Goal: Transaction & Acquisition: Subscribe to service/newsletter

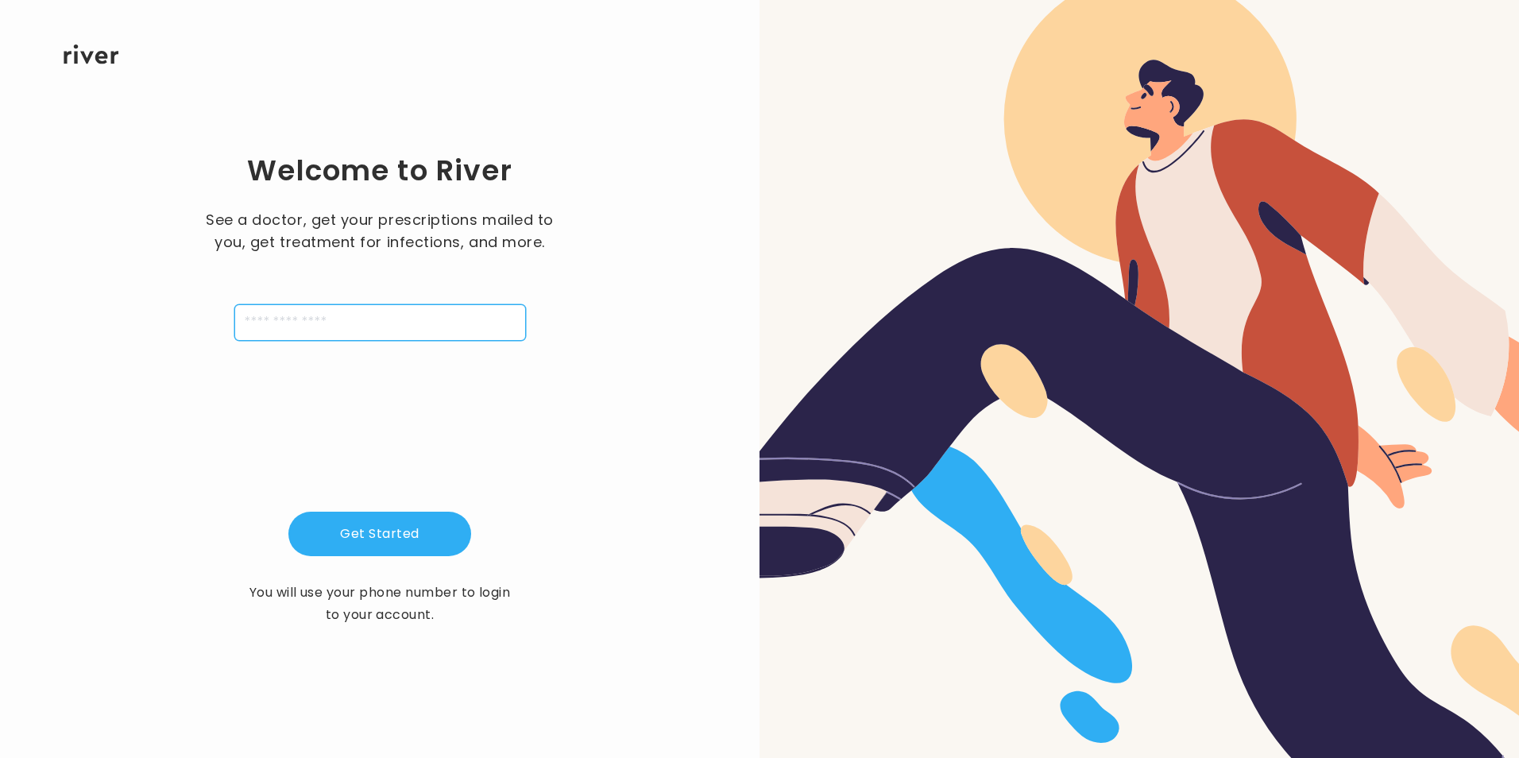
click at [328, 312] on input "tel" at bounding box center [380, 322] width 292 height 37
type input "**********"
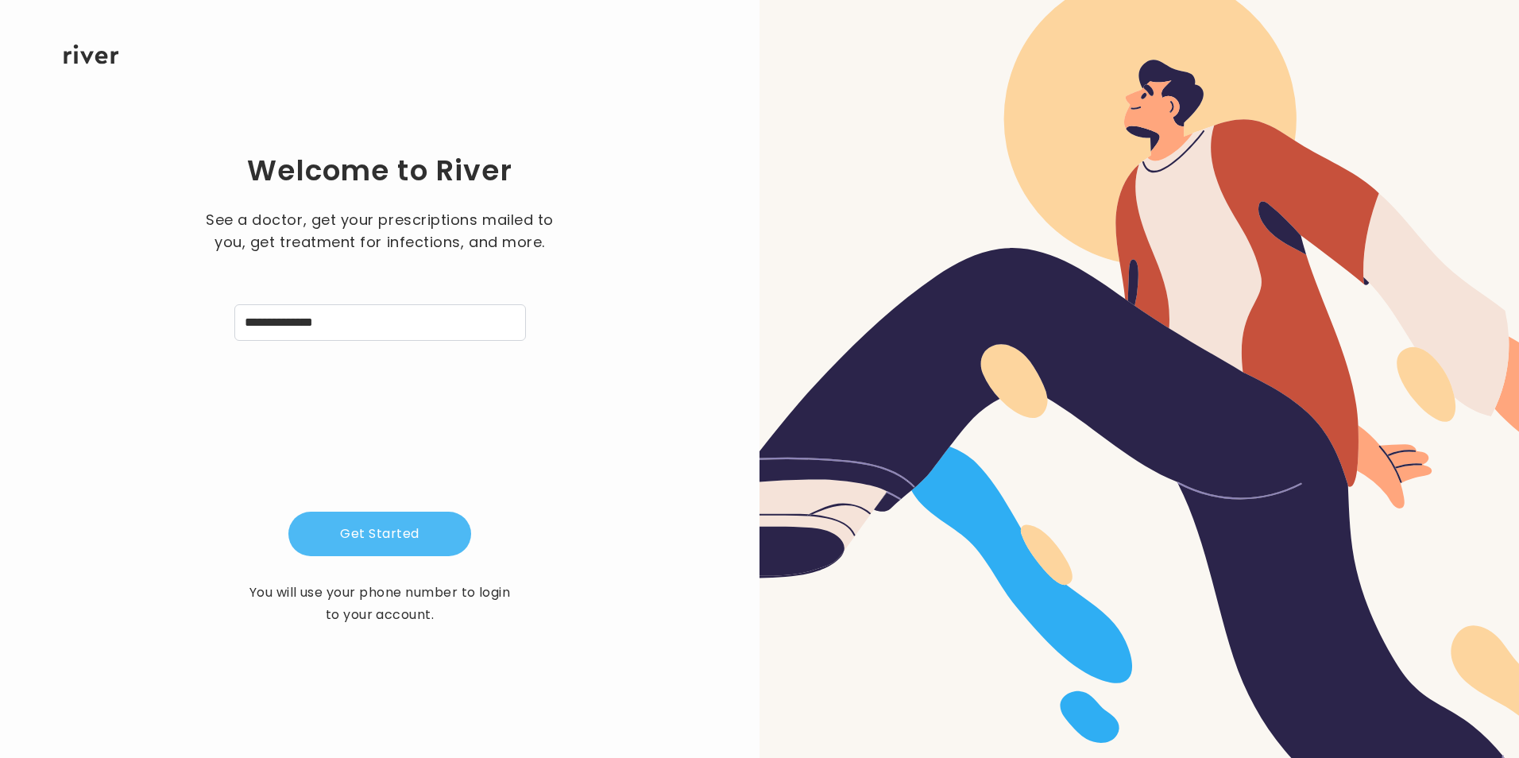
click at [353, 547] on button "Get Started" at bounding box center [379, 534] width 183 height 44
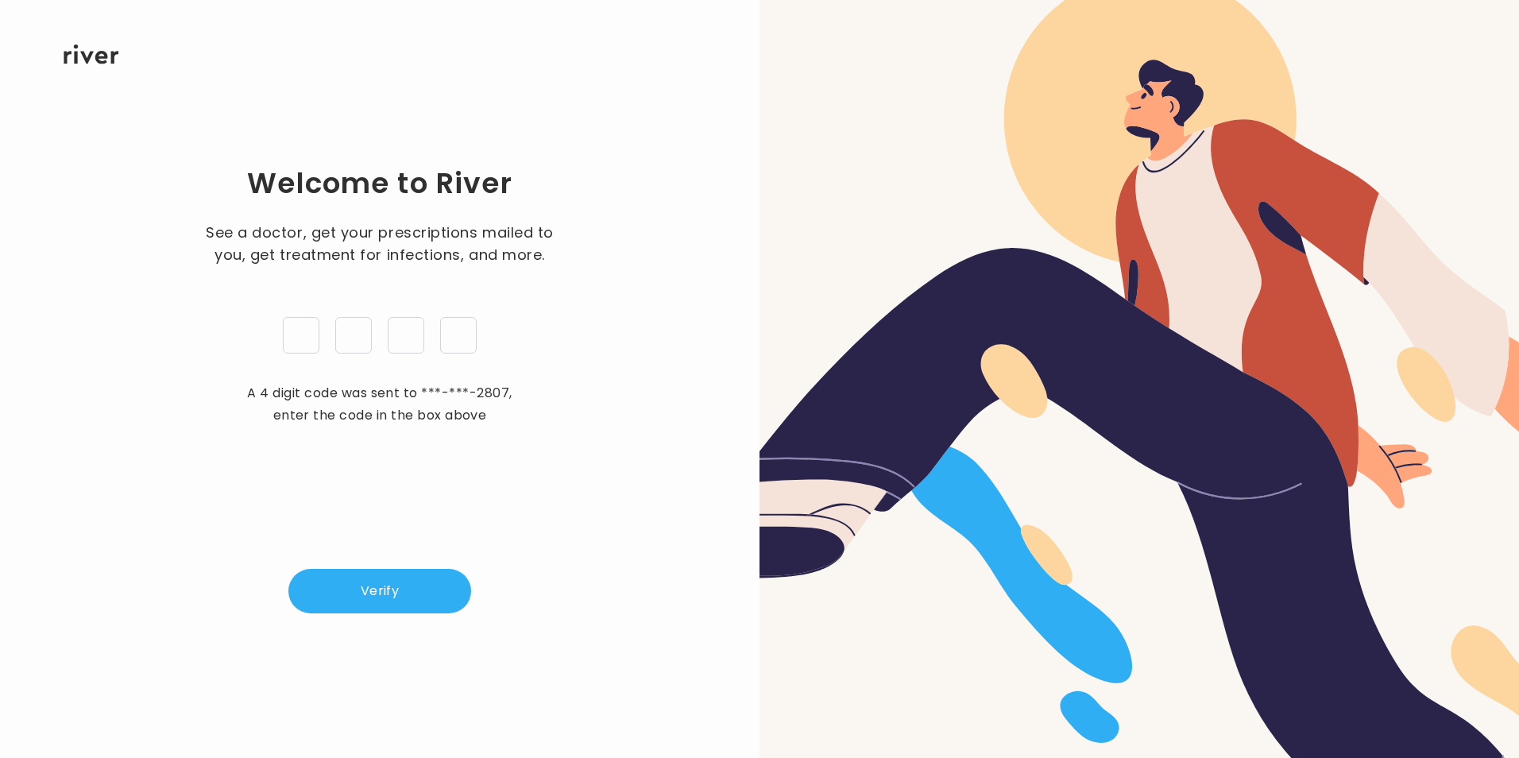
type input "*"
click at [369, 582] on button "Verify" at bounding box center [379, 591] width 183 height 44
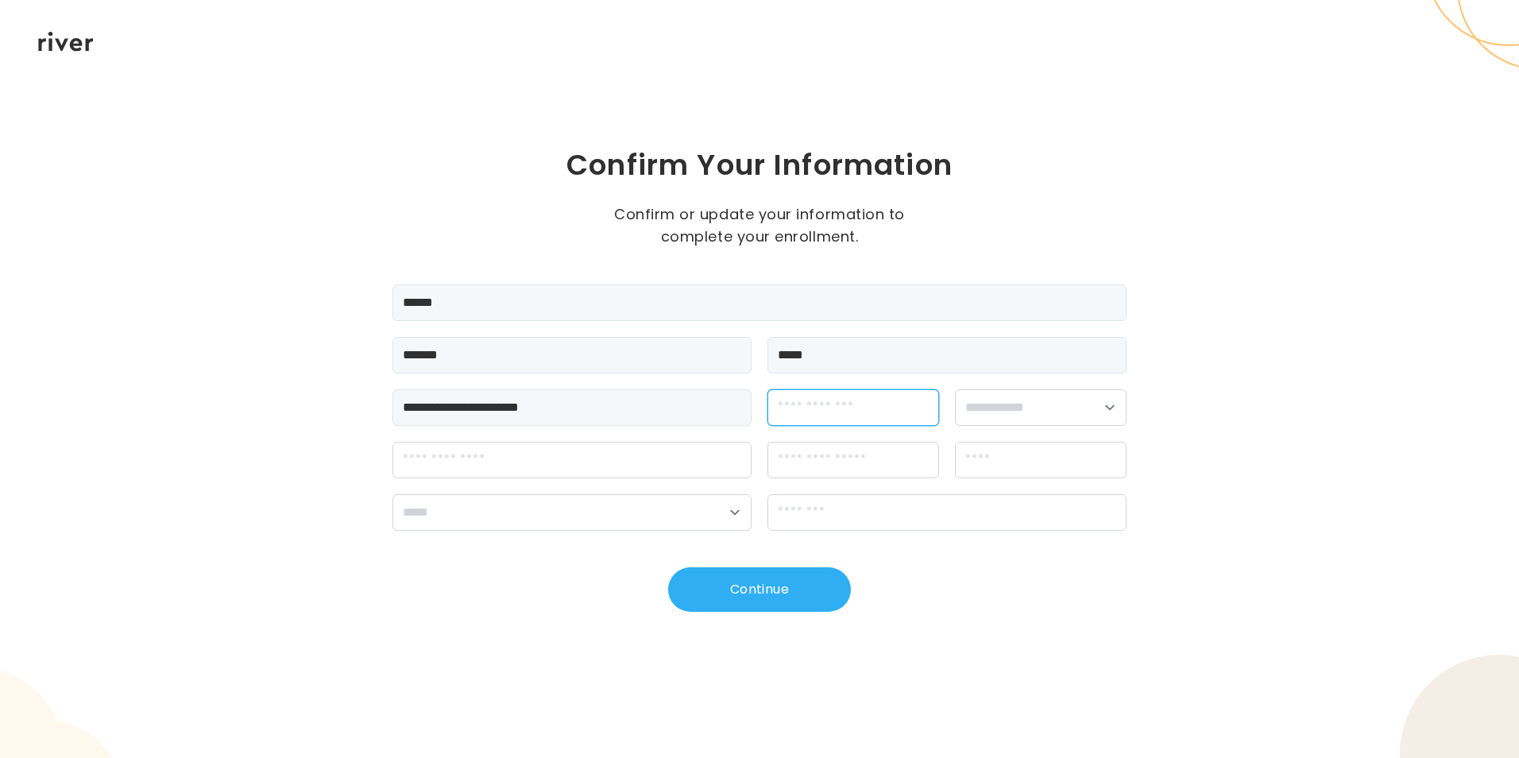
click at [825, 413] on input "dateOfBirth" at bounding box center [853, 407] width 172 height 37
type input "**********"
click at [1109, 408] on select "**********" at bounding box center [1041, 407] width 172 height 37
select select "******"
click at [955, 389] on select "**********" at bounding box center [1041, 407] width 172 height 37
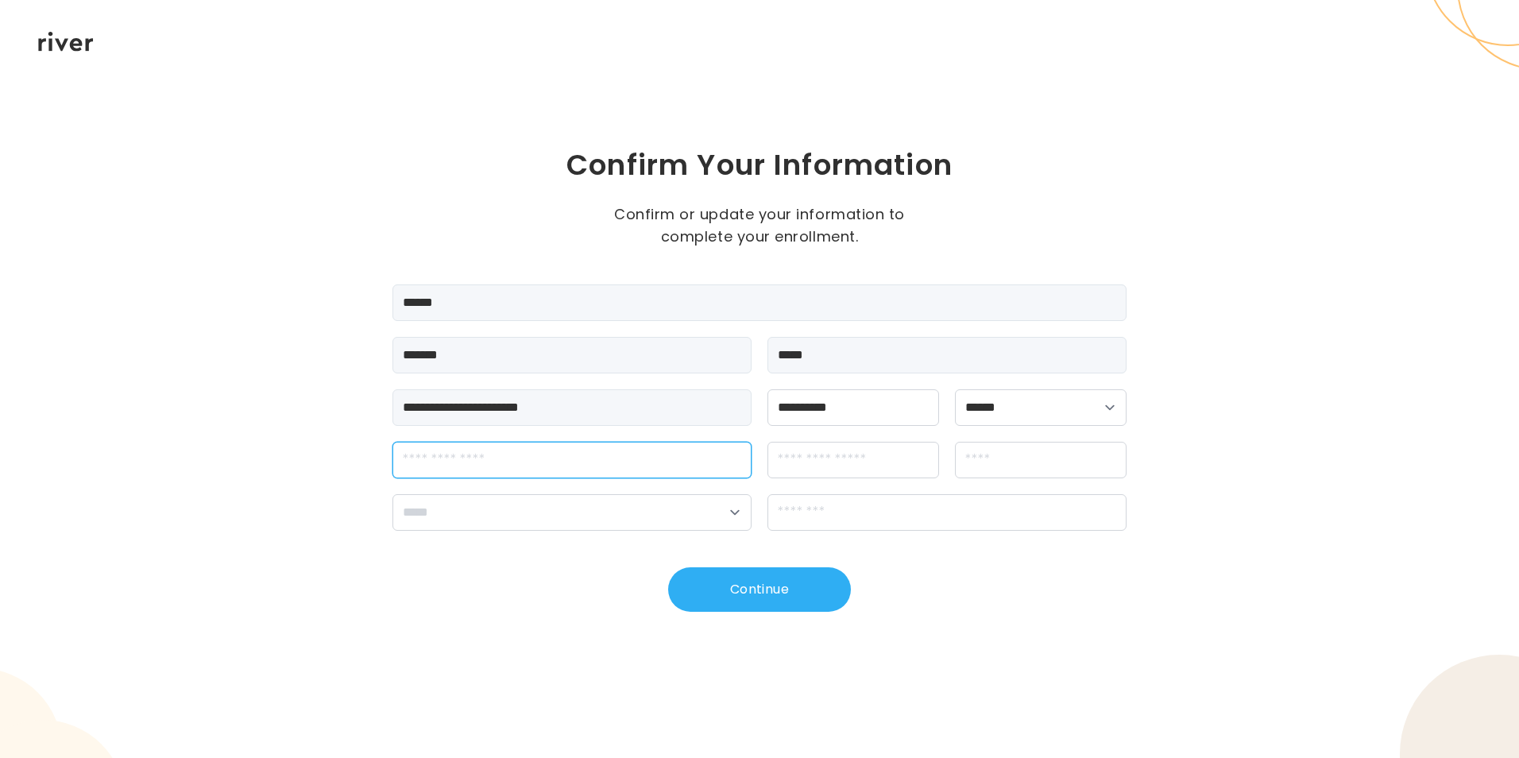
click at [480, 462] on input "streetAddress" at bounding box center [571, 460] width 359 height 37
type input "**********"
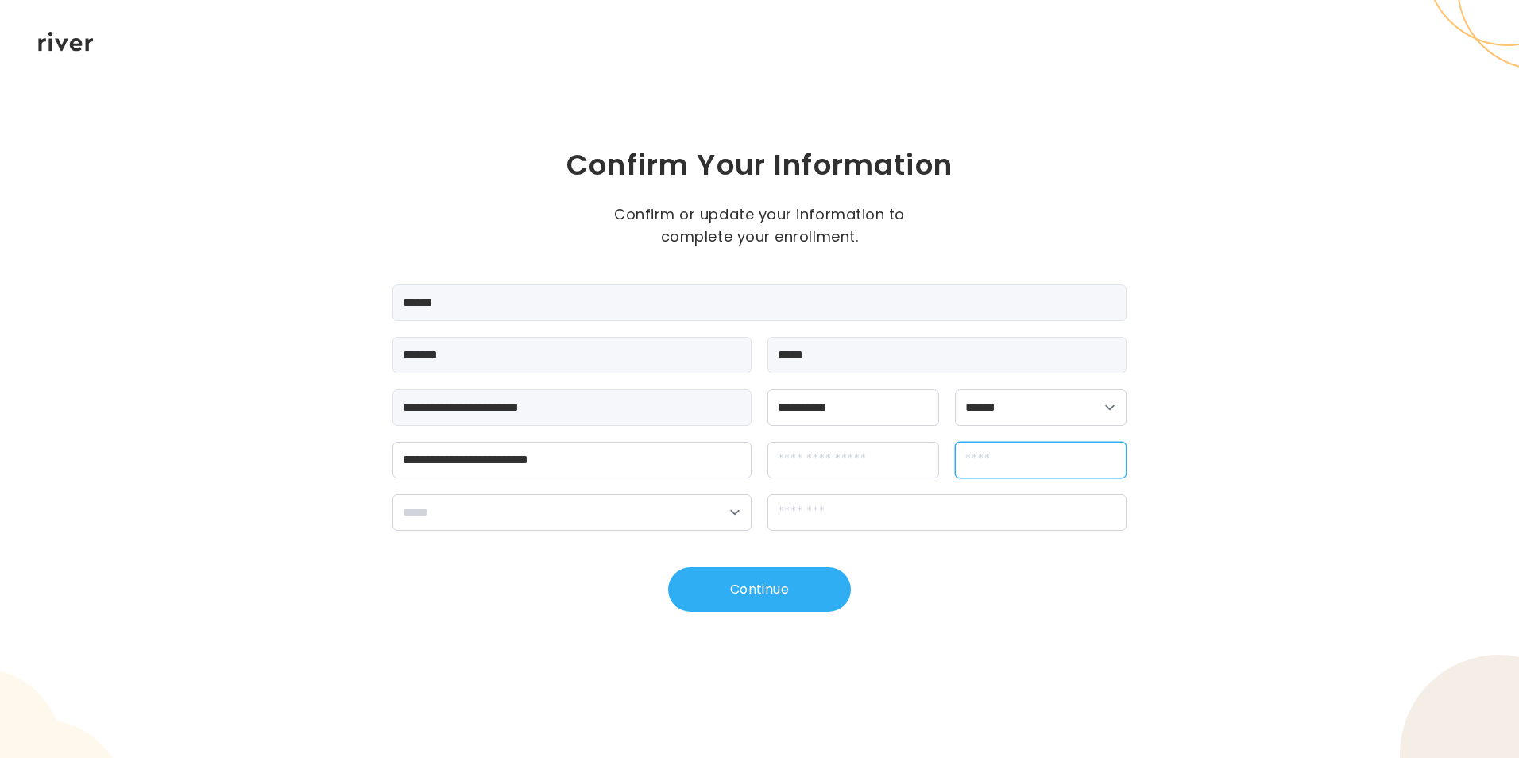
type input "*******"
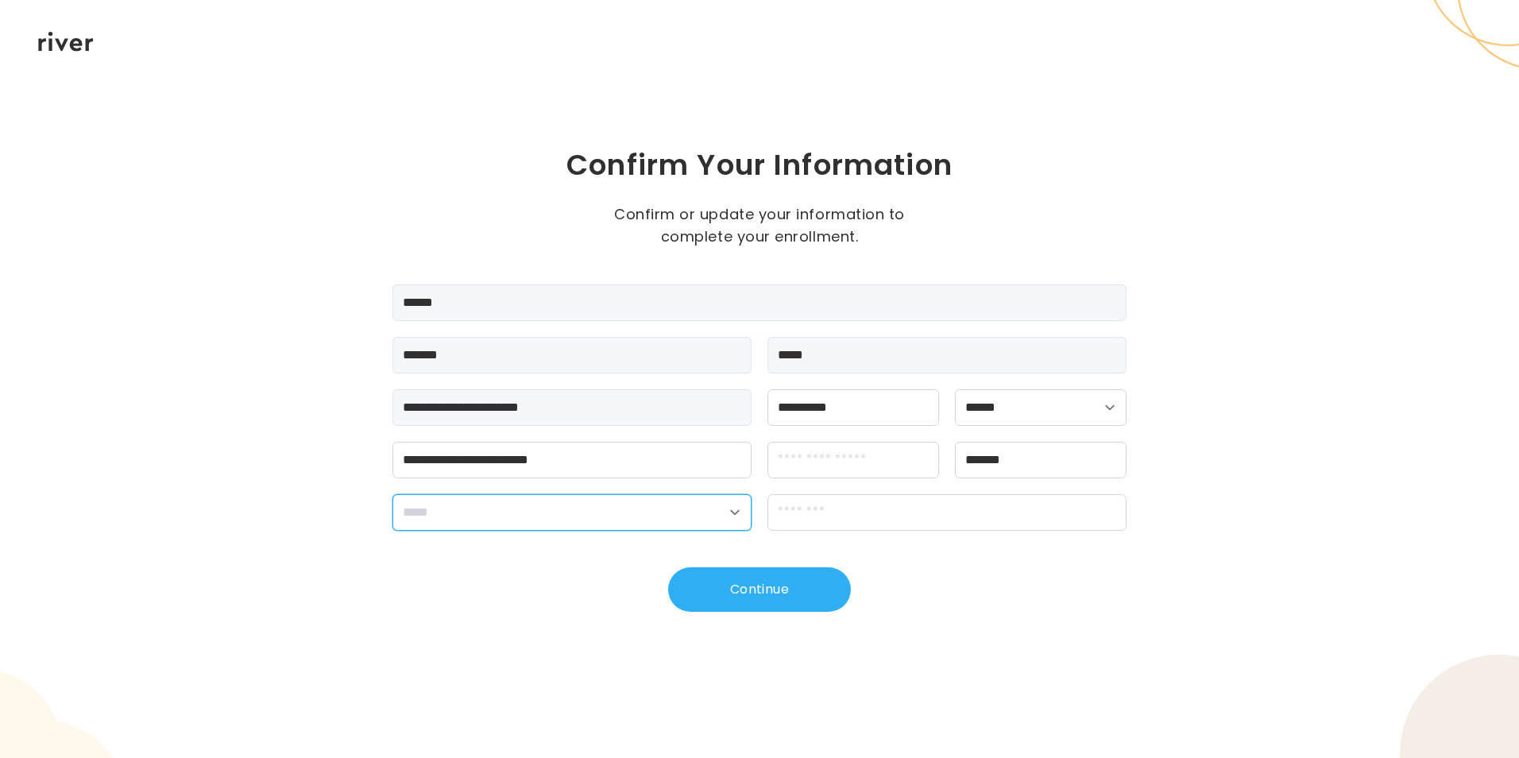
select select "**"
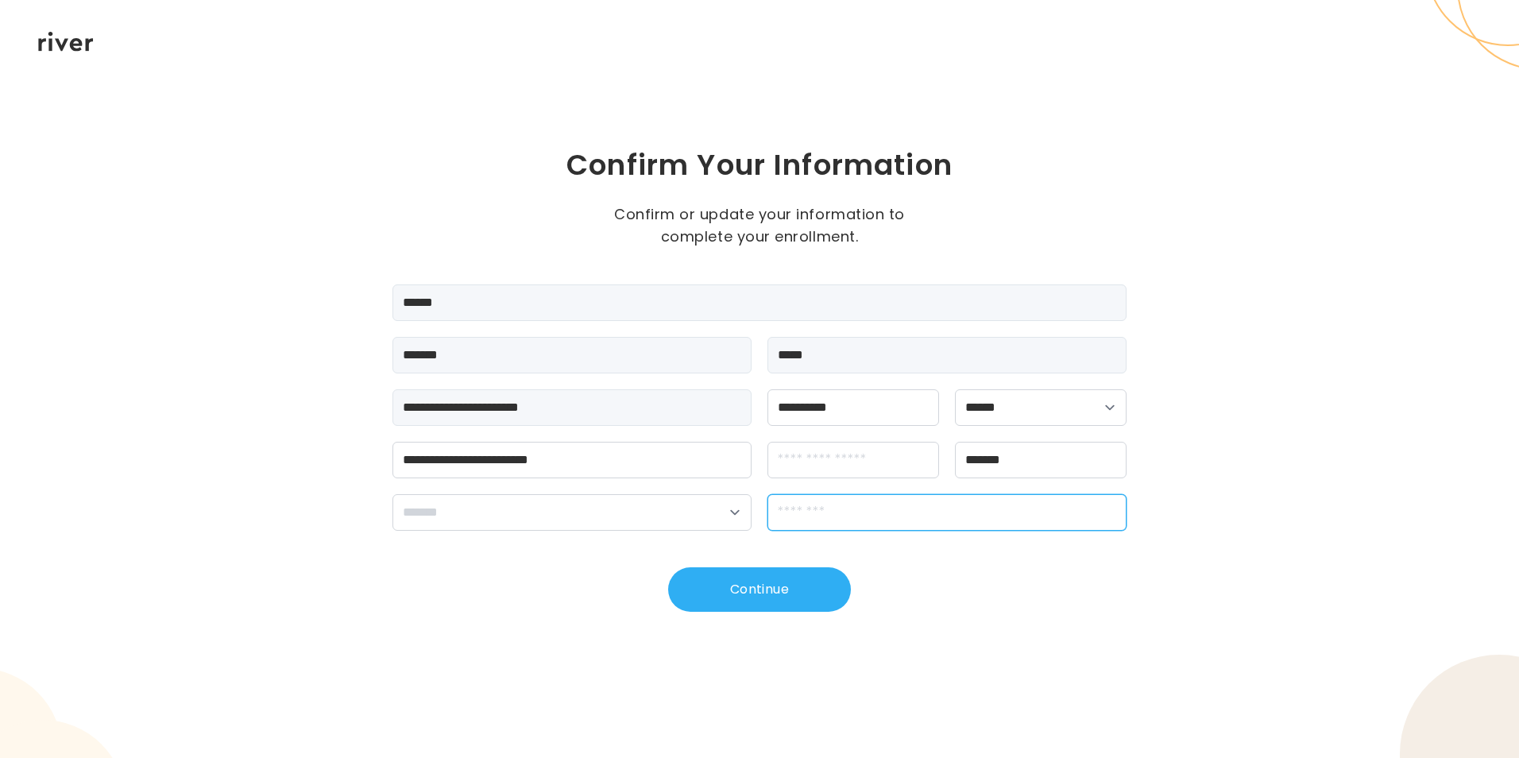
type input "*****"
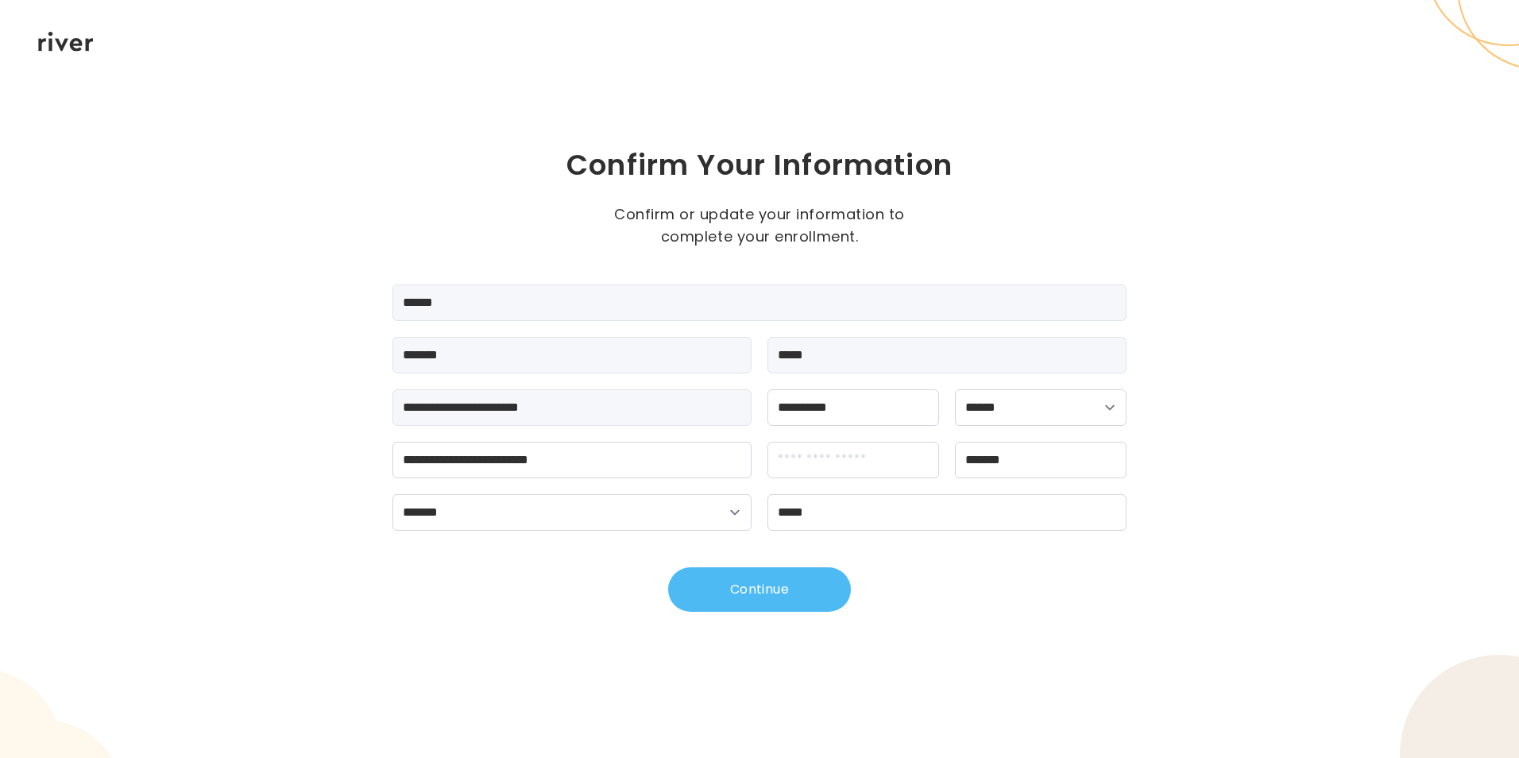
click at [759, 586] on button "Continue" at bounding box center [759, 589] width 183 height 44
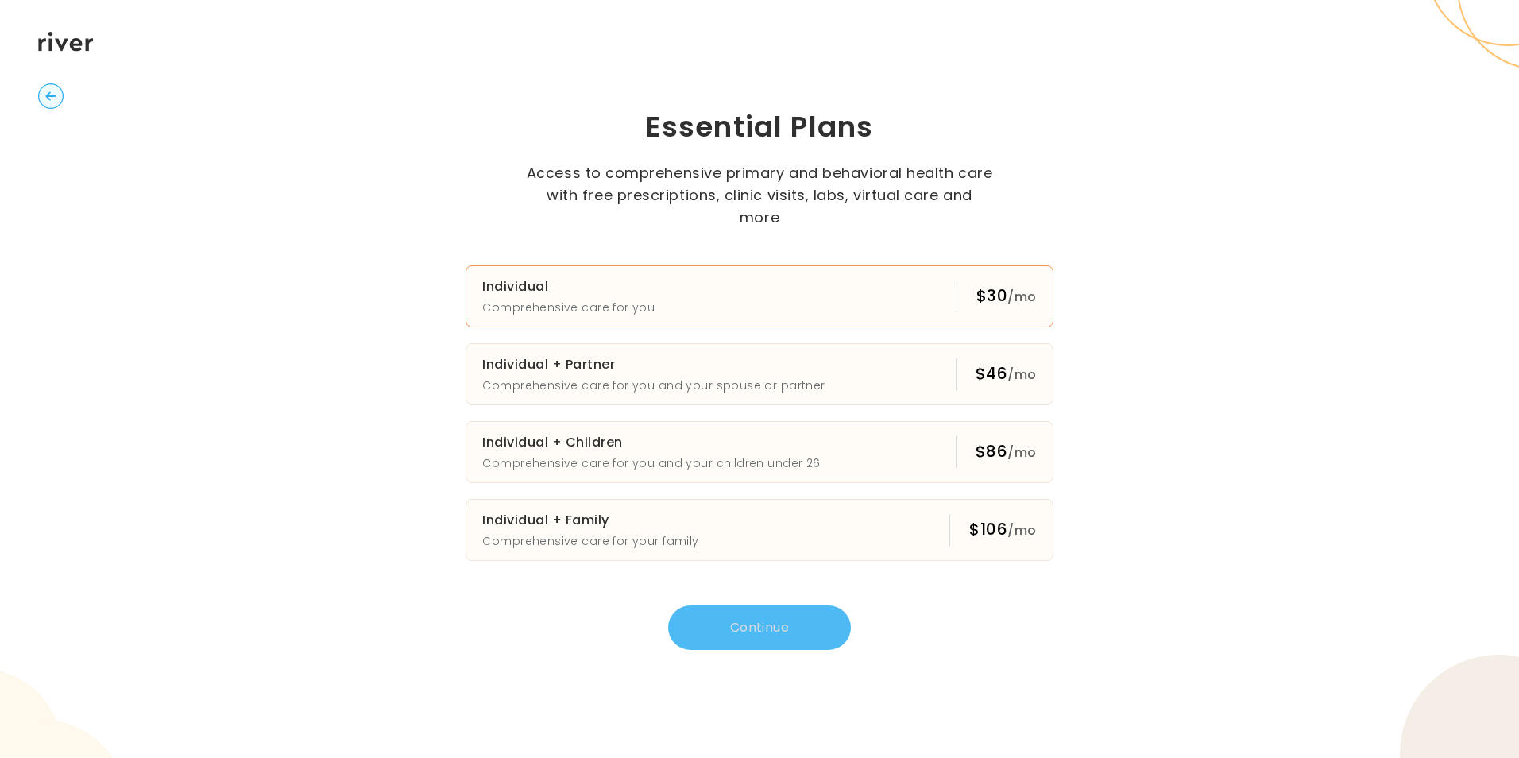
click at [748, 278] on button "Individual Comprehensive care for you $30 /mo" at bounding box center [759, 296] width 587 height 62
click at [756, 605] on button "Continue" at bounding box center [759, 627] width 183 height 44
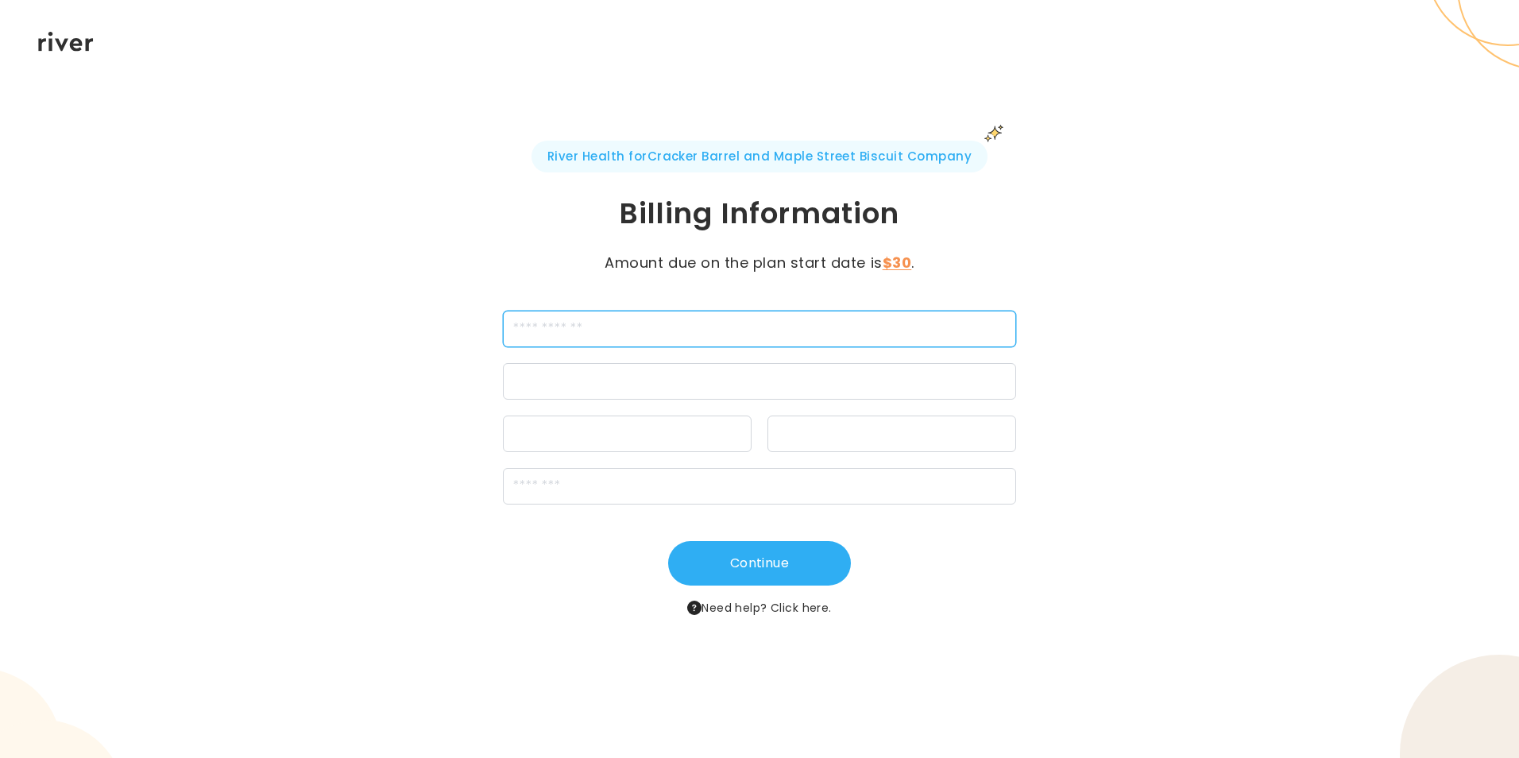
click at [891, 327] on input "cardName" at bounding box center [760, 329] width 514 height 37
type input "**********"
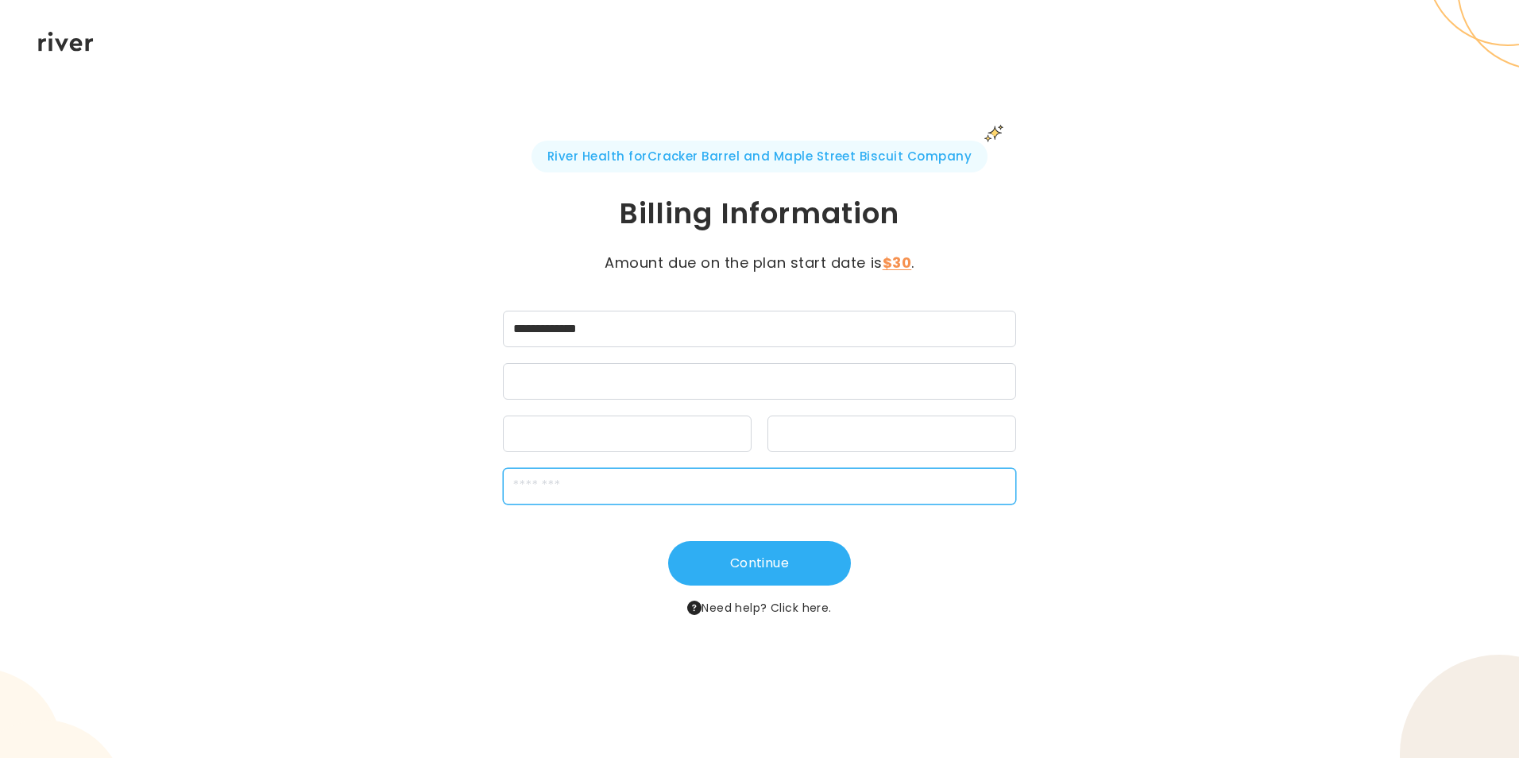
click at [787, 483] on input "zipCode" at bounding box center [760, 486] width 514 height 37
type input "*****"
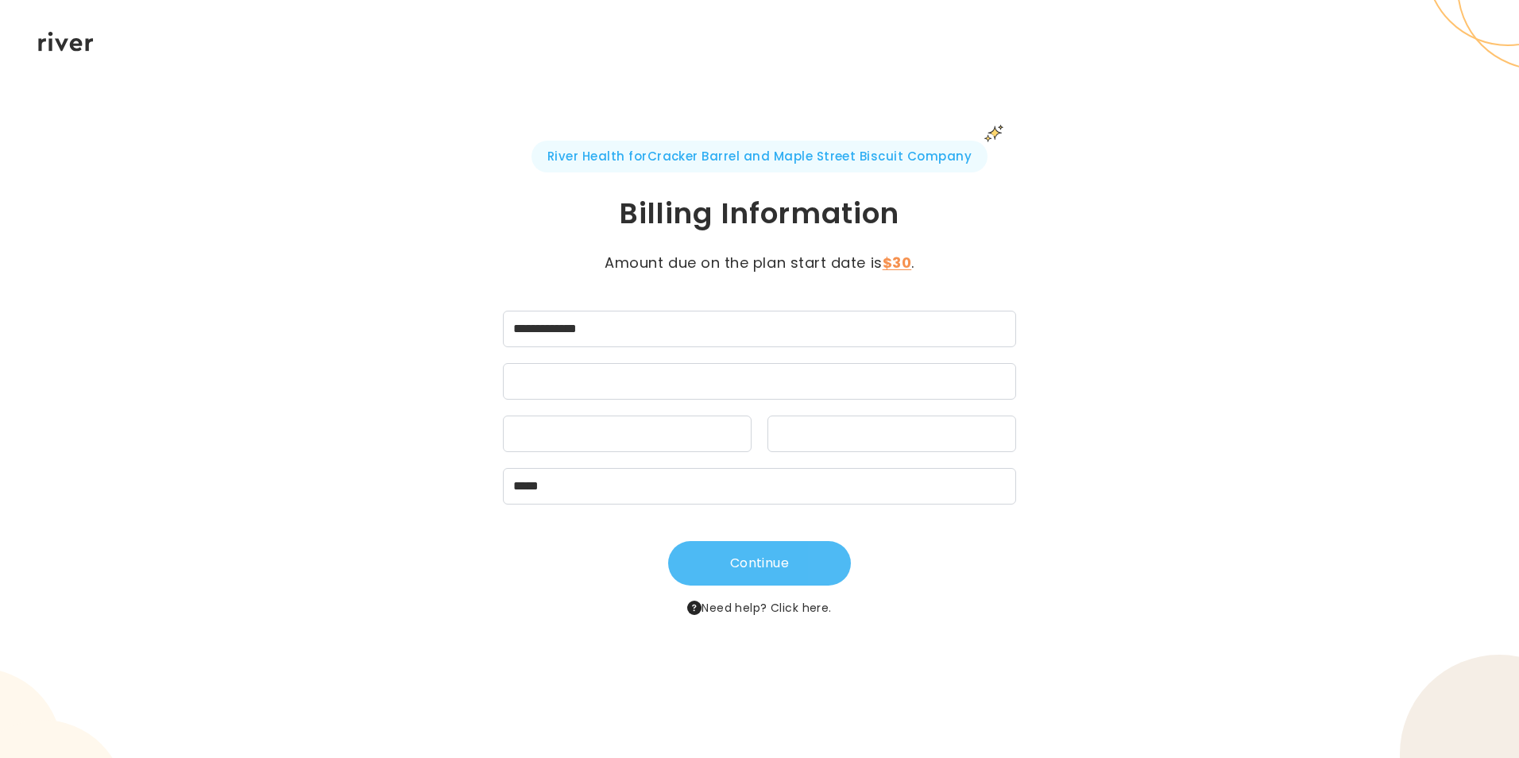
click at [756, 567] on button "Continue" at bounding box center [759, 563] width 183 height 44
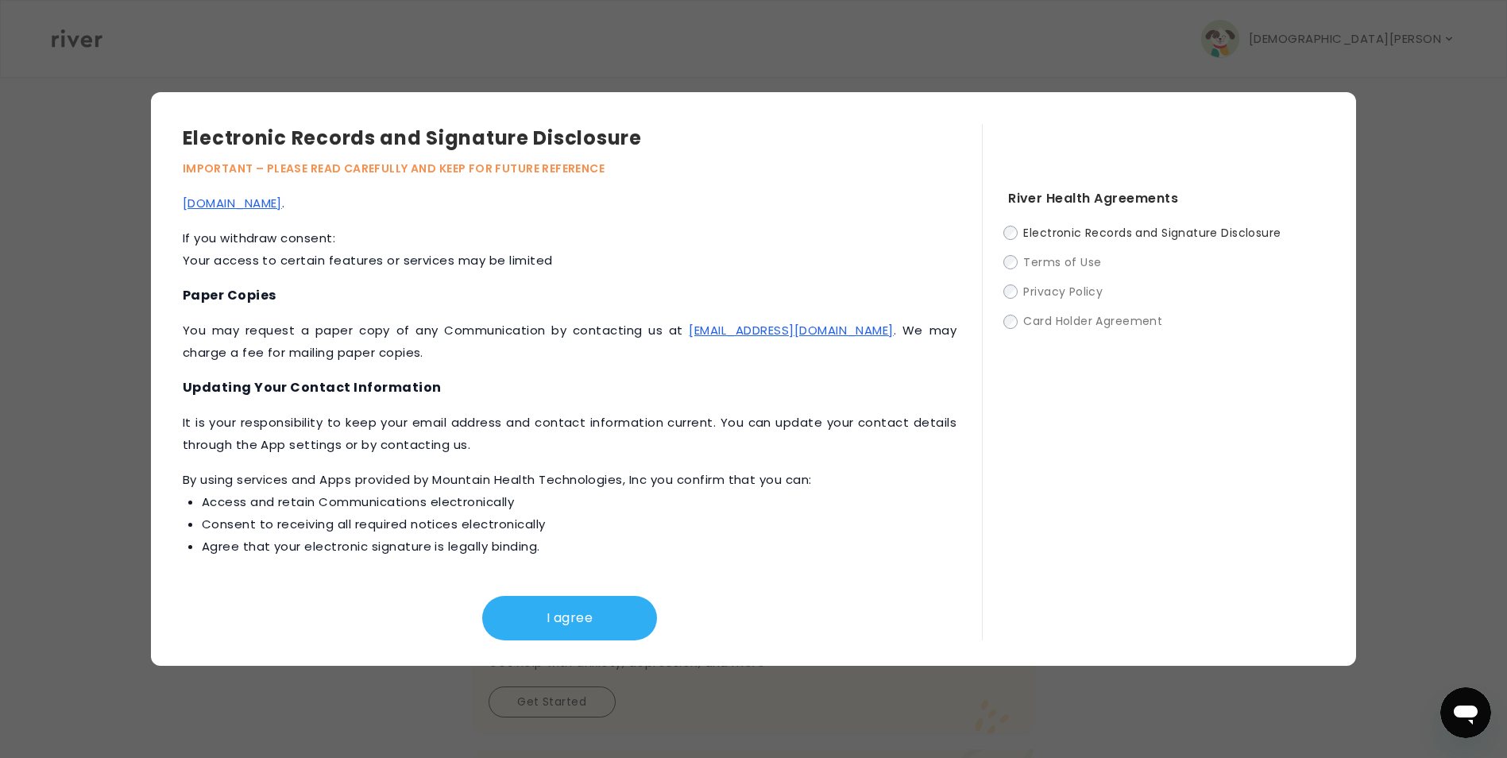
scroll to position [672, 0]
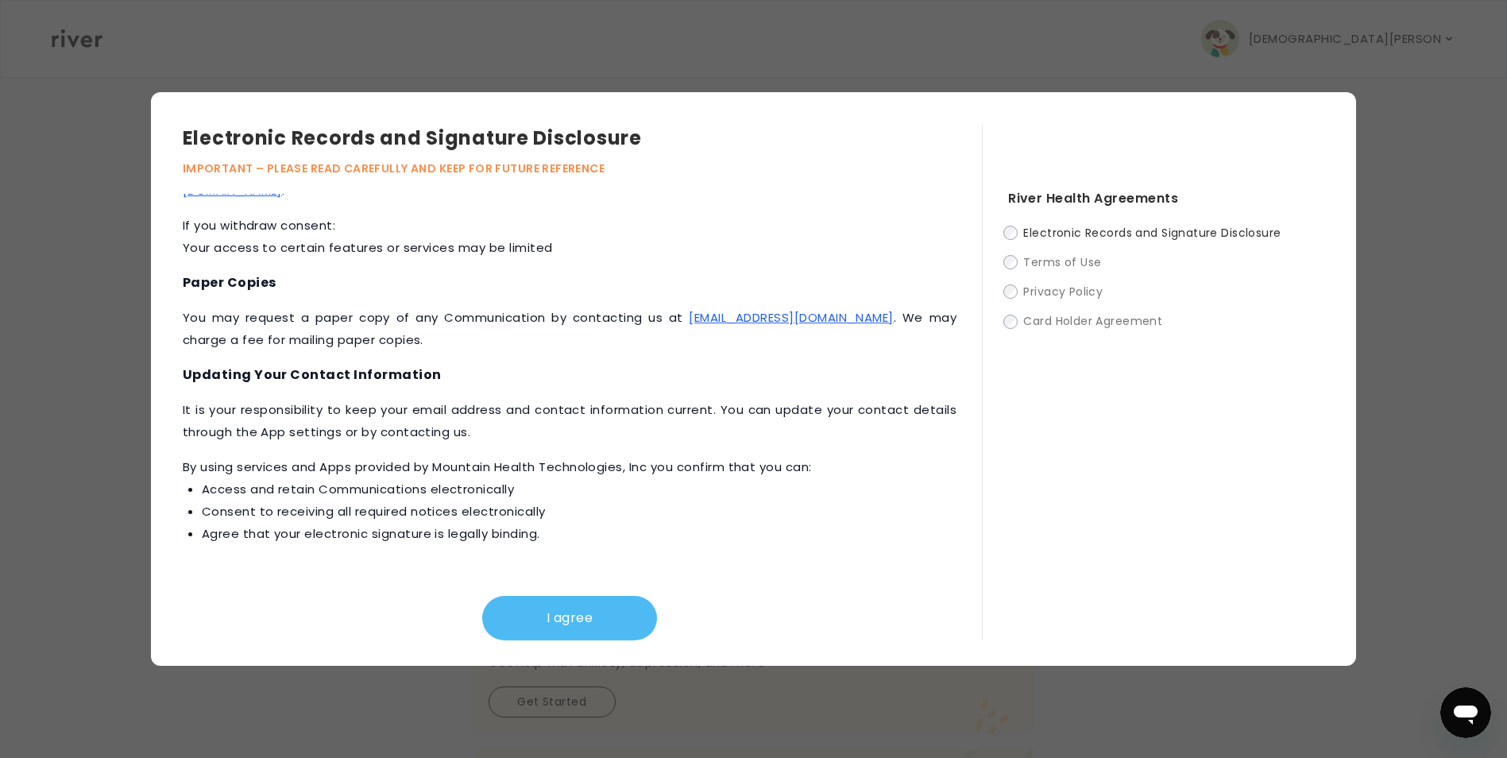
click at [601, 622] on button "I agree" at bounding box center [569, 618] width 175 height 44
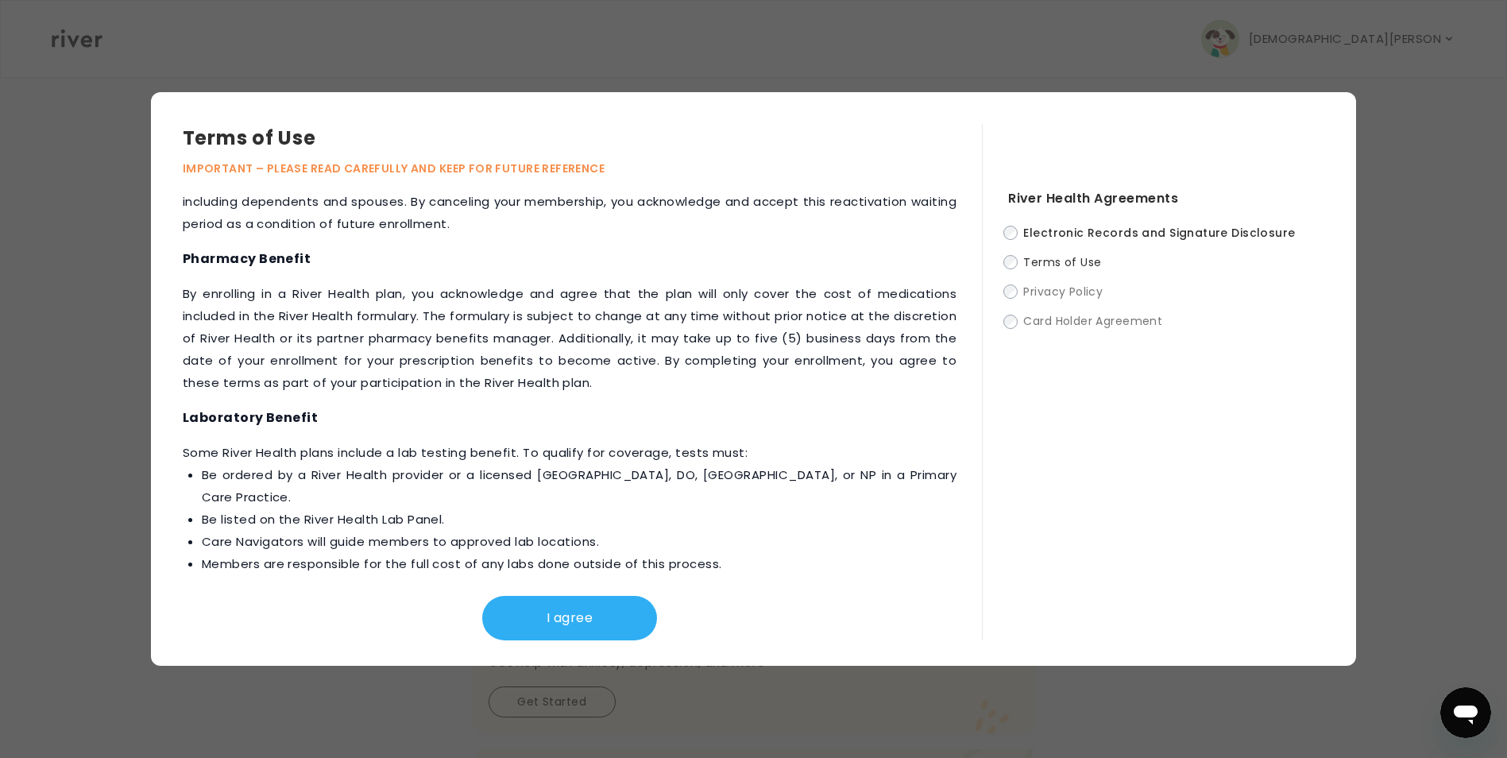
scroll to position [1756, 0]
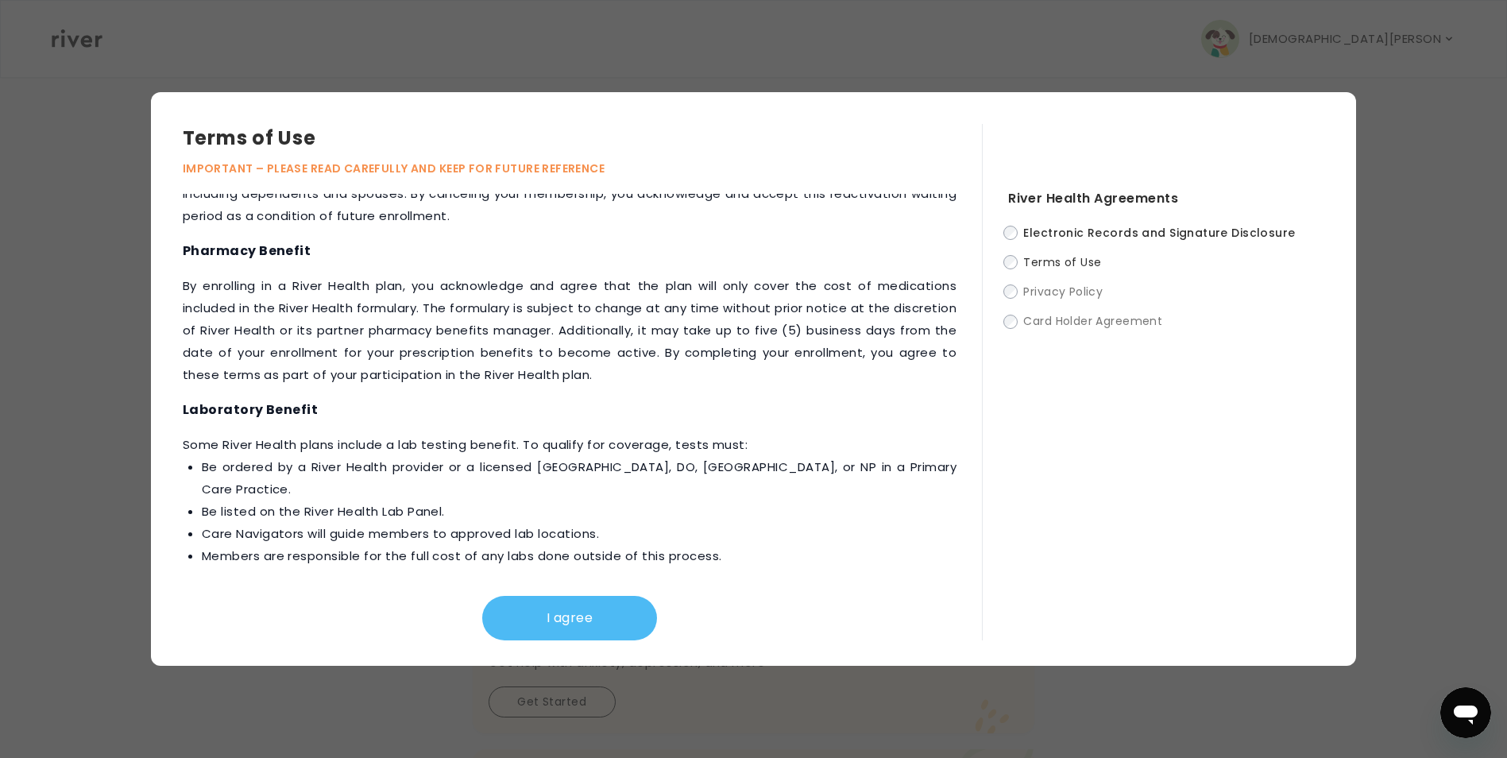
click at [540, 621] on button "I agree" at bounding box center [569, 618] width 175 height 44
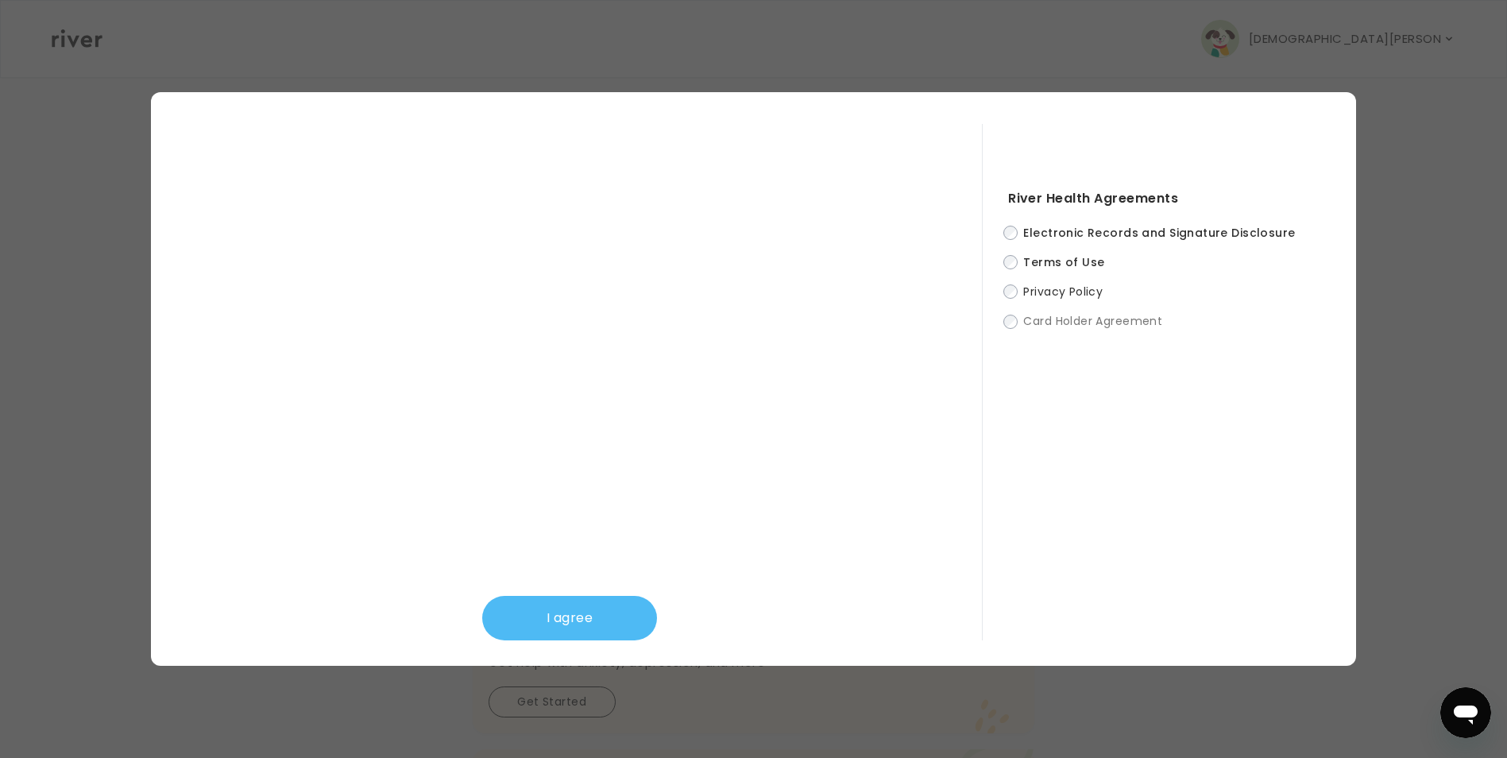
click at [566, 617] on button "I agree" at bounding box center [569, 618] width 175 height 44
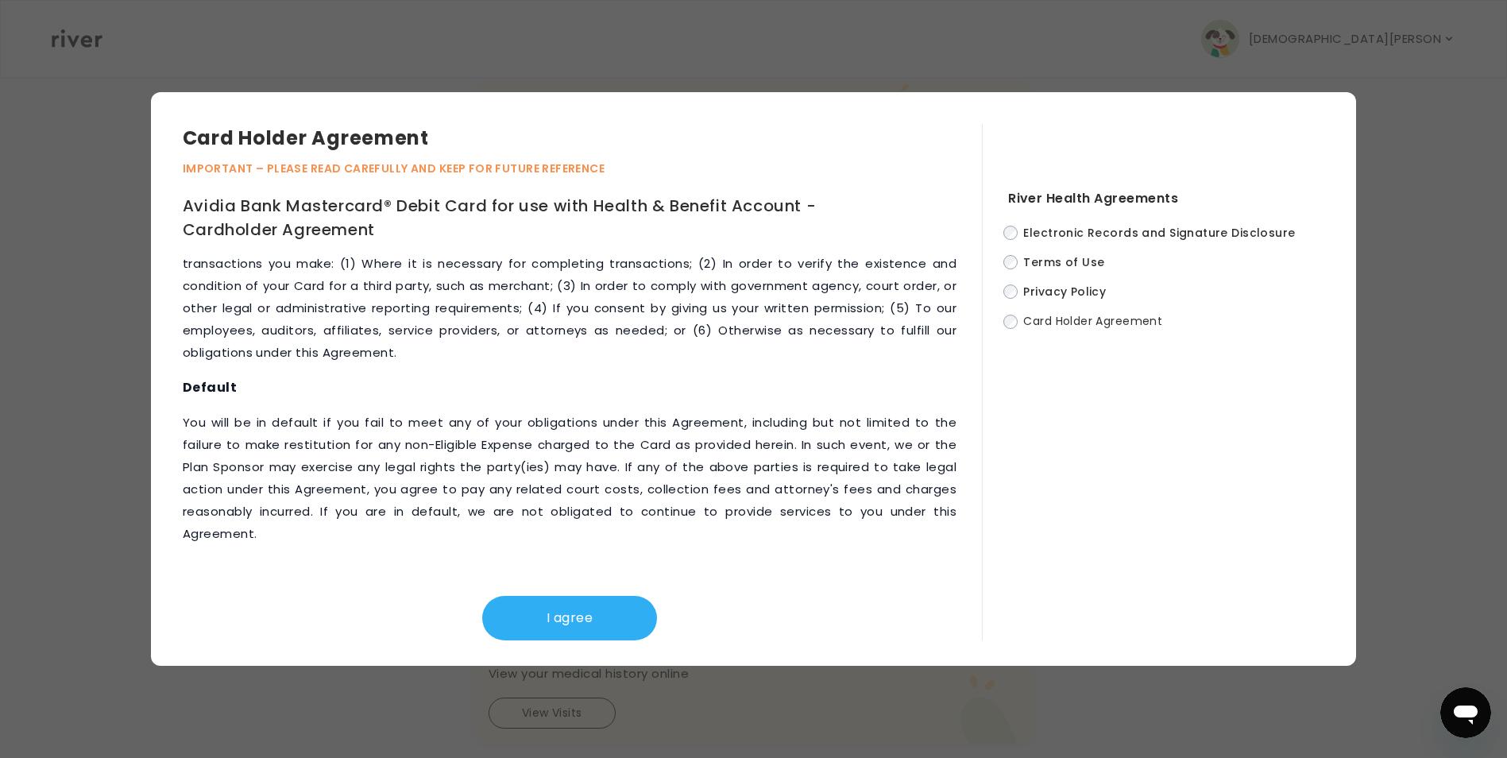
scroll to position [453, 0]
click at [533, 620] on button "I agree" at bounding box center [569, 618] width 175 height 44
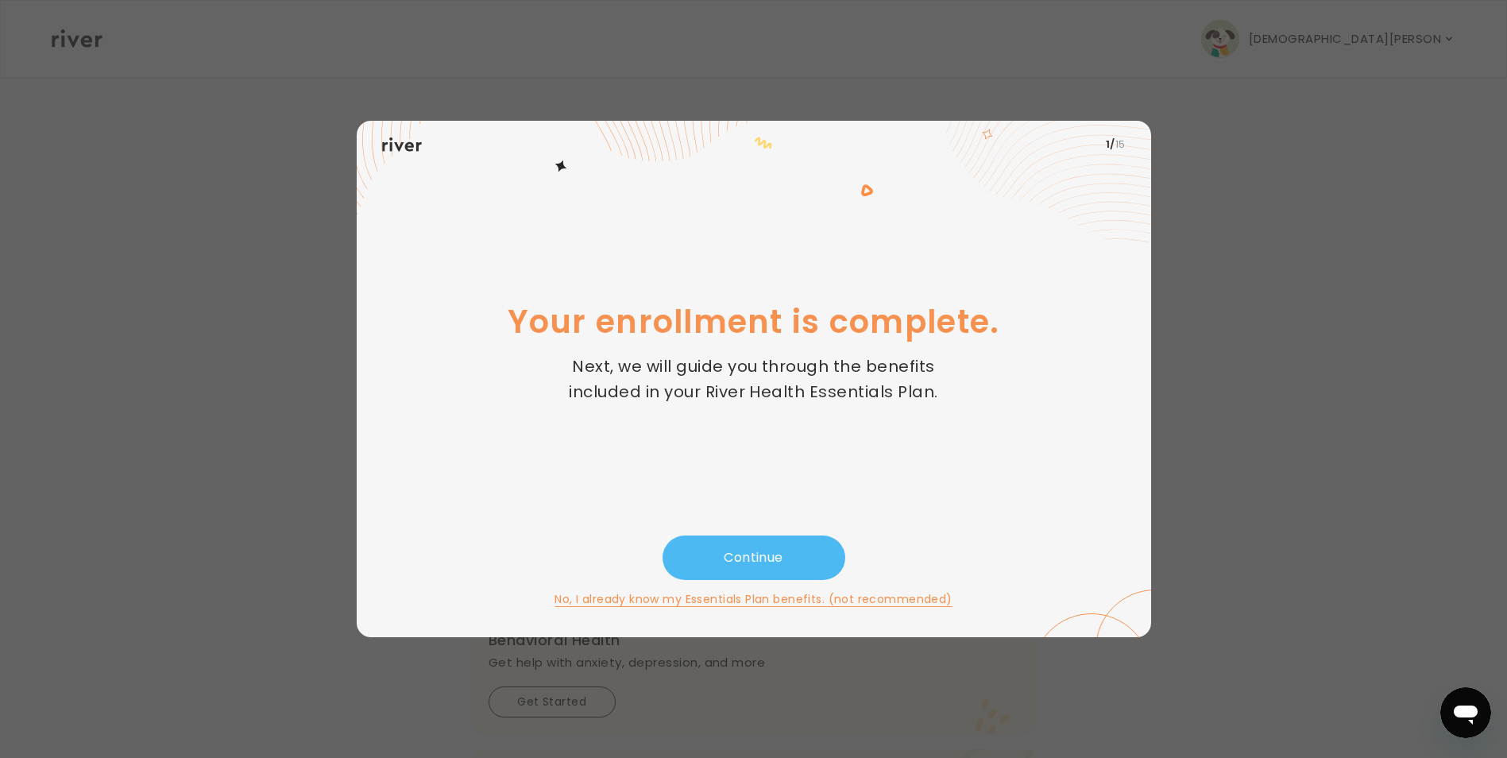
click at [735, 559] on button "Continue" at bounding box center [754, 557] width 183 height 44
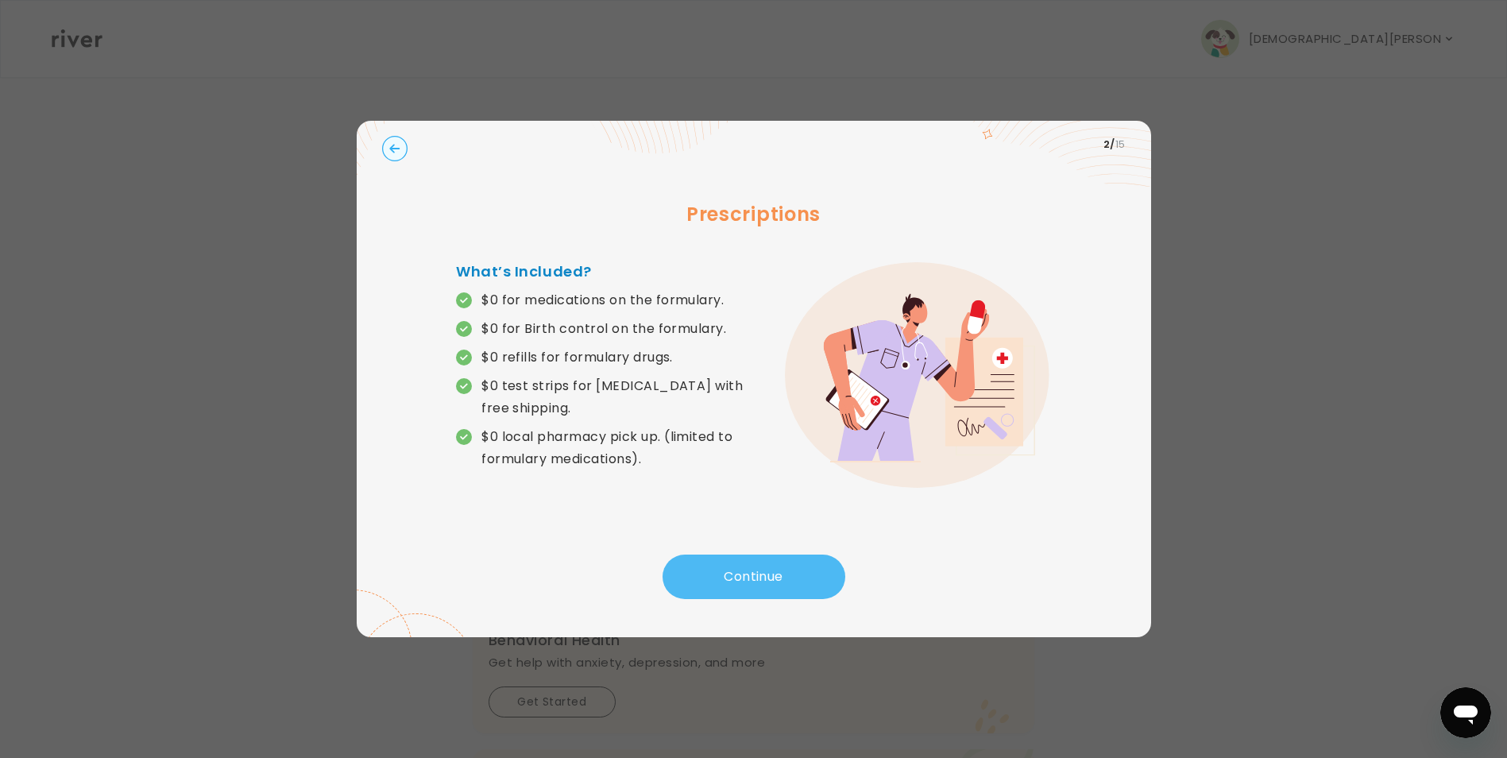
click at [707, 585] on button "Continue" at bounding box center [754, 577] width 183 height 44
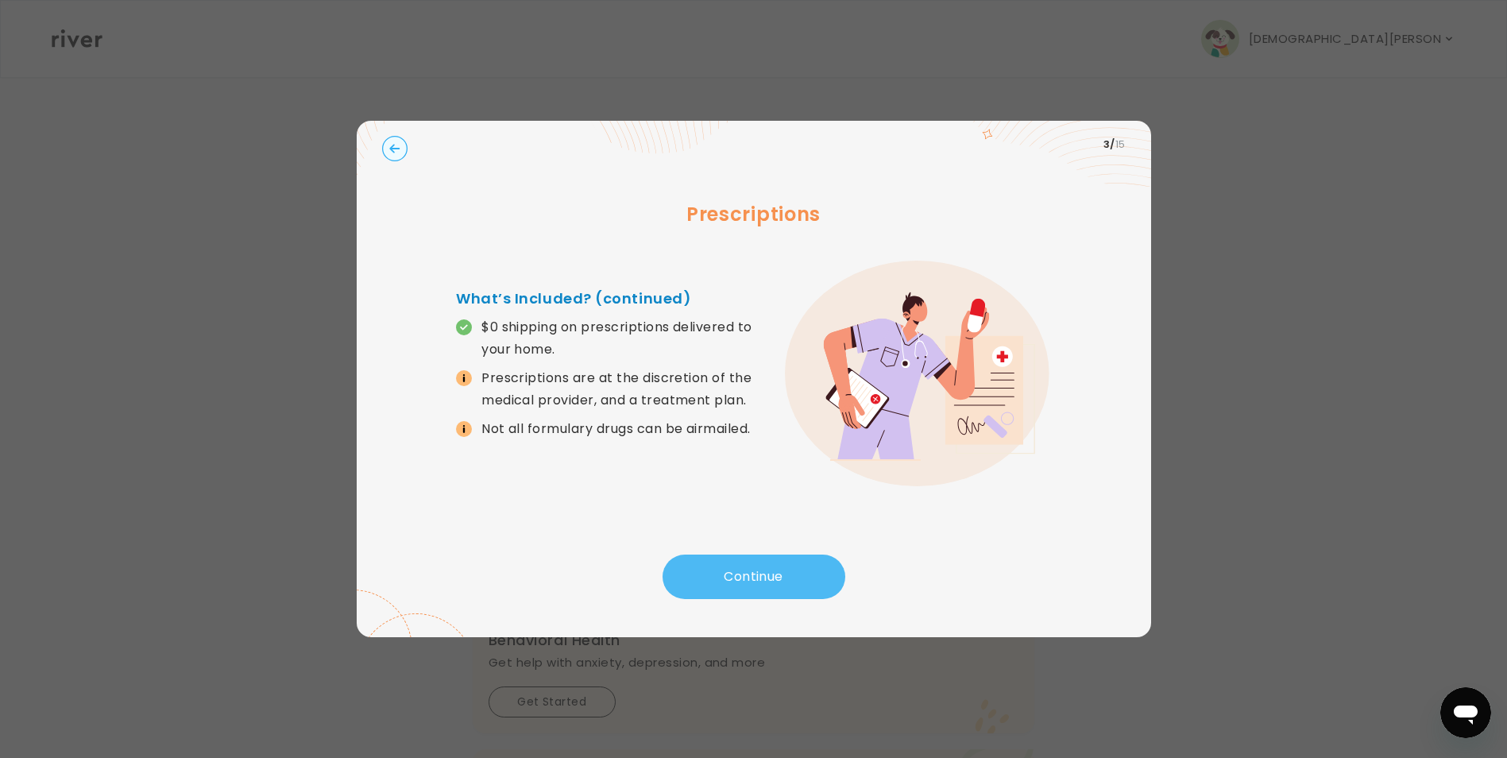
click at [711, 580] on button "Continue" at bounding box center [754, 577] width 183 height 44
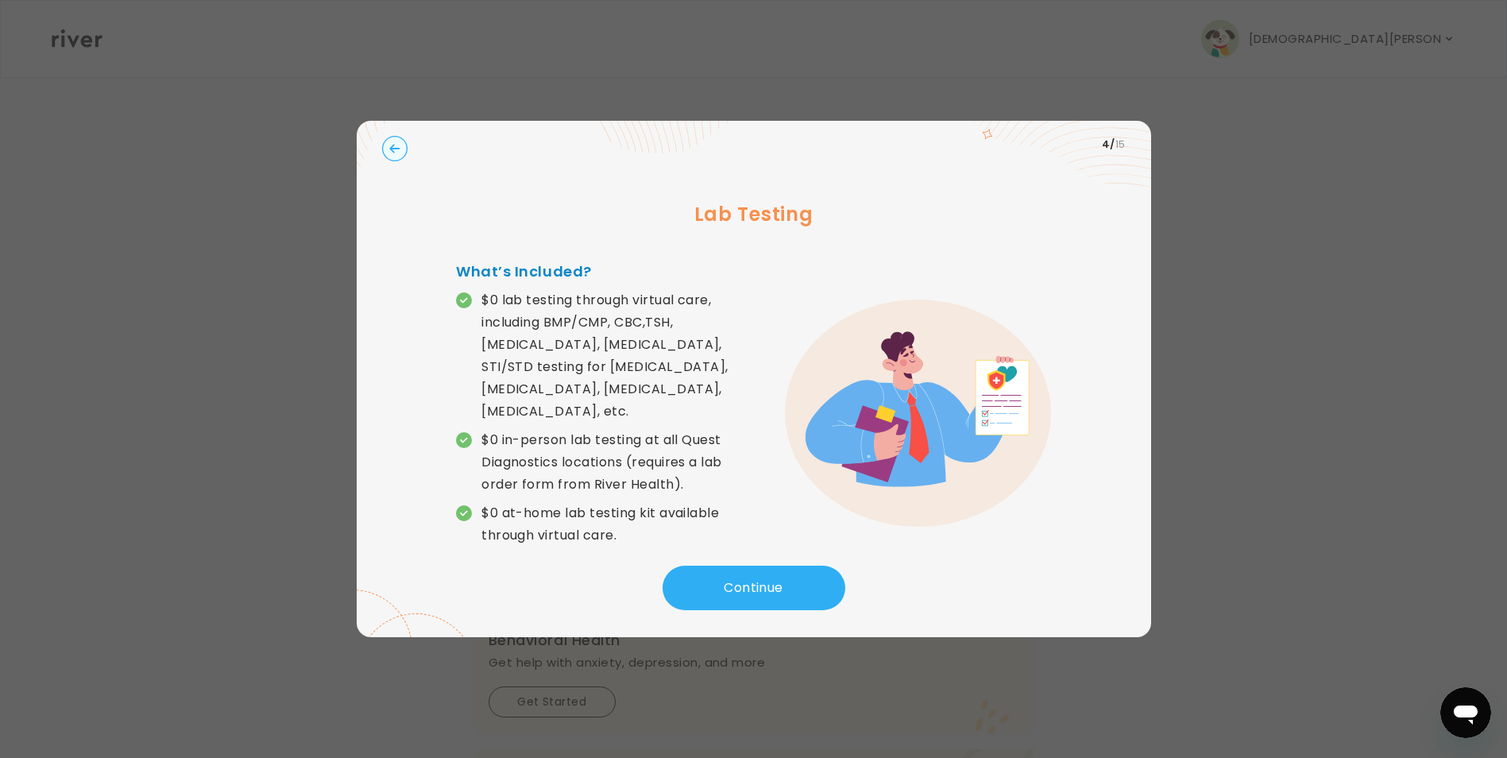
scroll to position [79, 0]
click at [734, 578] on button "Continue" at bounding box center [754, 588] width 183 height 44
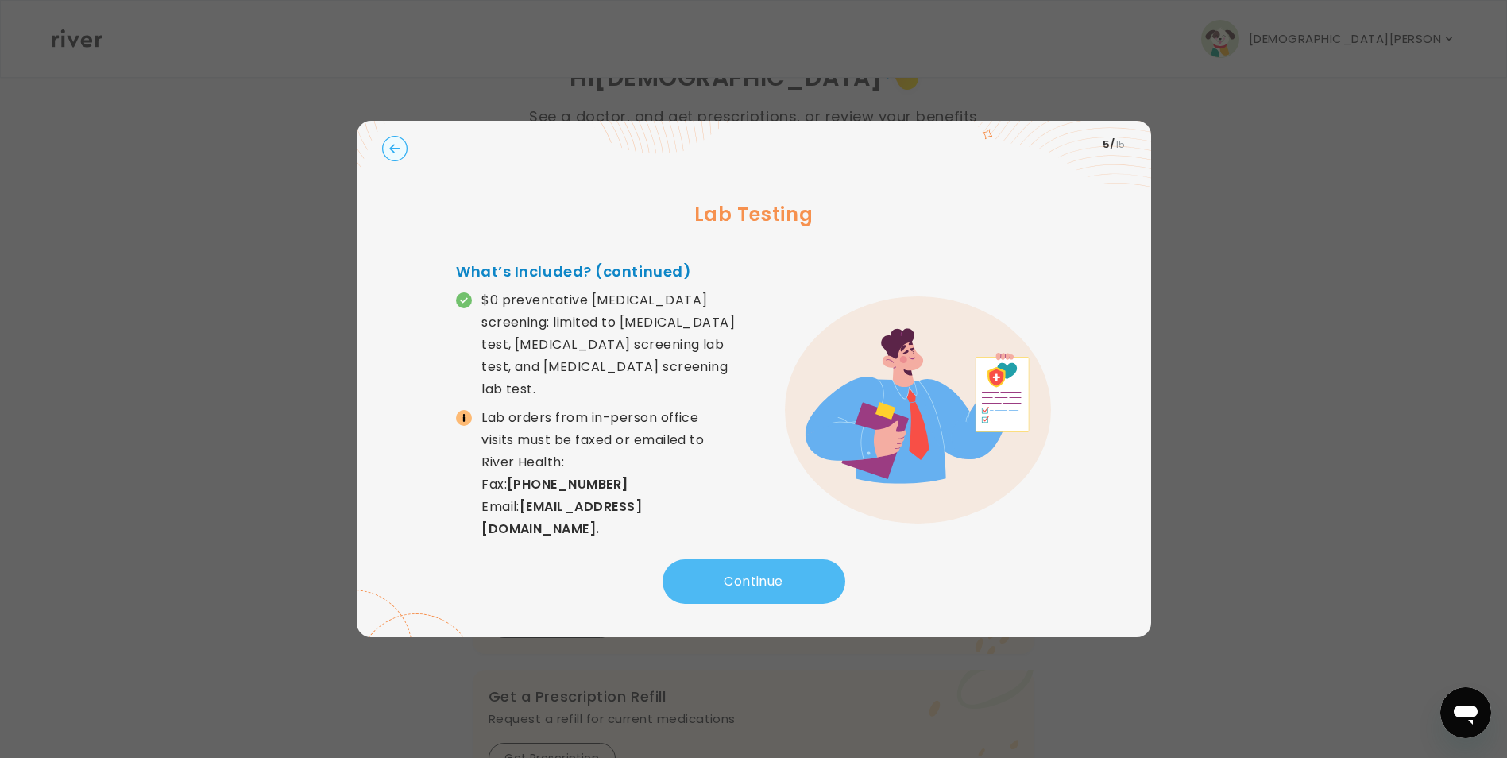
click at [721, 585] on button "Continue" at bounding box center [754, 581] width 183 height 44
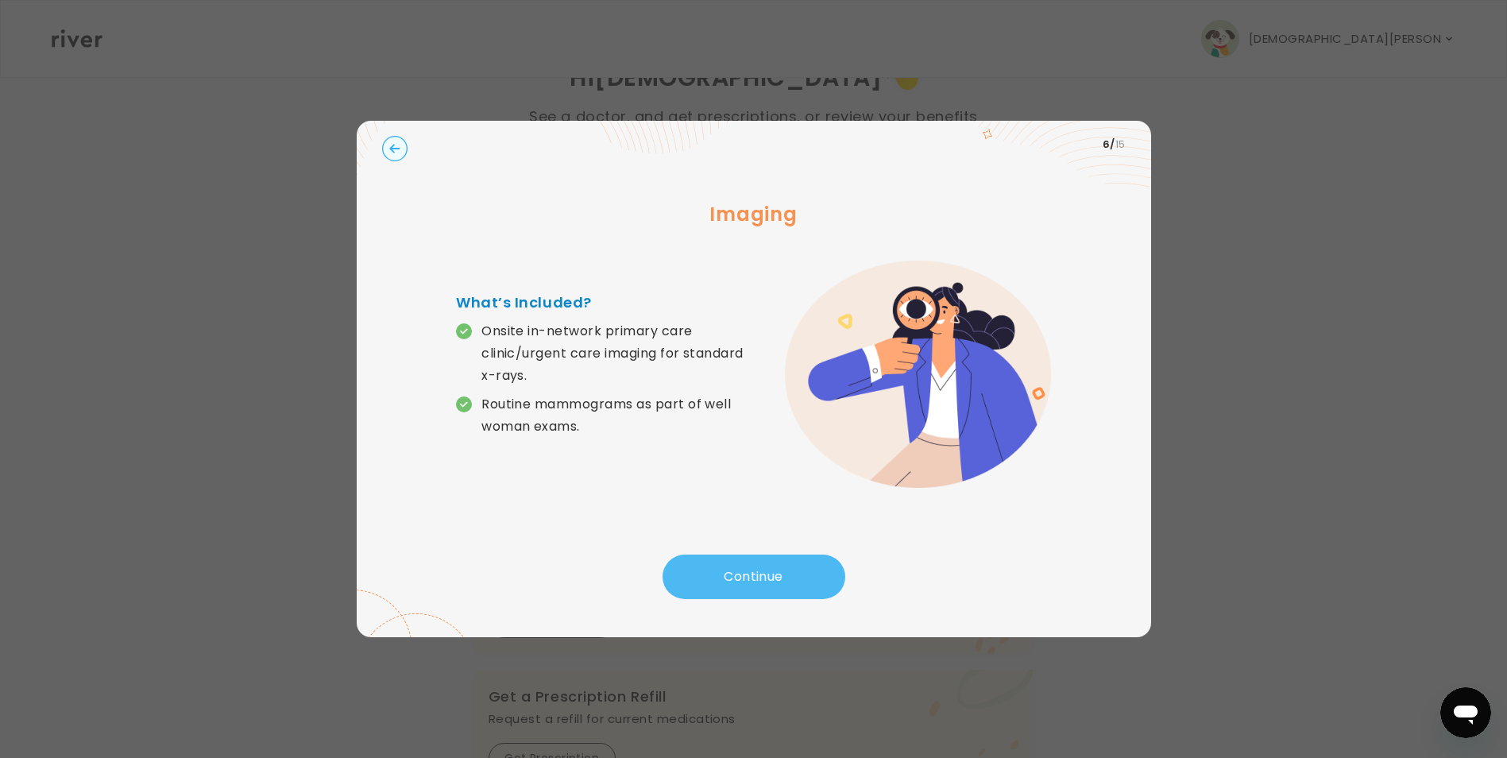
click at [710, 578] on button "Continue" at bounding box center [754, 577] width 183 height 44
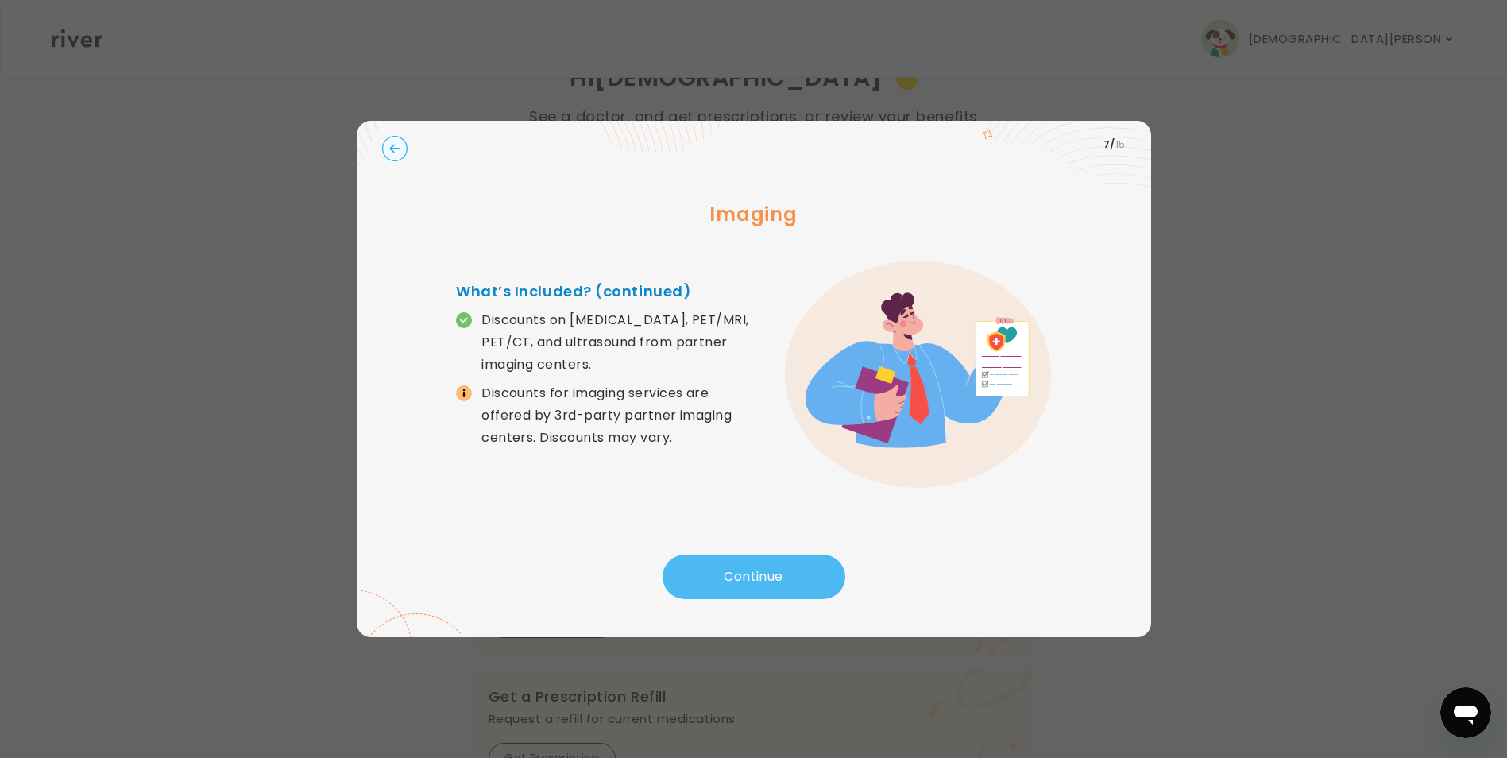
click at [709, 579] on button "Continue" at bounding box center [754, 577] width 183 height 44
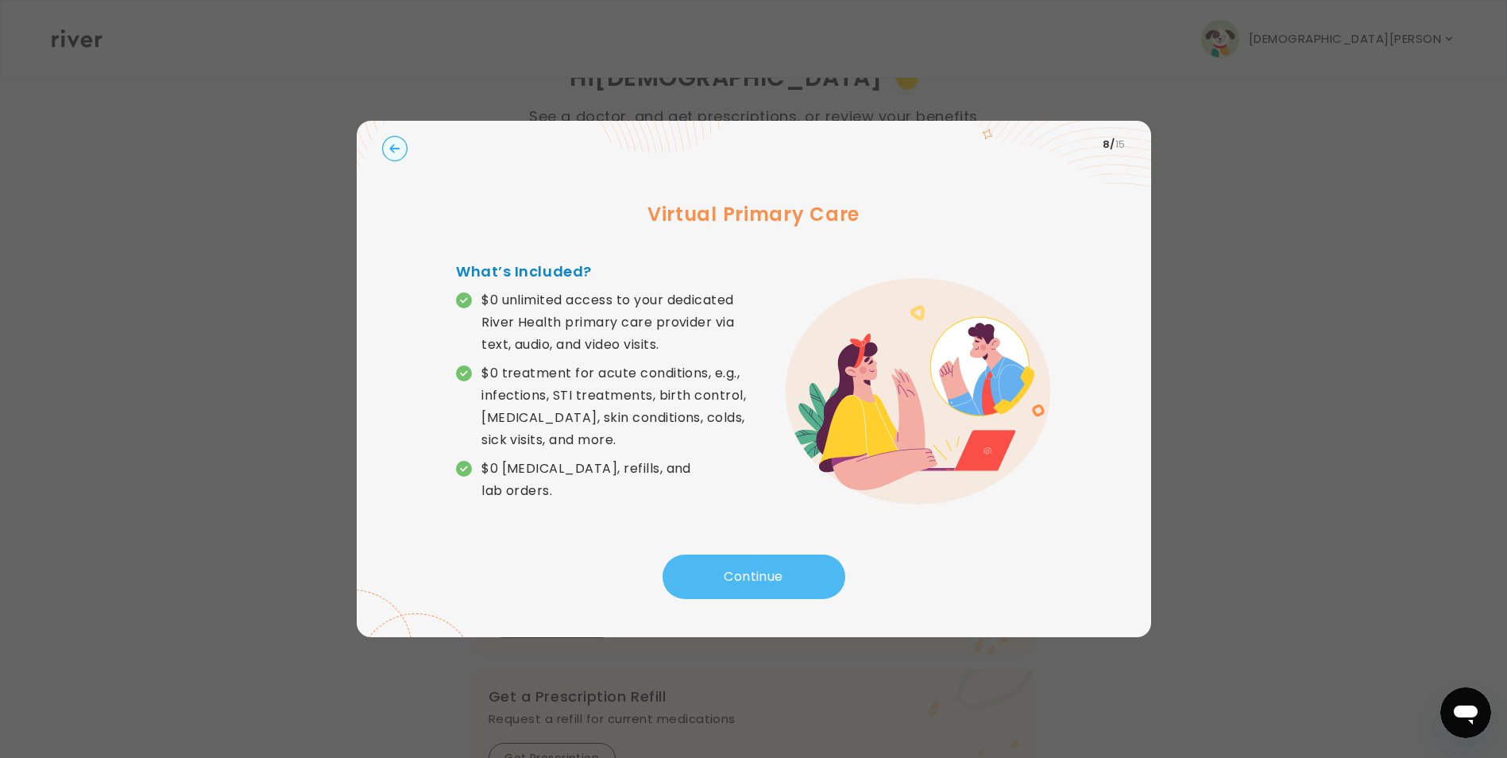
click at [736, 591] on button "Continue" at bounding box center [754, 577] width 183 height 44
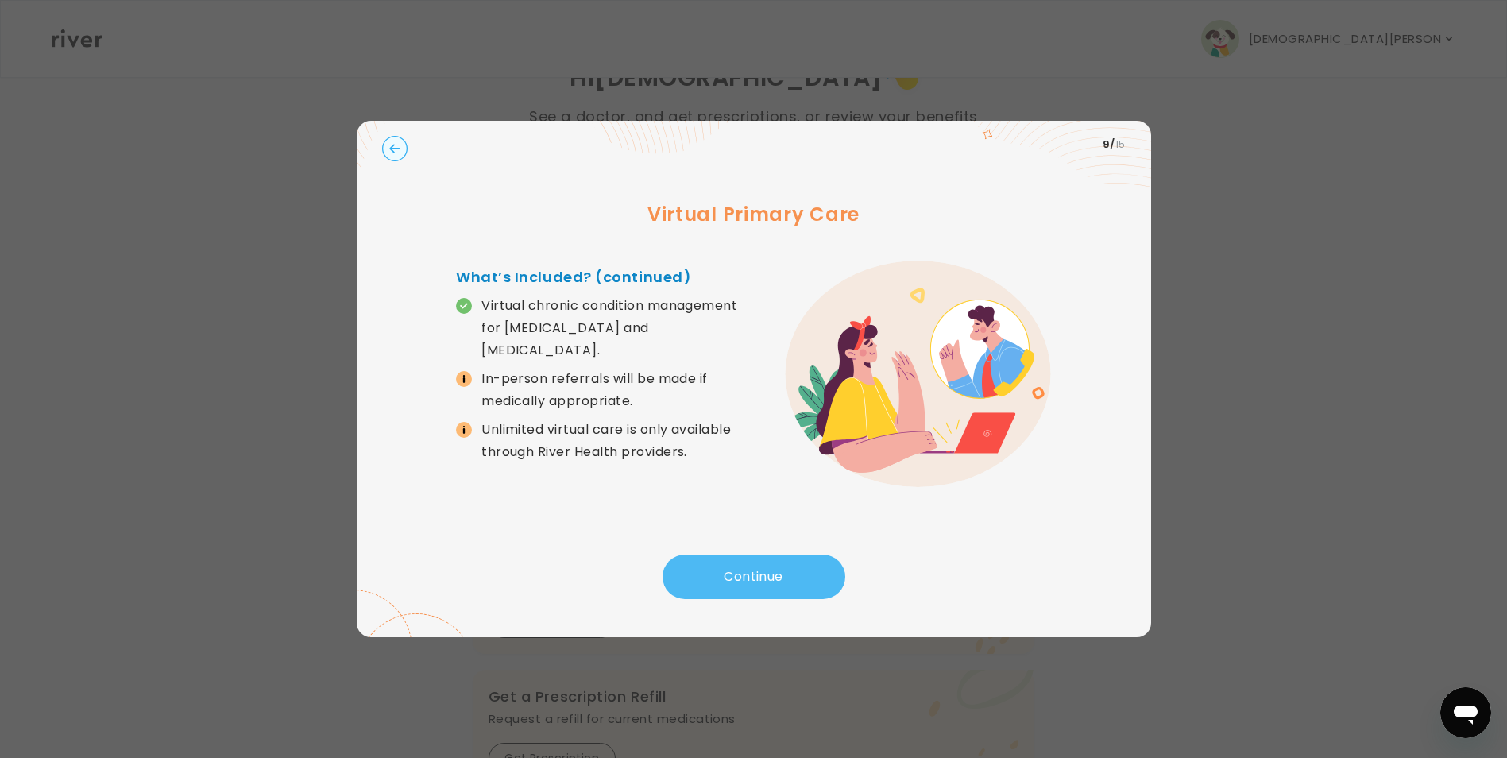
click at [713, 589] on button "Continue" at bounding box center [754, 577] width 183 height 44
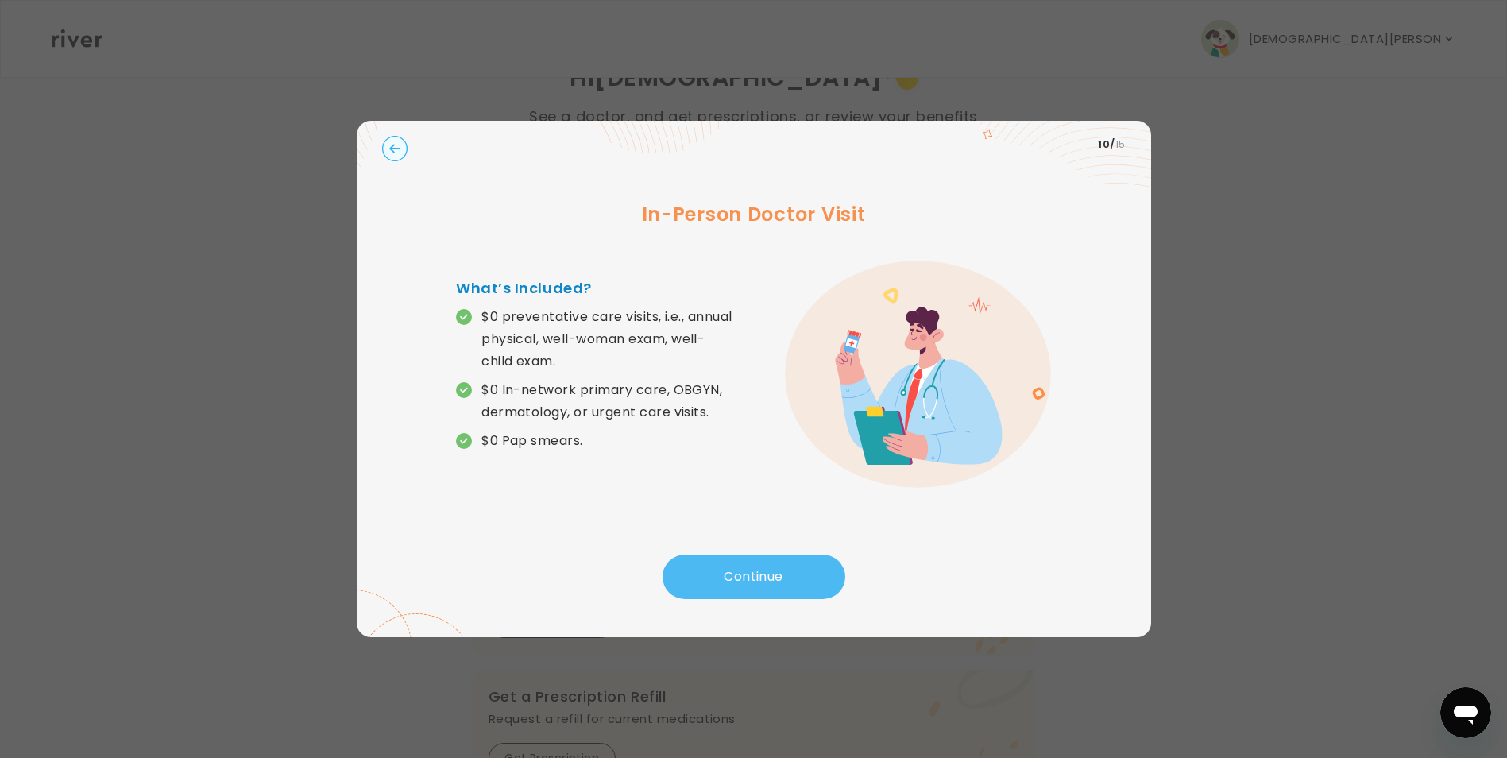
click at [726, 575] on button "Continue" at bounding box center [754, 577] width 183 height 44
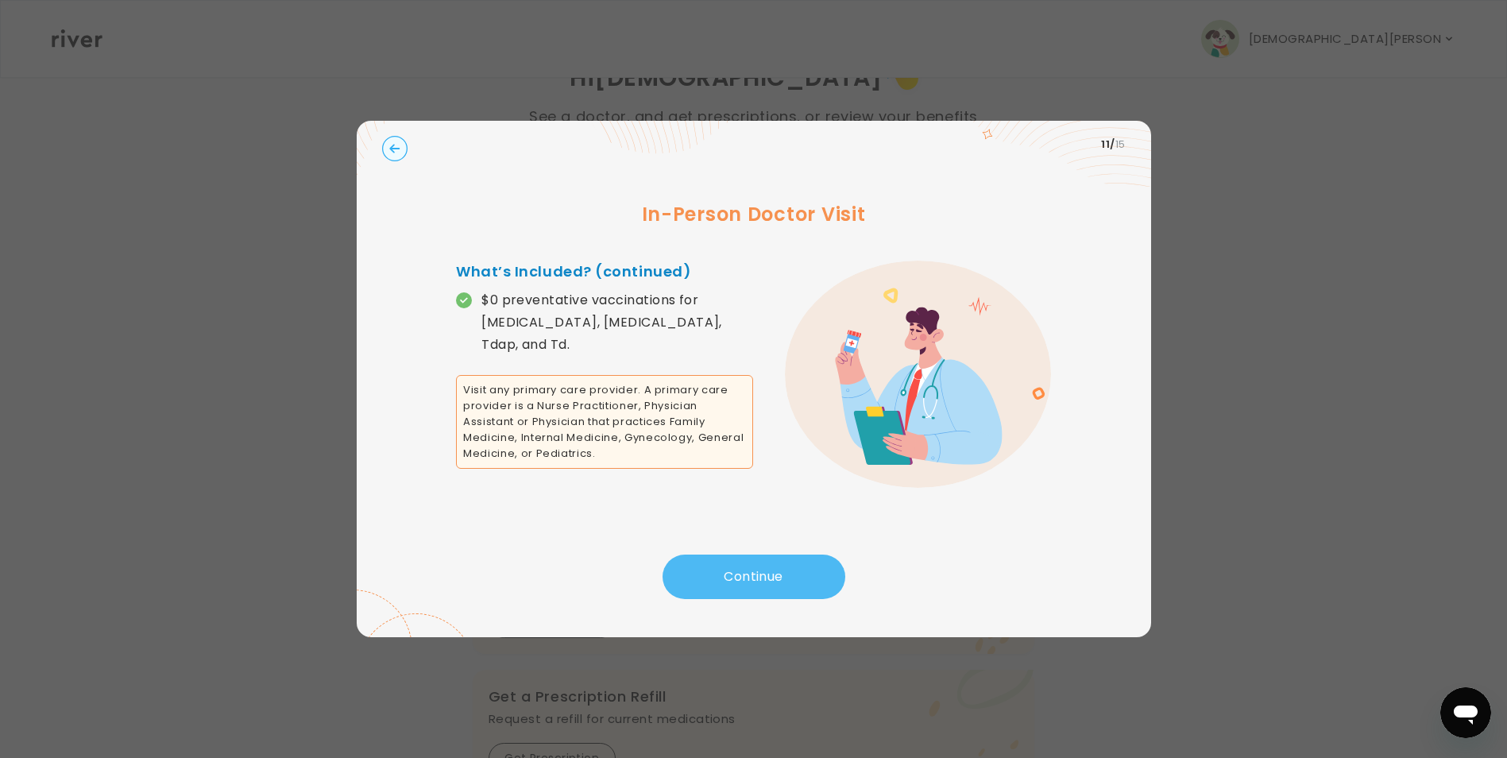
click at [718, 578] on button "Continue" at bounding box center [754, 577] width 183 height 44
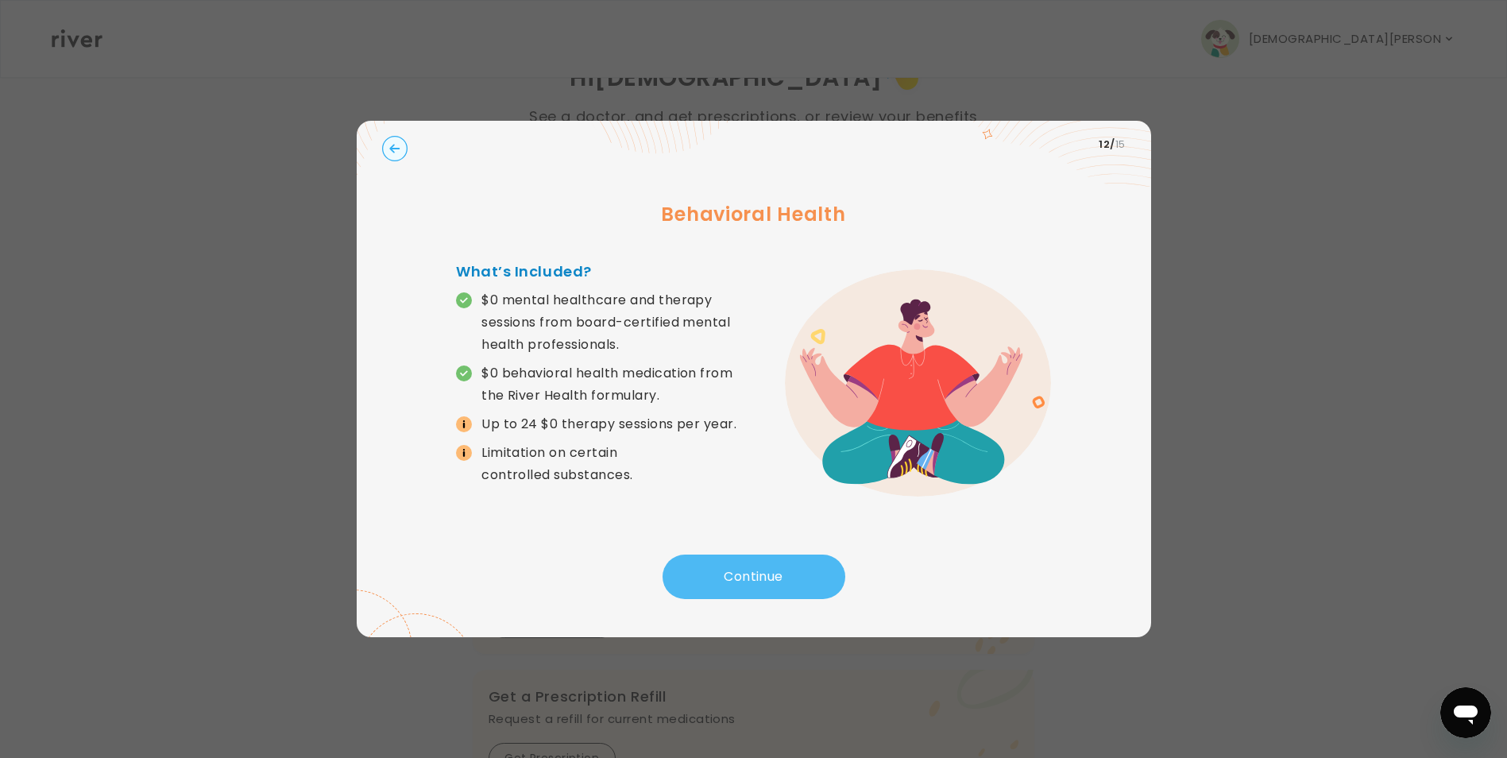
click at [720, 587] on button "Continue" at bounding box center [754, 577] width 183 height 44
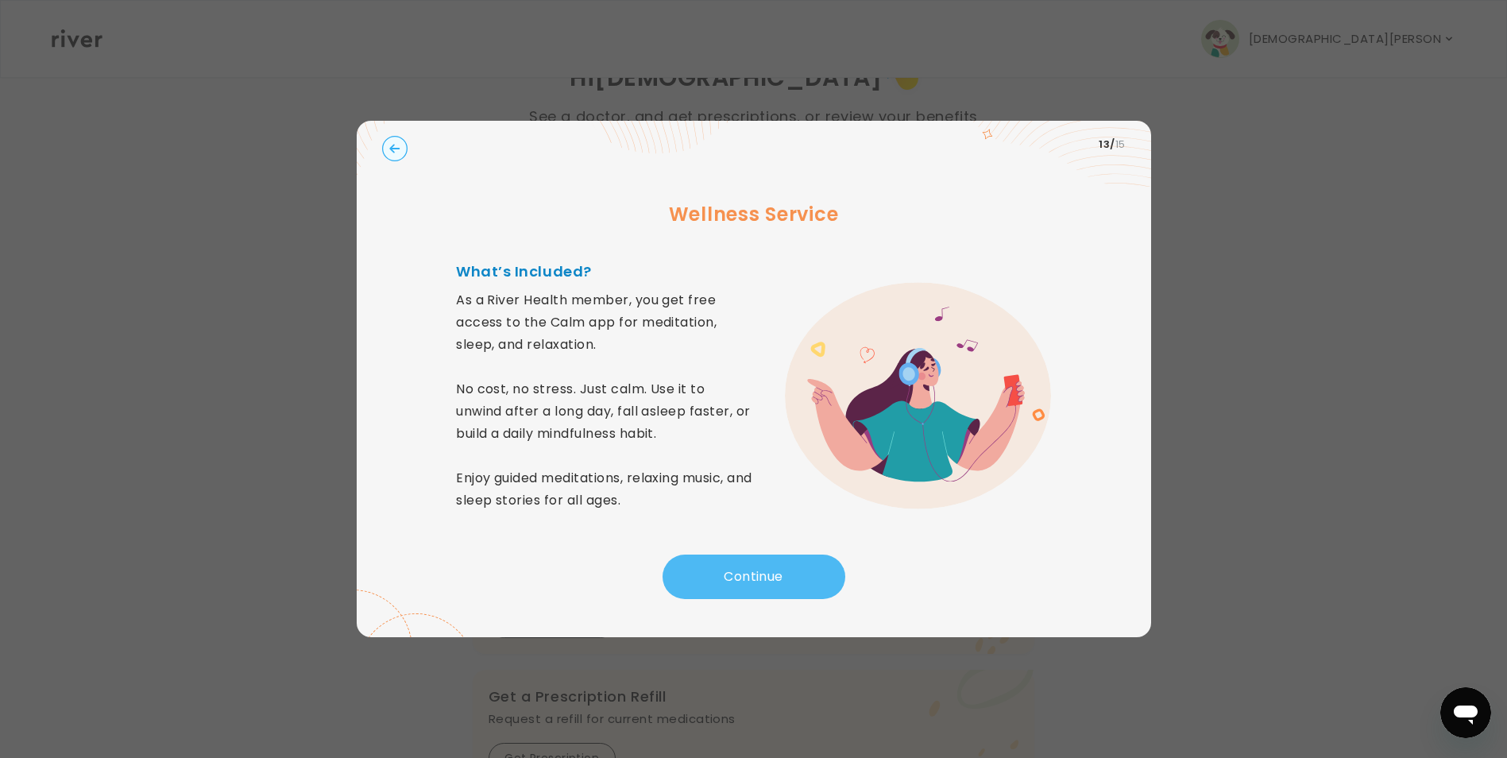
click at [720, 587] on button "Continue" at bounding box center [754, 577] width 183 height 44
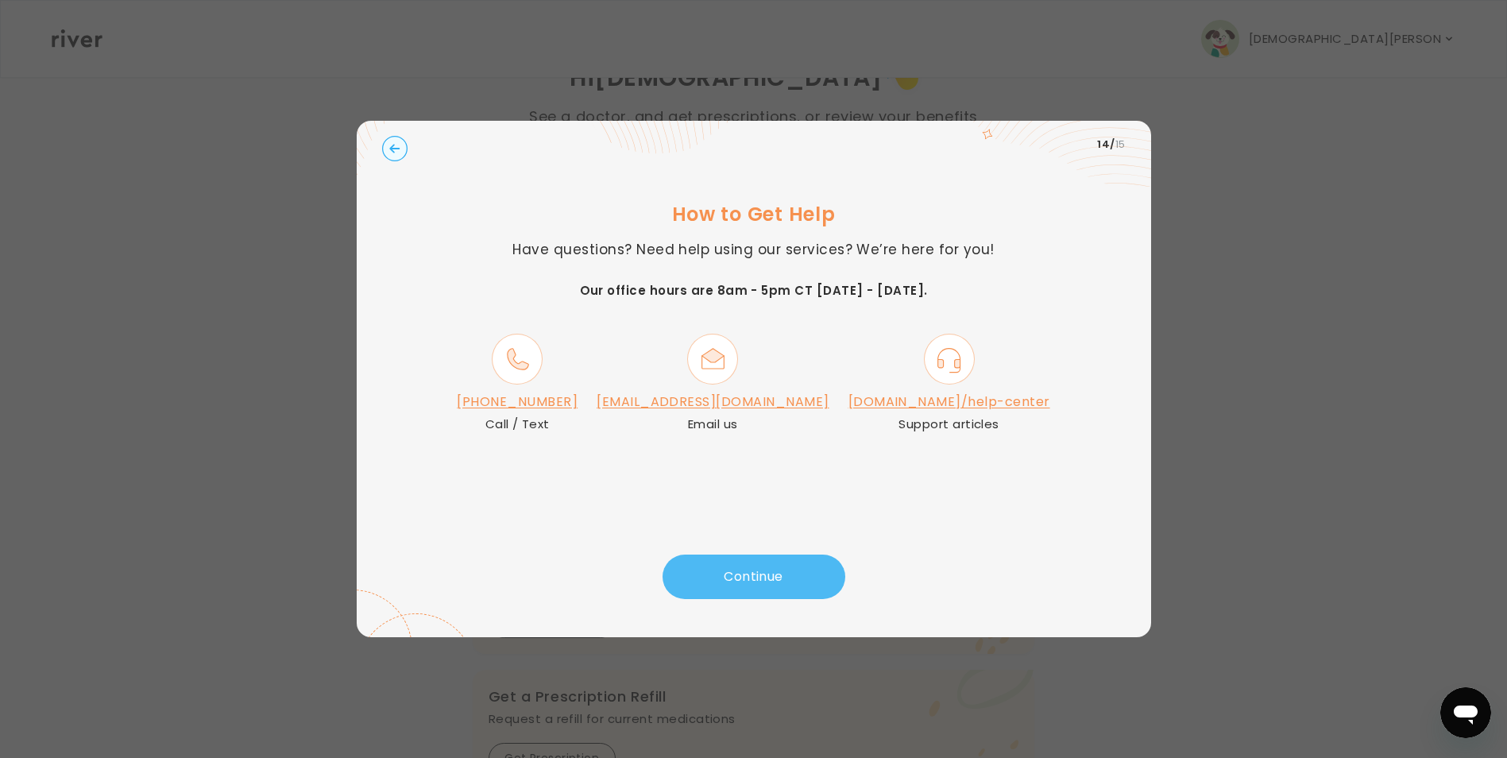
click at [795, 591] on button "Continue" at bounding box center [754, 577] width 183 height 44
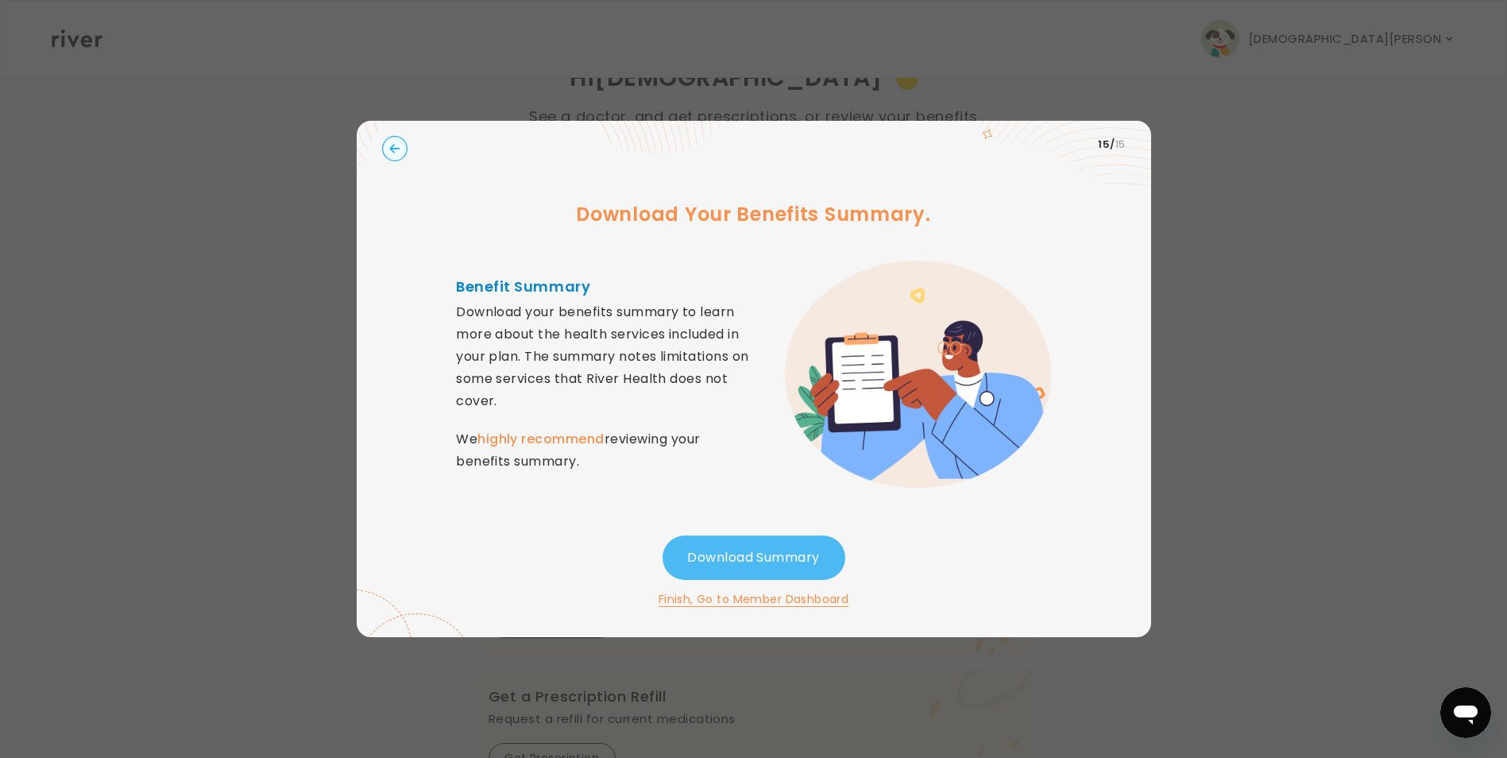
click at [733, 562] on button "Download Summary" at bounding box center [754, 557] width 183 height 44
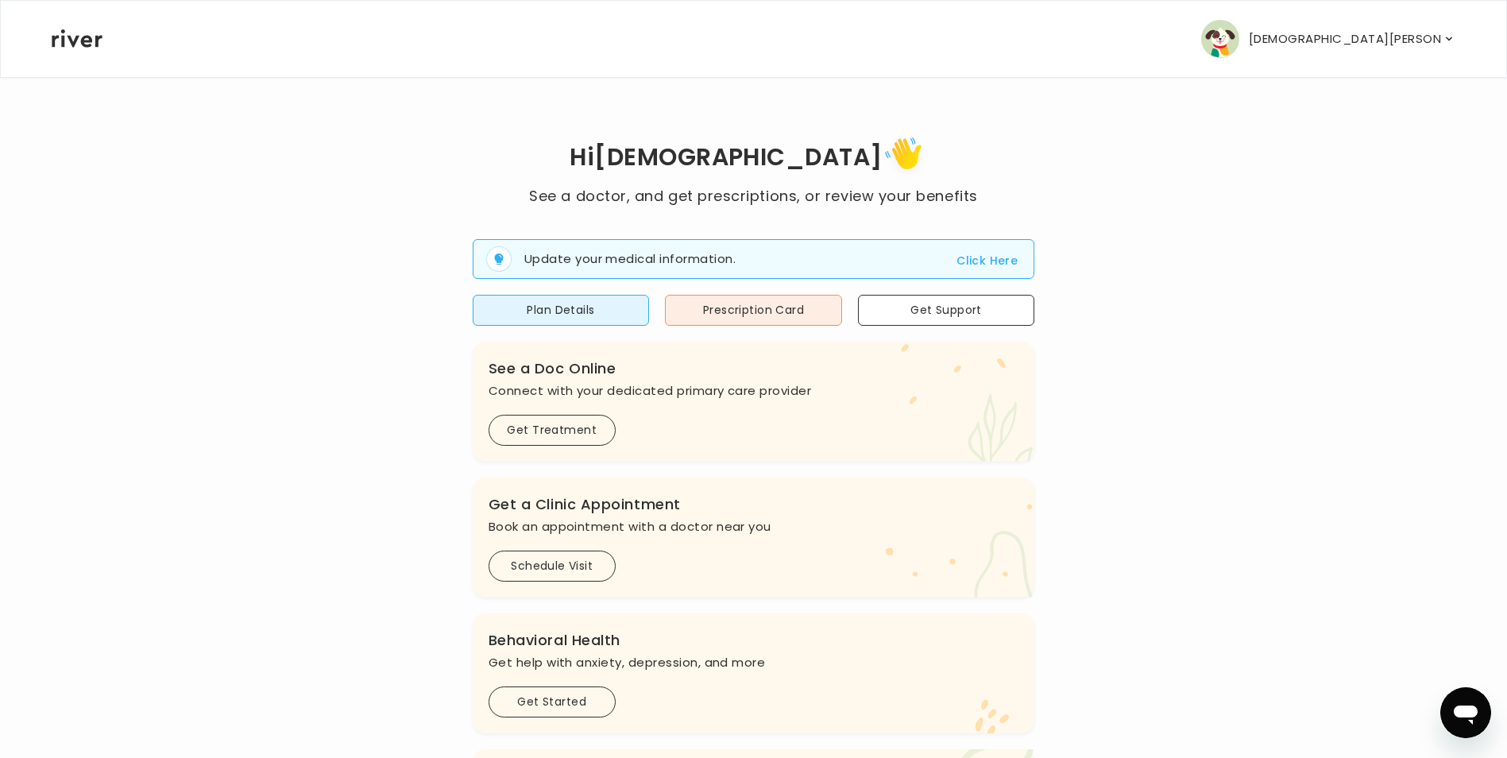
click at [1447, 38] on icon "button" at bounding box center [1449, 39] width 13 height 16
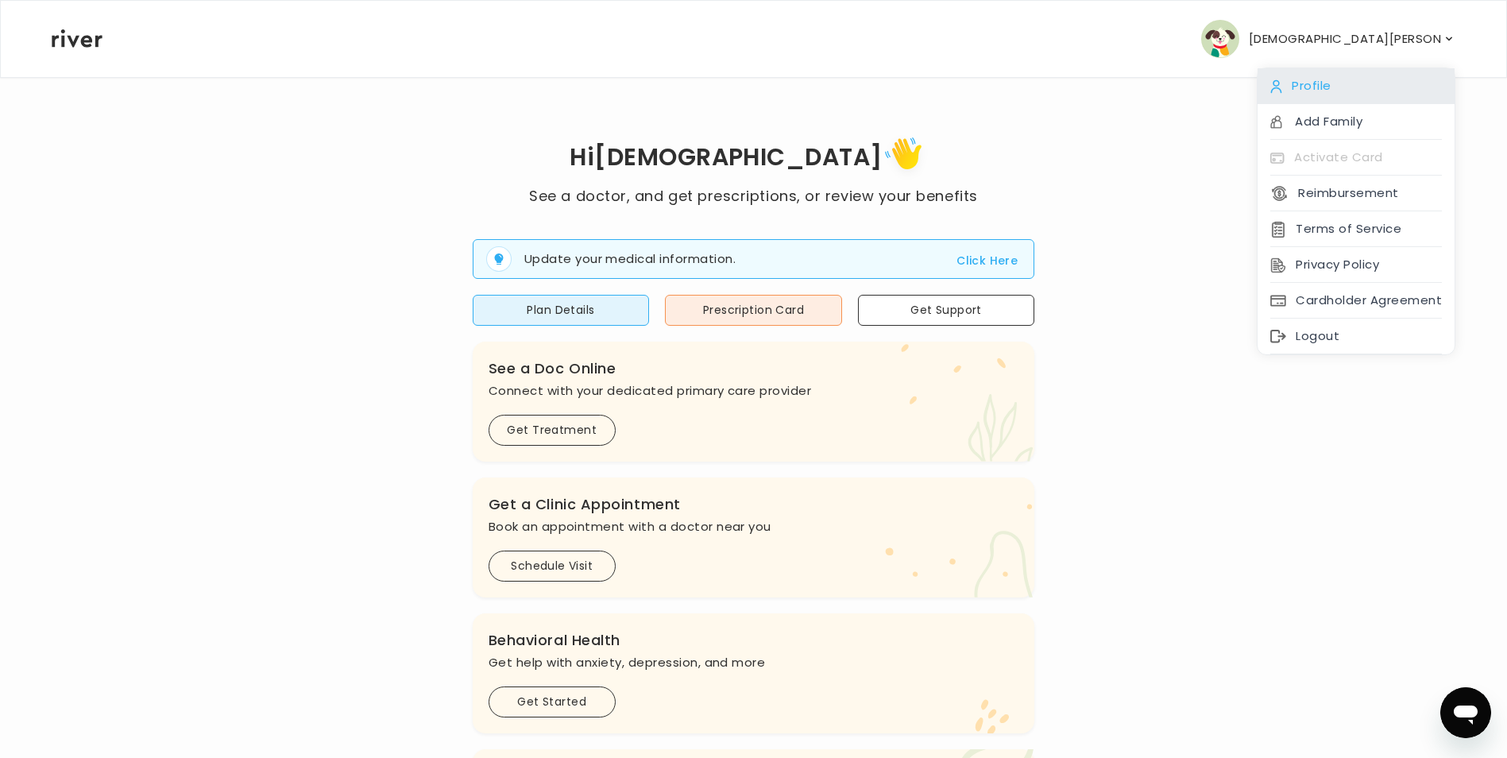
click at [1330, 83] on div "Profile" at bounding box center [1356, 86] width 197 height 36
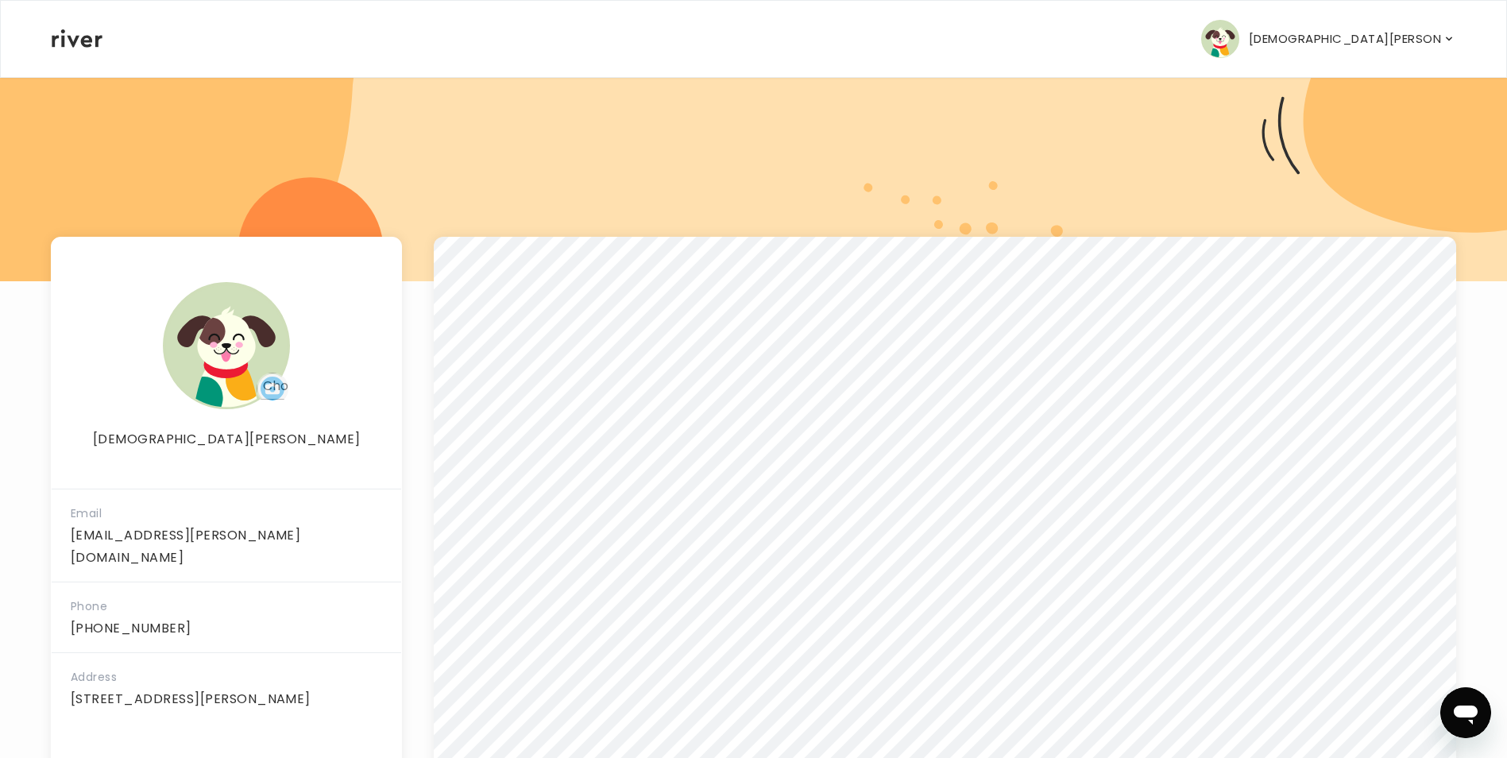
scroll to position [153, 0]
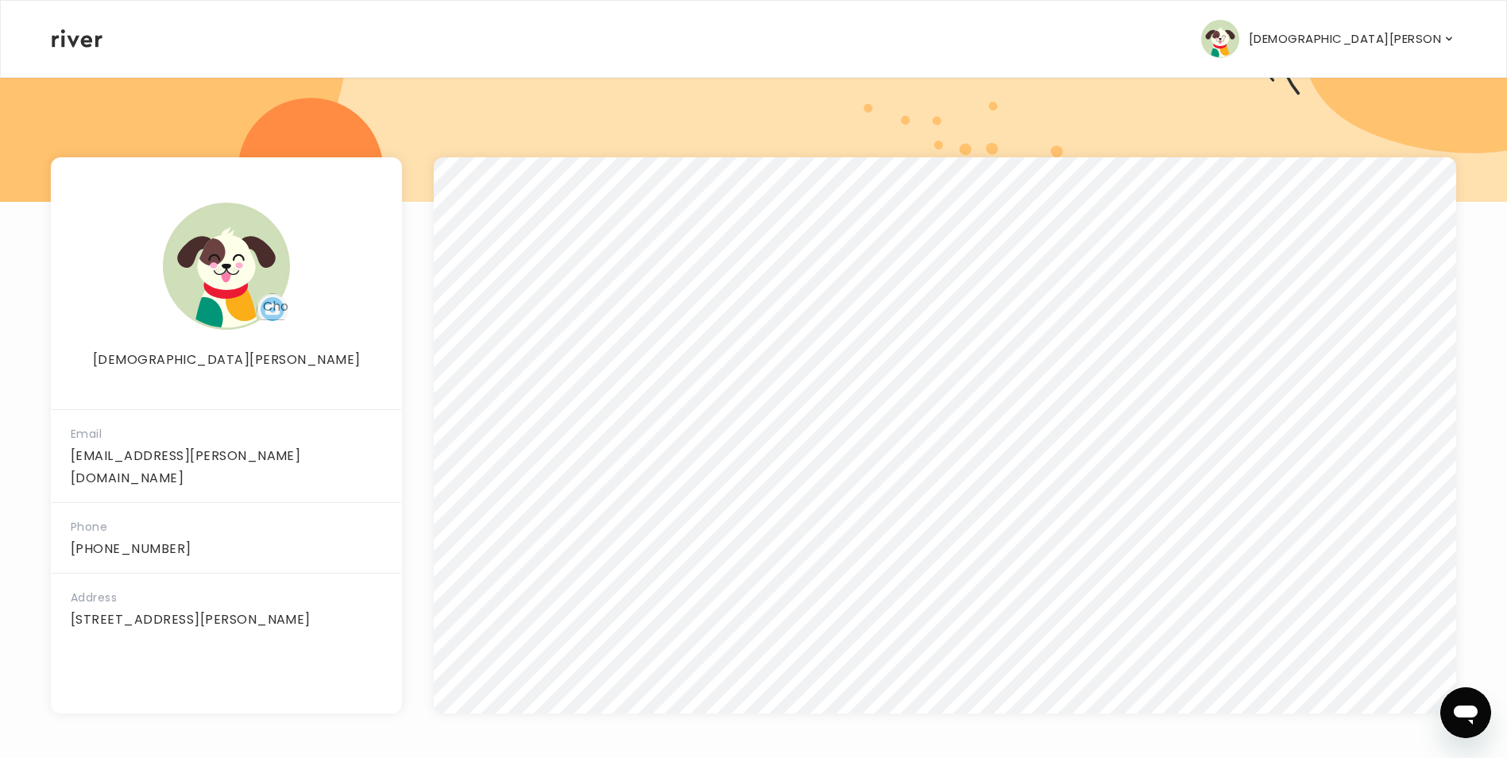
click at [1448, 40] on icon "button" at bounding box center [1449, 39] width 6 height 4
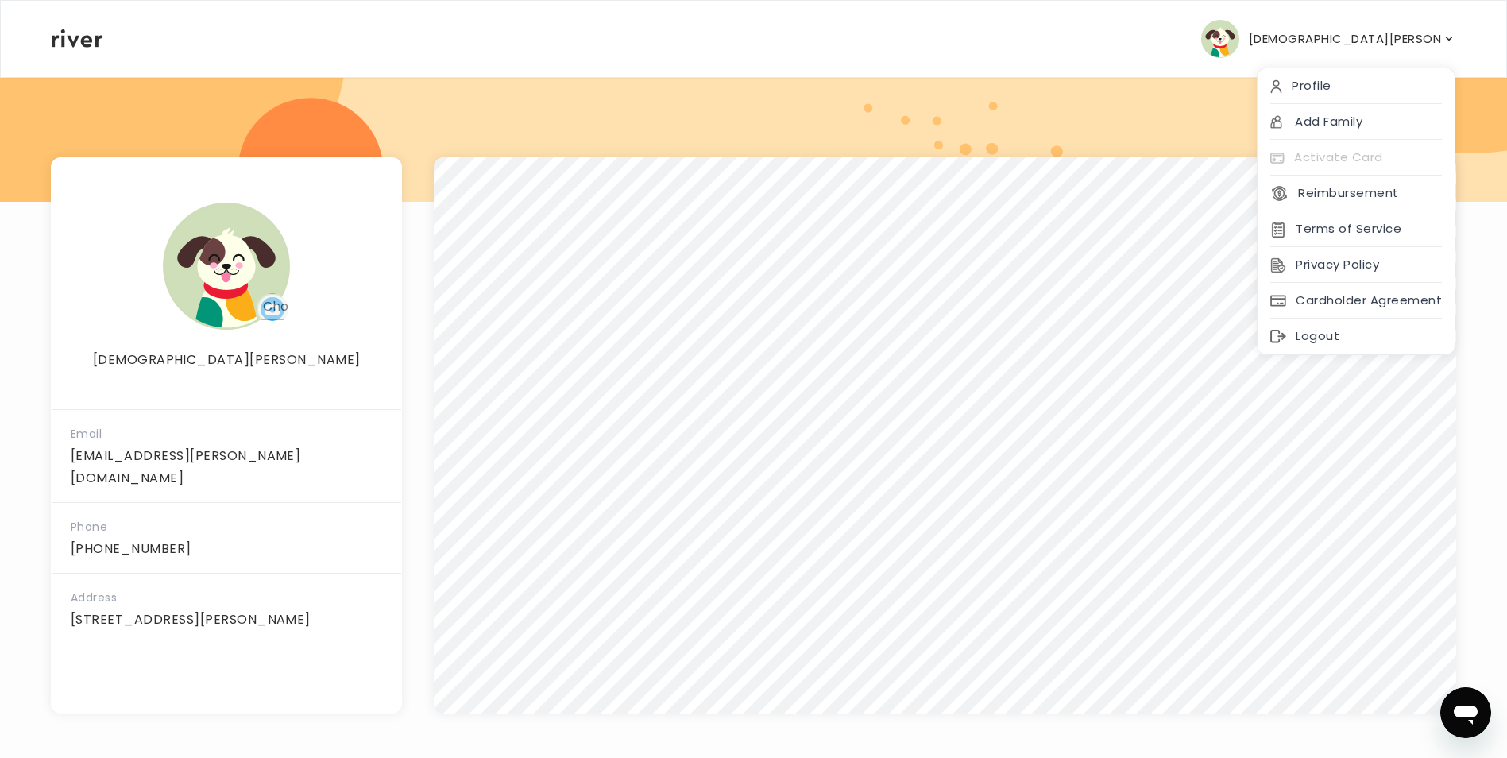
click at [1086, 23] on div "[PERSON_NAME] Profile Add Family Activate Card Reimbursement Terms of Service P…" at bounding box center [754, 39] width 1404 height 76
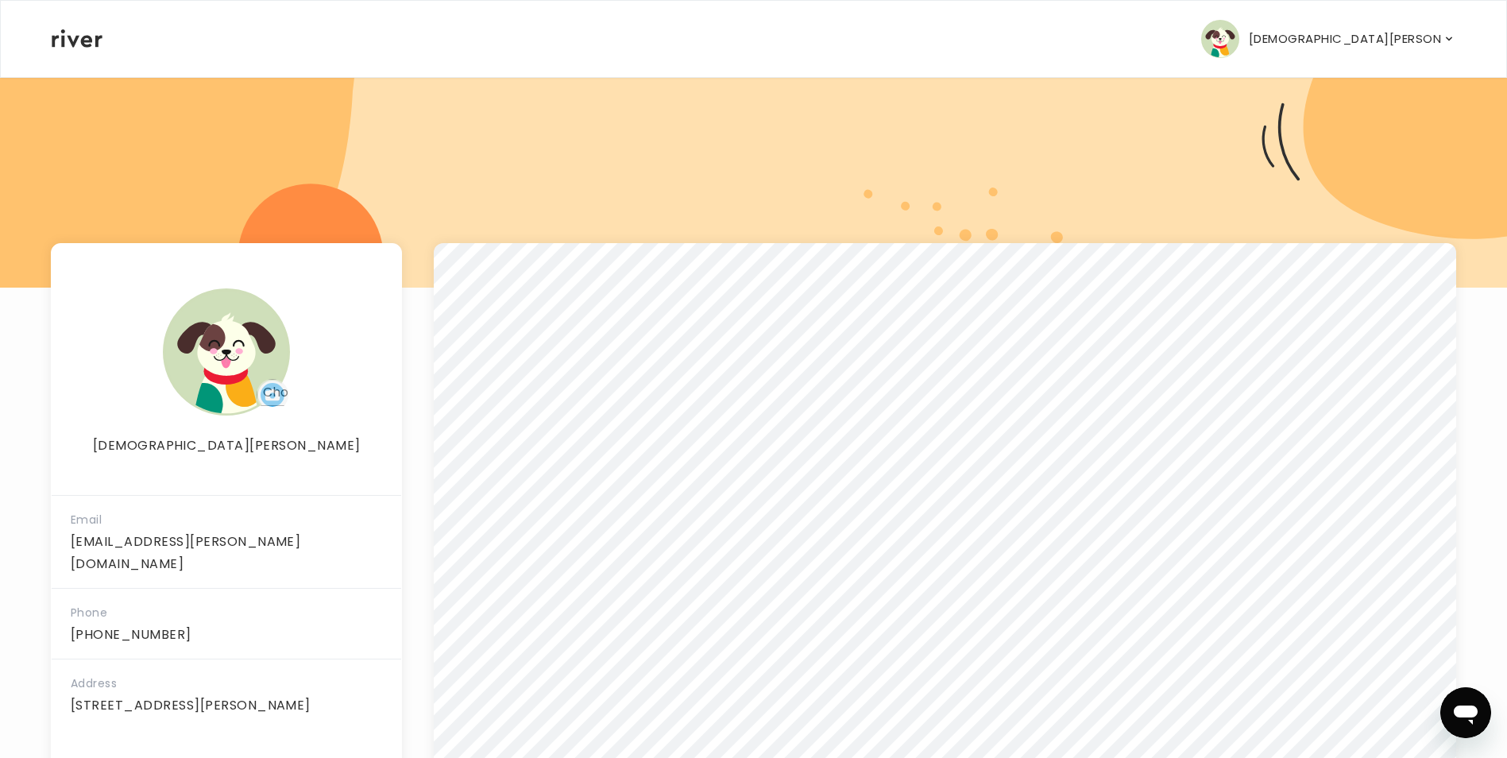
scroll to position [0, 0]
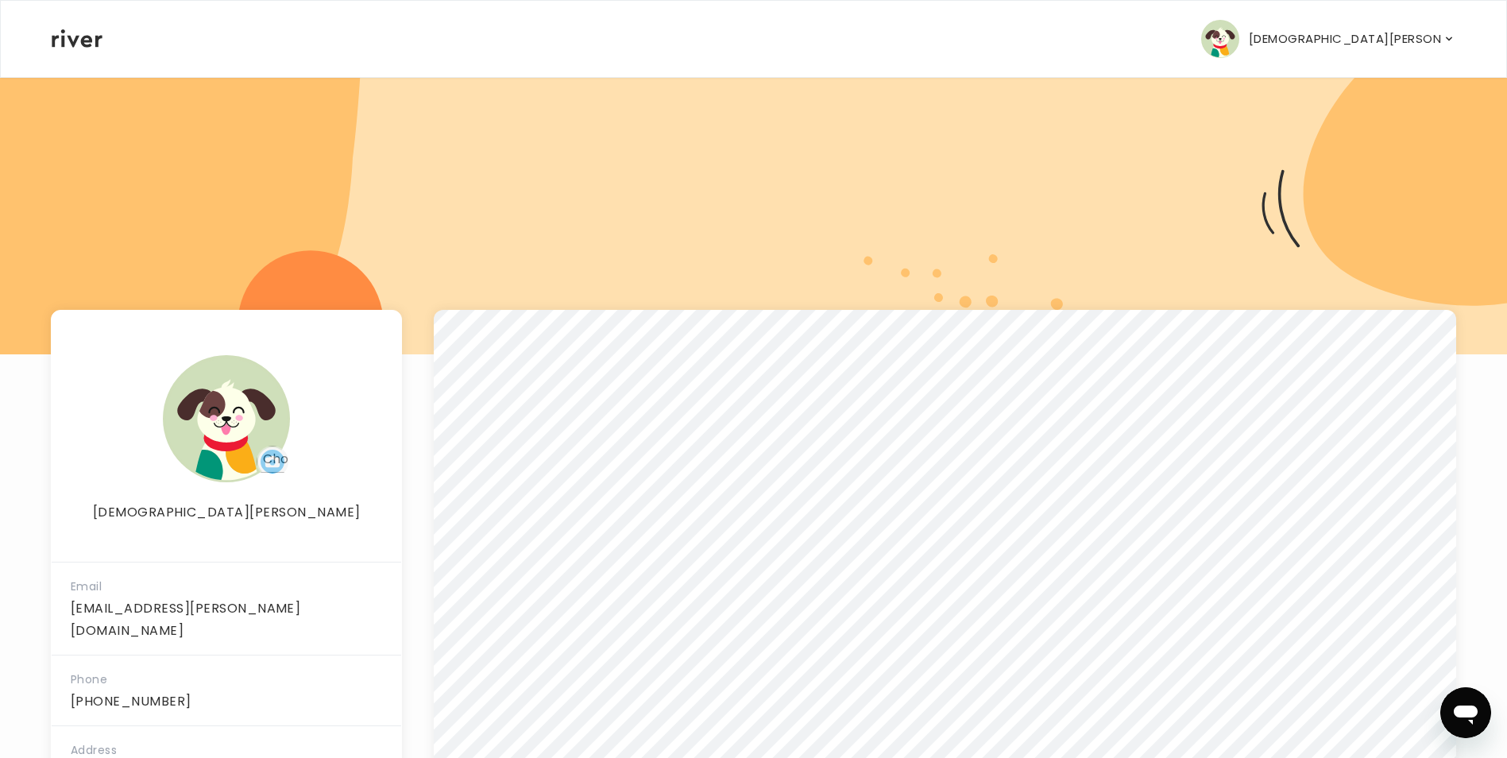
click at [1448, 41] on icon "button" at bounding box center [1449, 39] width 13 height 16
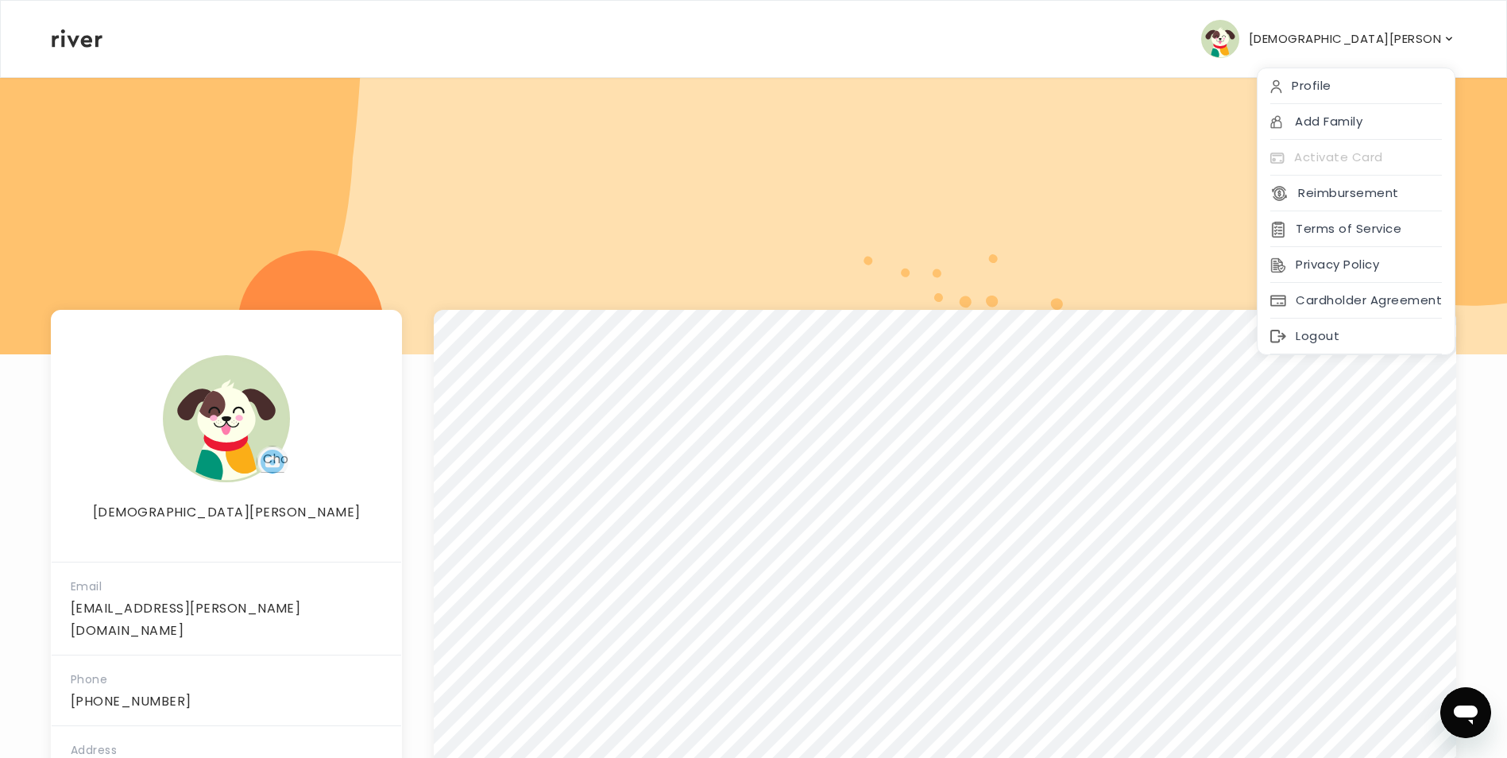
click at [87, 37] on icon at bounding box center [77, 38] width 51 height 18
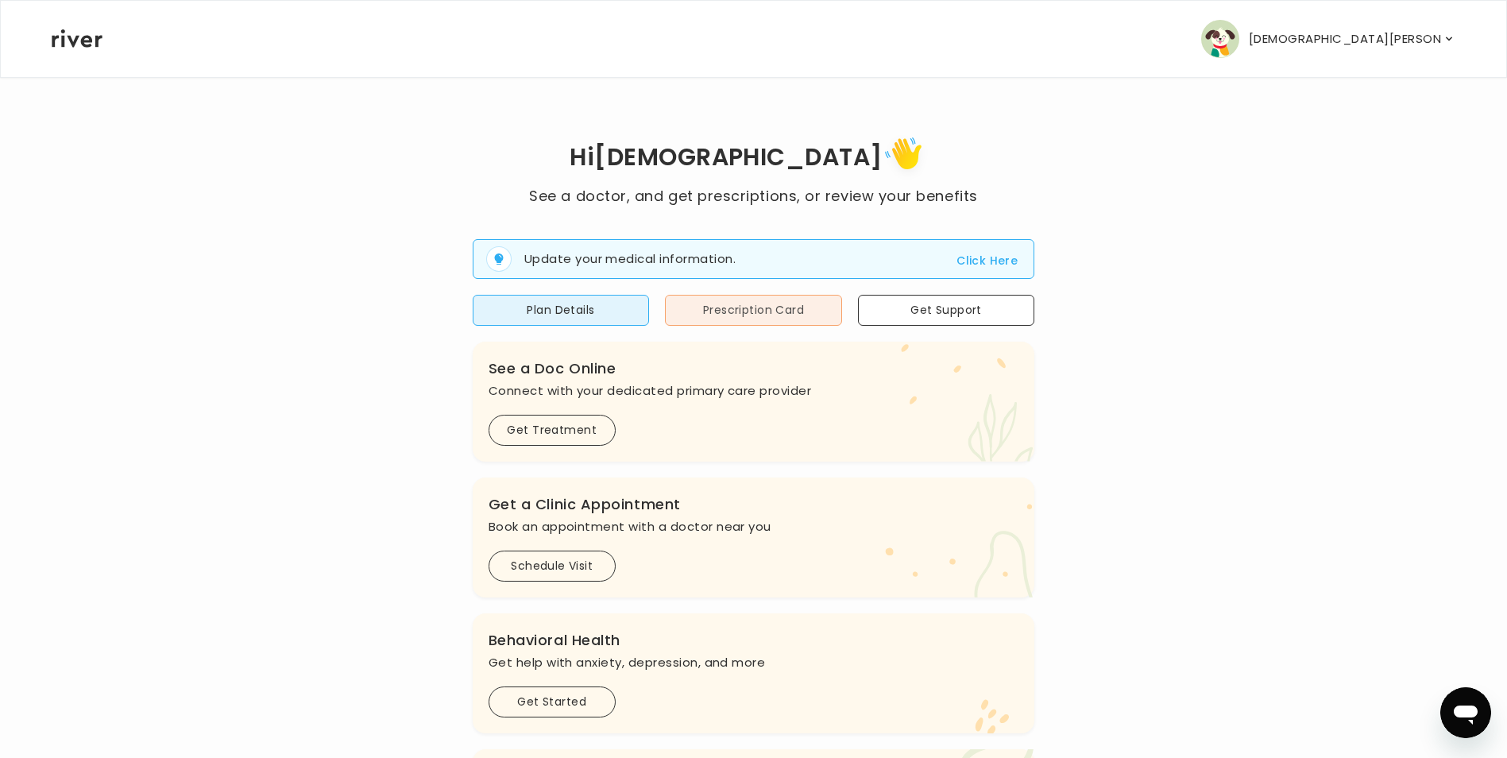
click at [759, 316] on button "Prescription Card" at bounding box center [753, 310] width 177 height 31
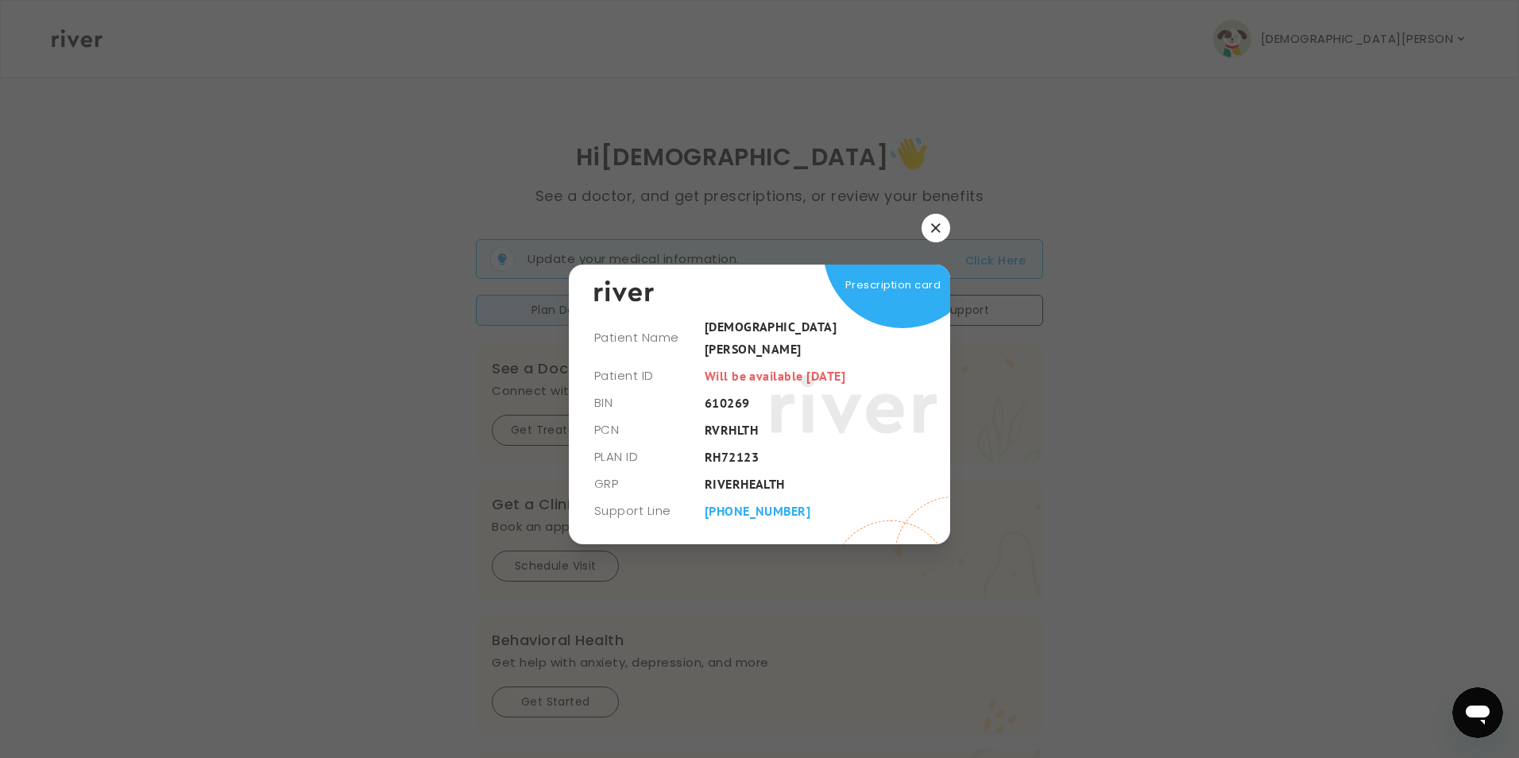
click at [937, 233] on icon "button" at bounding box center [935, 228] width 9 height 9
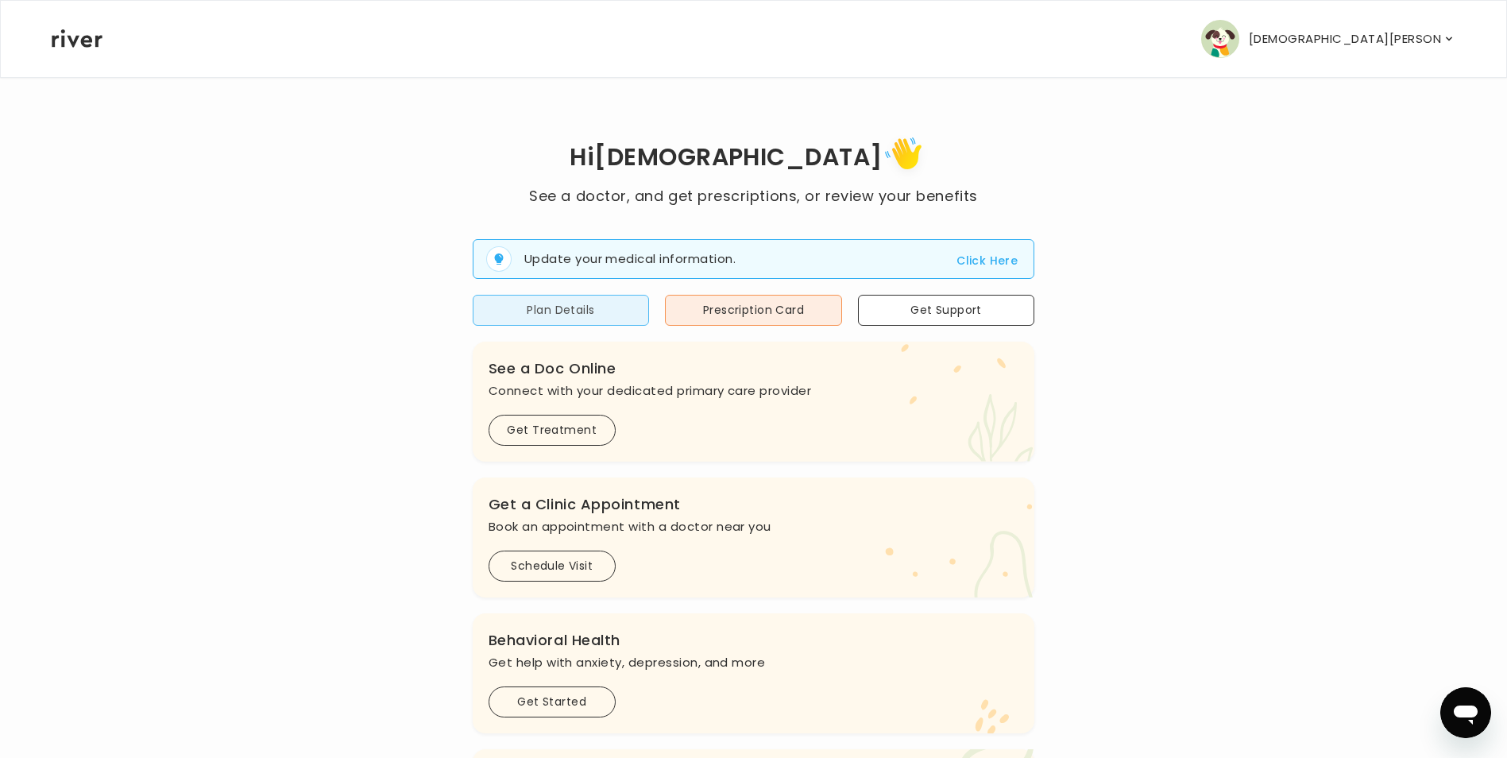
click at [577, 307] on button "Plan Details" at bounding box center [561, 310] width 177 height 31
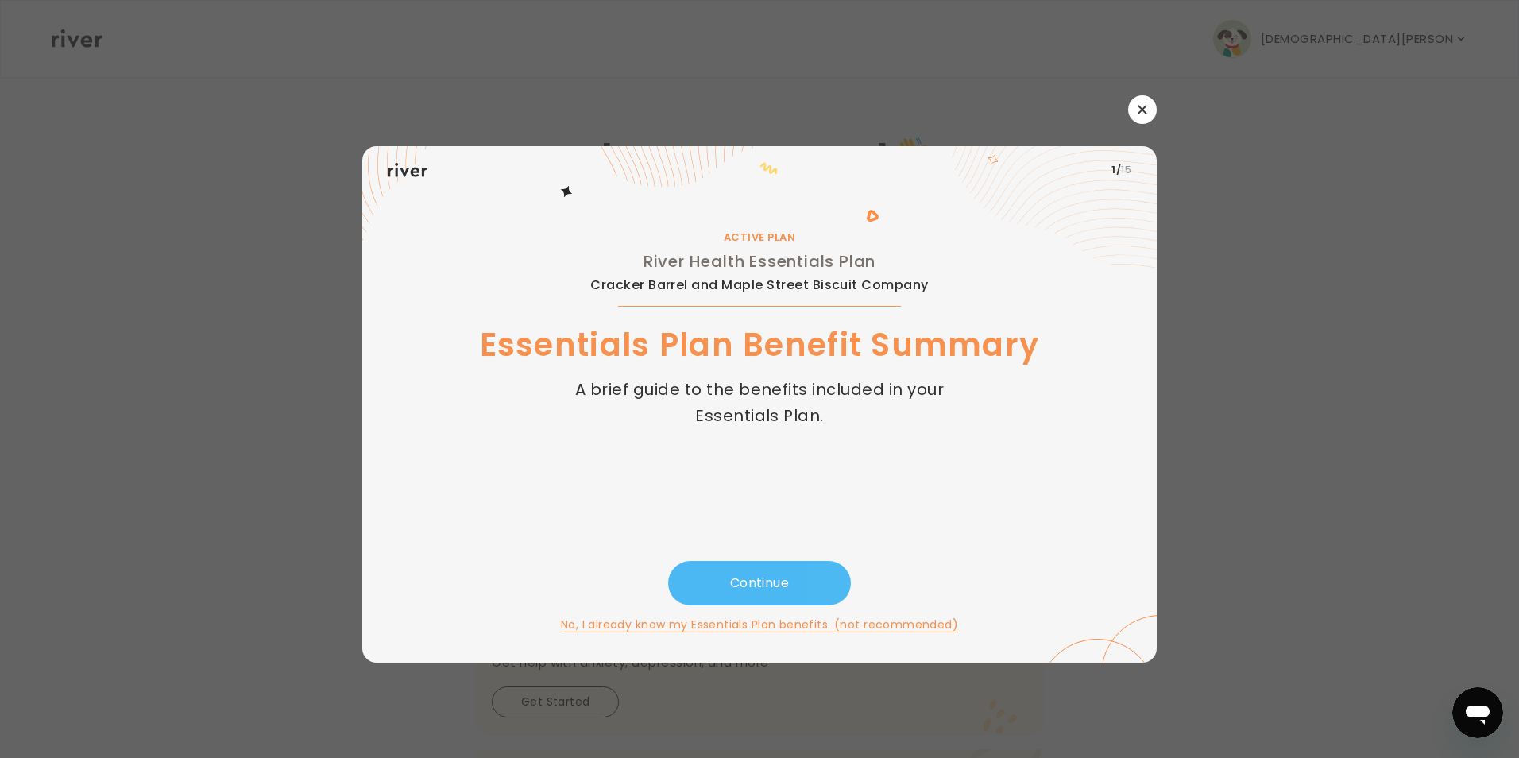
click at [776, 583] on button "Continue" at bounding box center [759, 583] width 183 height 44
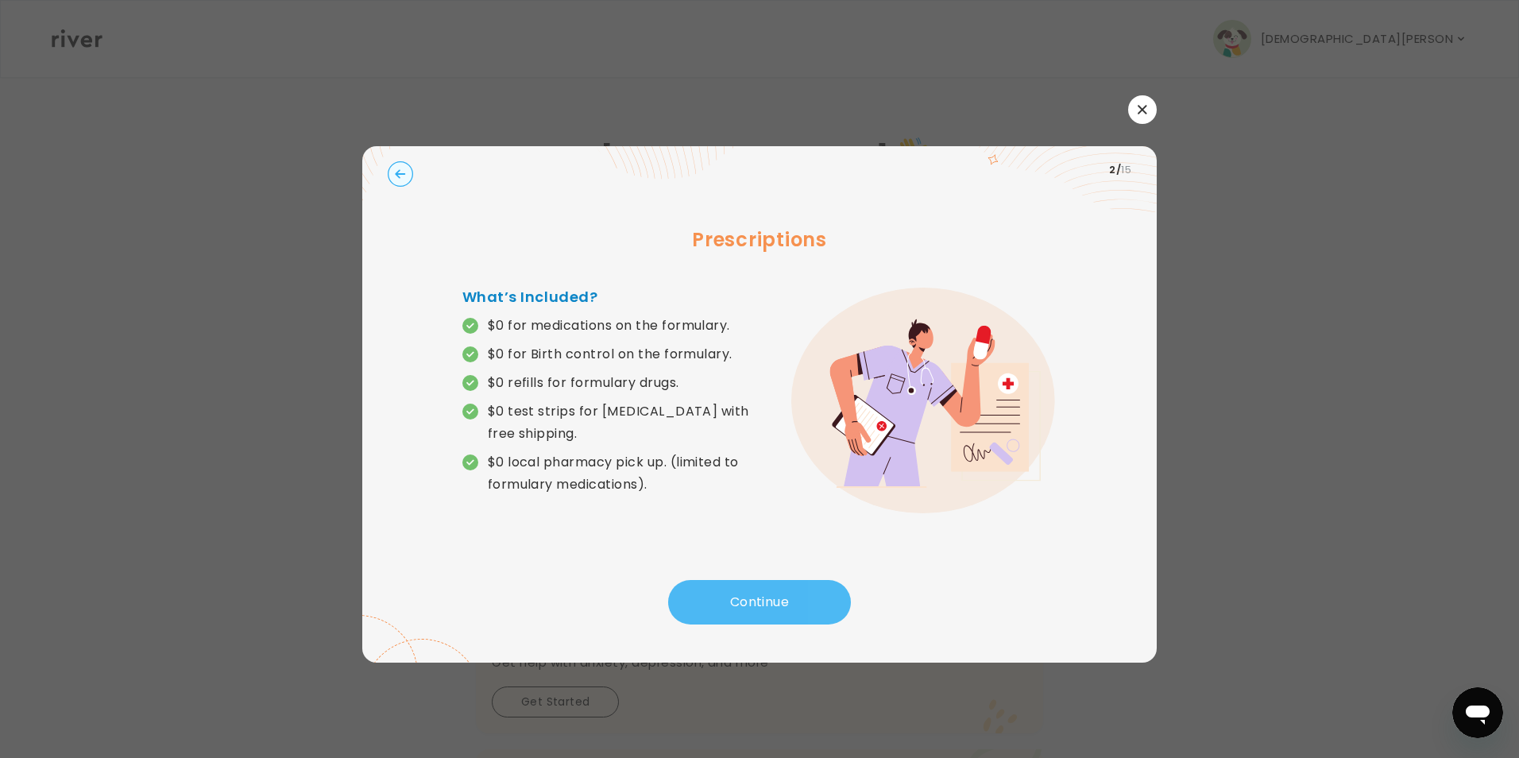
click at [721, 588] on button "Continue" at bounding box center [759, 602] width 183 height 44
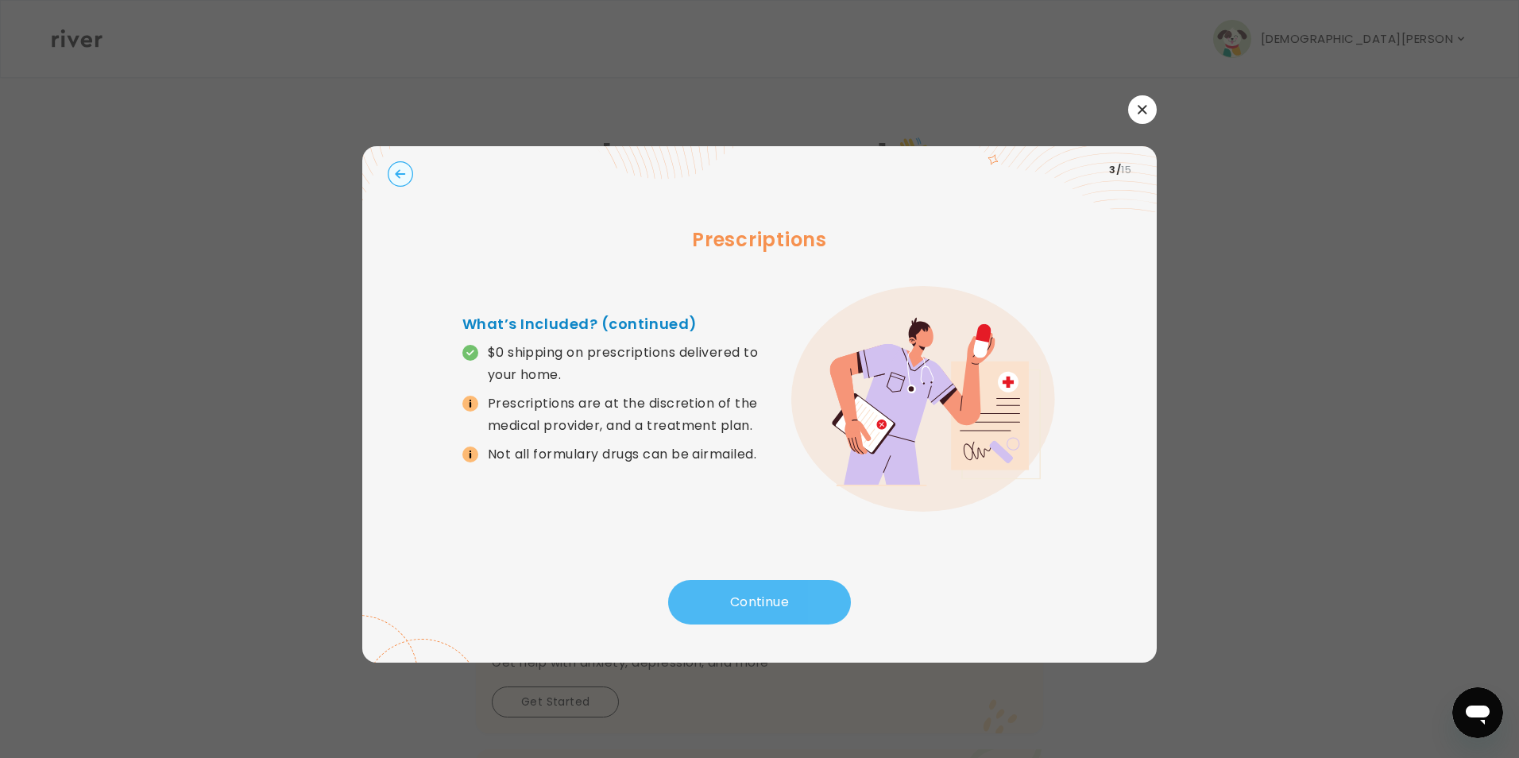
click at [721, 586] on button "Continue" at bounding box center [759, 602] width 183 height 44
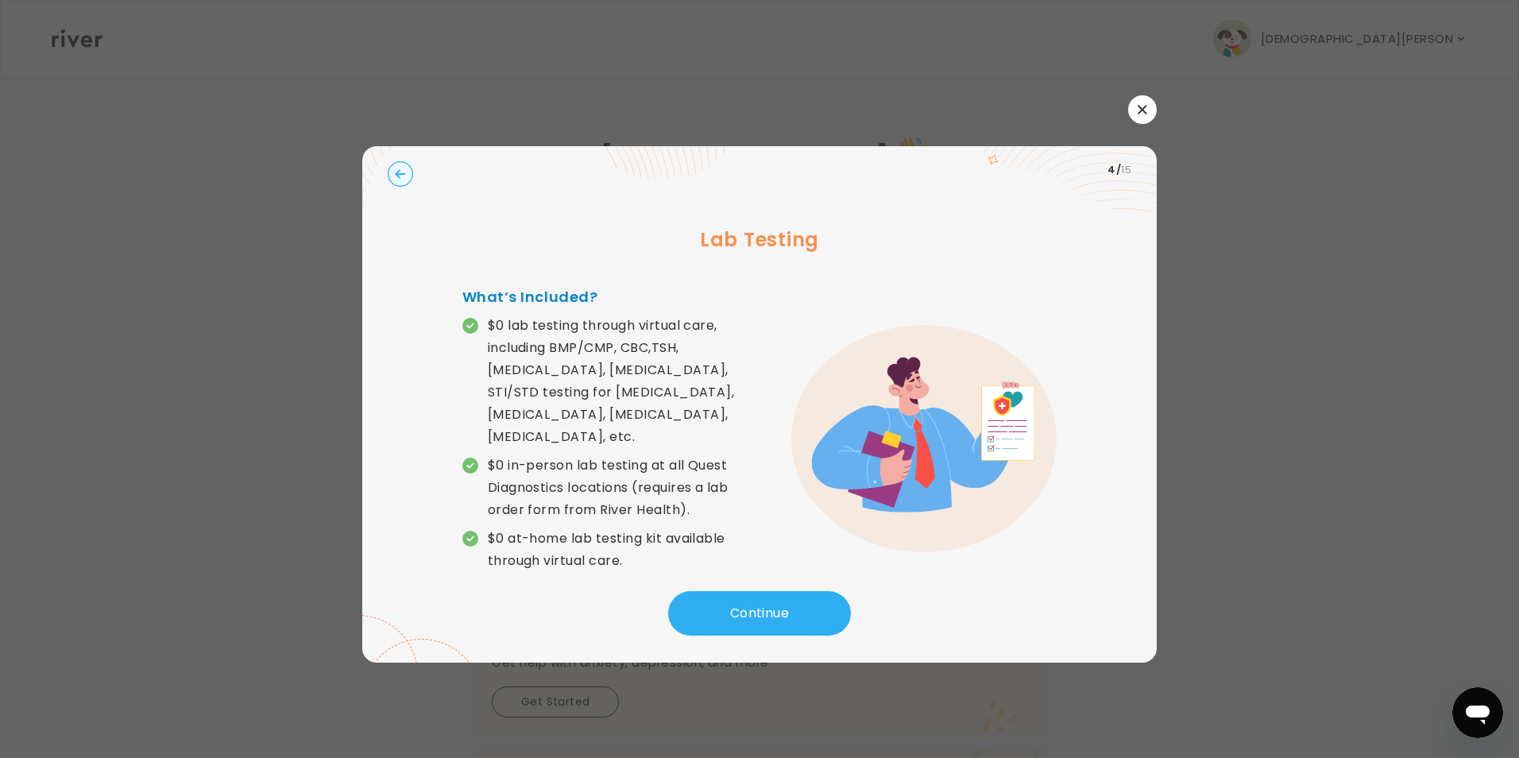
click at [1140, 116] on button "button" at bounding box center [1142, 109] width 29 height 29
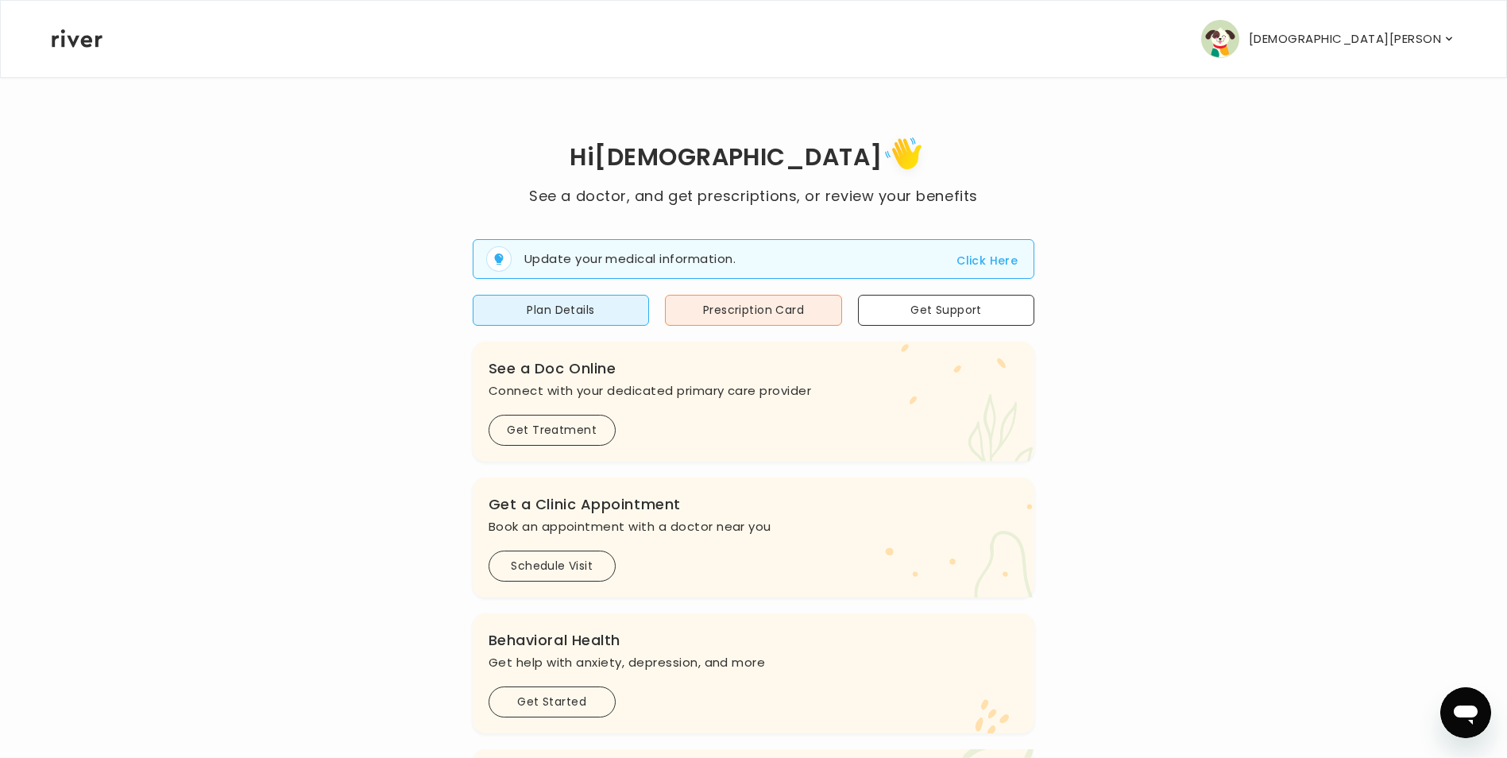
click at [976, 258] on button "Click Here" at bounding box center [987, 260] width 61 height 19
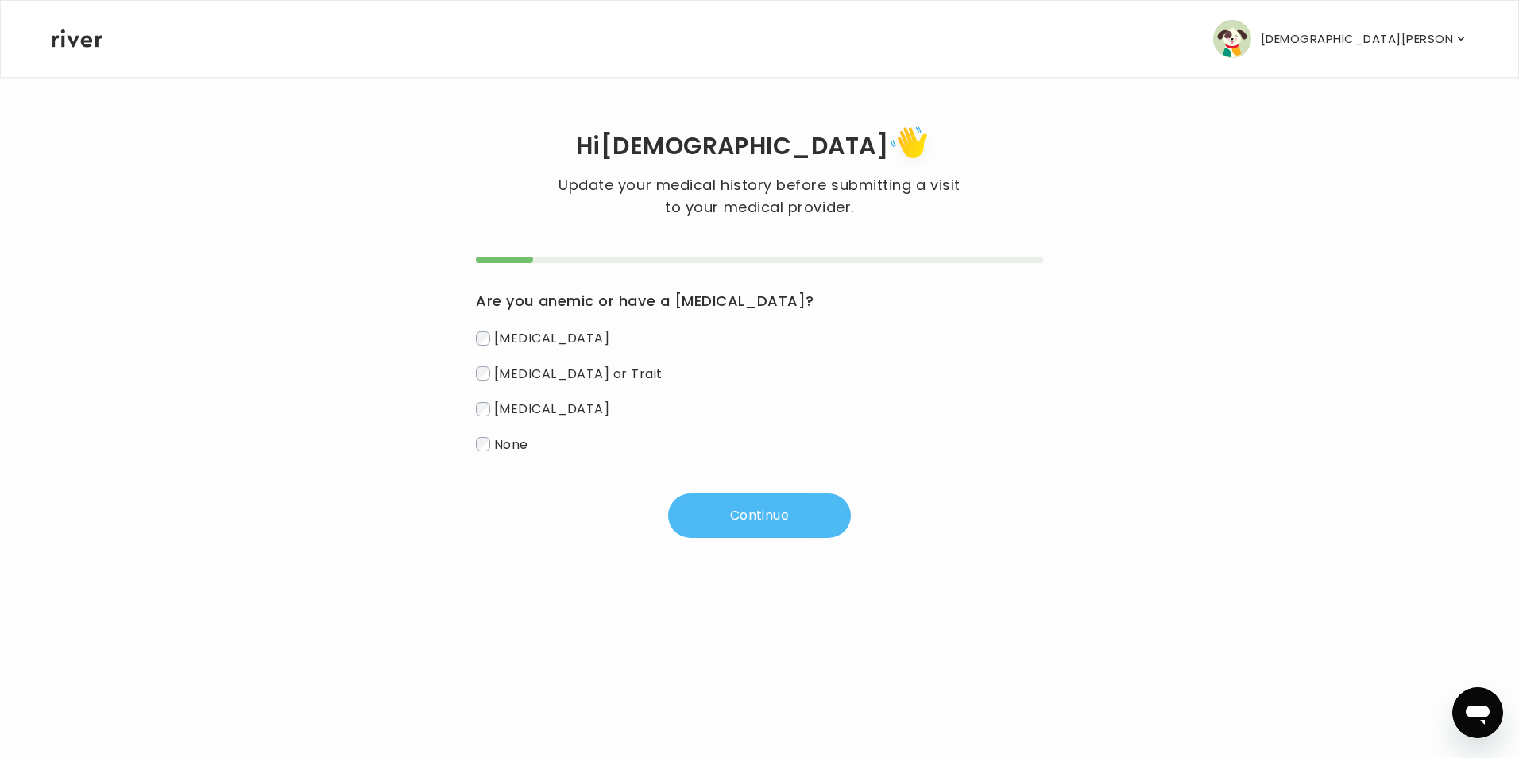
click at [721, 508] on button "Continue" at bounding box center [759, 515] width 183 height 44
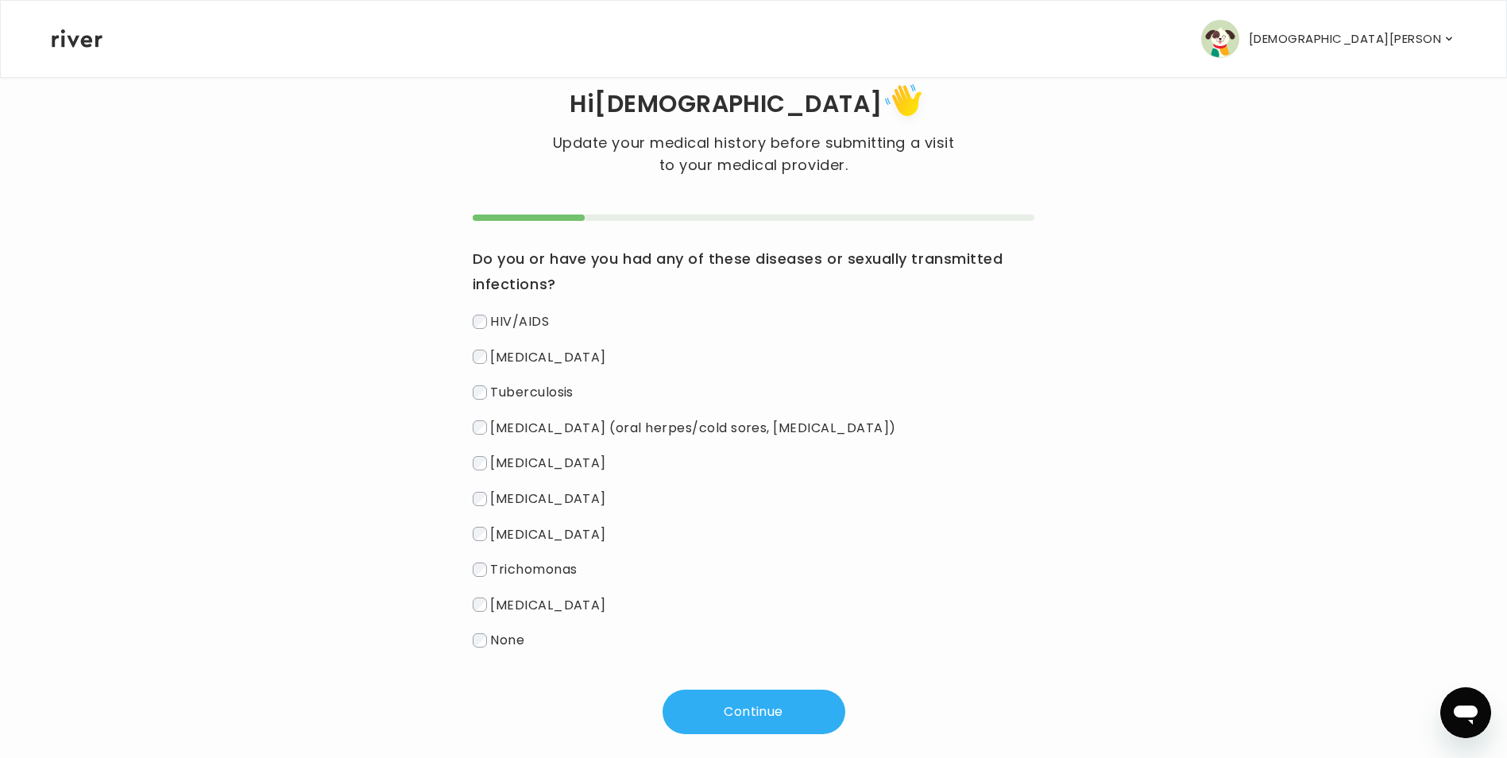
scroll to position [63, 0]
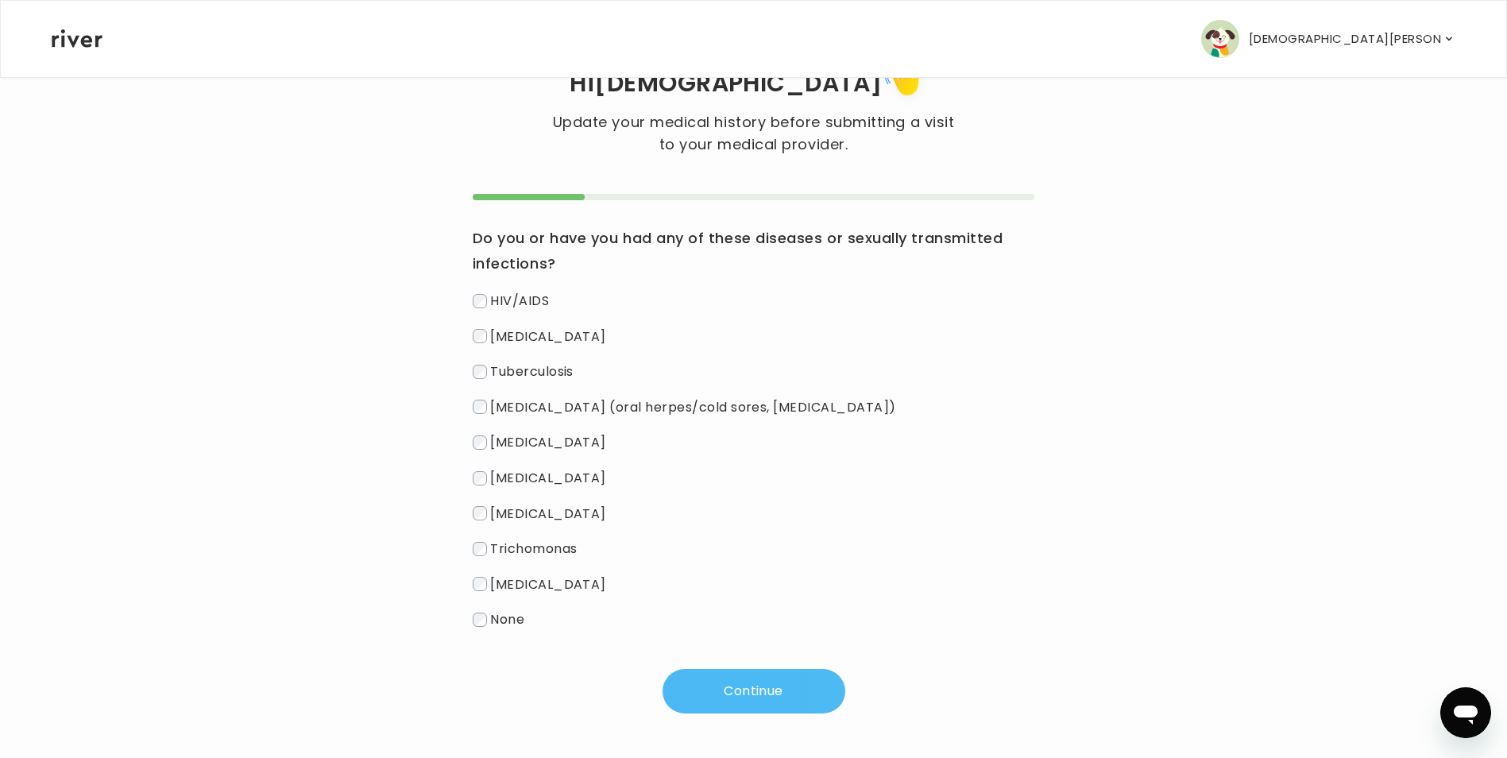
click at [720, 682] on button "Continue" at bounding box center [754, 691] width 183 height 44
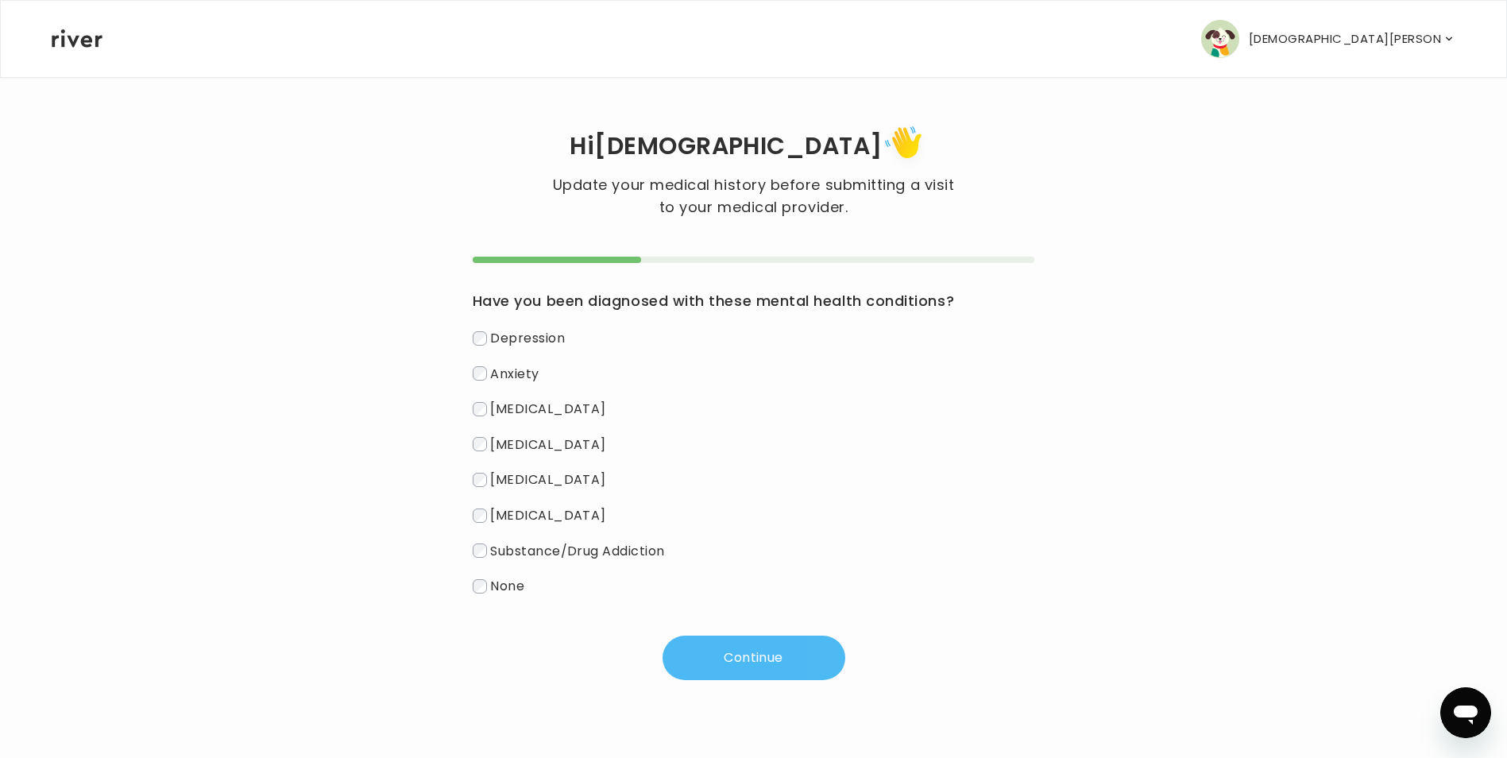
scroll to position [0, 0]
click at [814, 655] on button "Continue" at bounding box center [759, 658] width 183 height 44
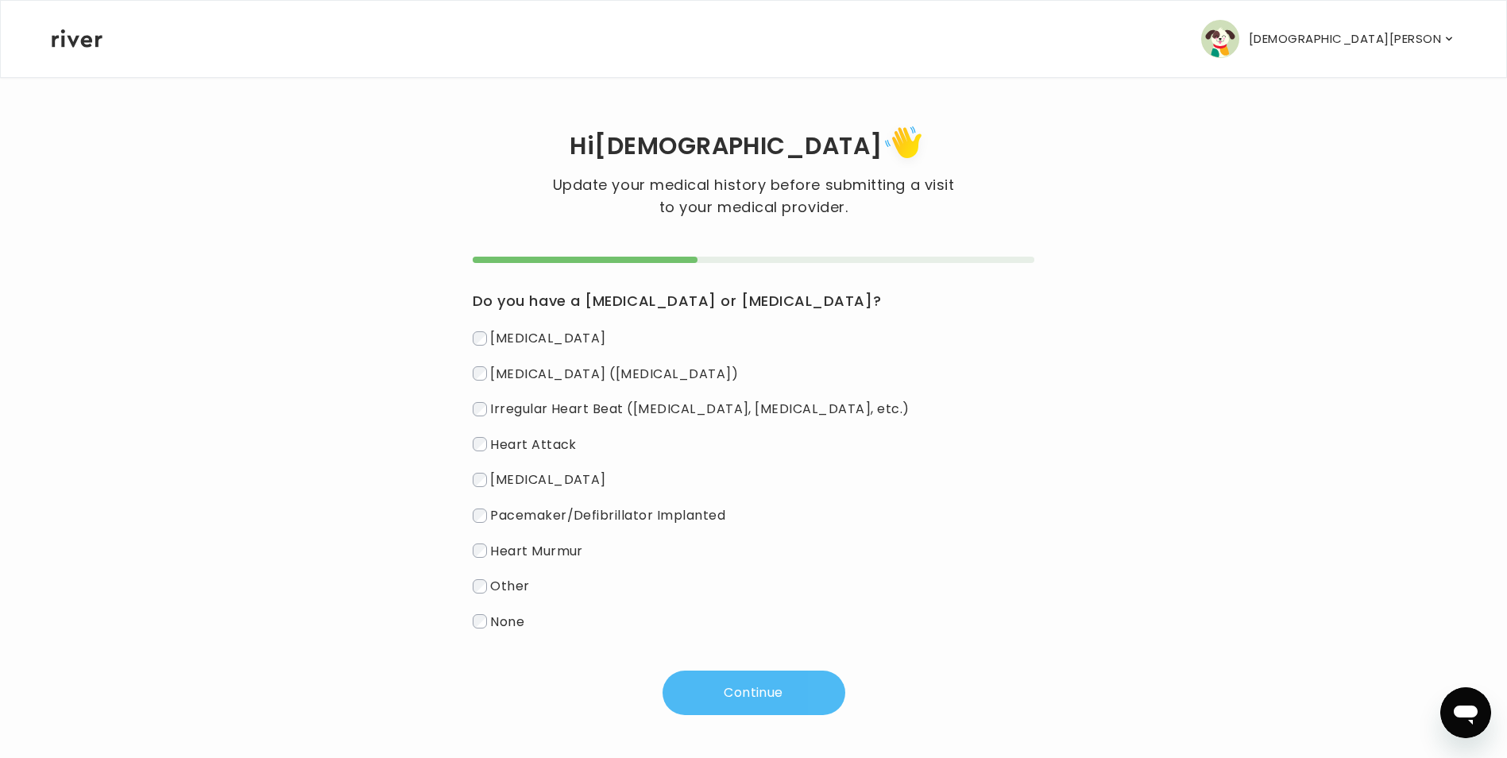
click at [733, 694] on button "Continue" at bounding box center [754, 693] width 183 height 44
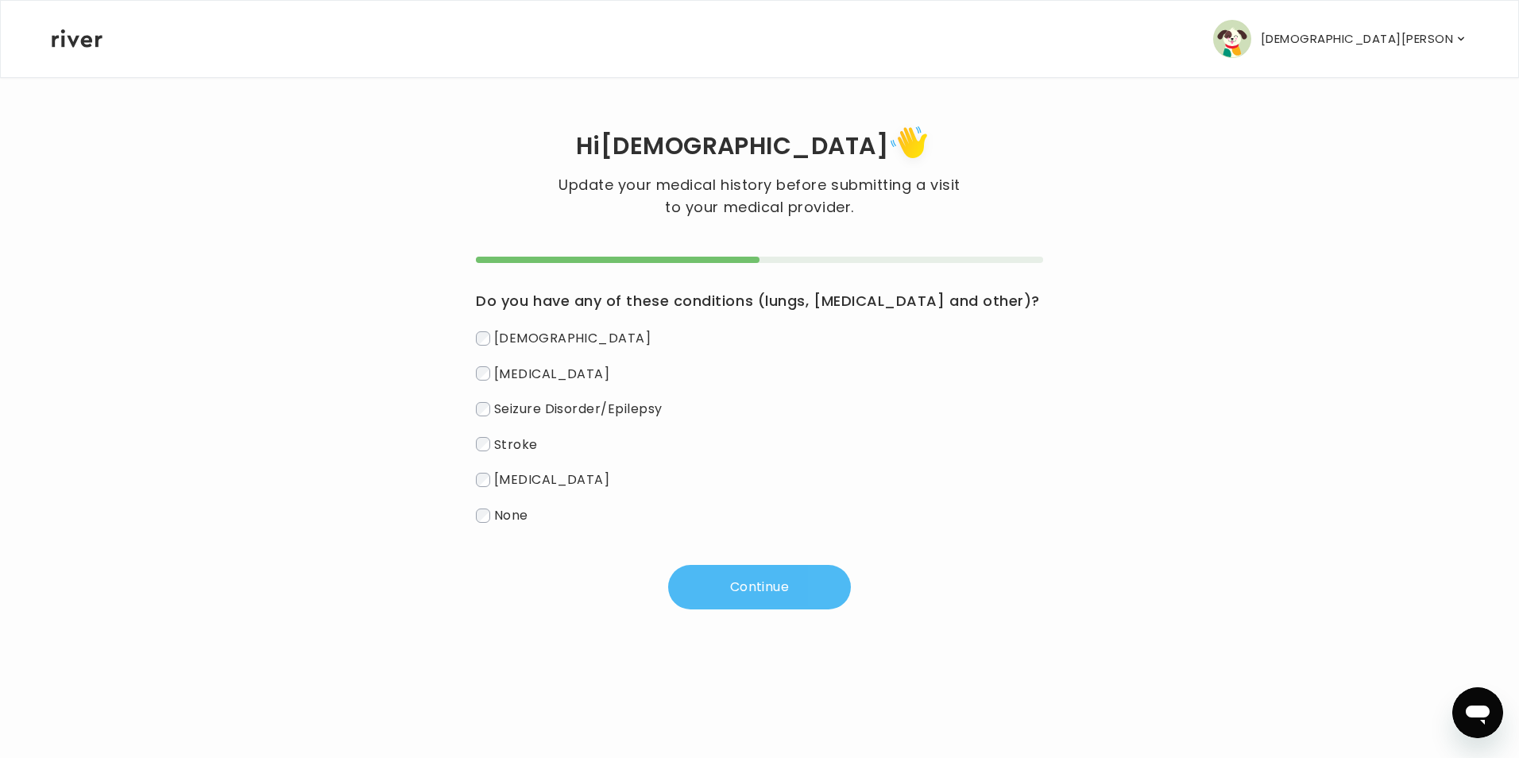
click at [787, 589] on button "Continue" at bounding box center [759, 587] width 183 height 44
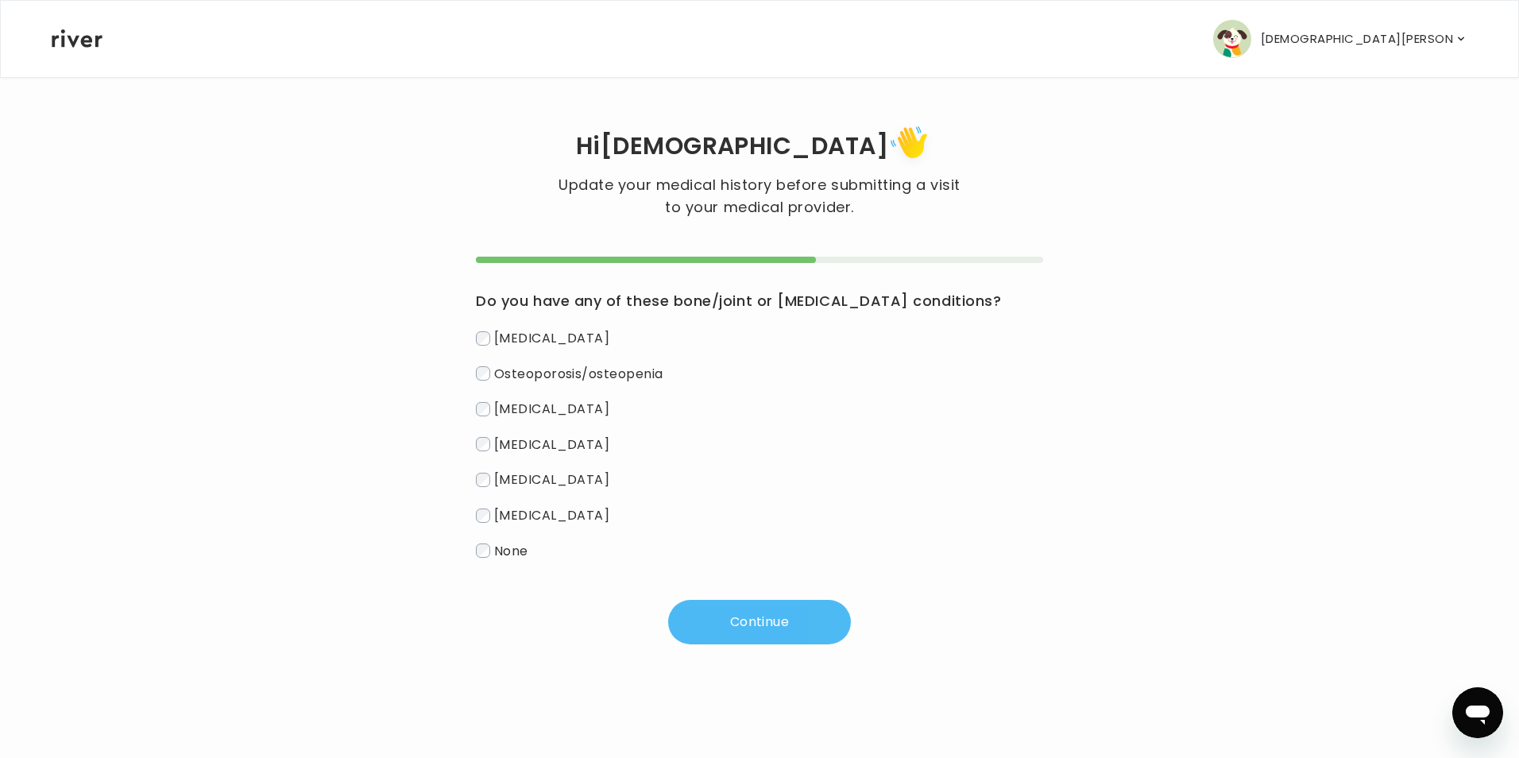
click at [746, 621] on button "Continue" at bounding box center [759, 622] width 183 height 44
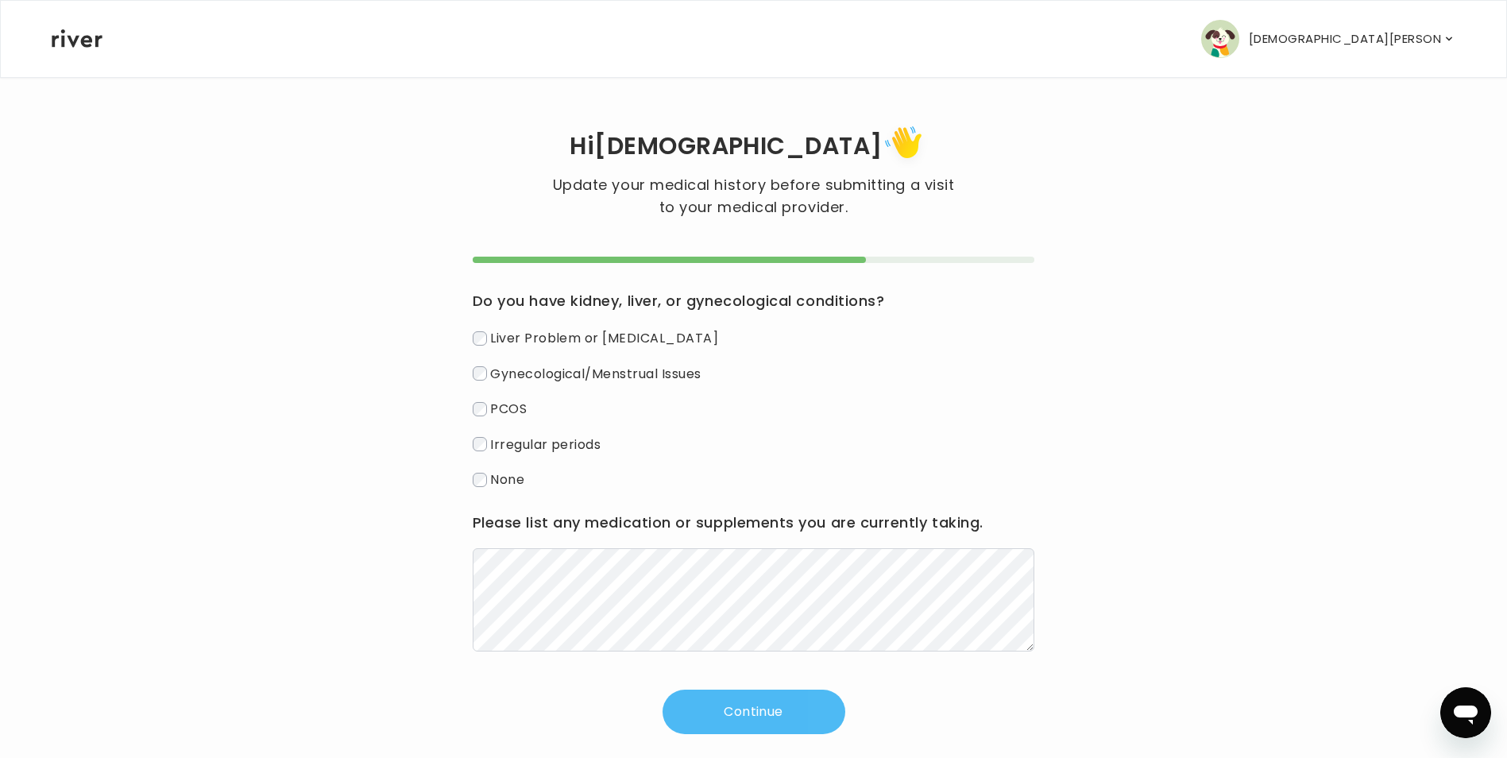
click at [754, 699] on button "Continue" at bounding box center [754, 712] width 183 height 44
click at [781, 711] on button "Continue" at bounding box center [754, 712] width 183 height 44
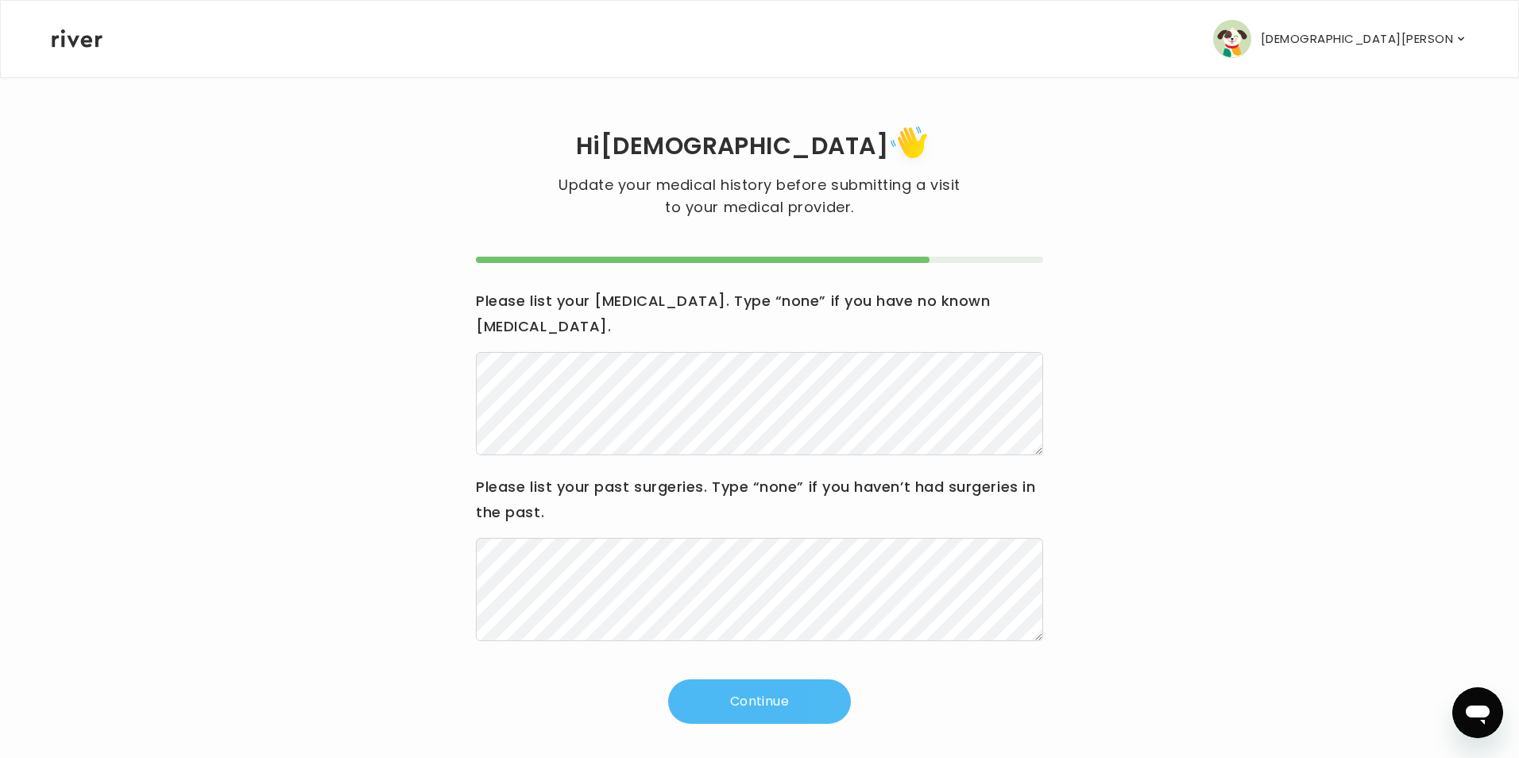
click at [787, 679] on button "Continue" at bounding box center [759, 701] width 183 height 44
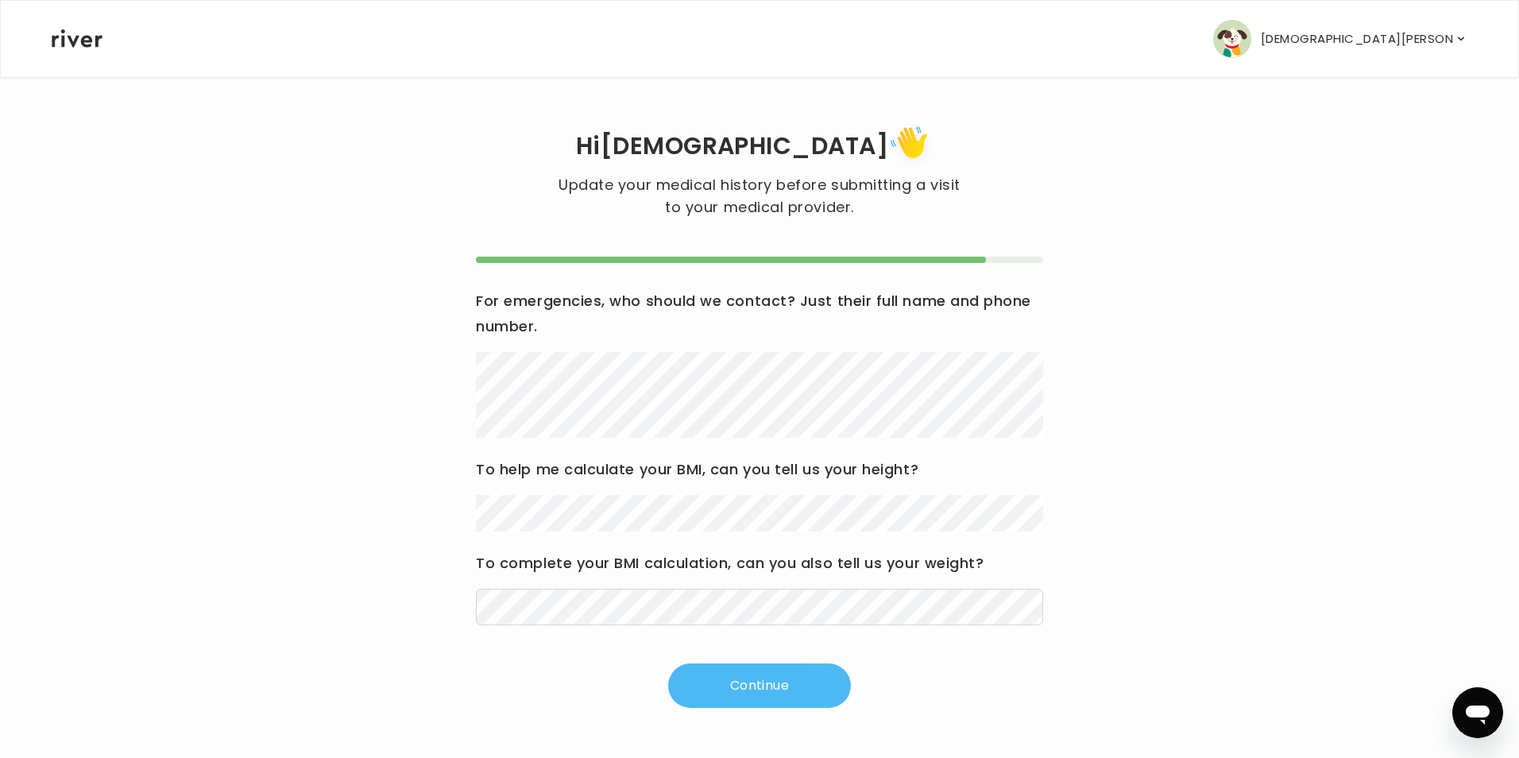
click at [752, 703] on button "Continue" at bounding box center [759, 685] width 183 height 44
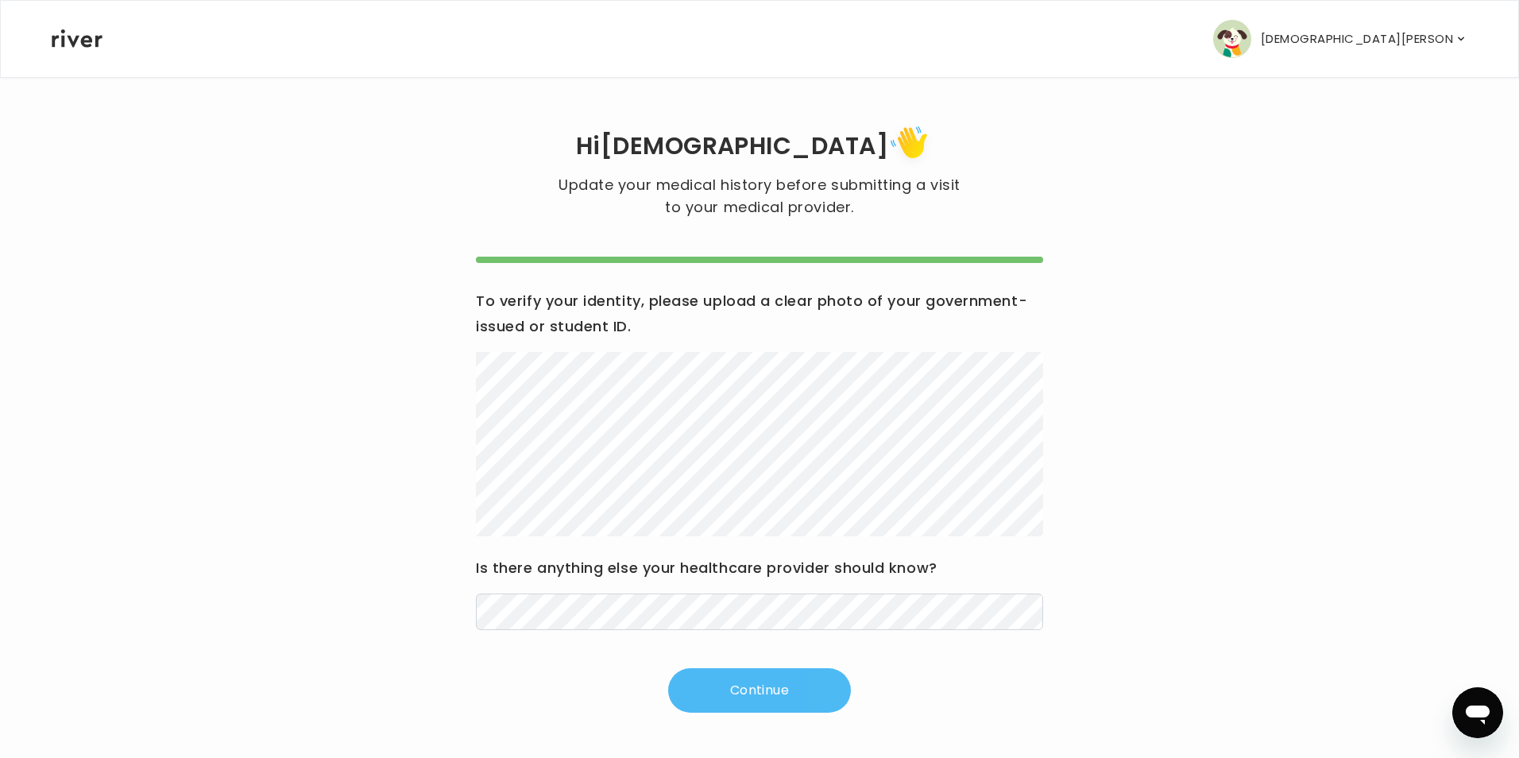
click at [703, 677] on button "Continue" at bounding box center [759, 690] width 183 height 44
click at [755, 695] on button "Continue" at bounding box center [759, 690] width 183 height 44
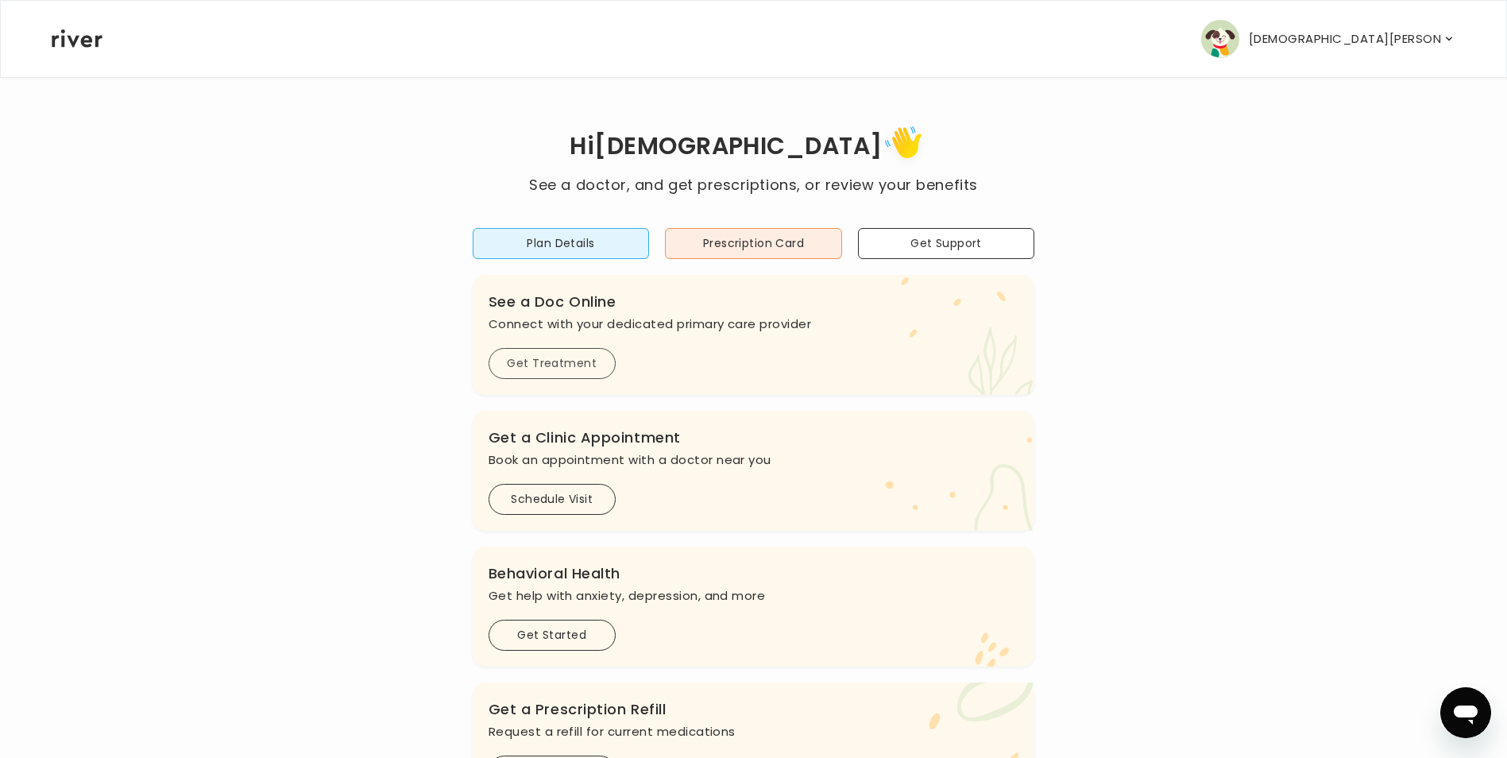
click at [560, 365] on button "Get Treatment" at bounding box center [552, 363] width 127 height 31
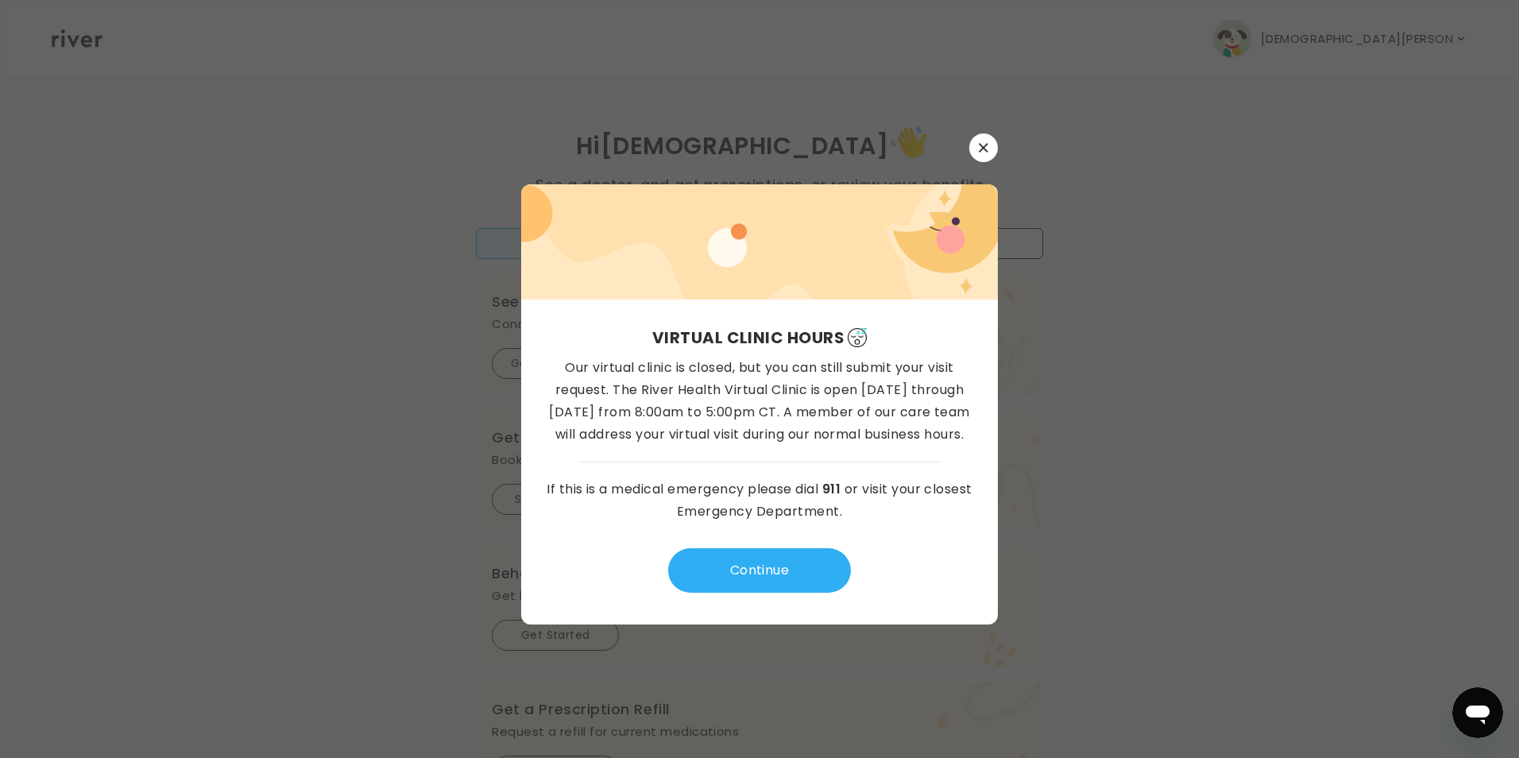
click at [983, 145] on icon "button" at bounding box center [984, 148] width 10 height 10
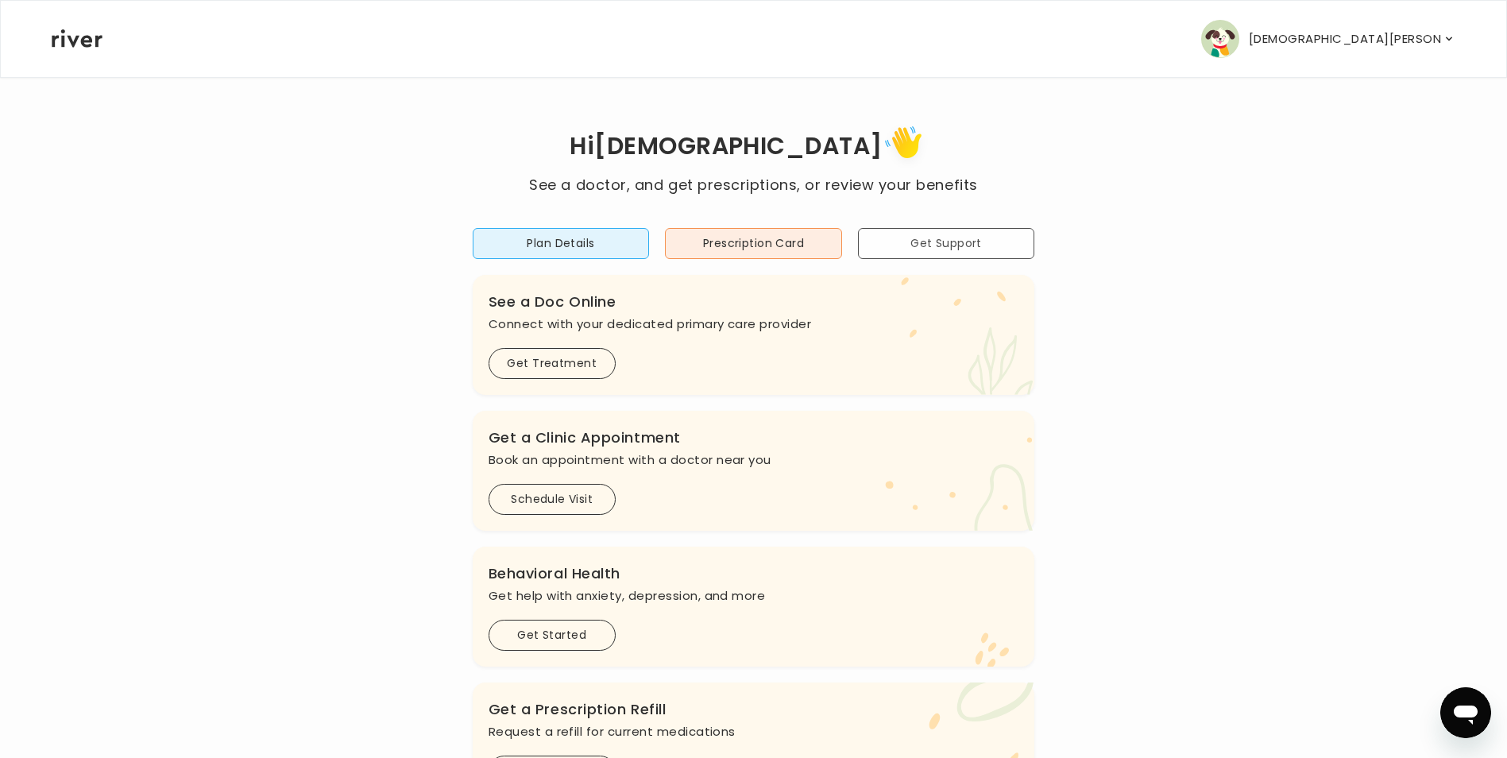
click at [888, 242] on button "Get Support" at bounding box center [946, 243] width 177 height 31
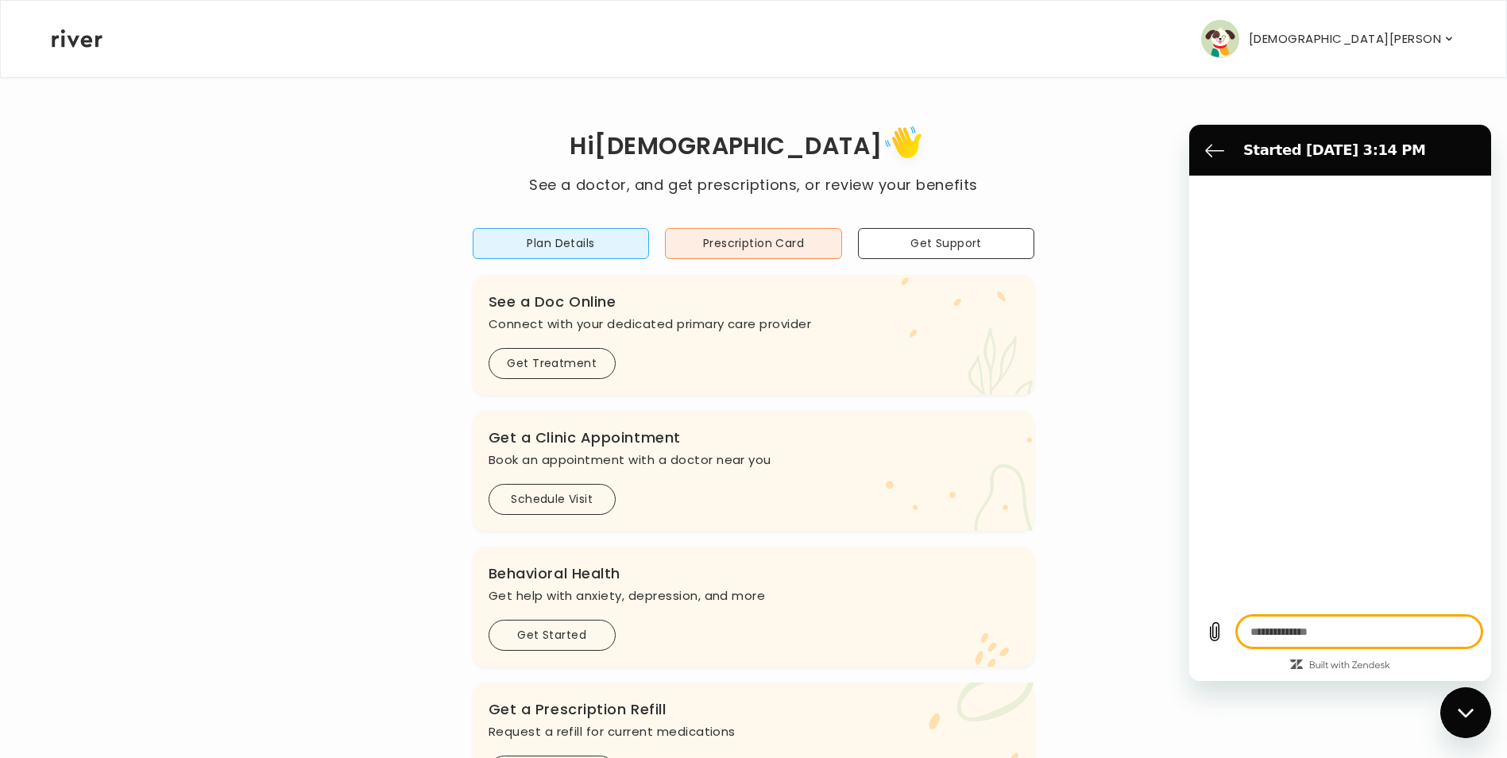
type textarea "*"
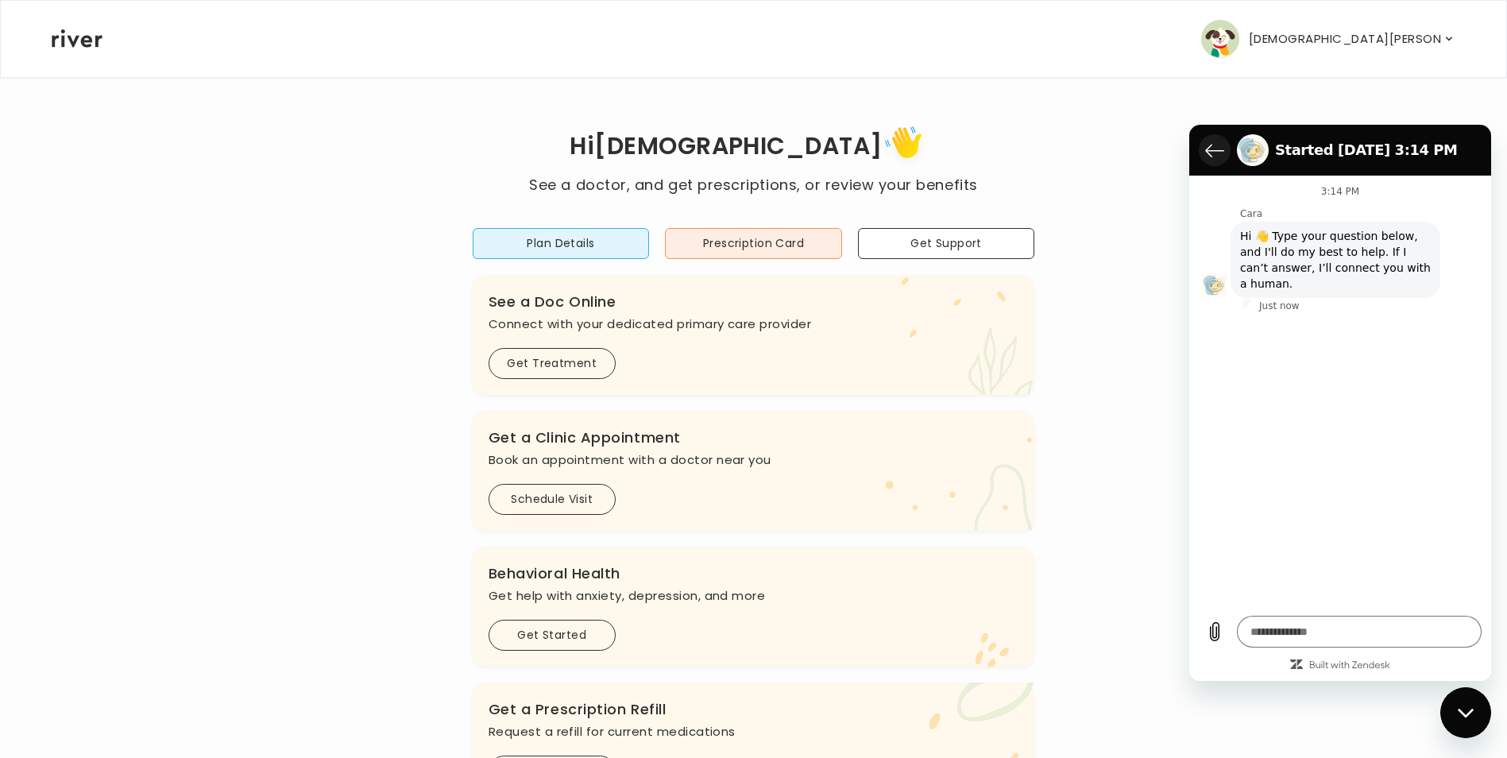
click at [1212, 150] on icon "Back to the conversation list" at bounding box center [1214, 151] width 17 height 12
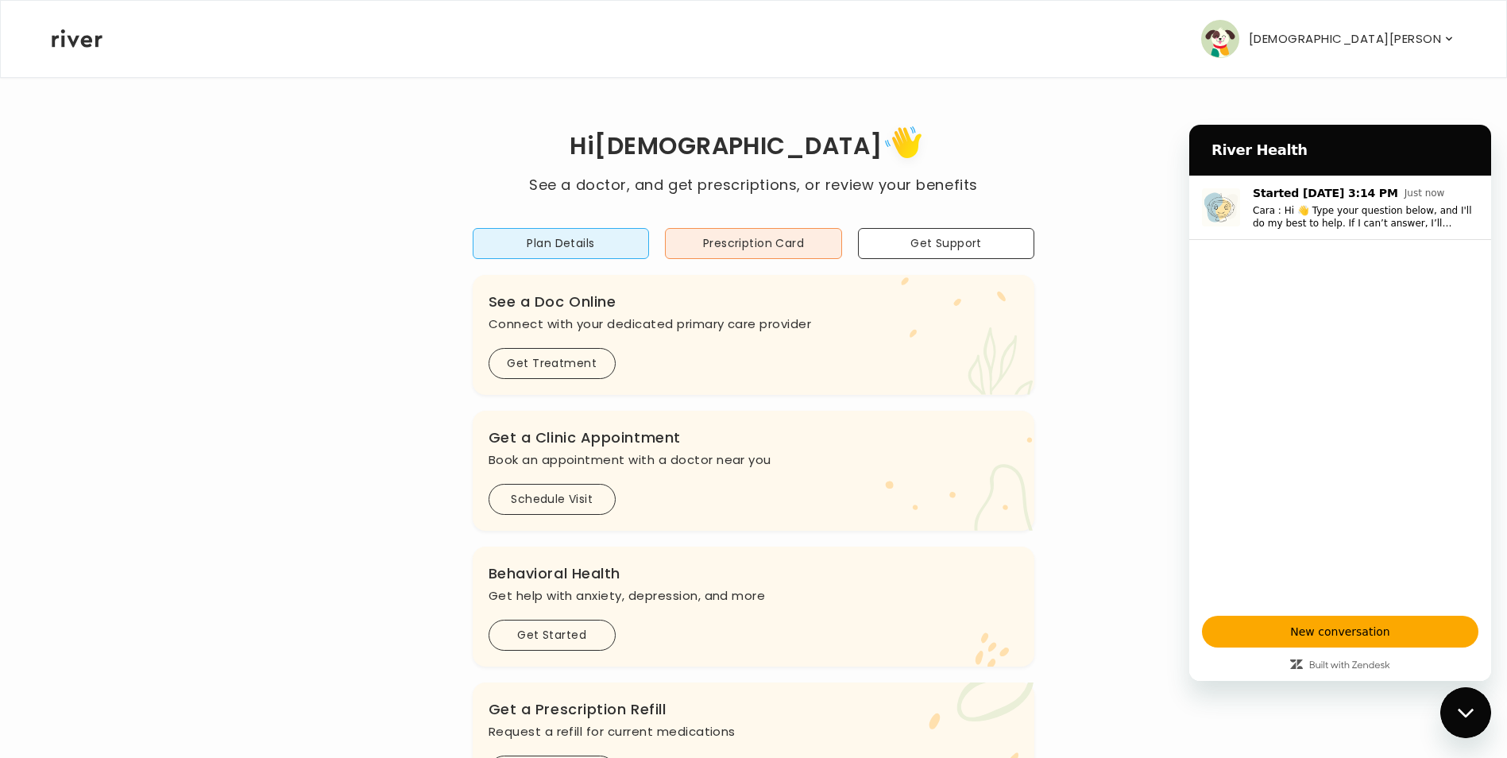
click at [1467, 713] on icon "Close messaging window" at bounding box center [1466, 713] width 17 height 10
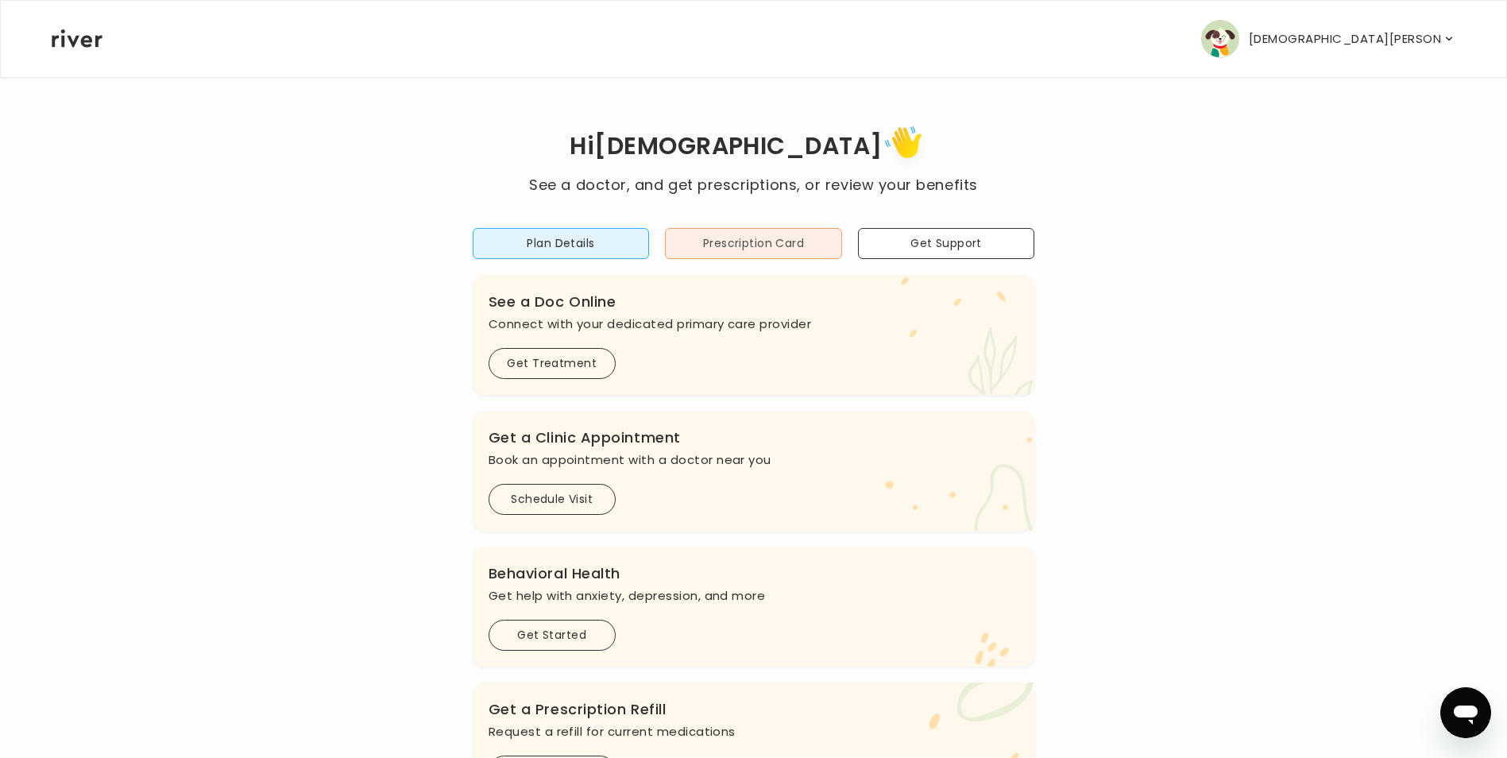
click at [727, 244] on button "Prescription Card" at bounding box center [753, 243] width 177 height 31
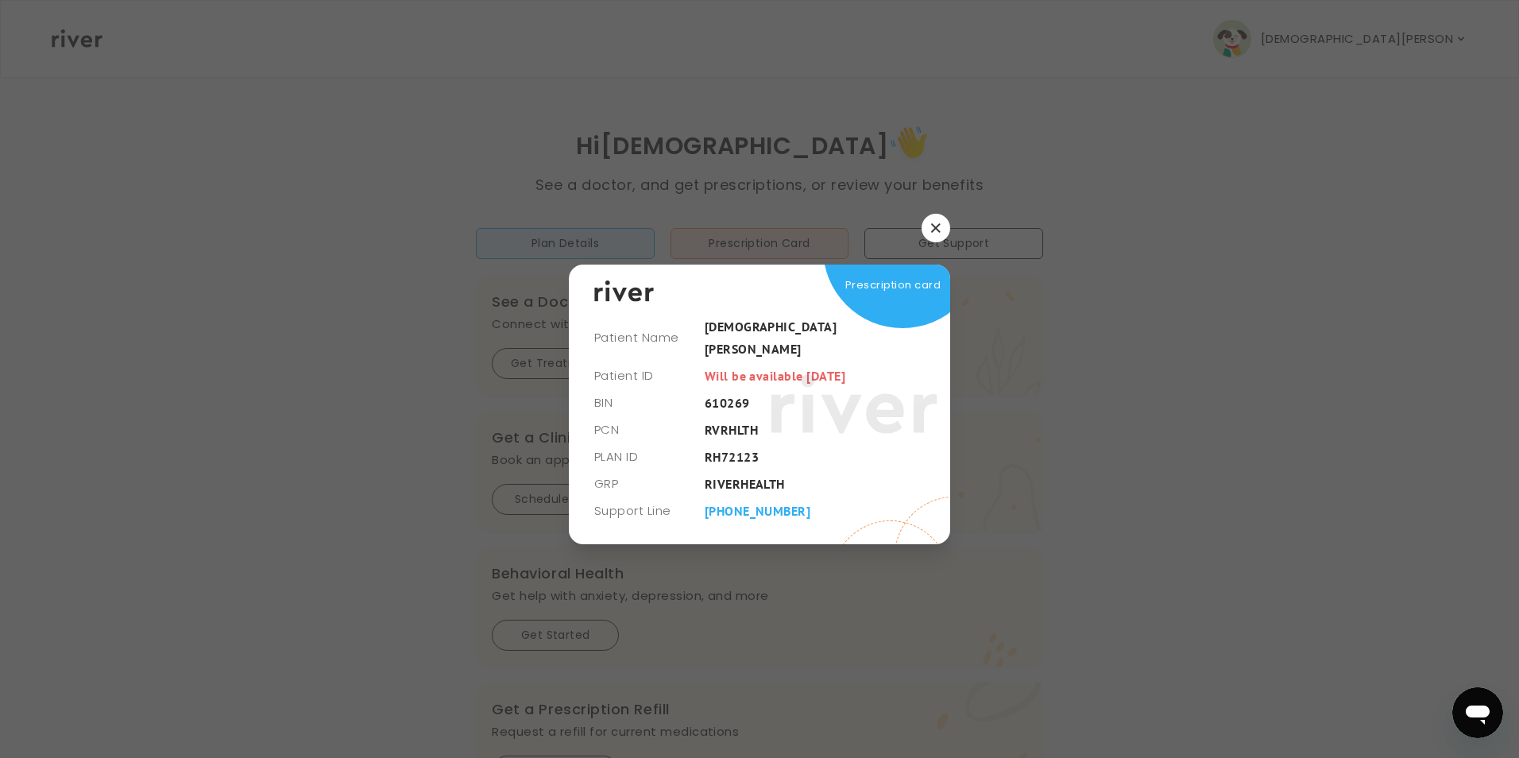
click at [937, 233] on icon "button" at bounding box center [935, 228] width 9 height 9
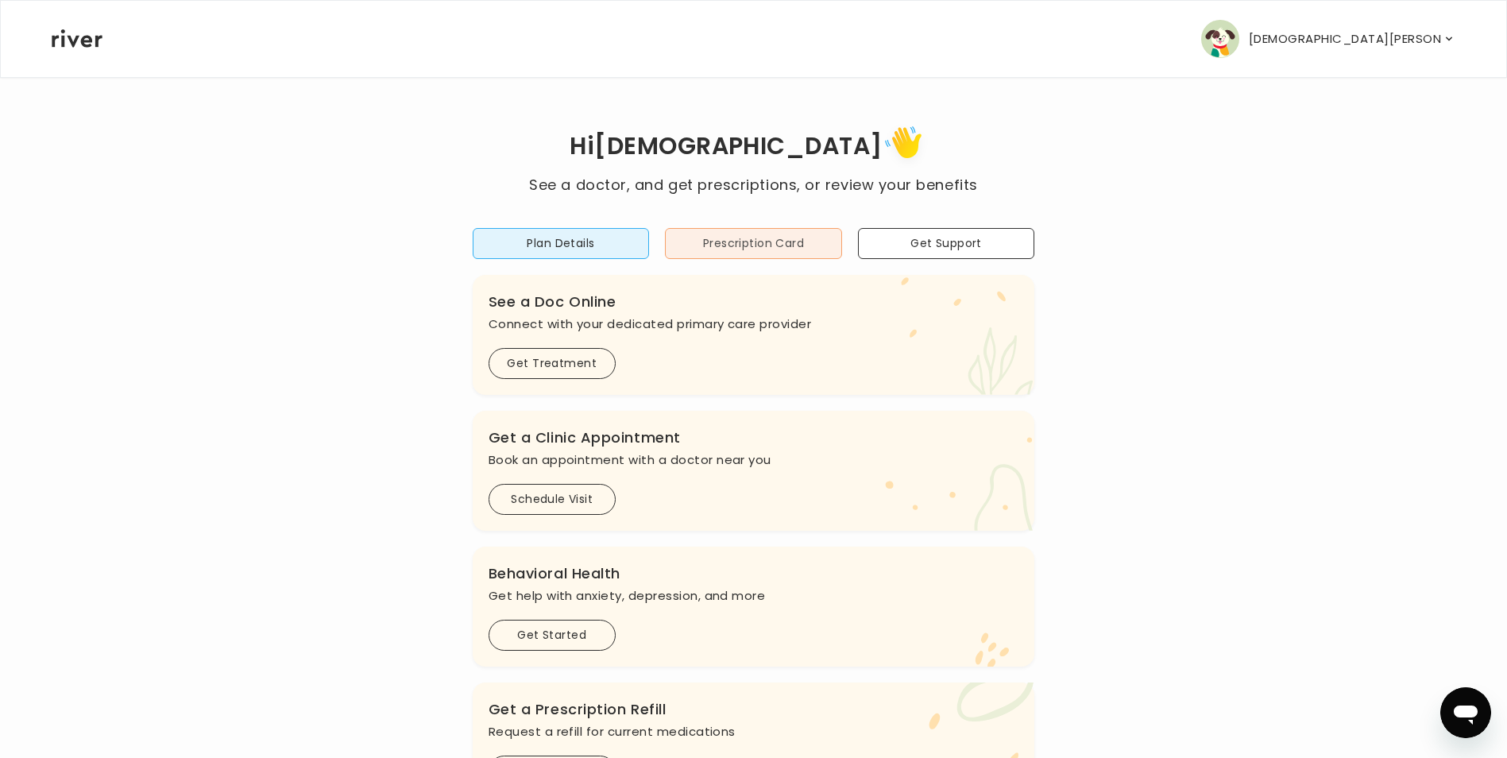
click at [756, 251] on button "Prescription Card" at bounding box center [753, 243] width 177 height 31
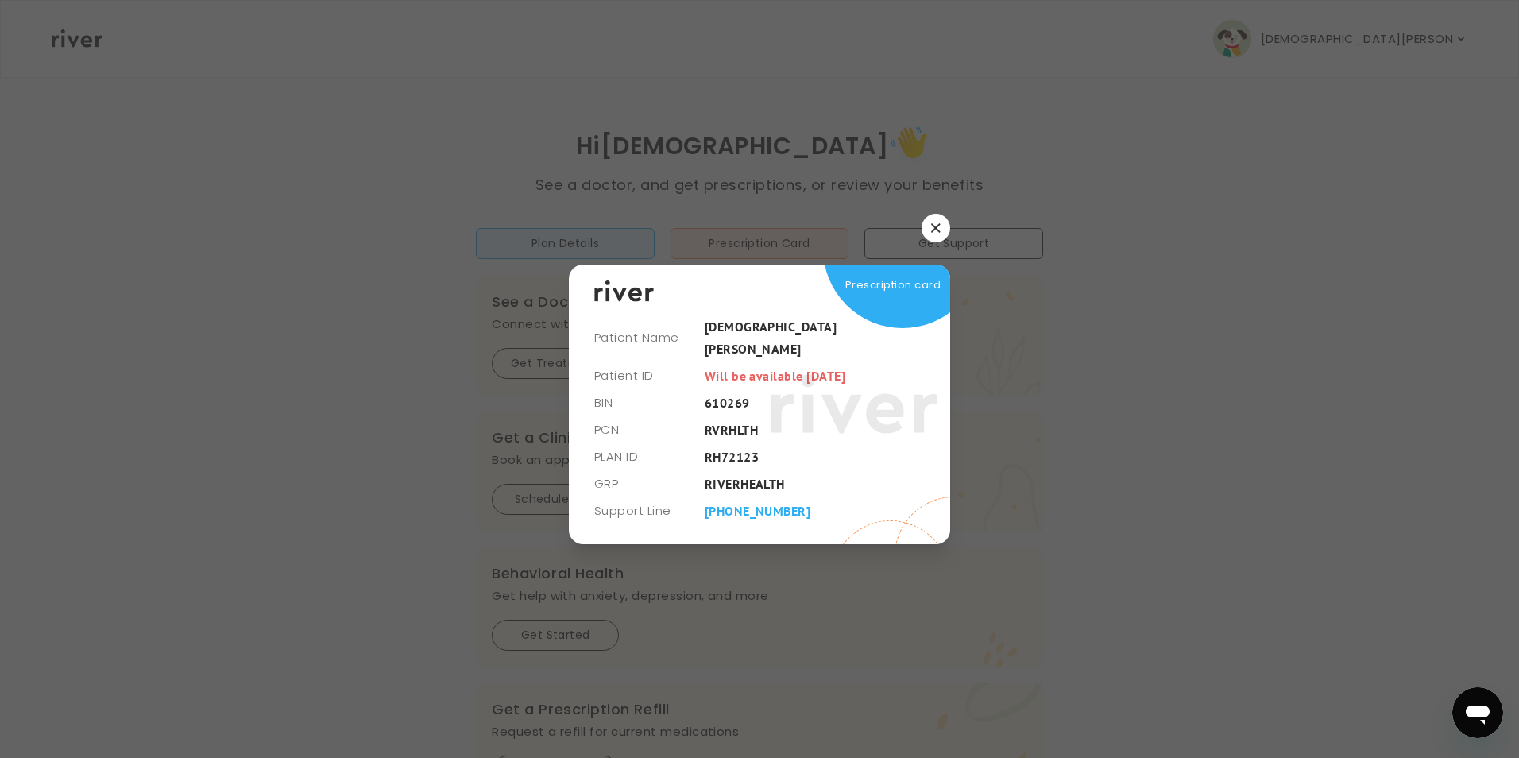
click at [936, 233] on icon "button" at bounding box center [935, 228] width 9 height 9
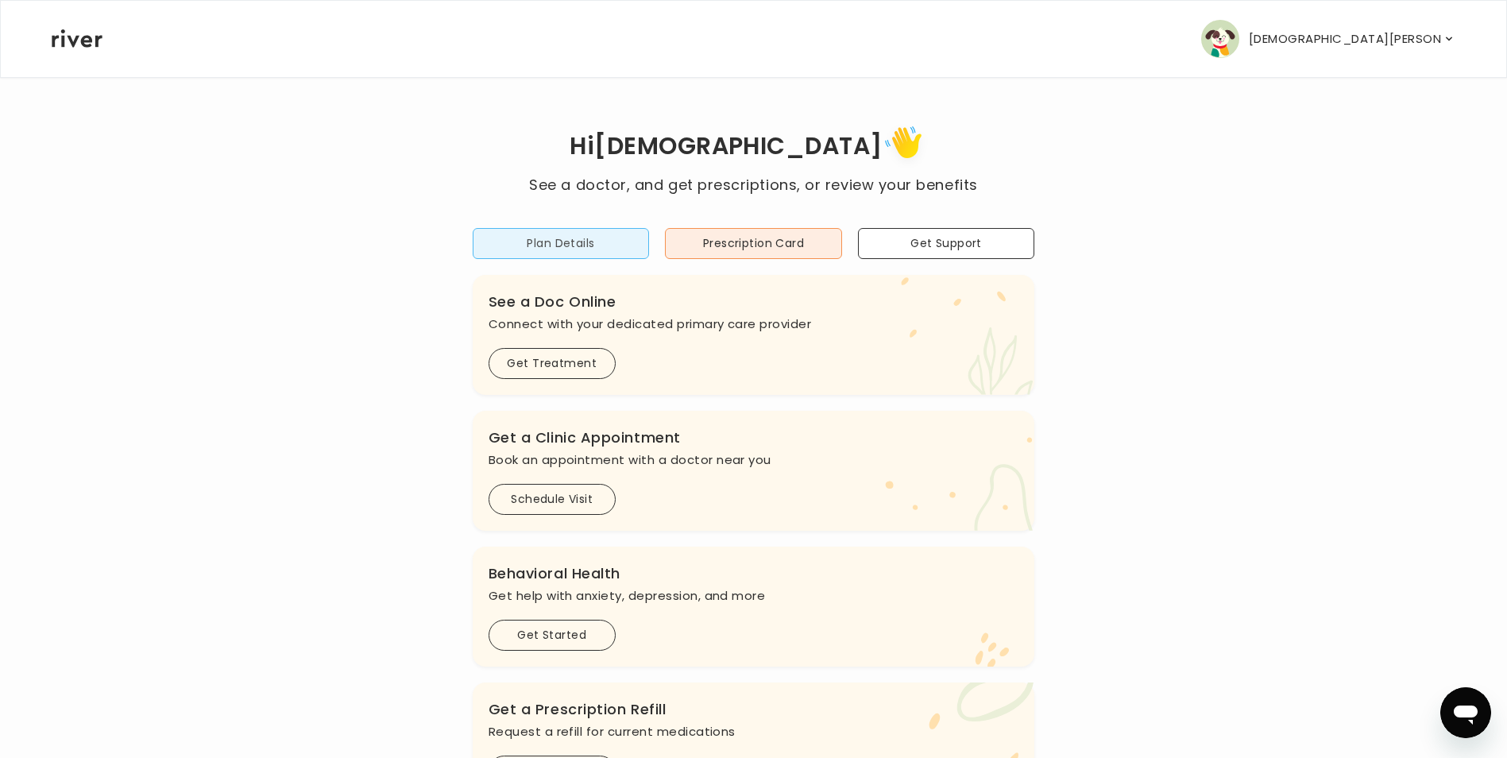
click at [593, 245] on button "Plan Details" at bounding box center [561, 243] width 177 height 31
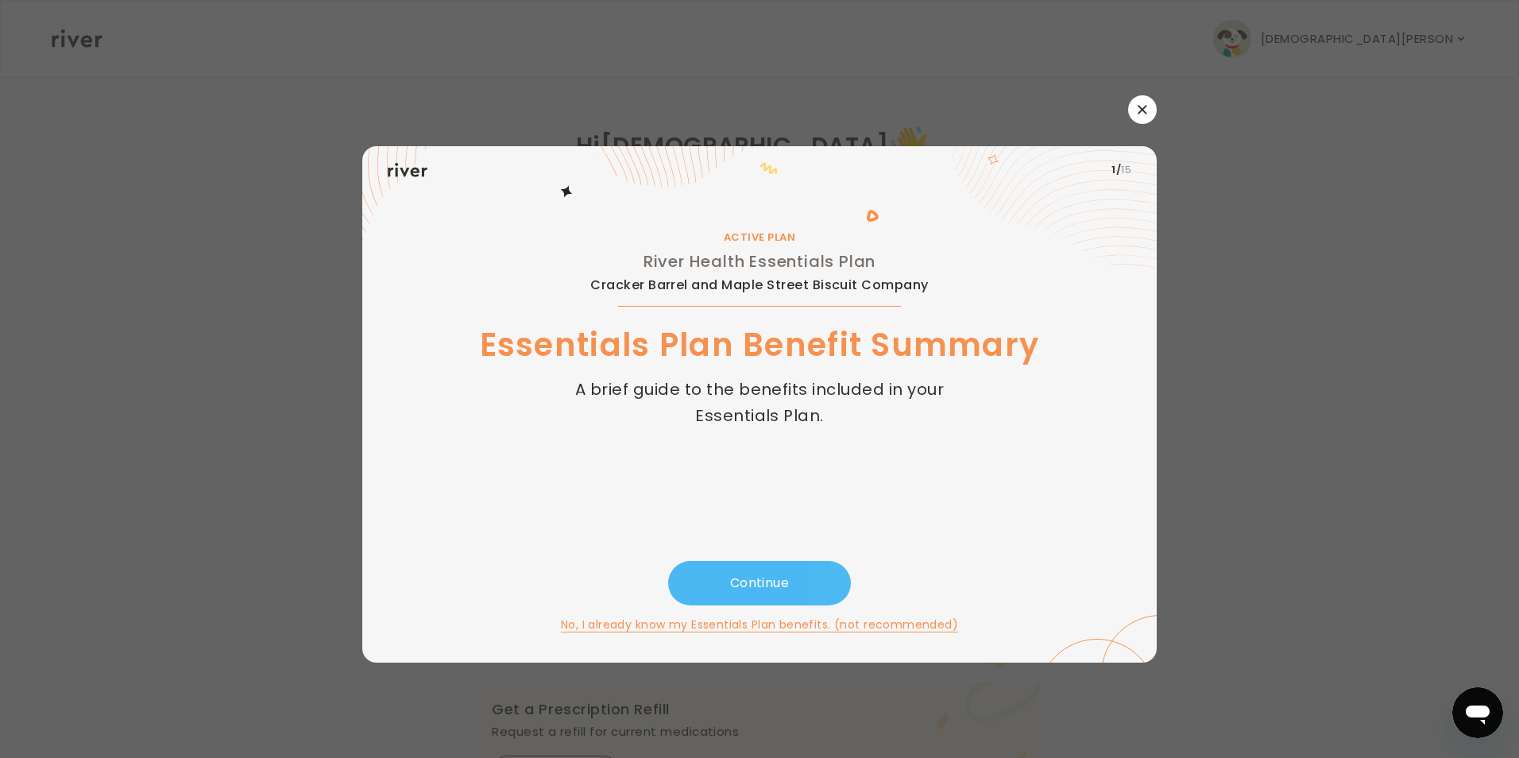
click at [773, 588] on button "Continue" at bounding box center [759, 583] width 183 height 44
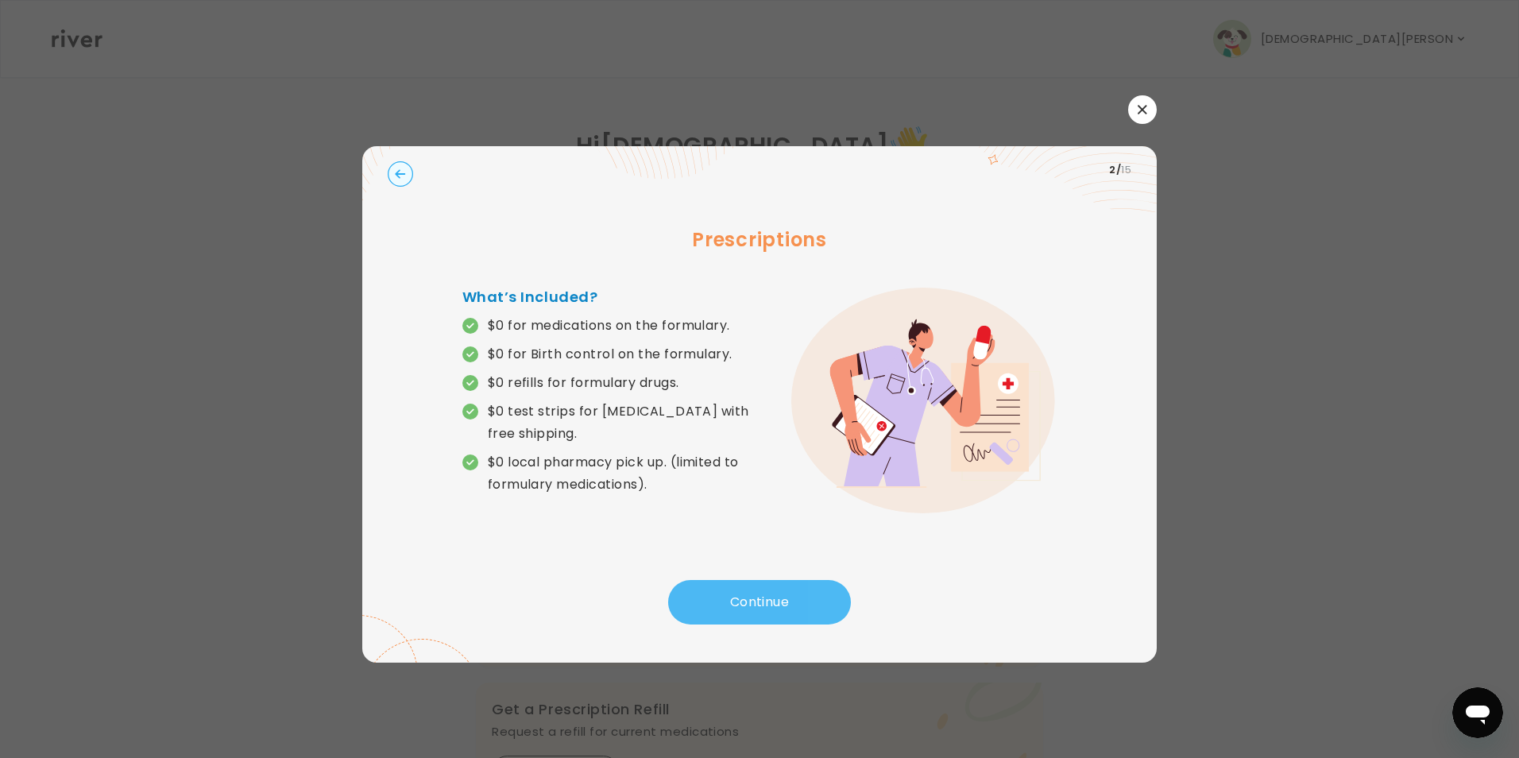
click at [726, 613] on button "Continue" at bounding box center [759, 602] width 183 height 44
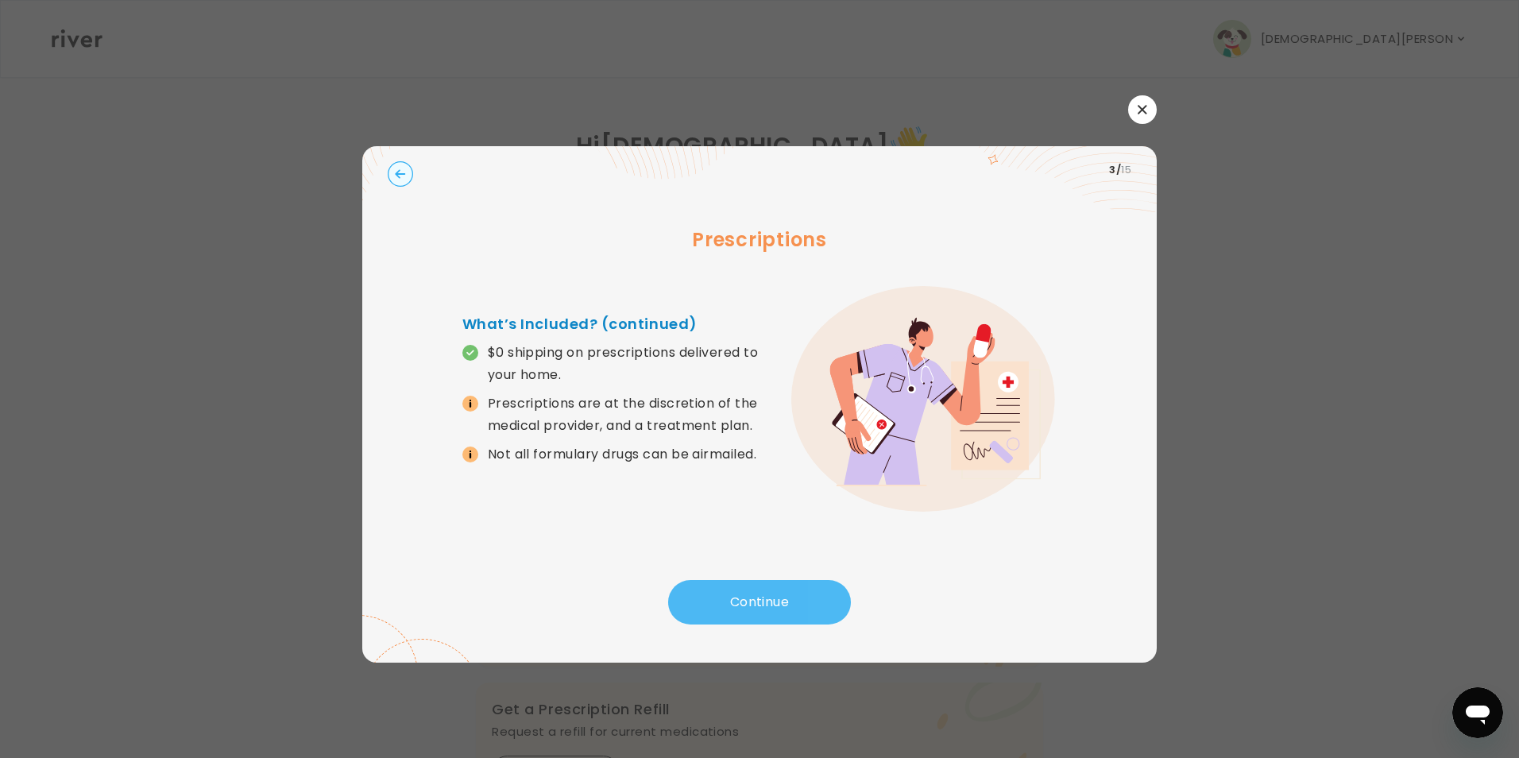
click at [728, 601] on button "Continue" at bounding box center [759, 602] width 183 height 44
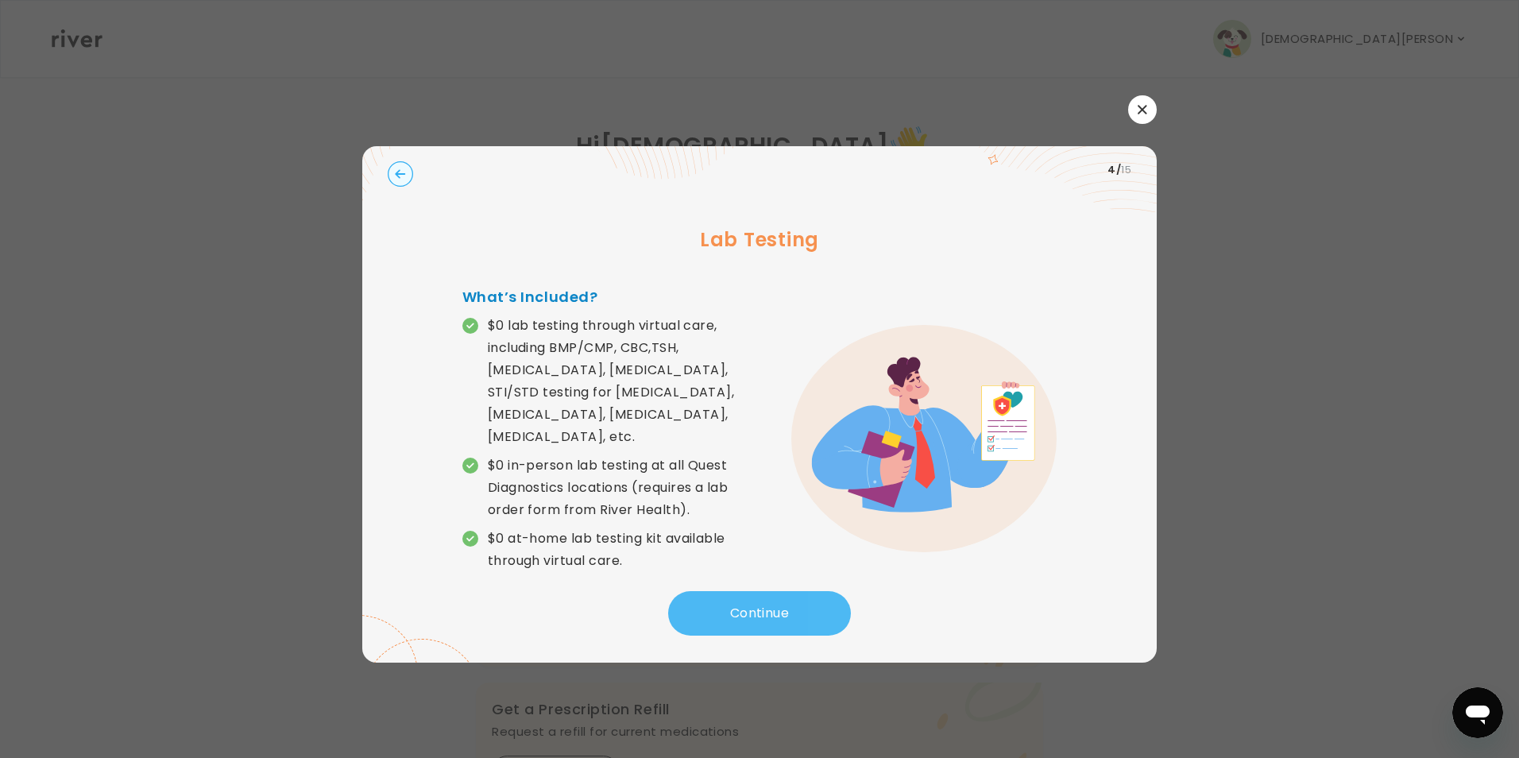
click at [728, 601] on button "Continue" at bounding box center [759, 613] width 183 height 44
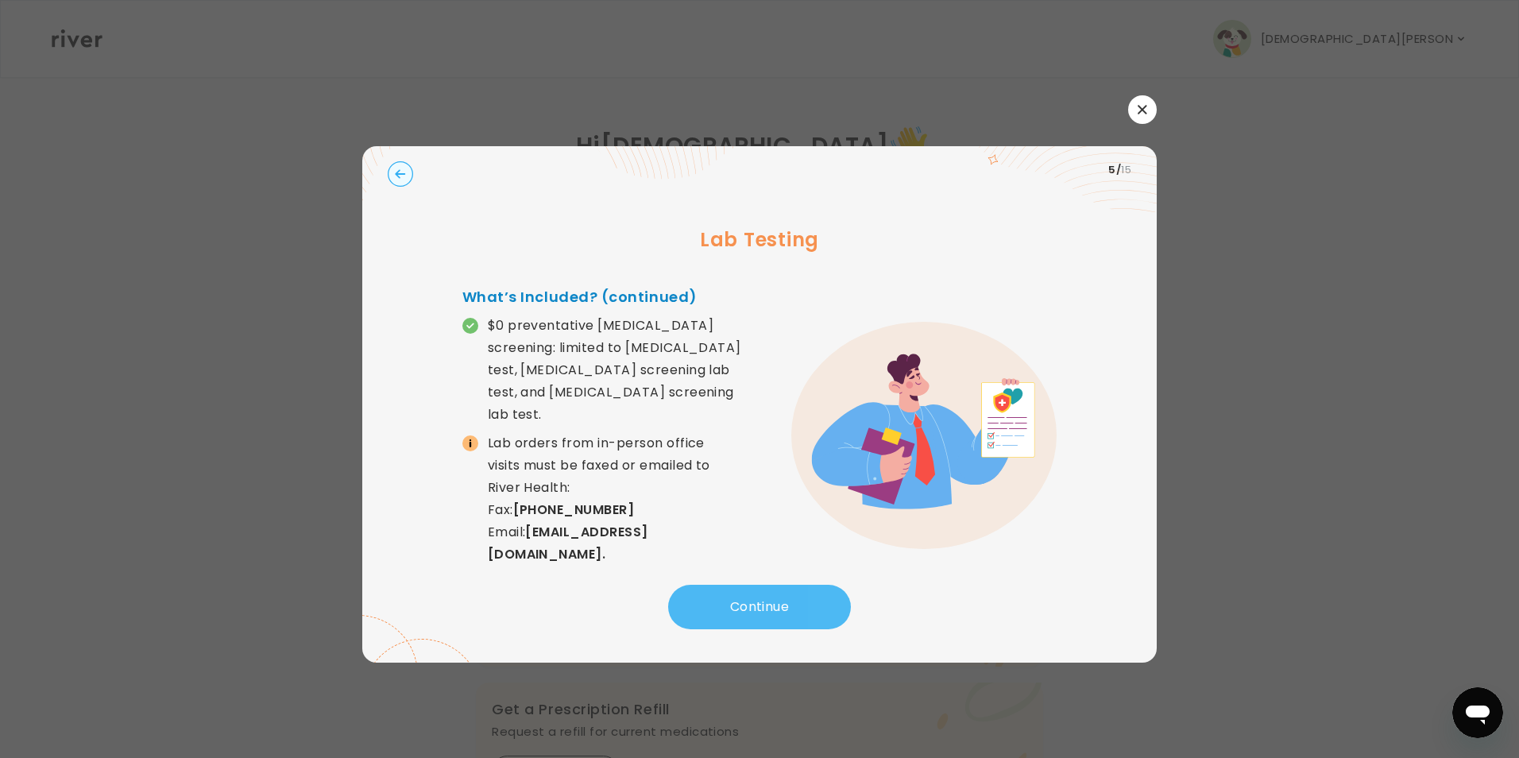
click at [728, 601] on button "Continue" at bounding box center [759, 607] width 183 height 44
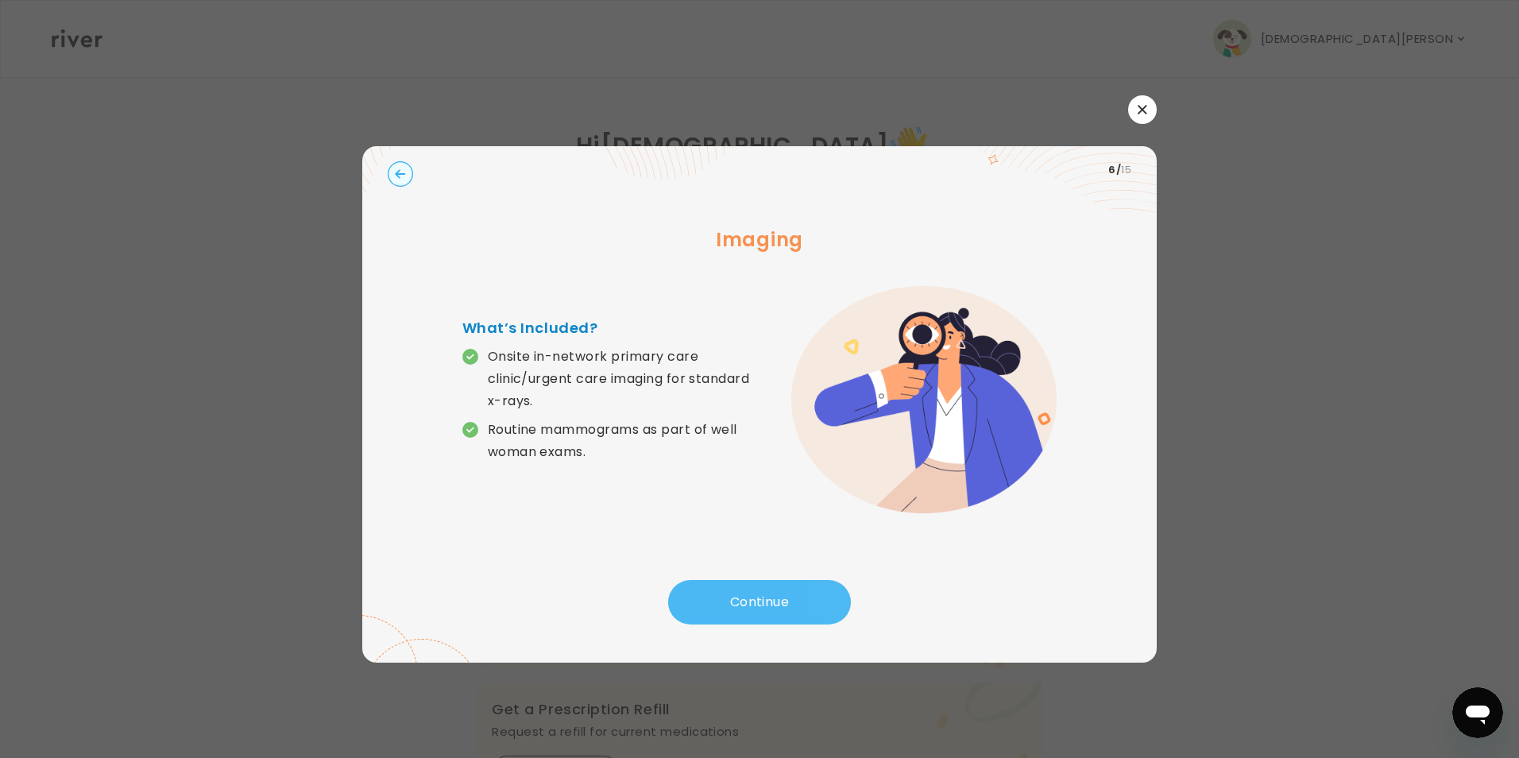
click at [728, 601] on button "Continue" at bounding box center [759, 602] width 183 height 44
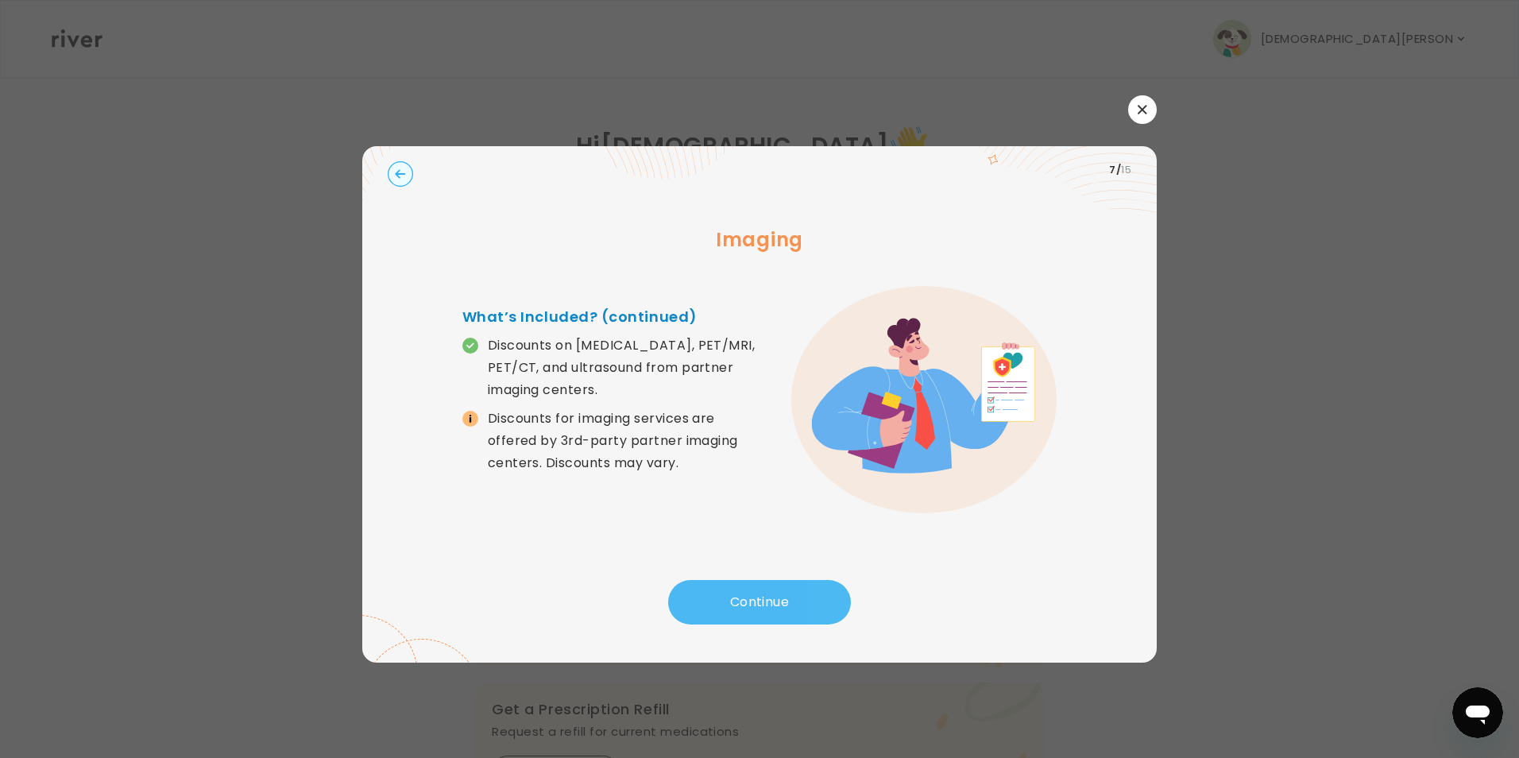
click at [728, 601] on button "Continue" at bounding box center [759, 602] width 183 height 44
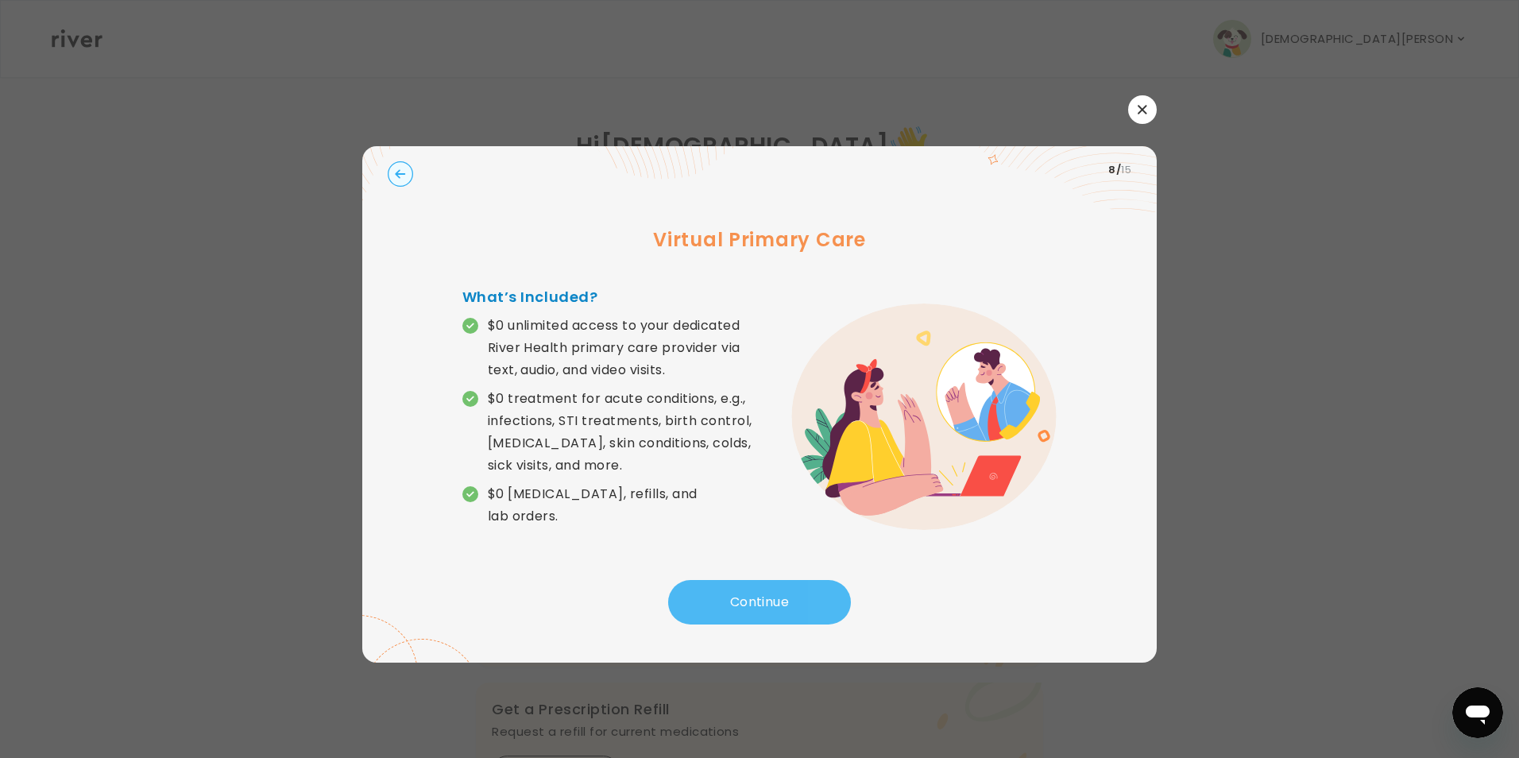
click at [728, 601] on button "Continue" at bounding box center [759, 602] width 183 height 44
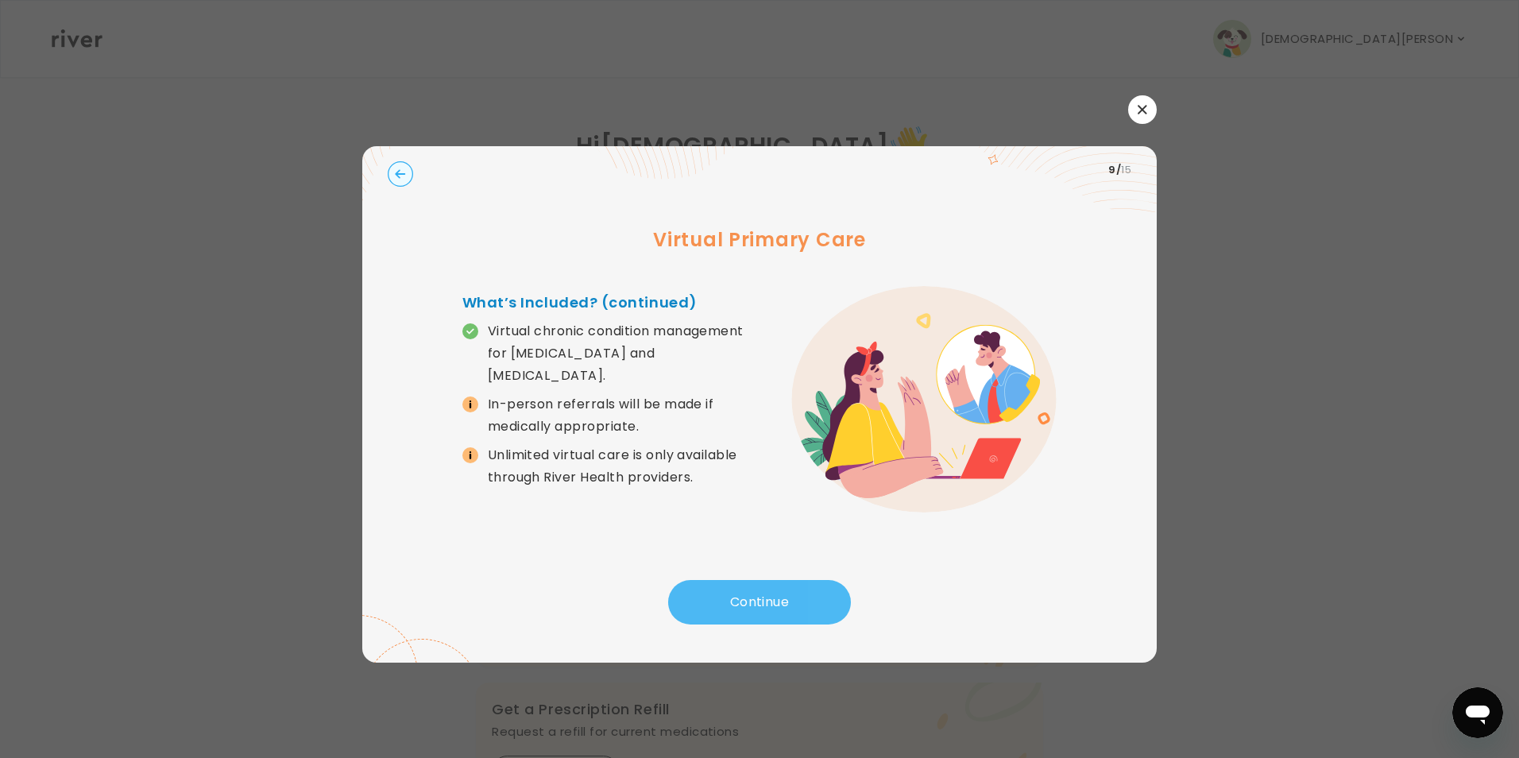
click at [728, 611] on button "Continue" at bounding box center [759, 602] width 183 height 44
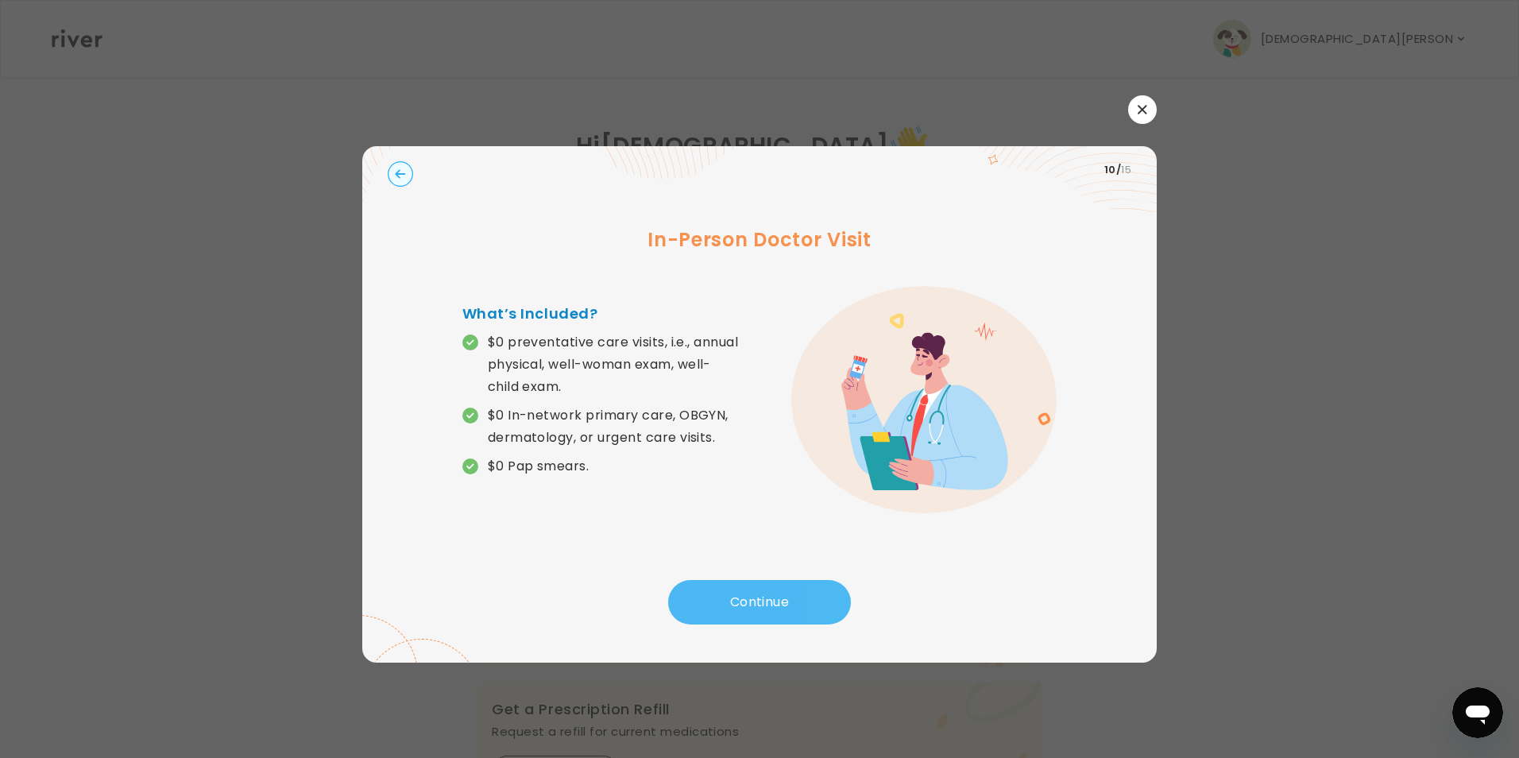
click at [728, 611] on button "Continue" at bounding box center [759, 602] width 183 height 44
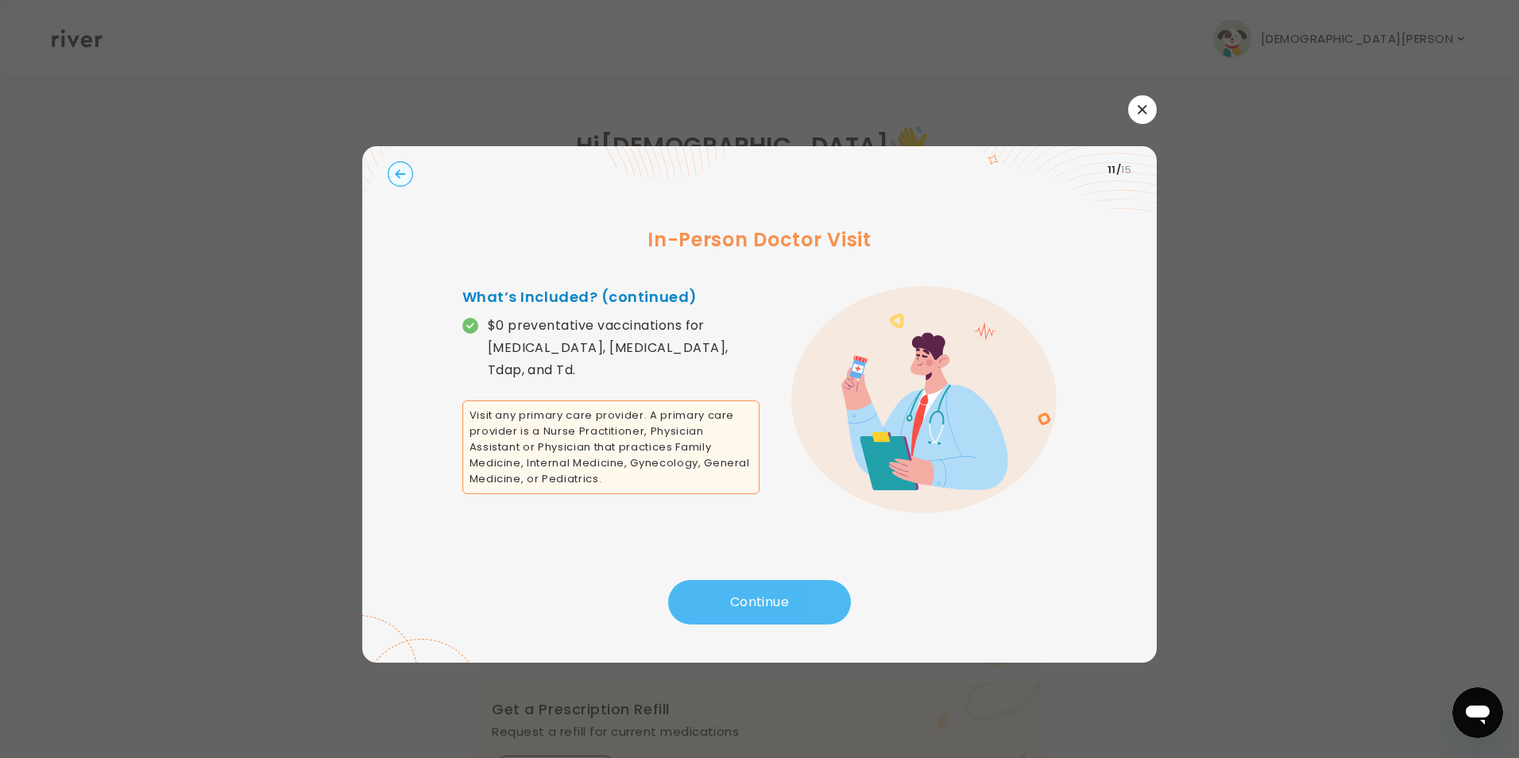
click at [727, 607] on button "Continue" at bounding box center [759, 602] width 183 height 44
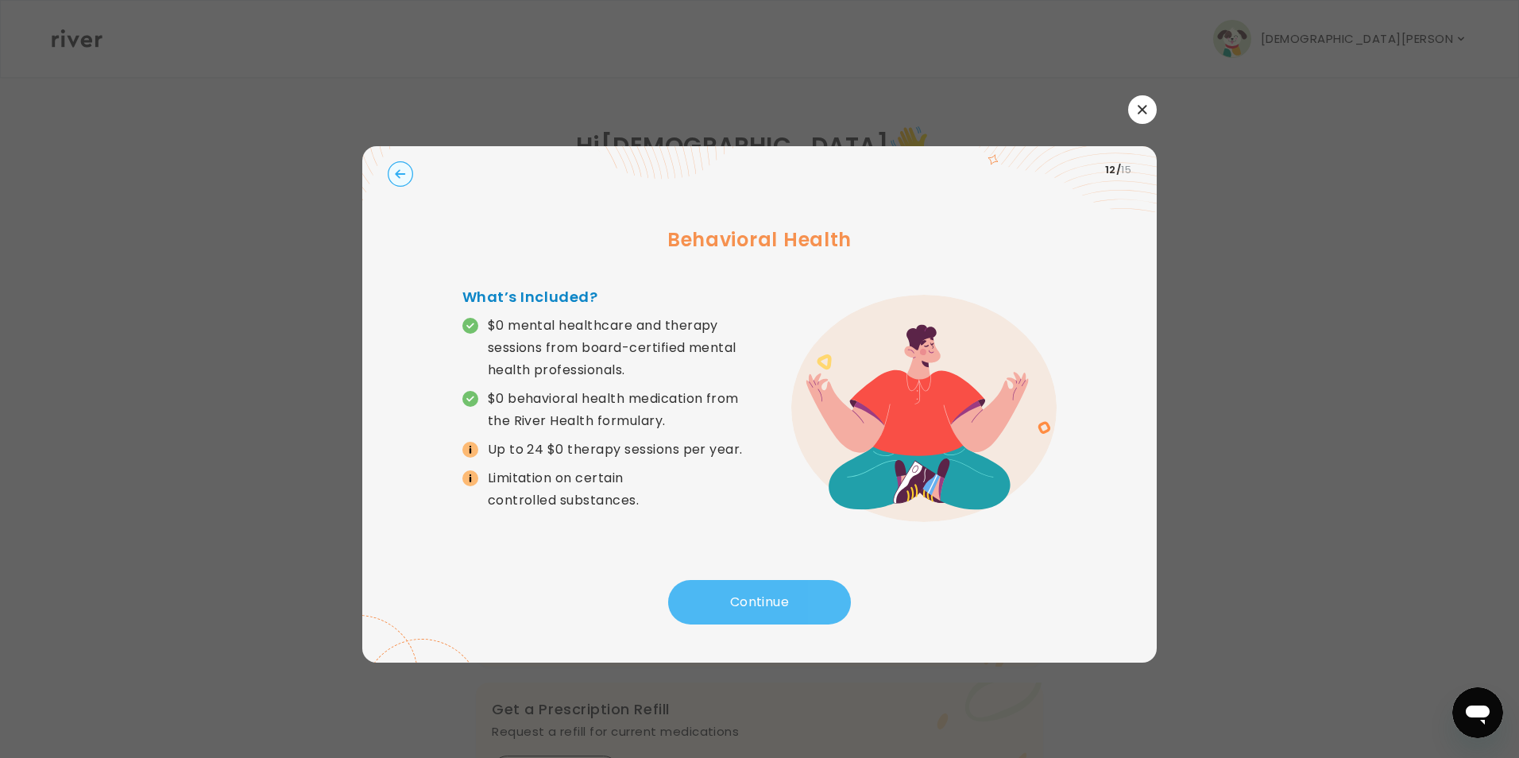
click at [726, 602] on button "Continue" at bounding box center [759, 602] width 183 height 44
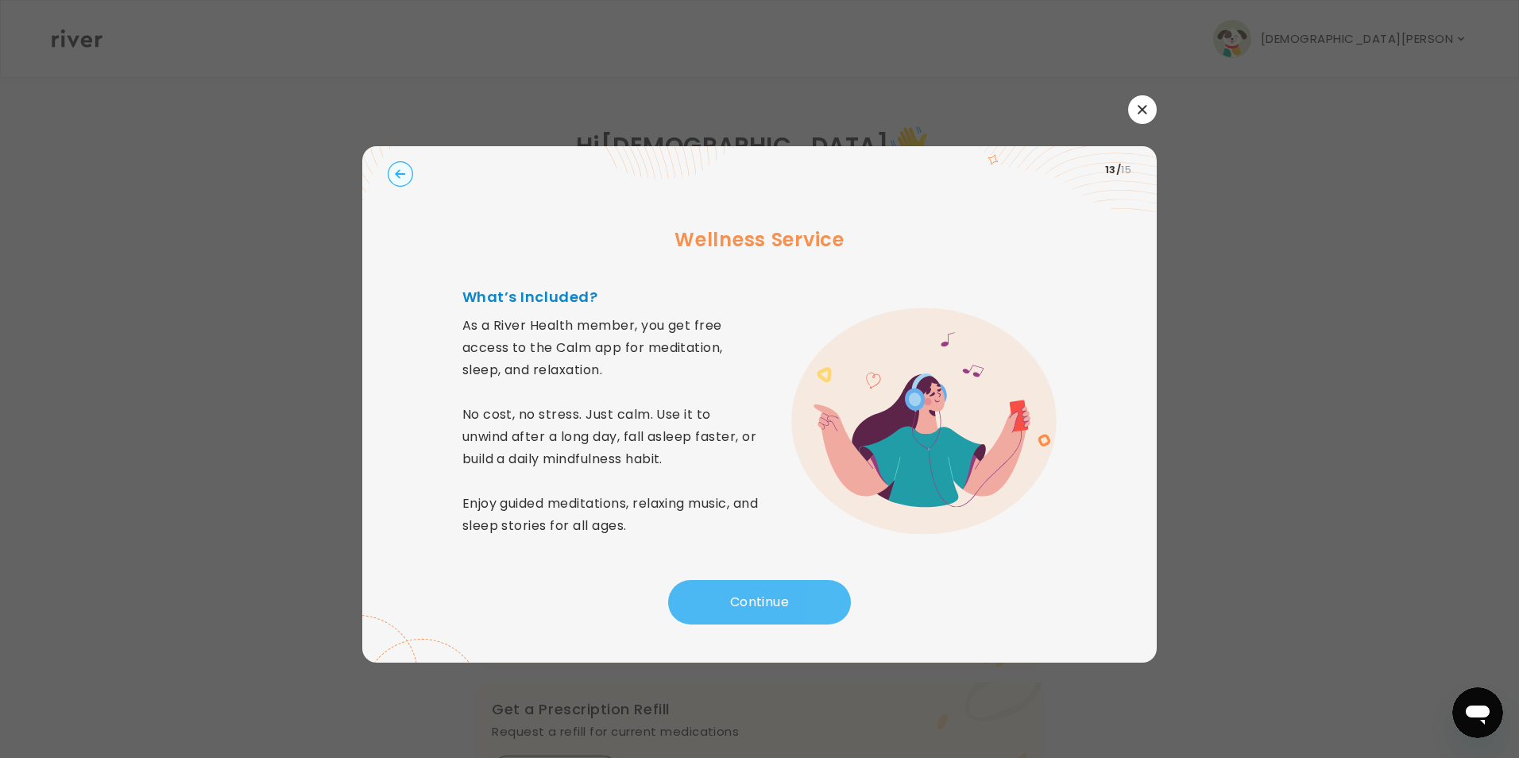
click at [718, 605] on button "Continue" at bounding box center [759, 602] width 183 height 44
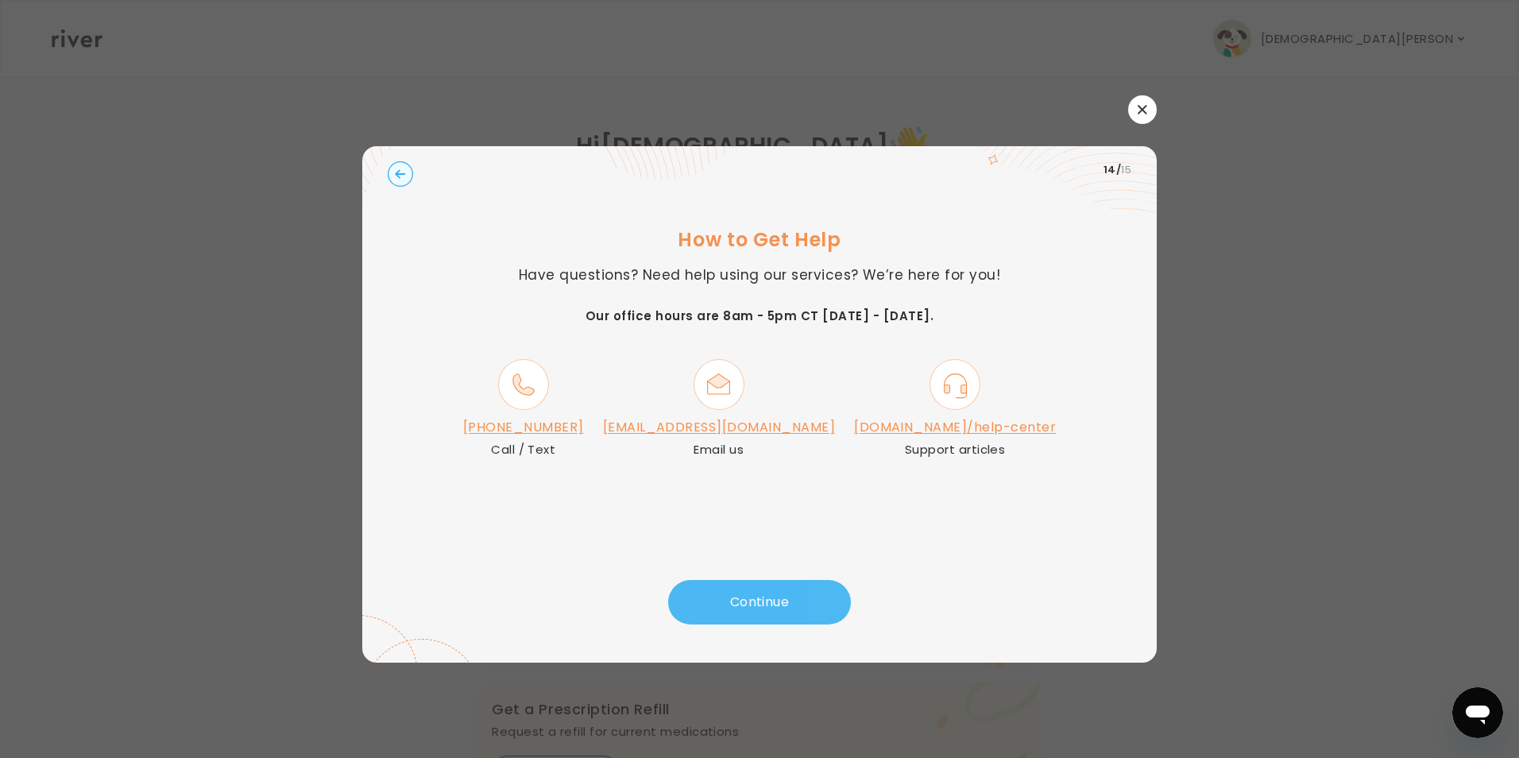
click at [708, 601] on button "Continue" at bounding box center [759, 602] width 183 height 44
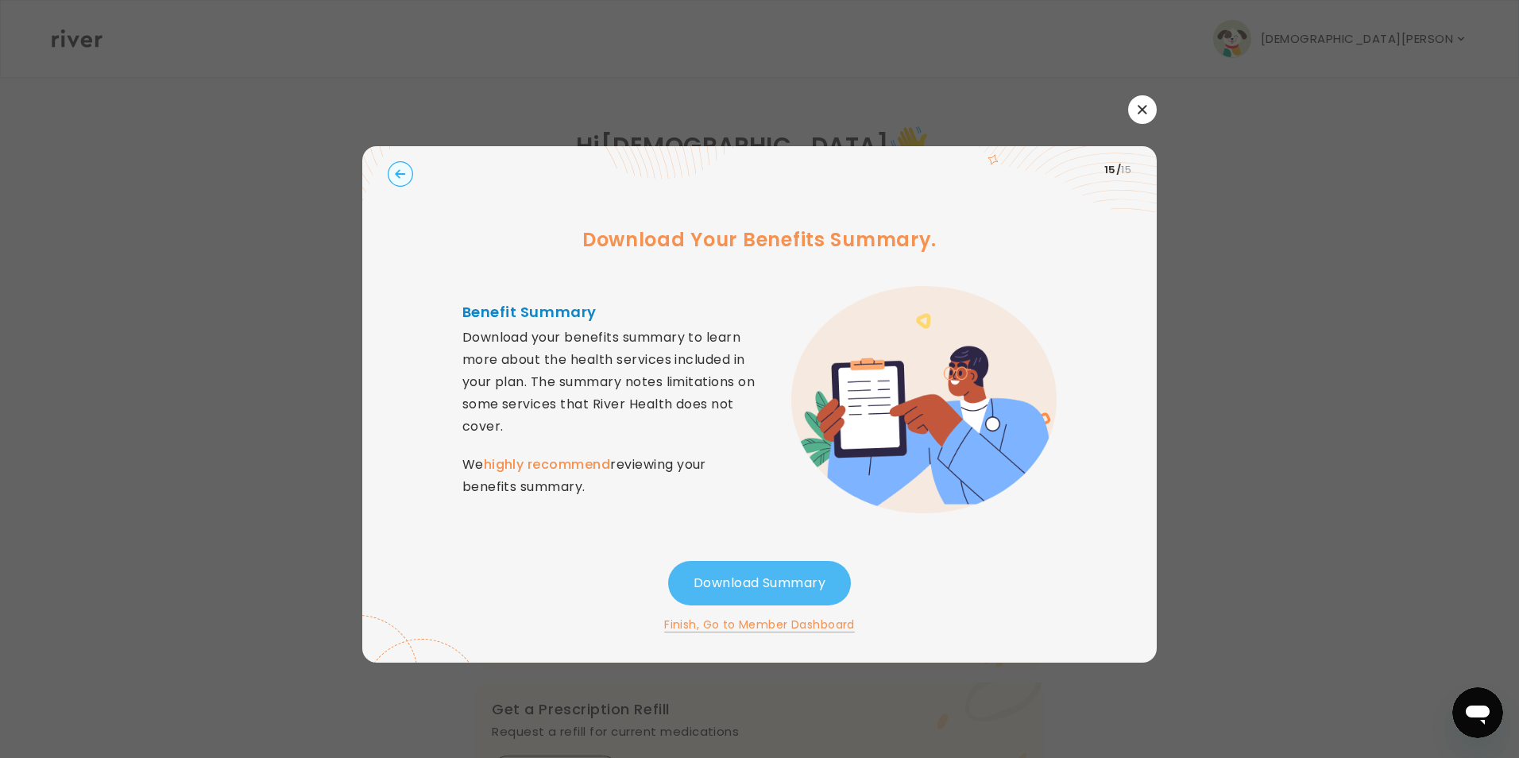
click at [737, 582] on button "Download Summary" at bounding box center [759, 583] width 183 height 44
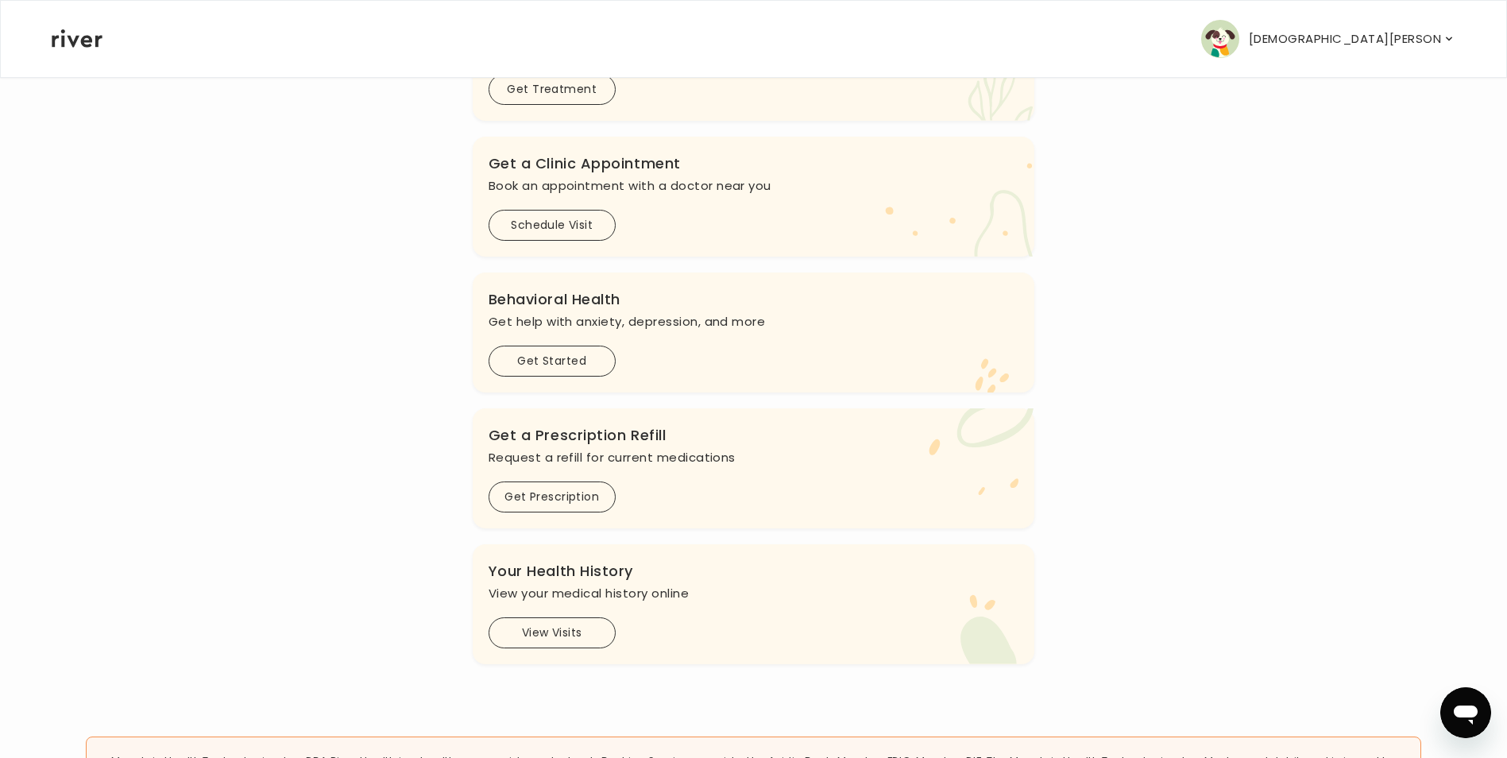
scroll to position [386, 0]
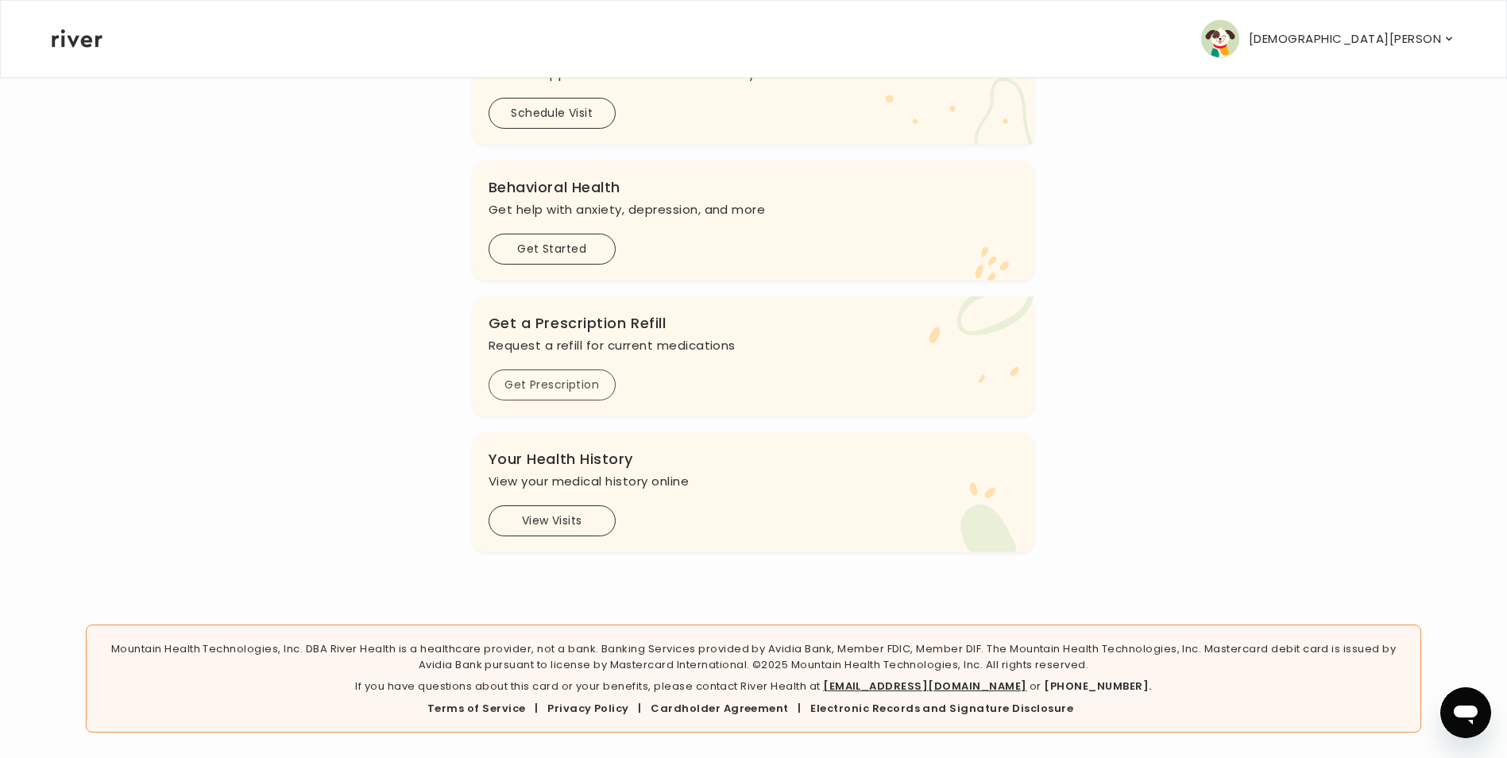
click at [548, 382] on button "Get Prescription" at bounding box center [552, 384] width 127 height 31
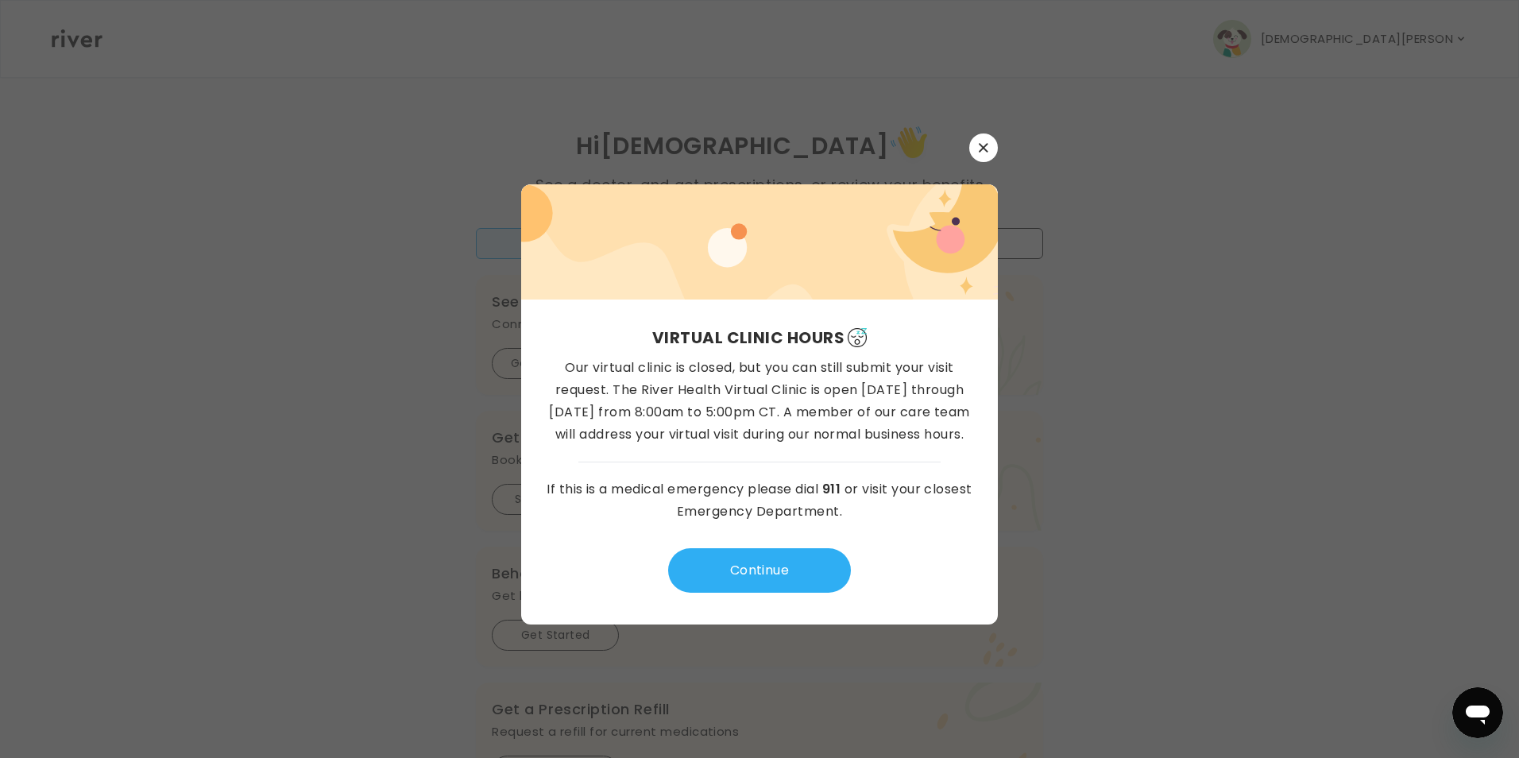
click at [984, 149] on icon "button" at bounding box center [984, 148] width 10 height 10
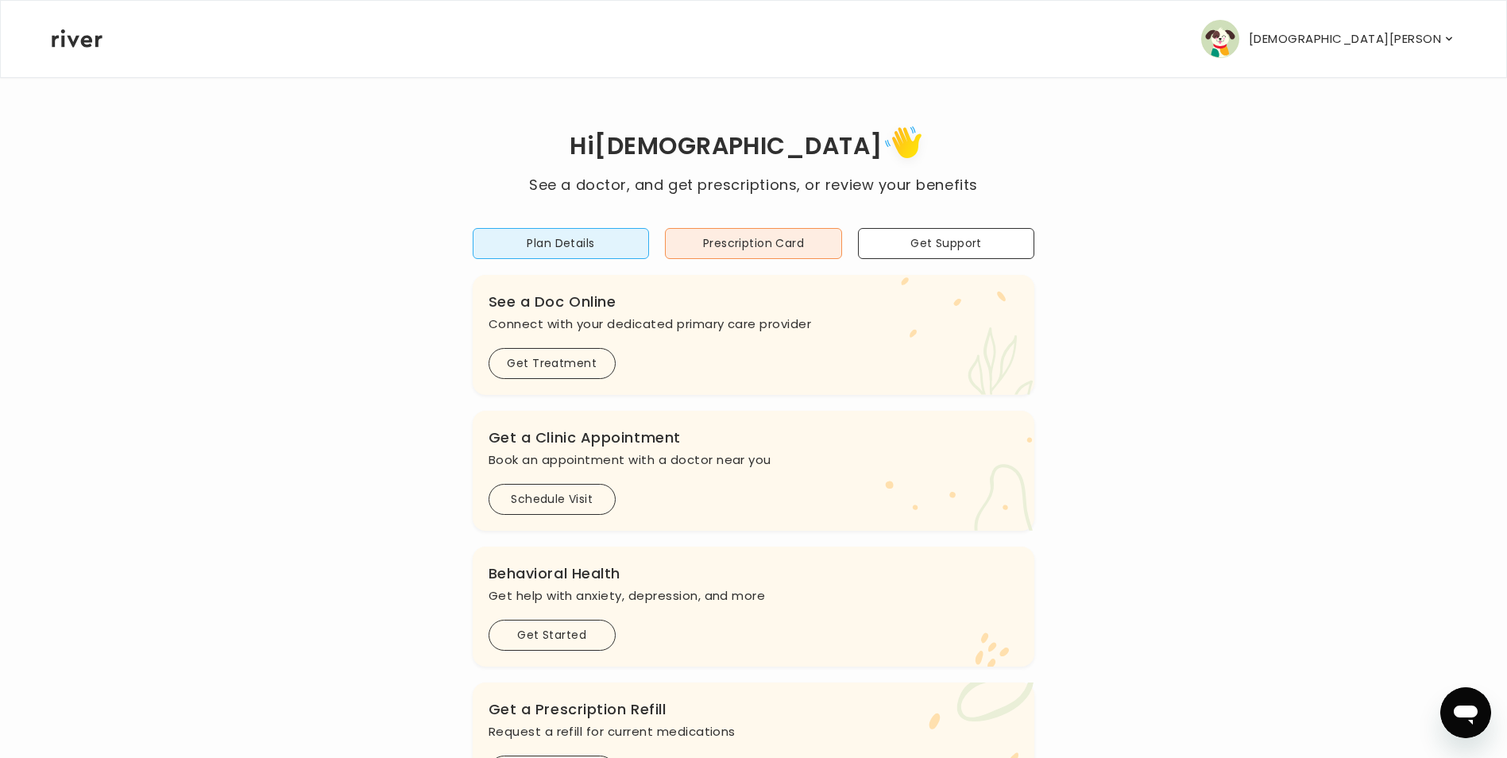
click at [1444, 40] on icon "button" at bounding box center [1449, 39] width 13 height 16
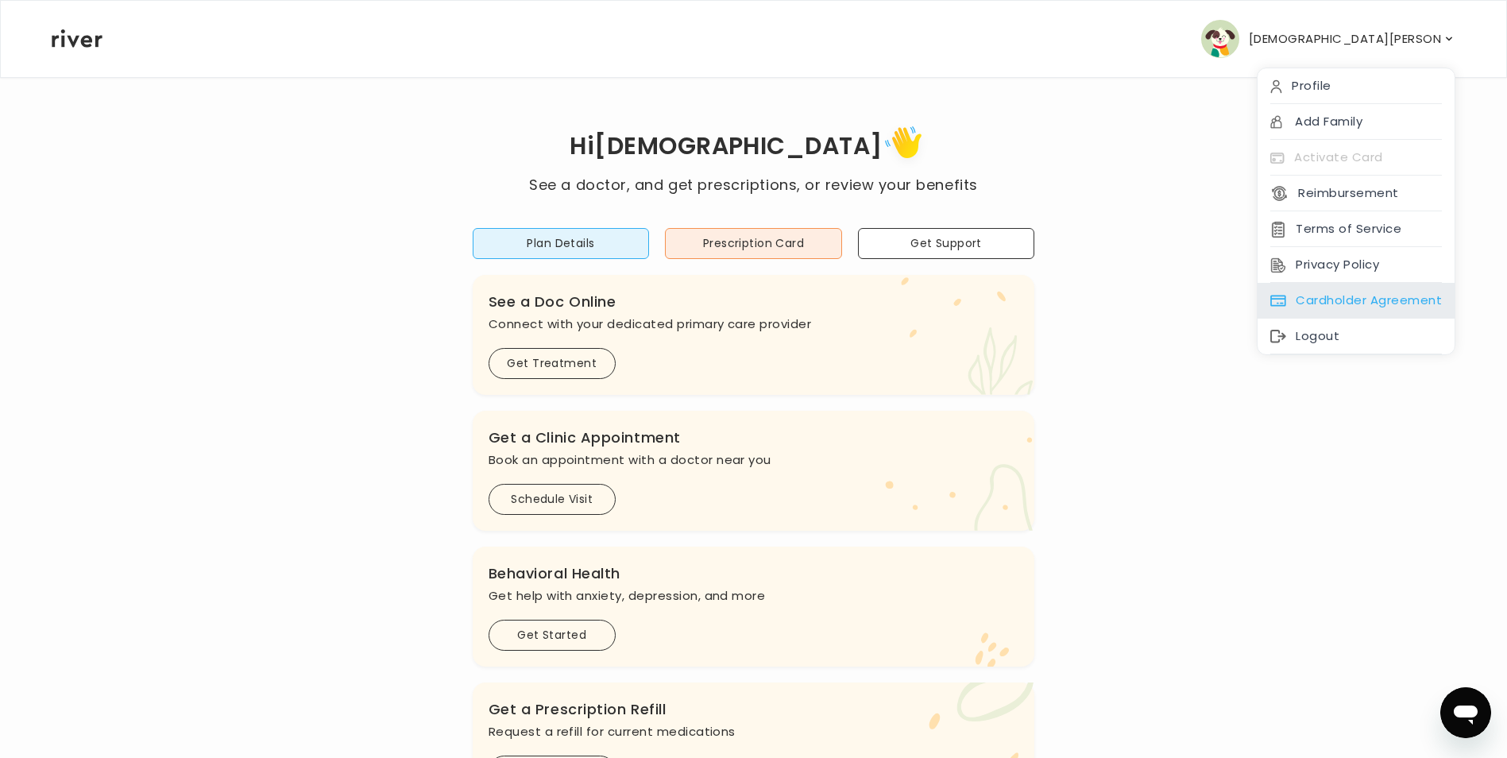
click at [1311, 296] on div "Cardholder Agreement" at bounding box center [1356, 301] width 197 height 36
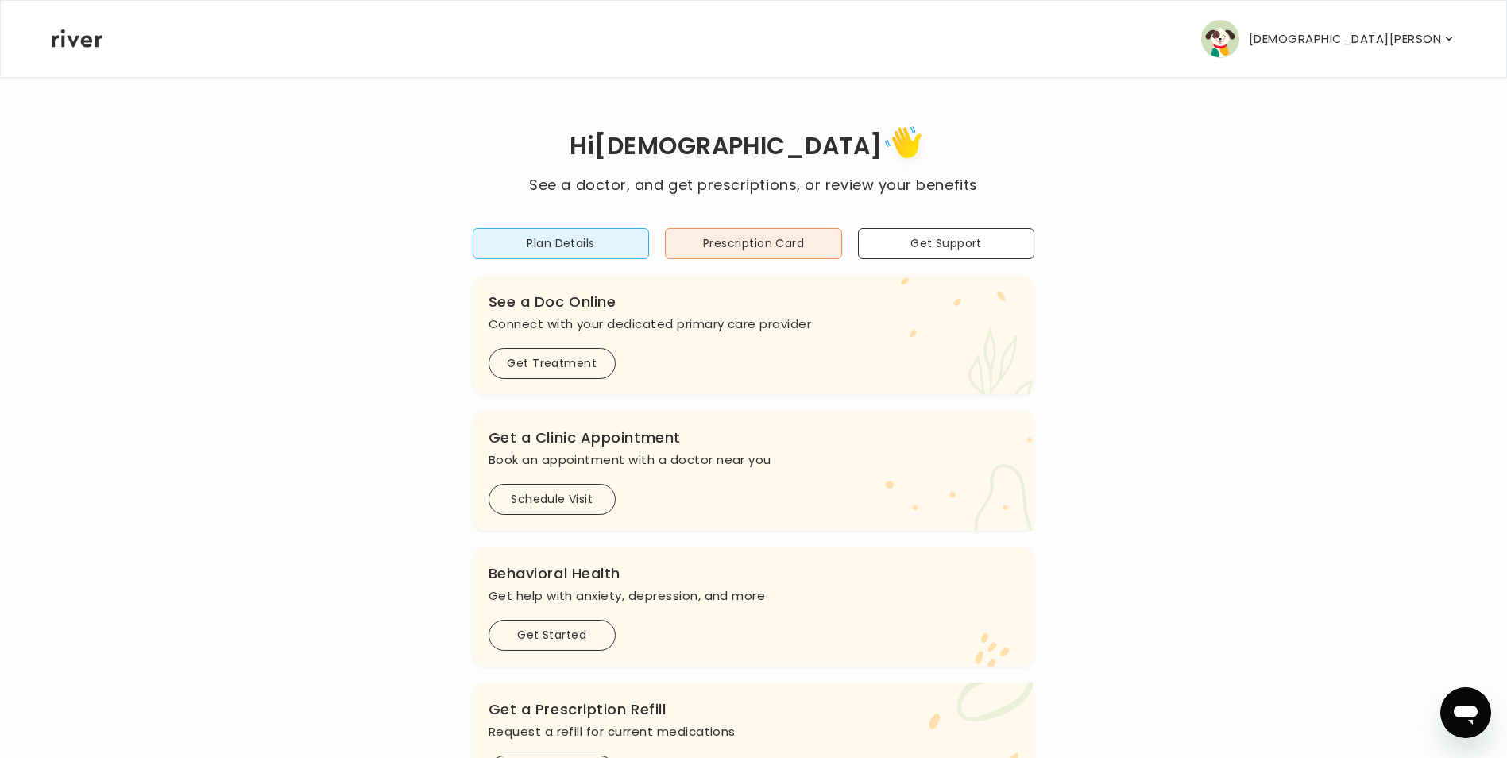
click at [1447, 39] on icon "button" at bounding box center [1449, 39] width 6 height 4
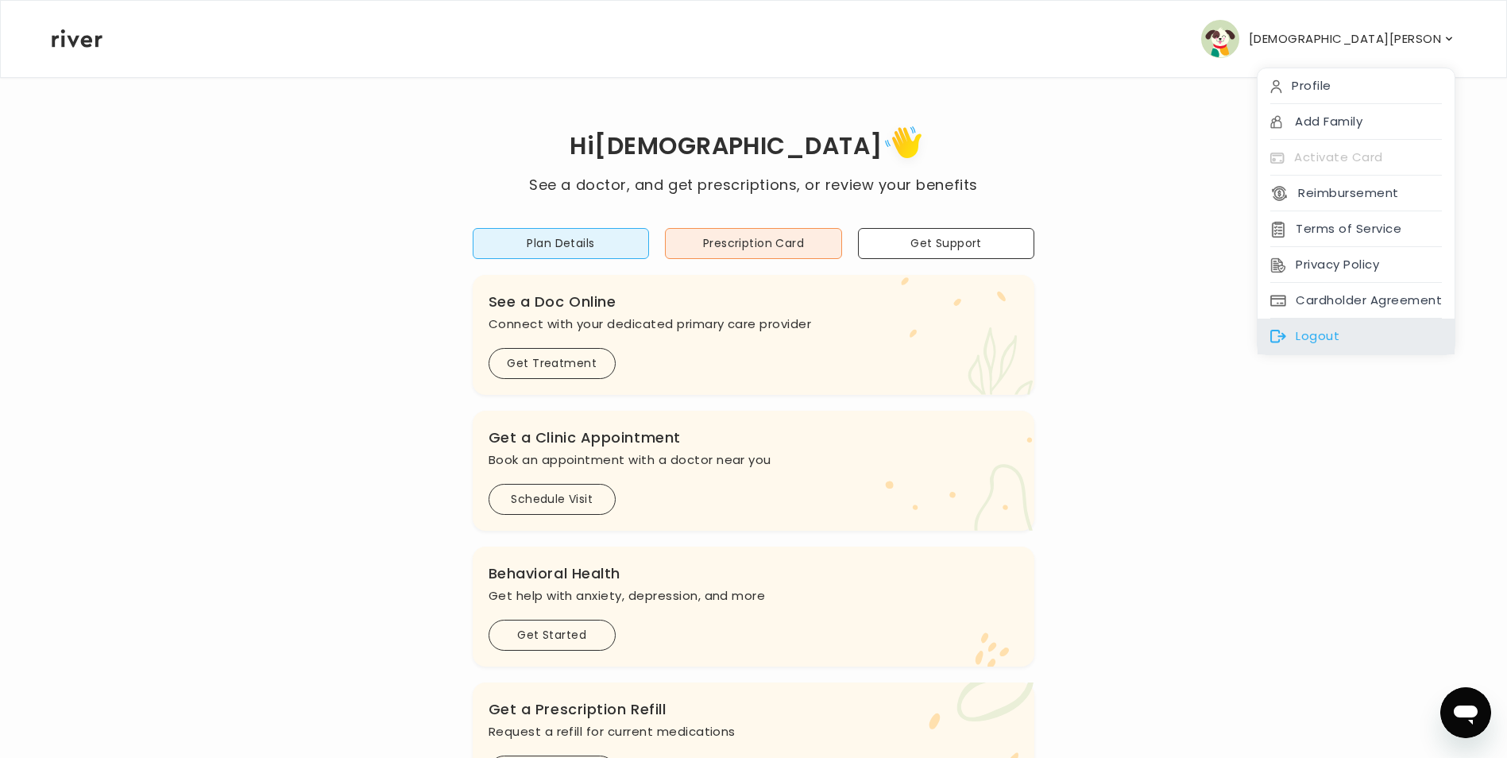
click at [1332, 331] on div "Logout" at bounding box center [1356, 337] width 197 height 36
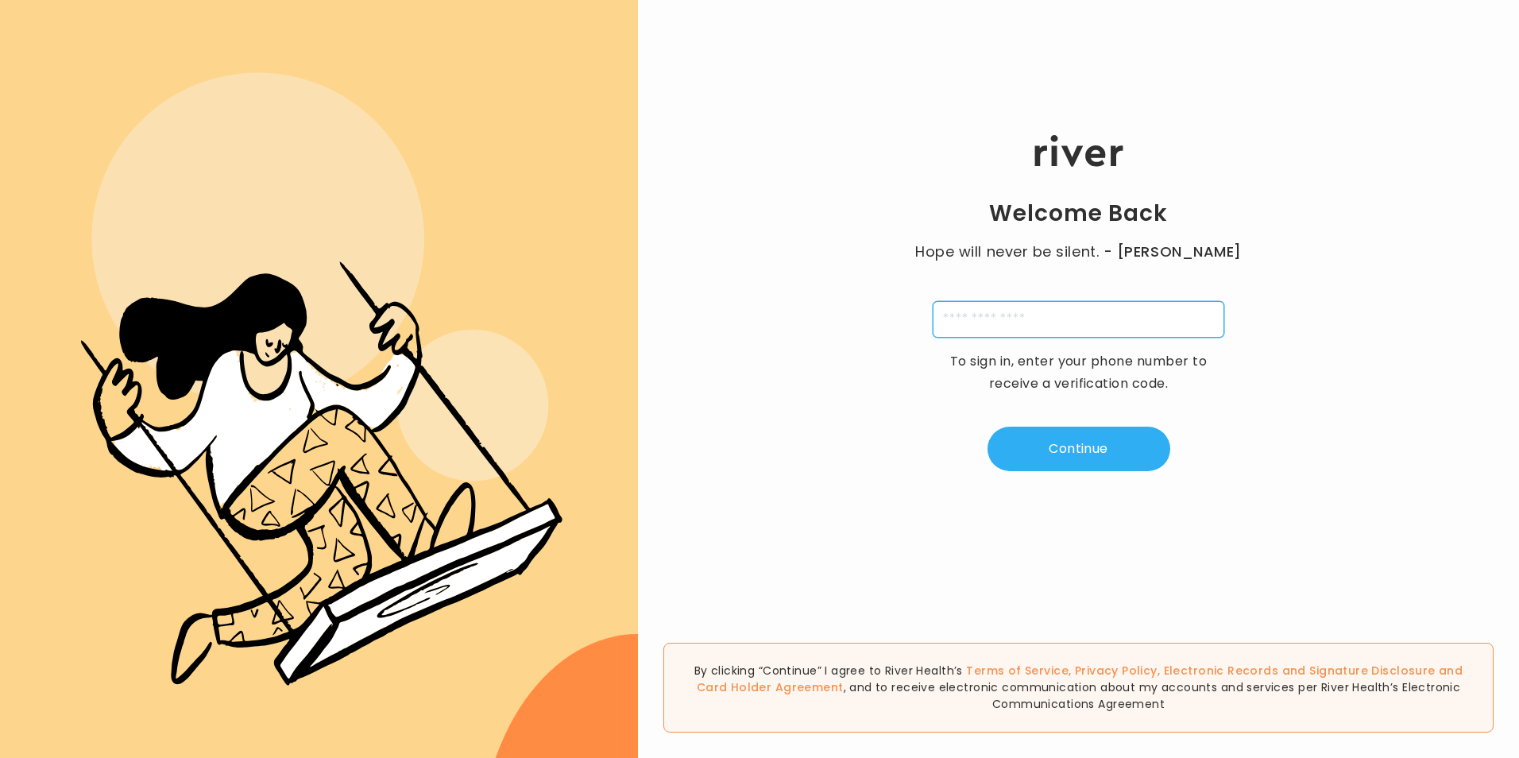
click at [972, 319] on input "tel" at bounding box center [1079, 319] width 292 height 37
type input "**********"
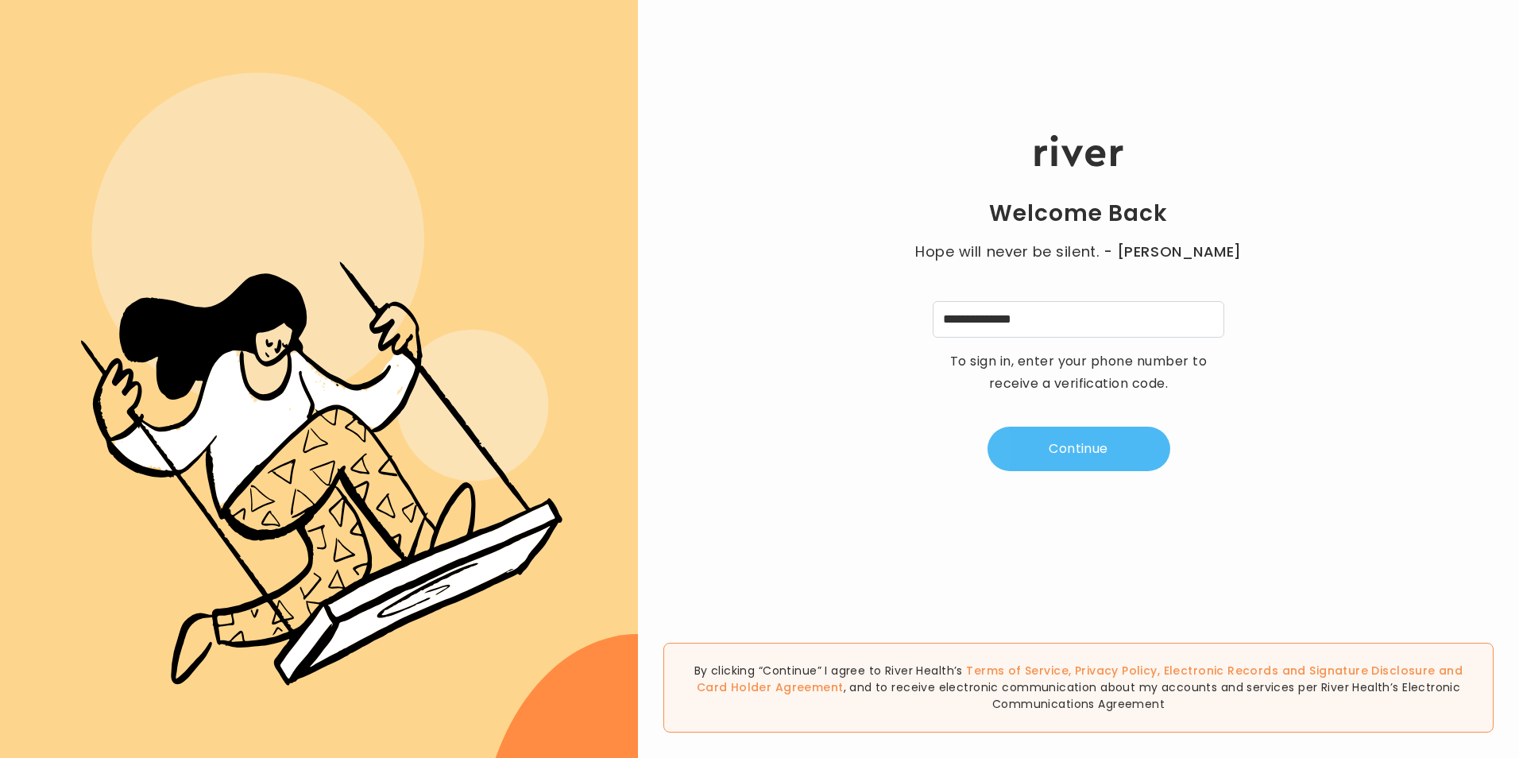
click at [1036, 462] on button "Continue" at bounding box center [1079, 449] width 183 height 44
type input "*"
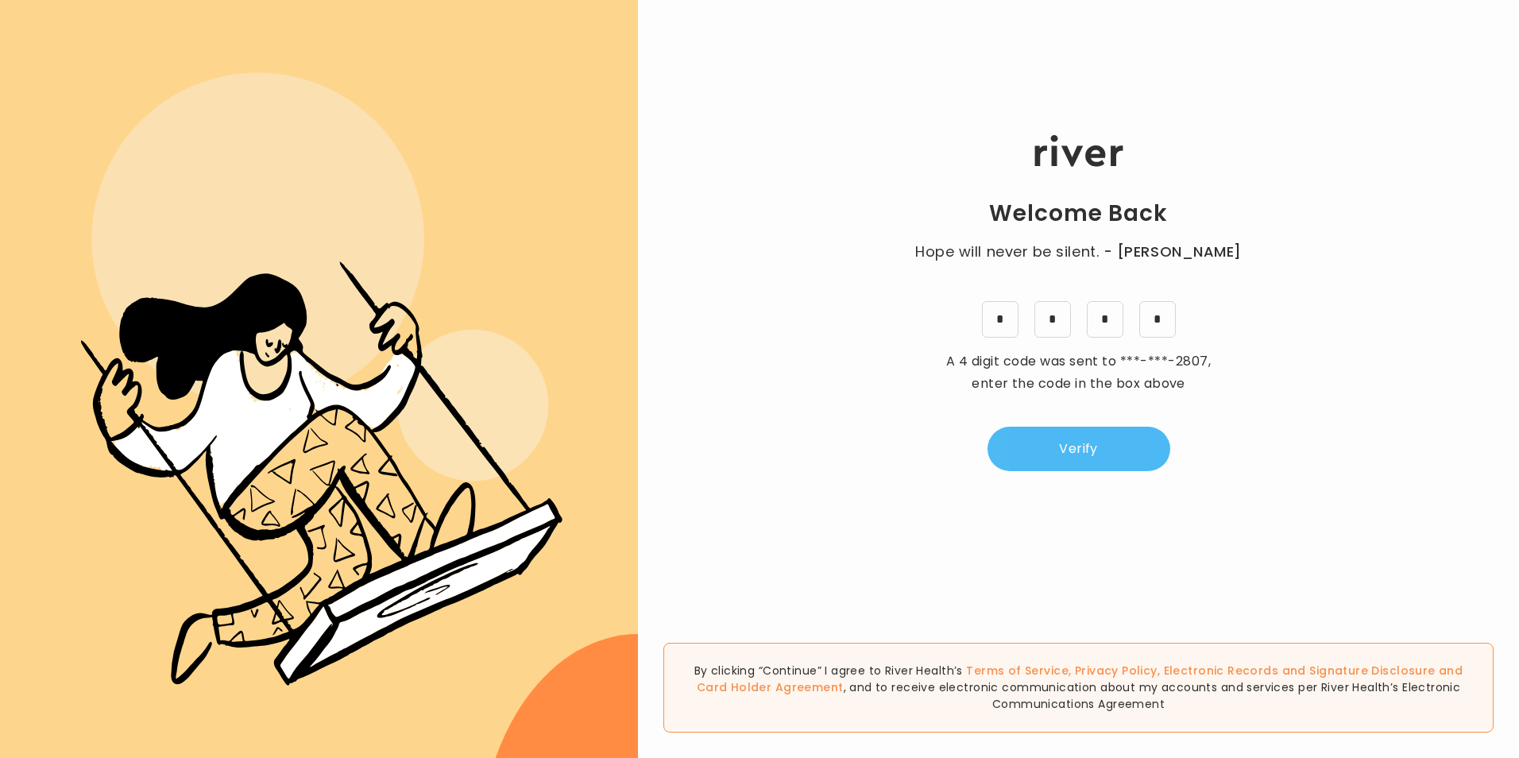
click at [1072, 458] on button "Verify" at bounding box center [1079, 449] width 183 height 44
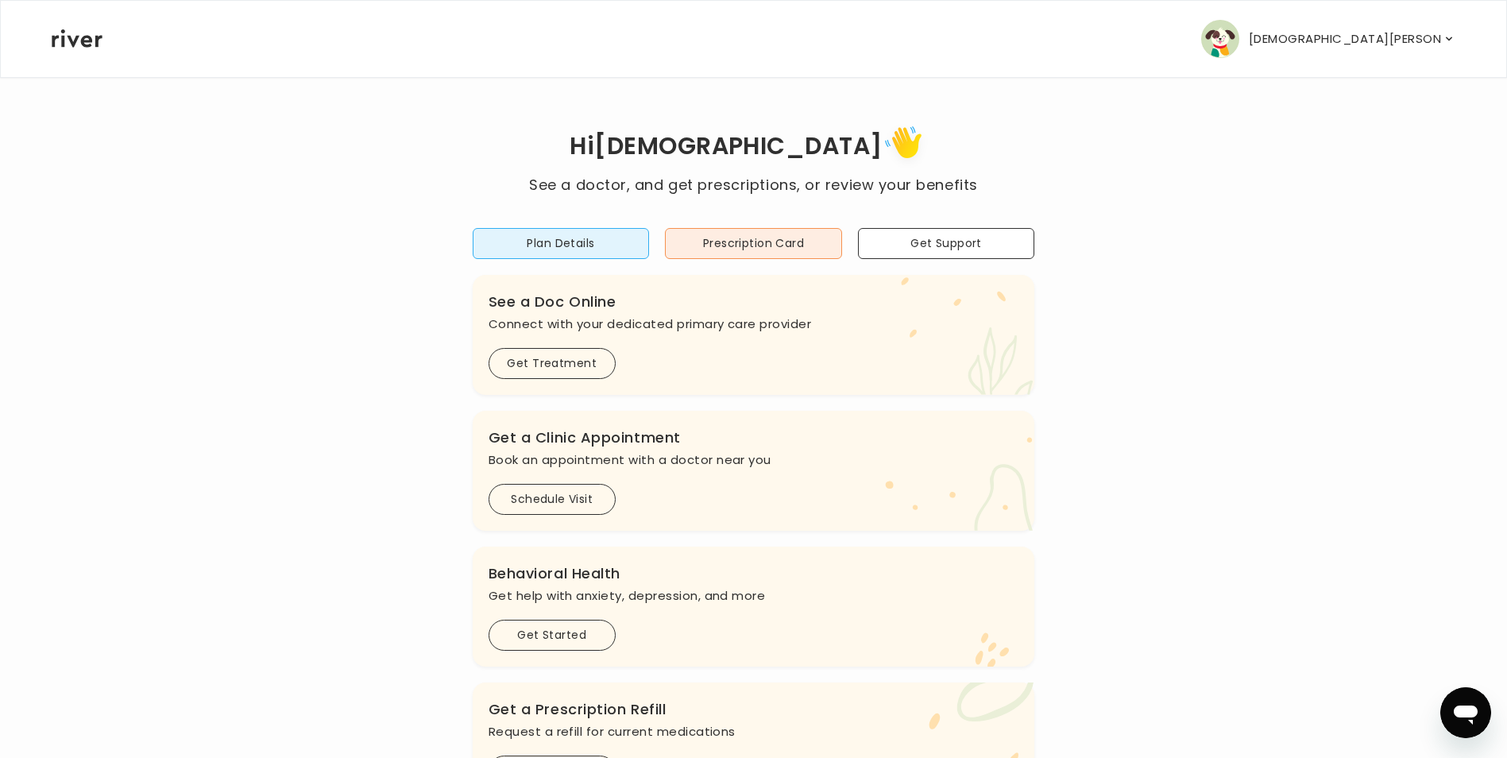
scroll to position [79, 0]
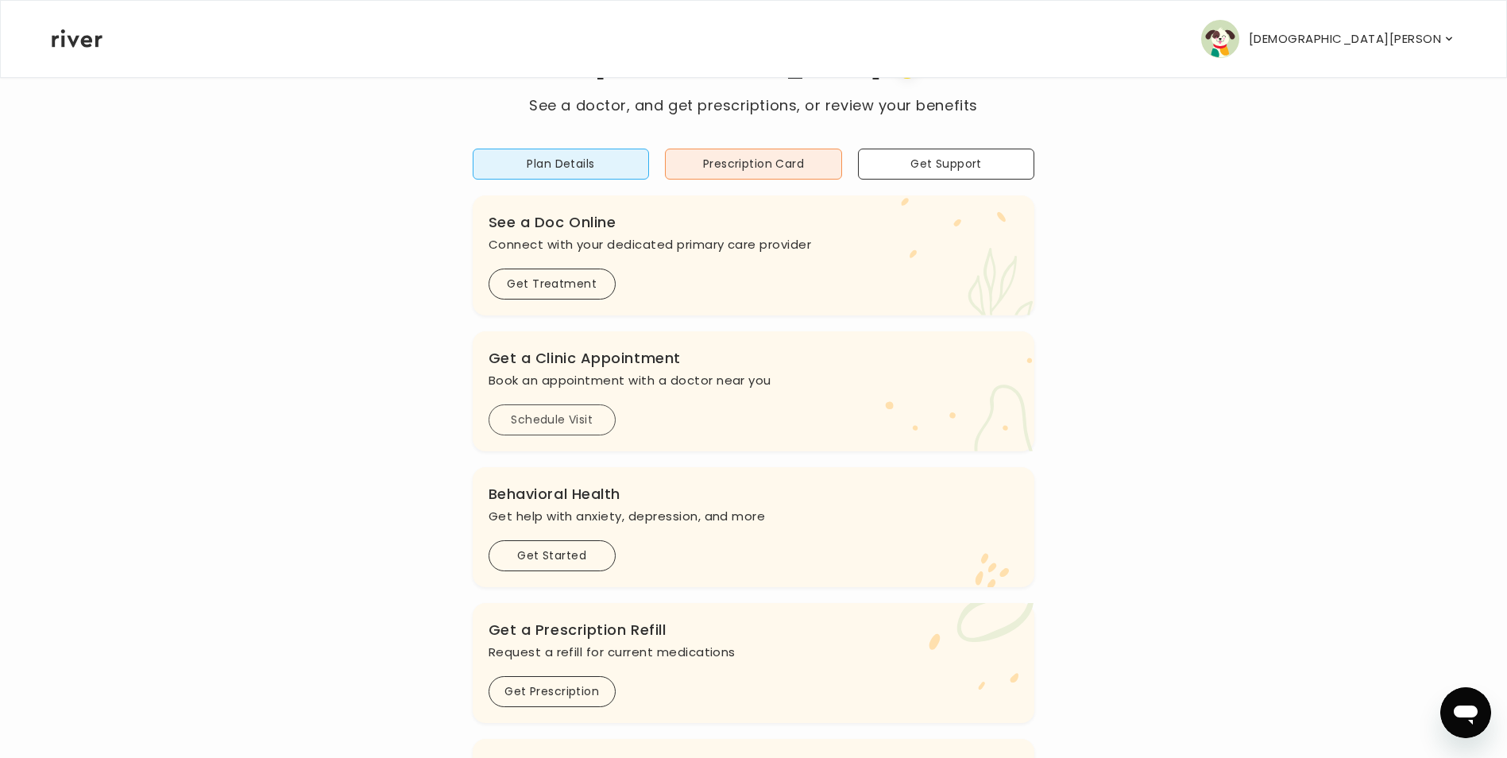
click at [565, 423] on button "Schedule Visit" at bounding box center [552, 419] width 127 height 31
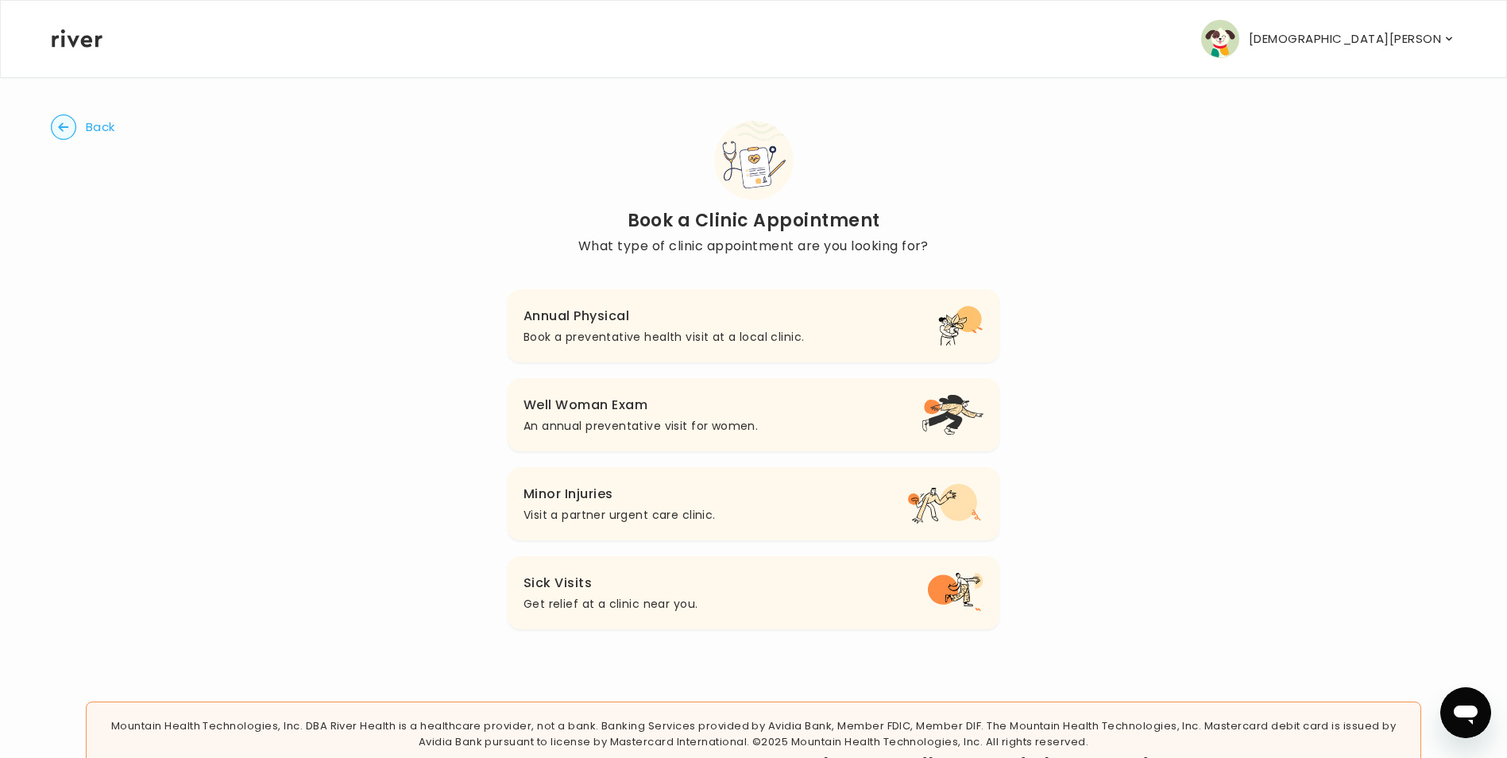
click at [702, 317] on h3 "Annual Physical" at bounding box center [664, 316] width 280 height 22
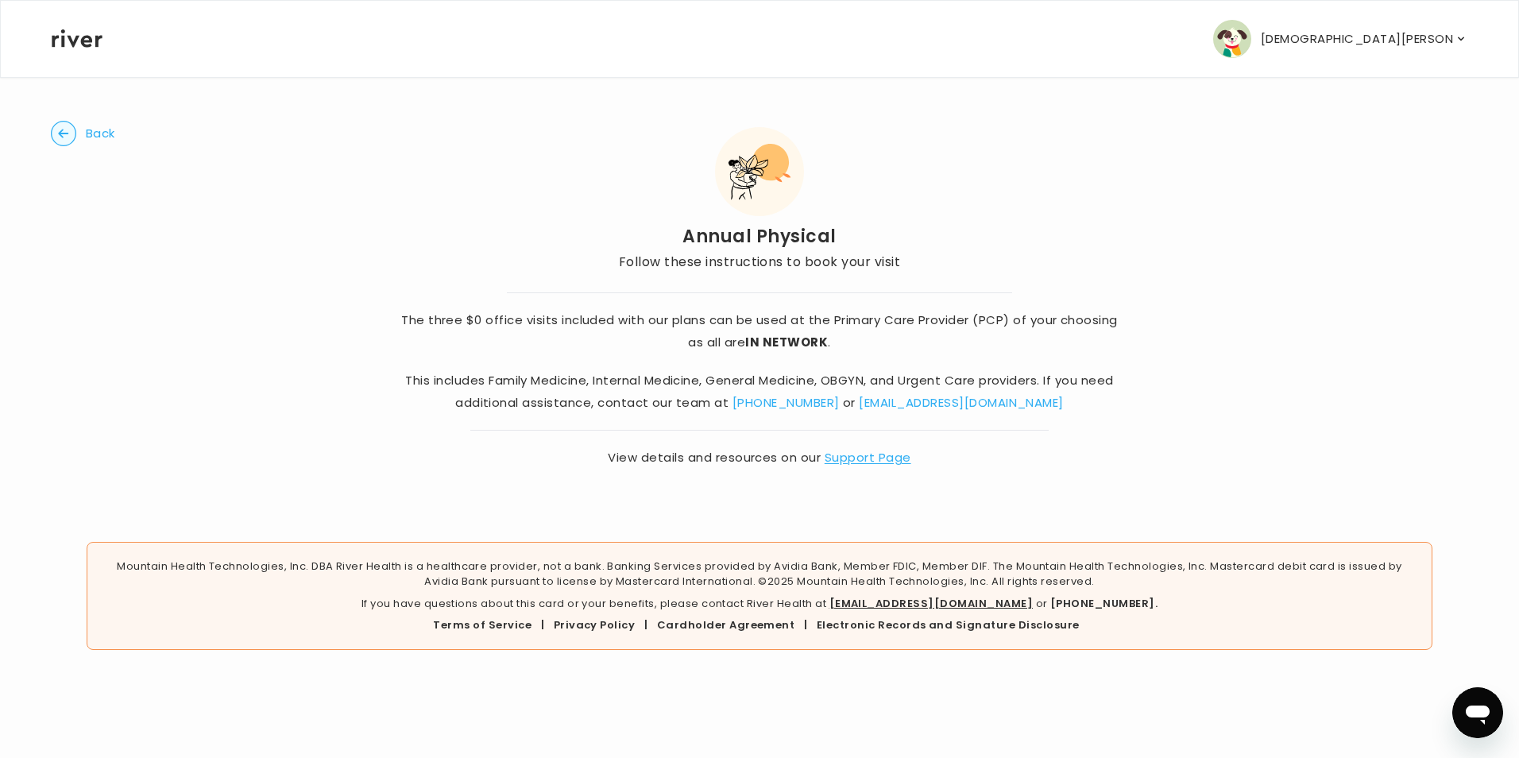
click at [846, 462] on link "Support Page" at bounding box center [868, 457] width 87 height 17
click at [68, 133] on circle "button" at bounding box center [64, 134] width 25 height 25
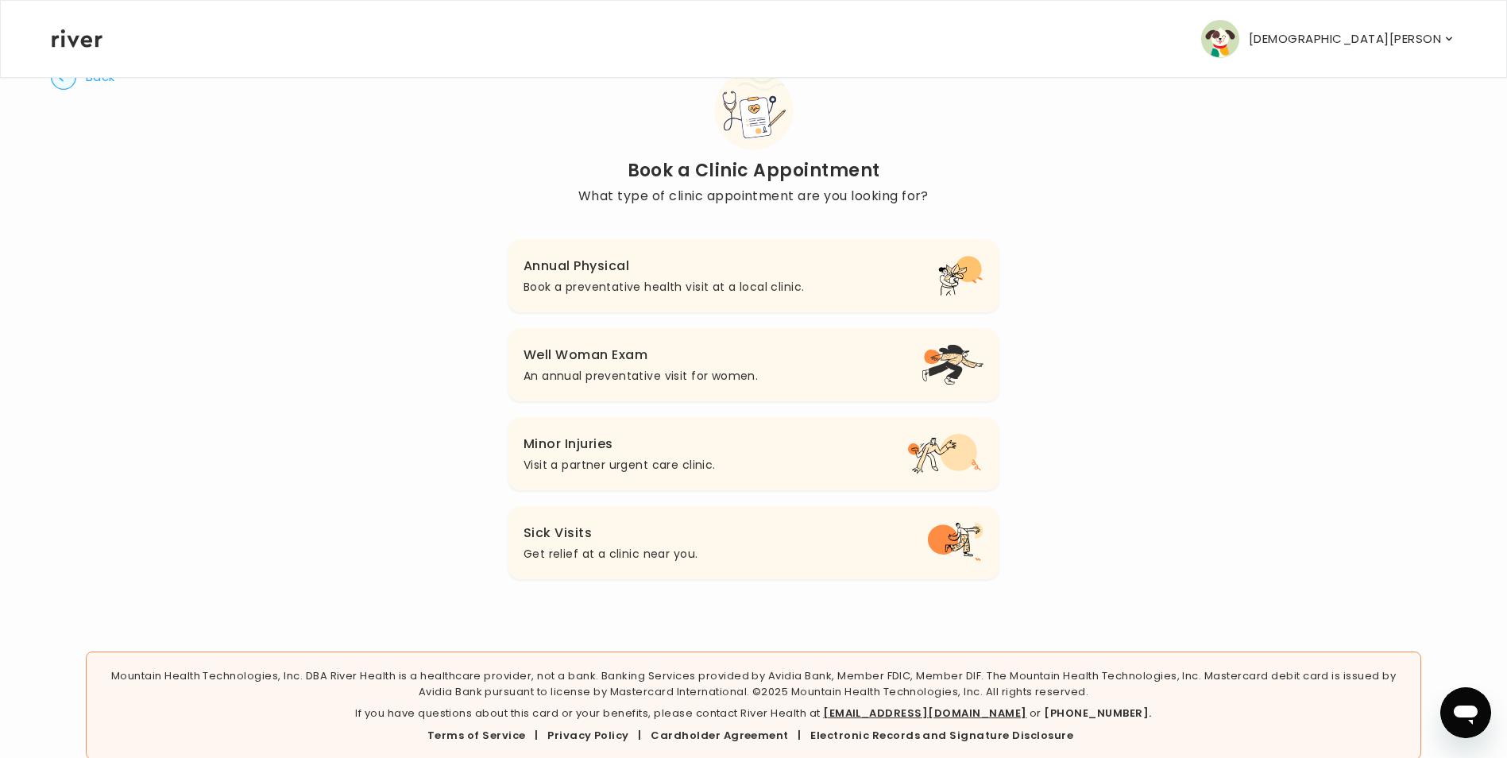
scroll to position [77, 0]
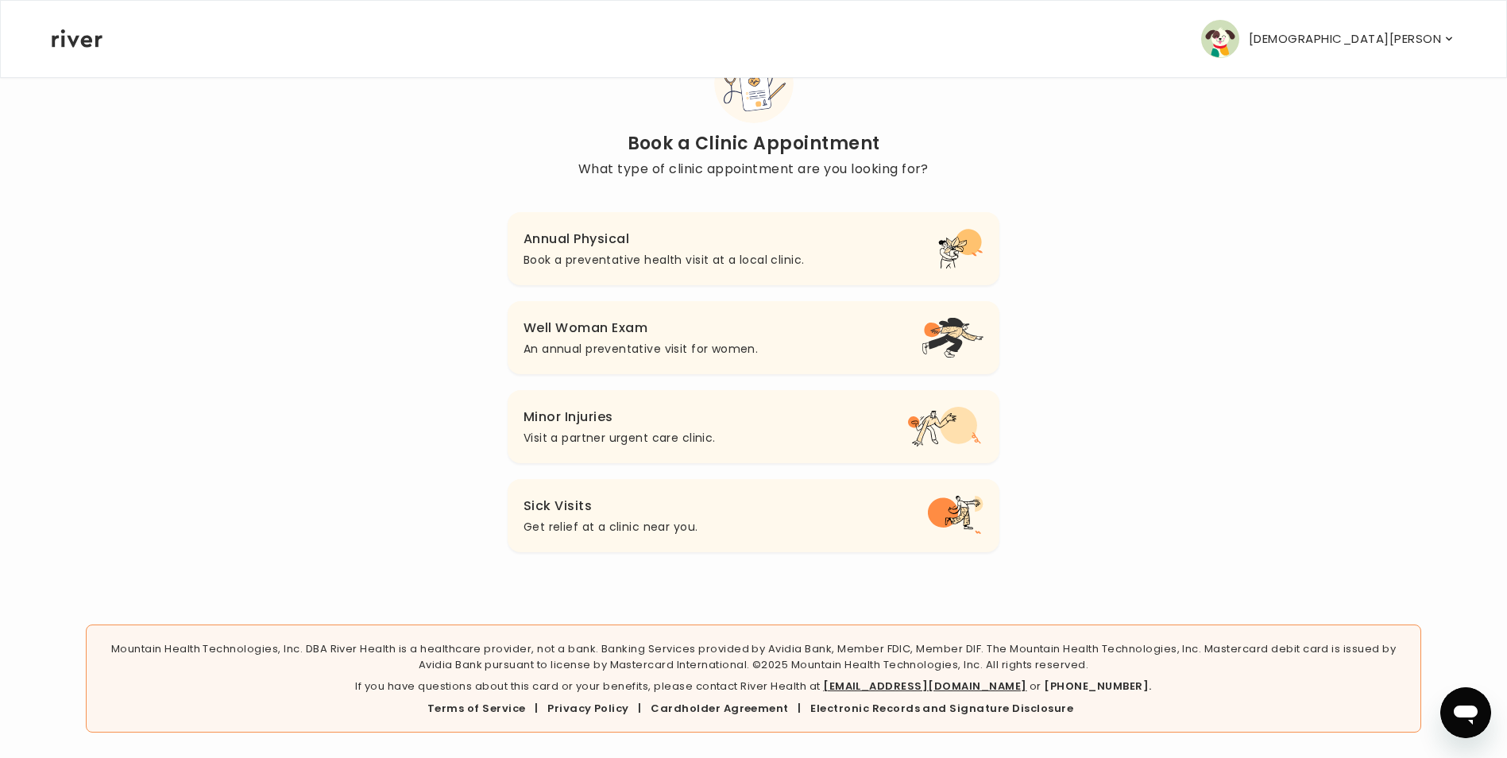
click at [725, 332] on h3 "Well Woman Exam" at bounding box center [641, 328] width 234 height 22
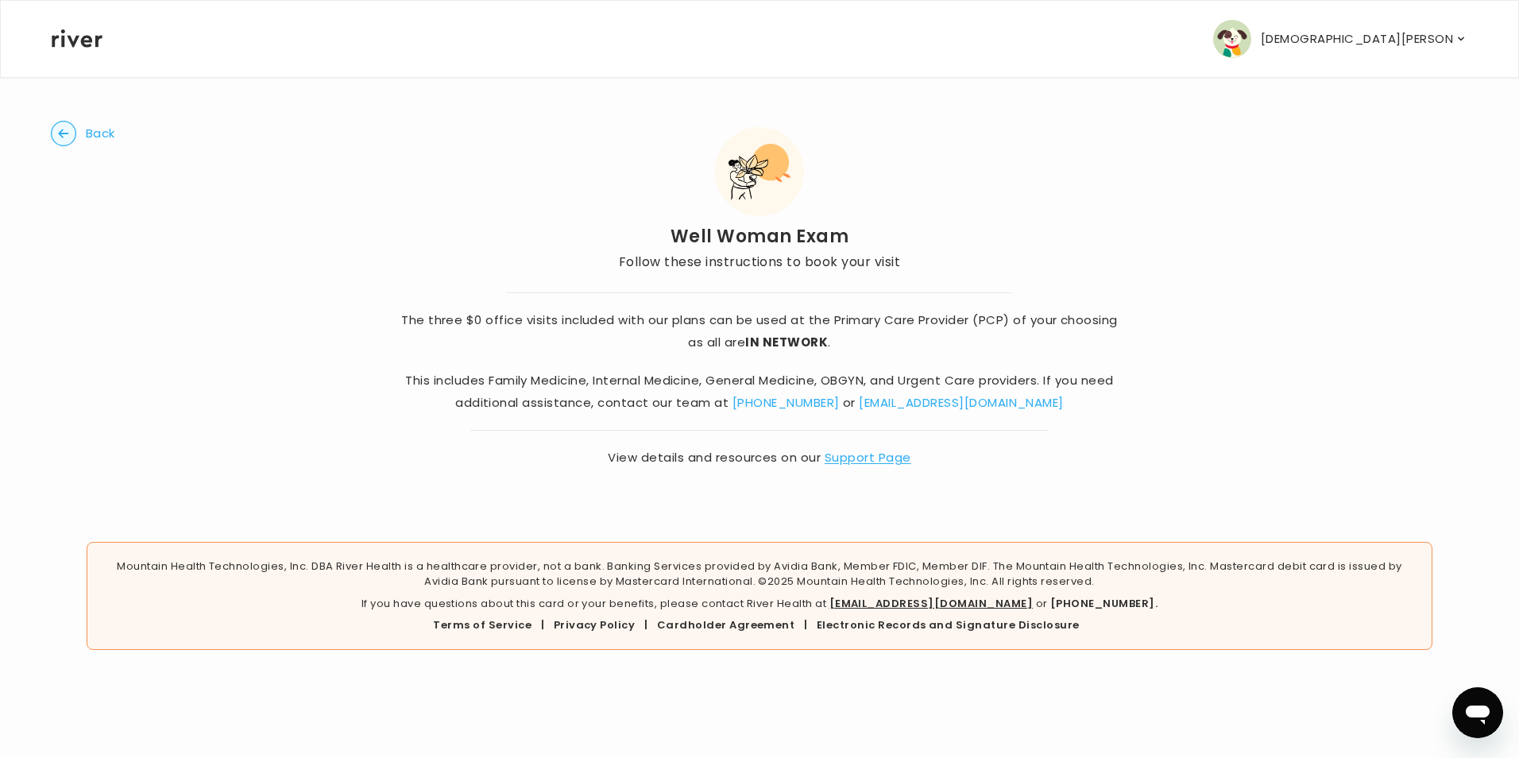
click at [94, 132] on span "Back" at bounding box center [100, 133] width 29 height 22
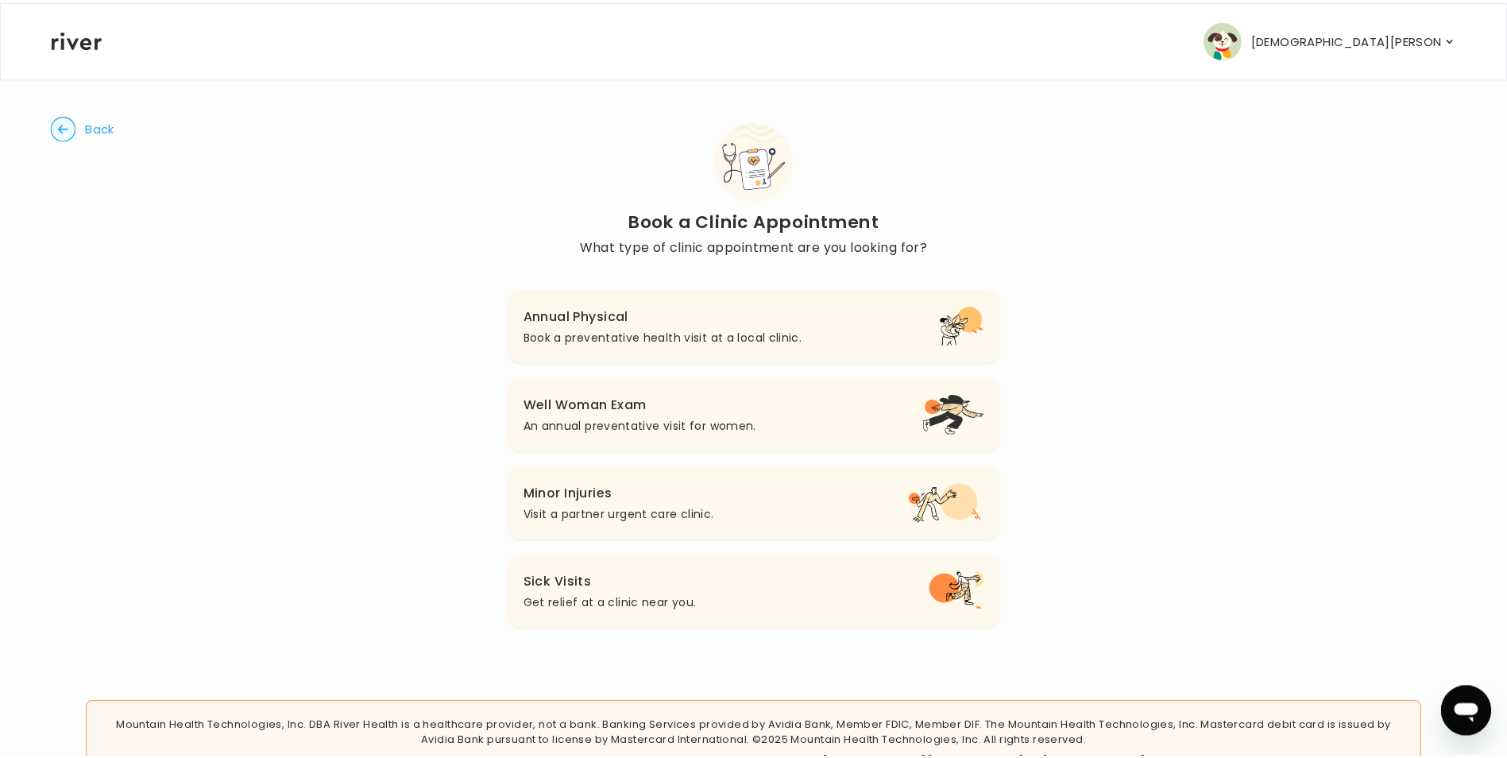
scroll to position [77, 0]
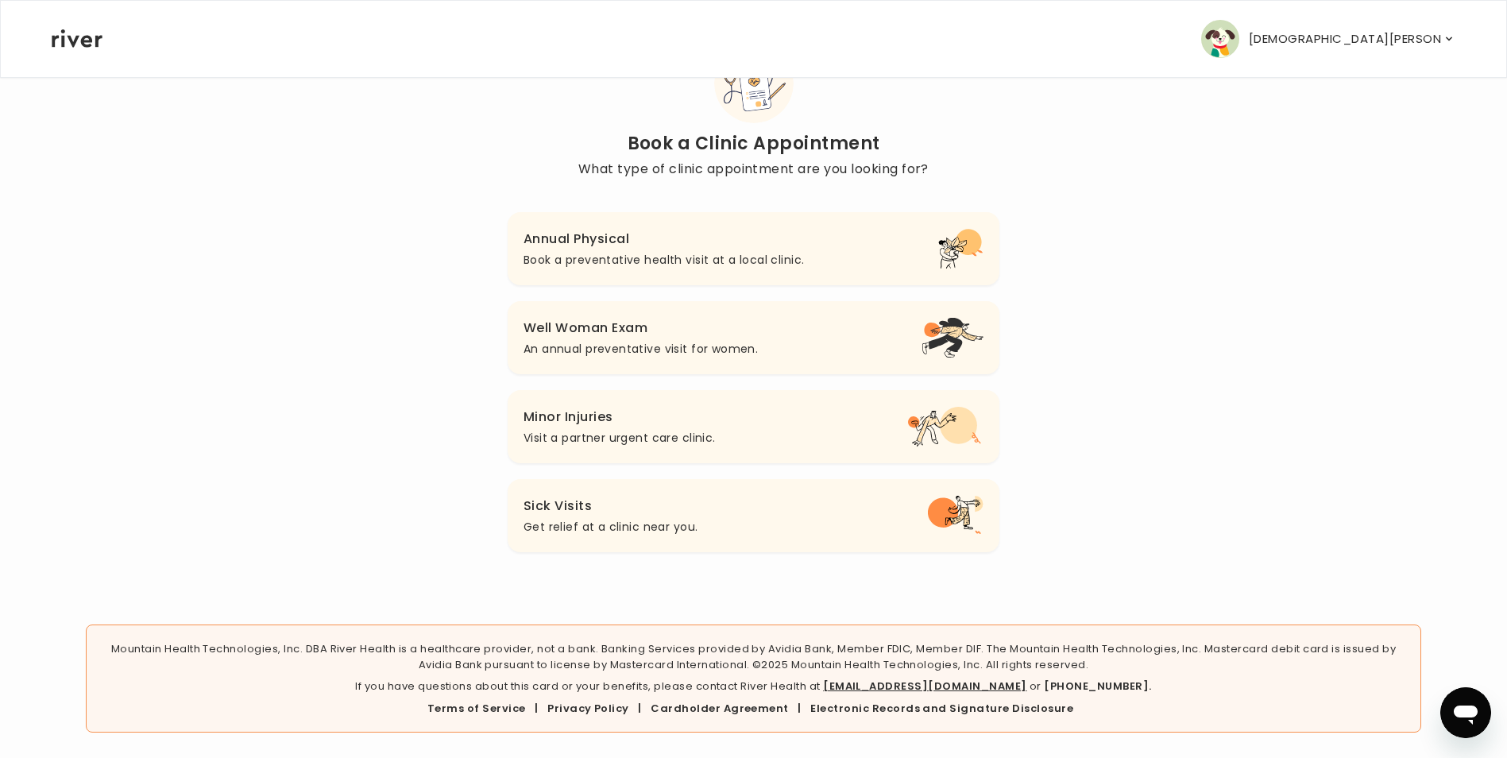
click at [955, 327] on icon "button" at bounding box center [952, 338] width 61 height 40
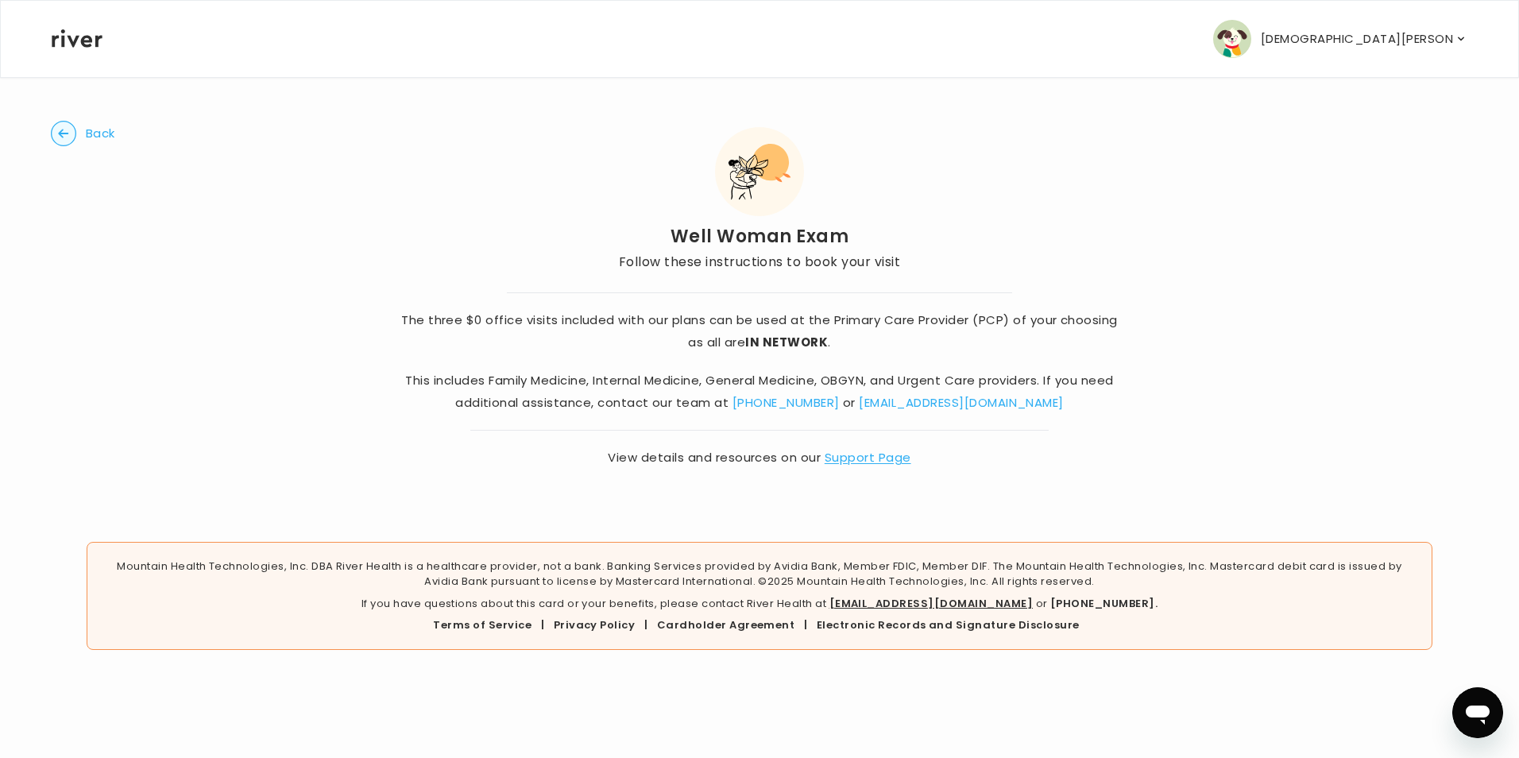
click at [844, 456] on link "Support Page" at bounding box center [868, 457] width 87 height 17
click at [64, 135] on circle "button" at bounding box center [64, 134] width 25 height 25
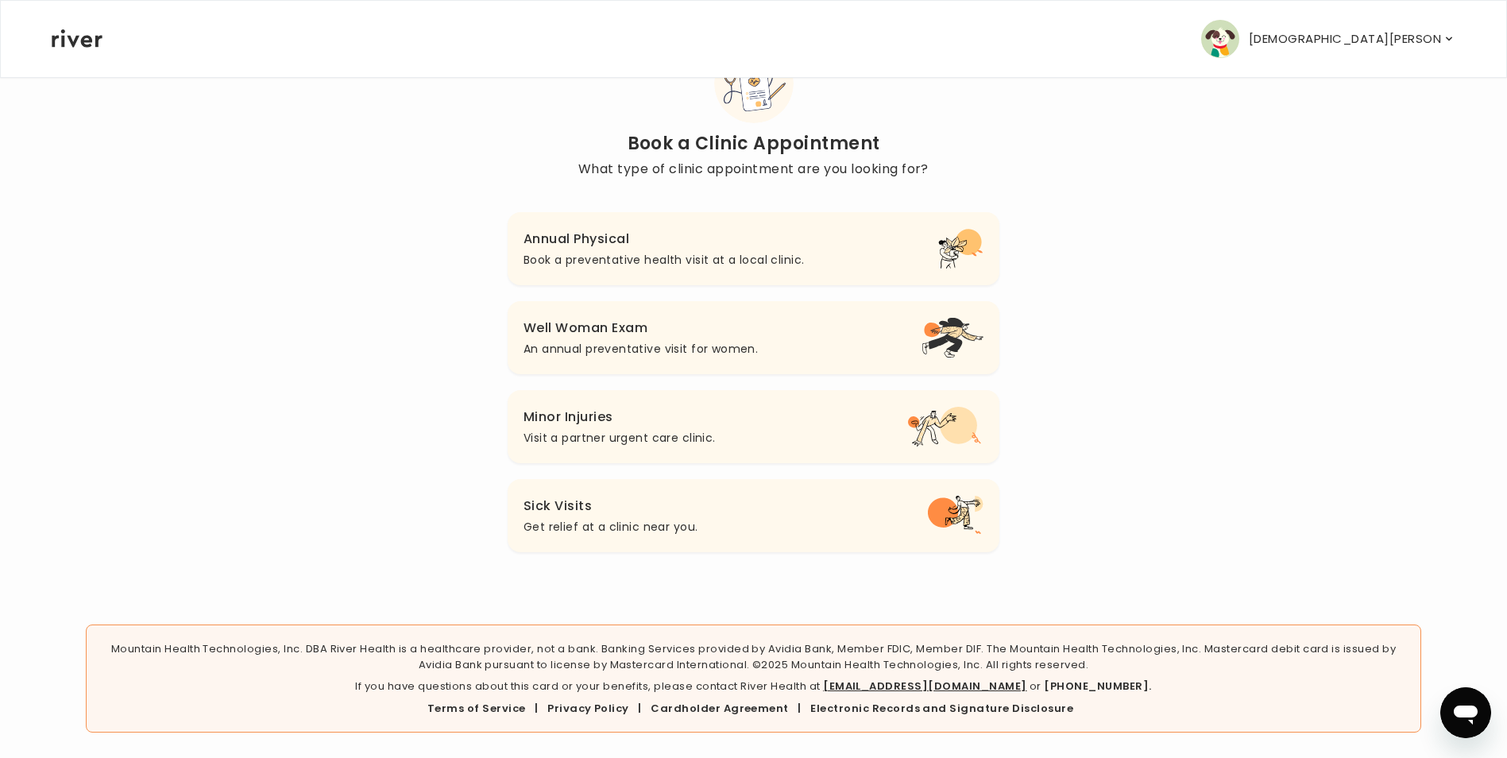
click at [688, 506] on h3 "Sick Visits" at bounding box center [611, 506] width 174 height 22
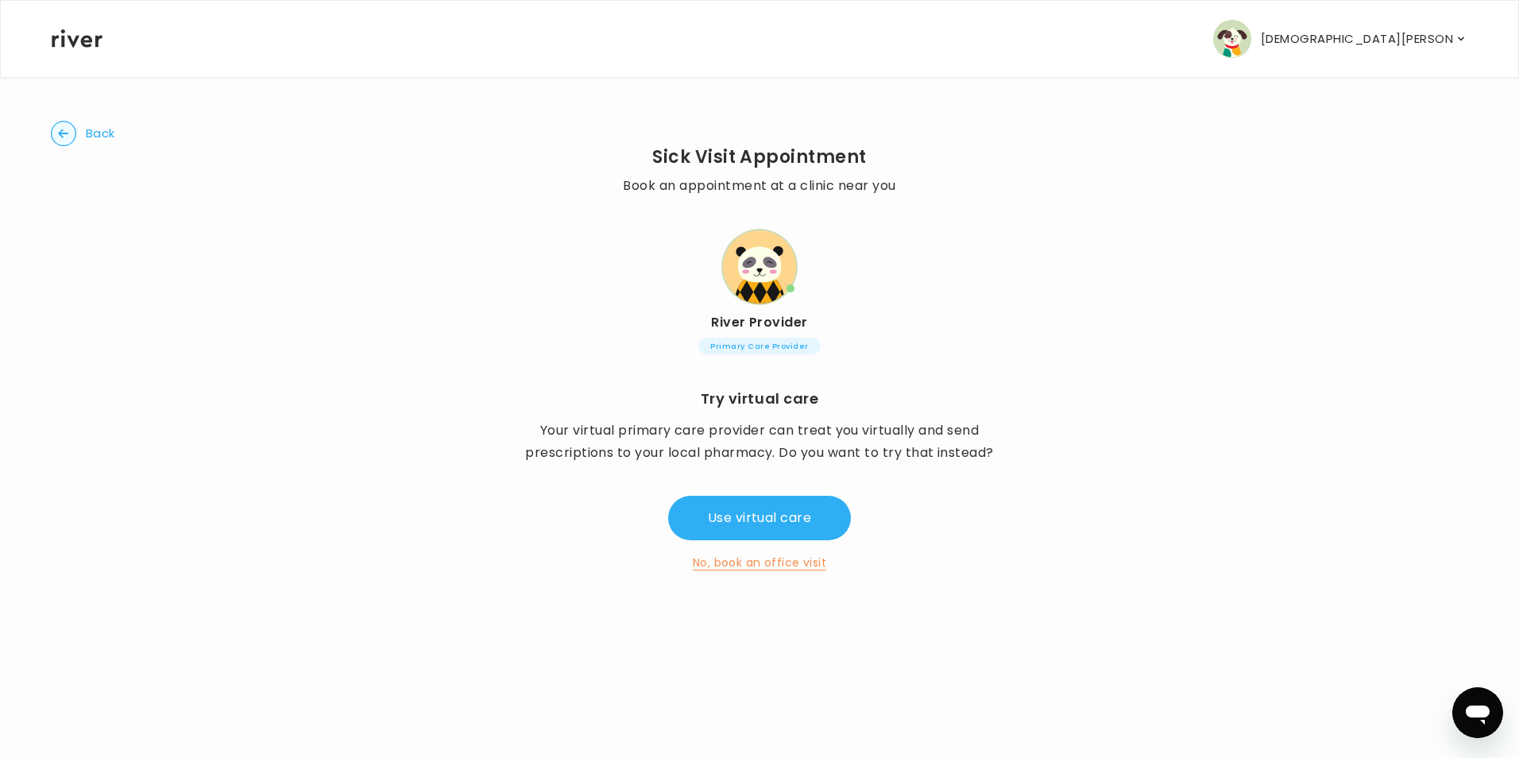
click at [95, 132] on span "Back" at bounding box center [100, 133] width 29 height 22
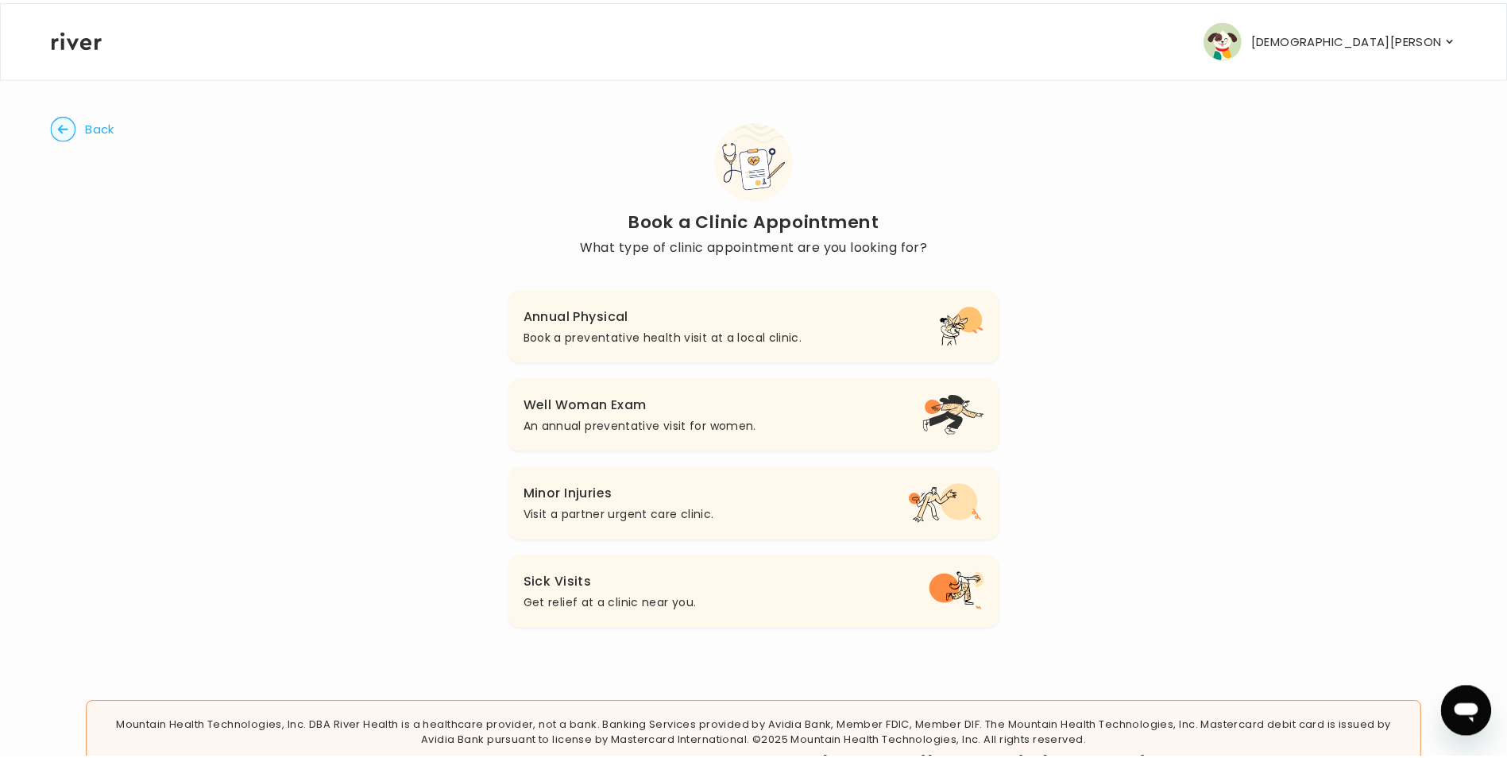
scroll to position [77, 0]
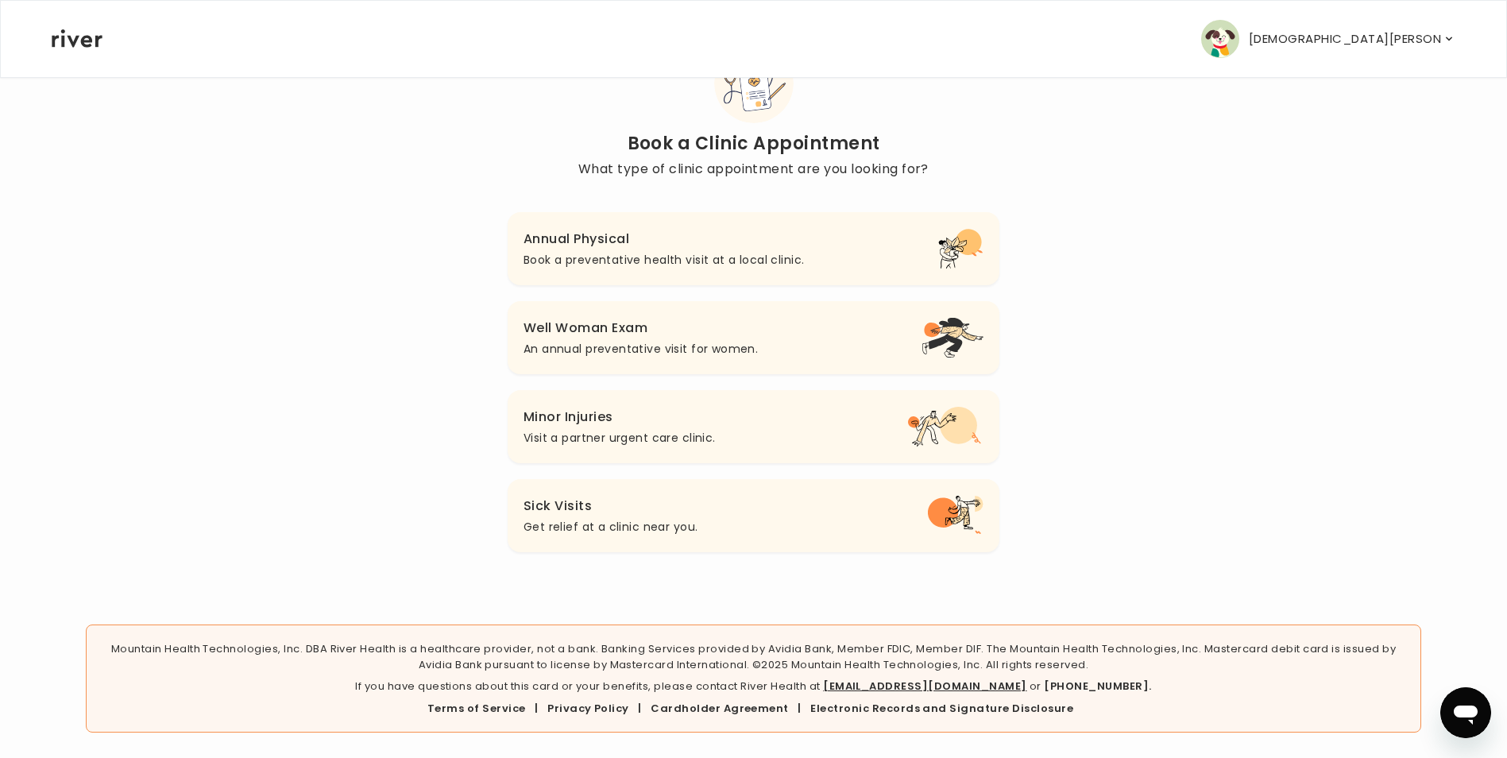
click at [549, 245] on h3 "Annual Physical" at bounding box center [664, 239] width 280 height 22
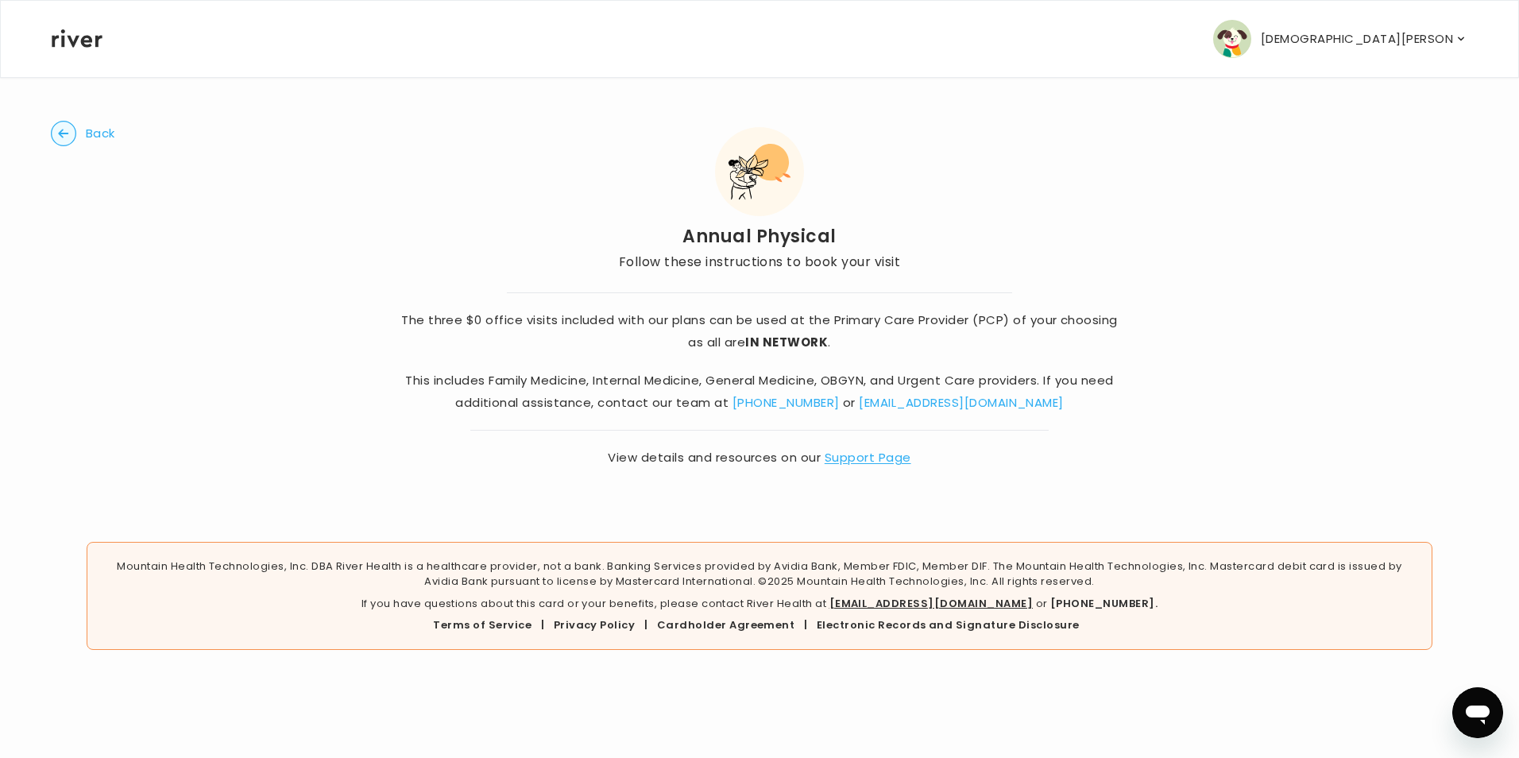
click at [57, 130] on circle "button" at bounding box center [64, 134] width 25 height 25
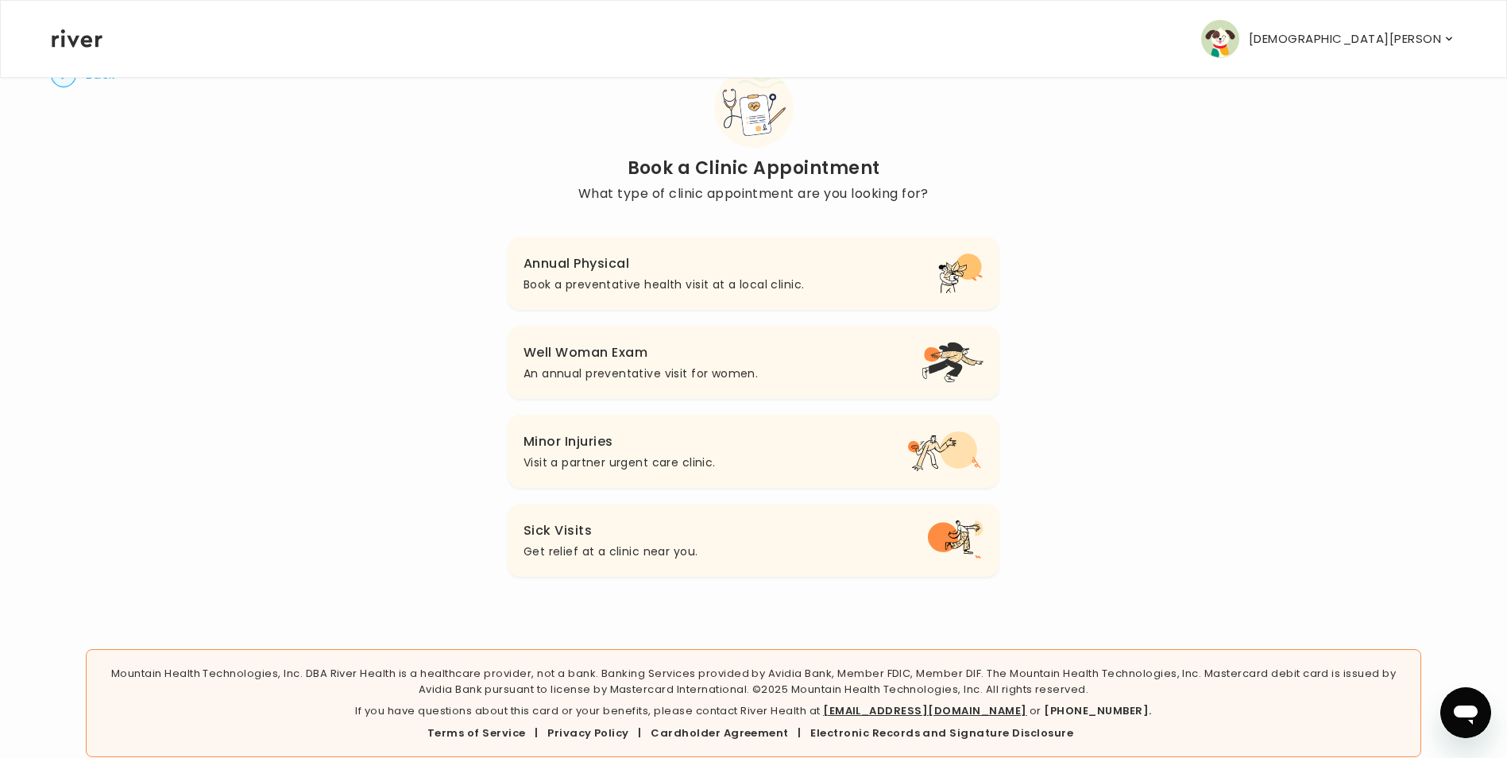
scroll to position [77, 0]
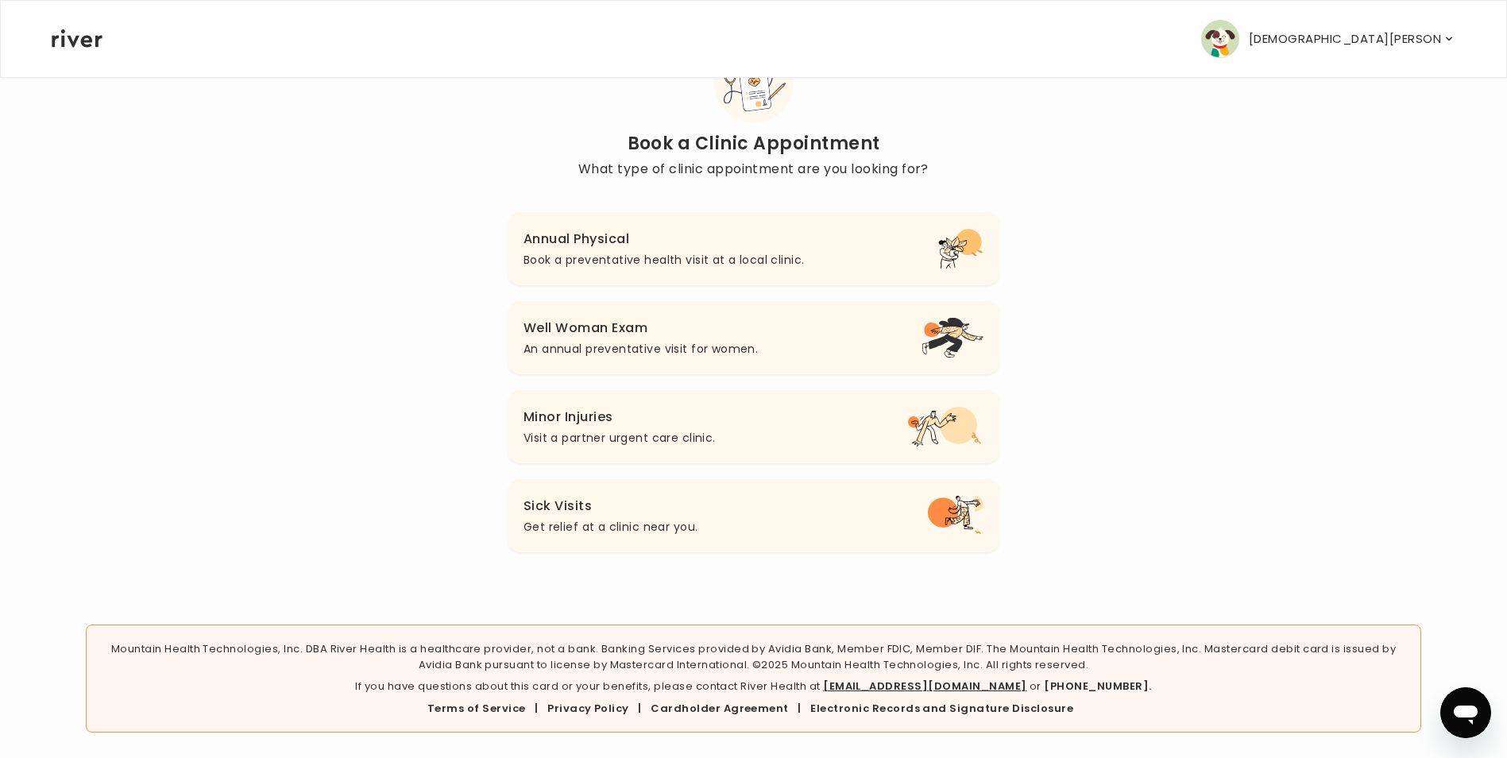
click at [556, 260] on p "Book a preventative health visit at a local clinic." at bounding box center [664, 259] width 280 height 19
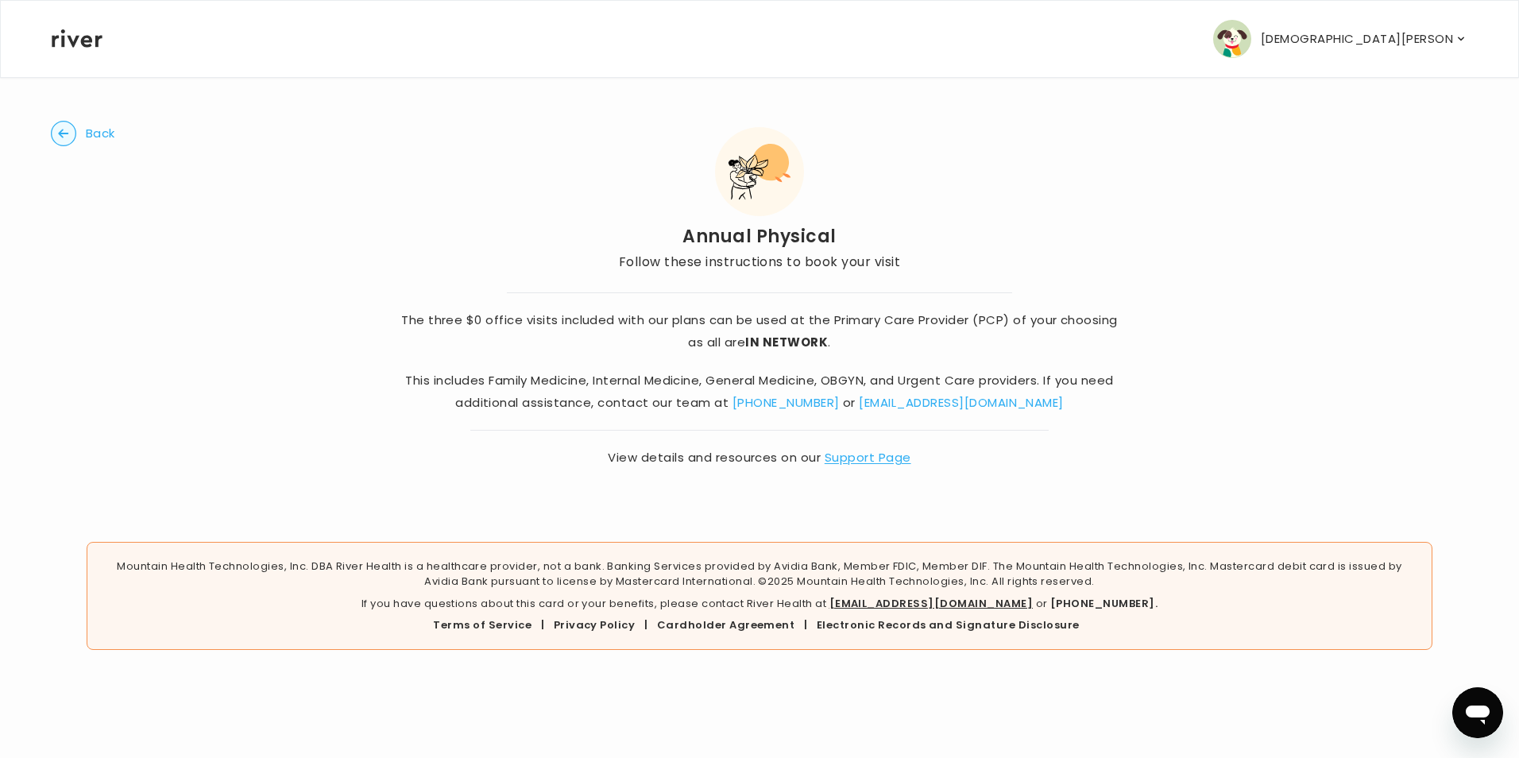
click at [103, 134] on span "Back" at bounding box center [100, 133] width 29 height 22
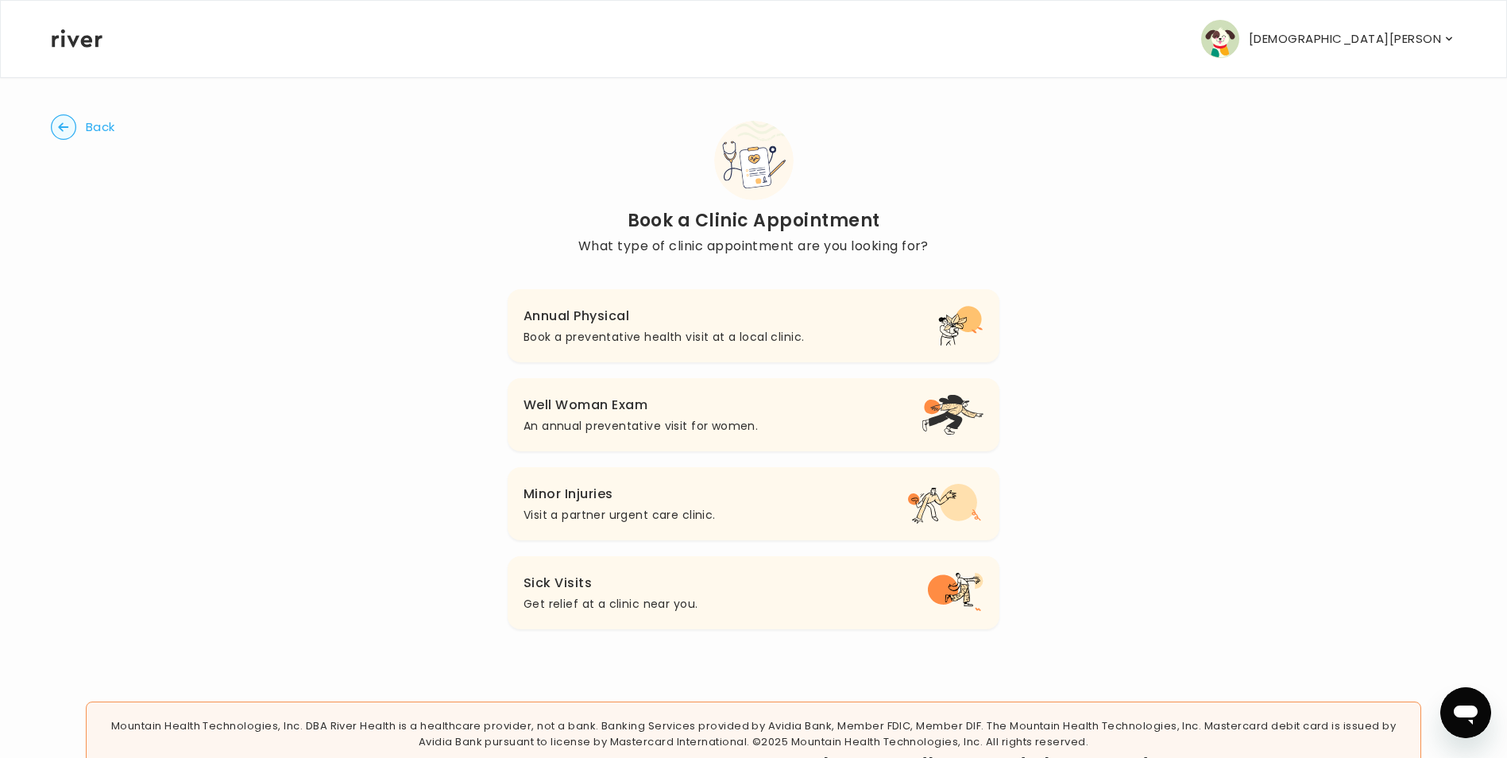
click at [104, 127] on span "Back" at bounding box center [100, 127] width 29 height 22
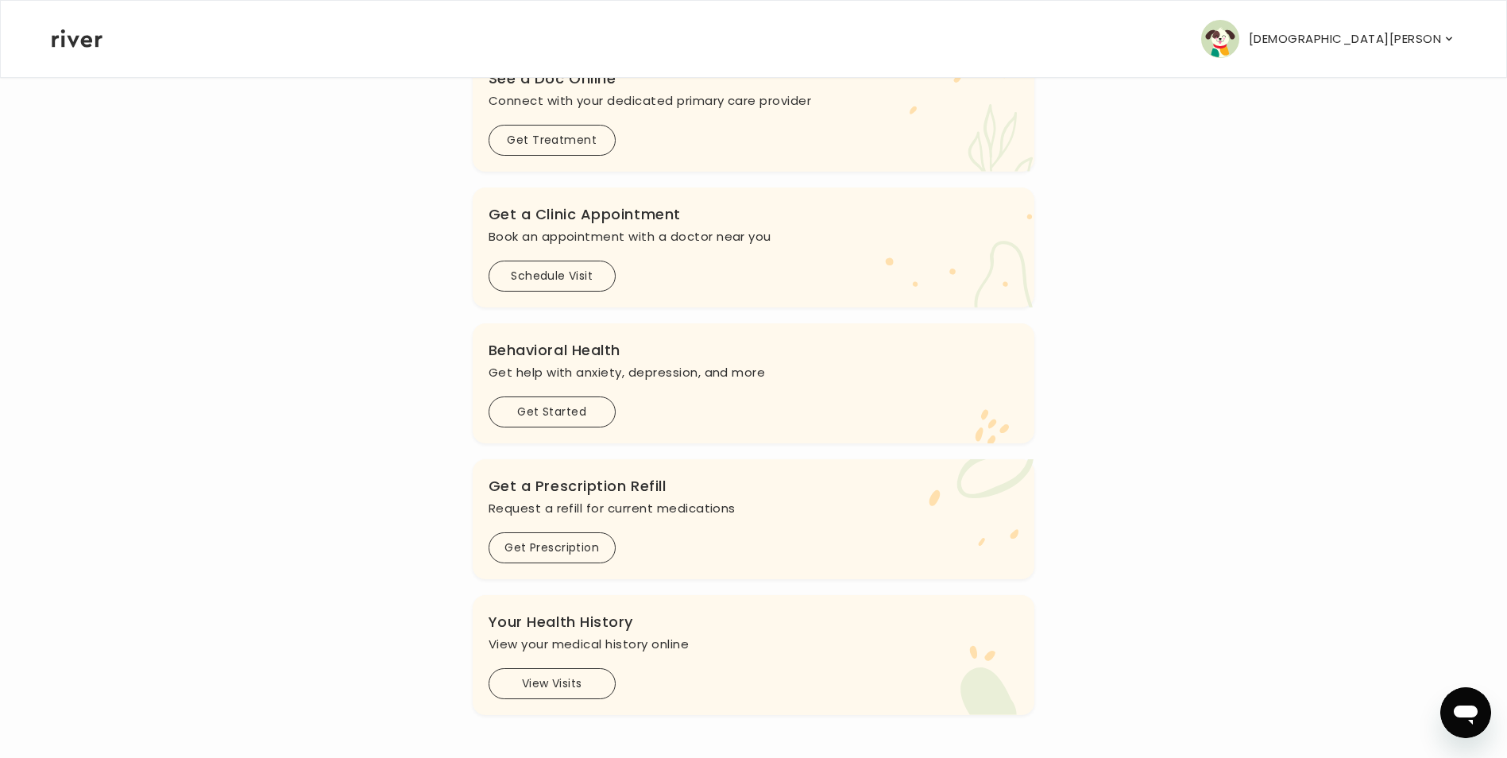
scroll to position [79, 0]
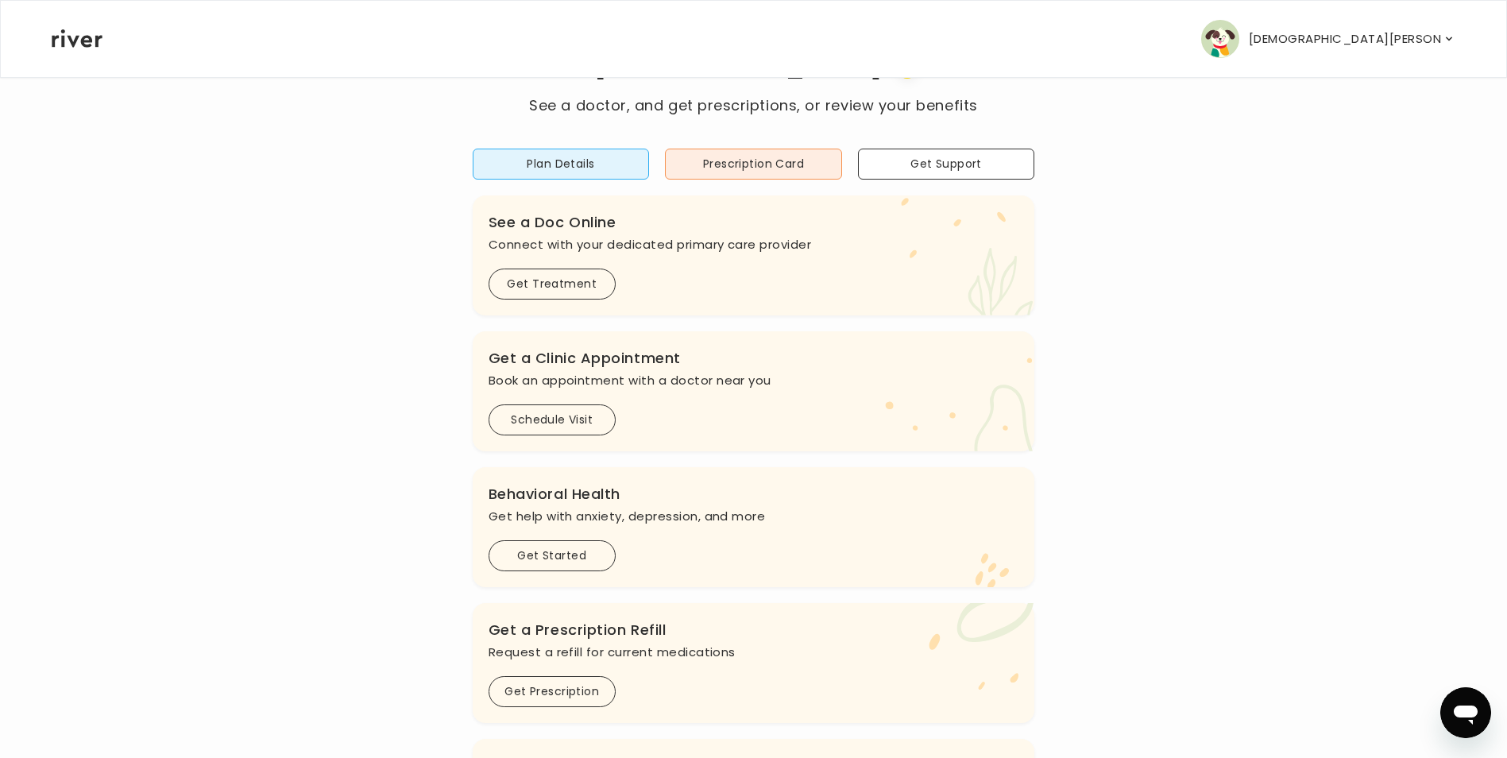
click at [1471, 706] on icon "Open messaging window" at bounding box center [1466, 715] width 24 height 19
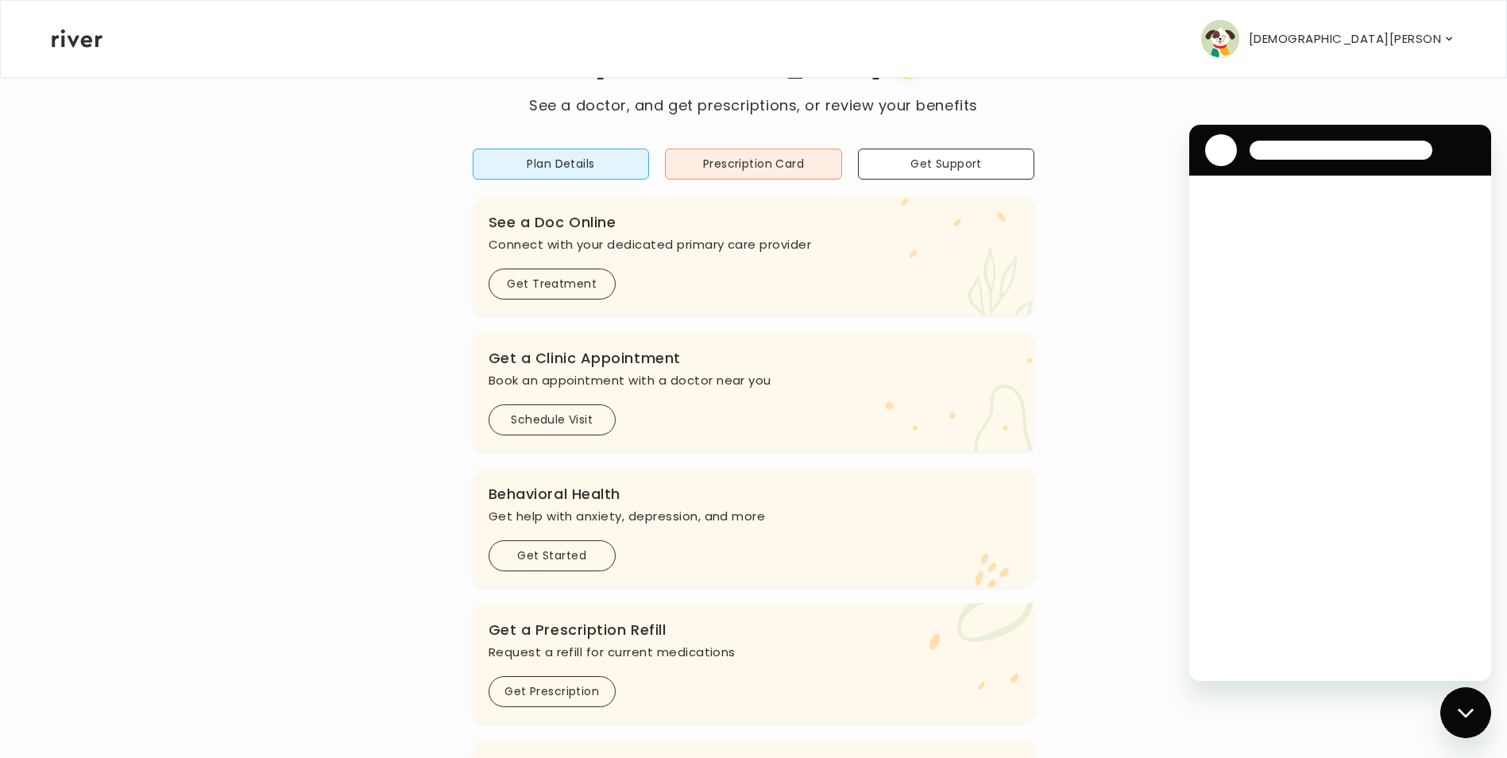
scroll to position [0, 0]
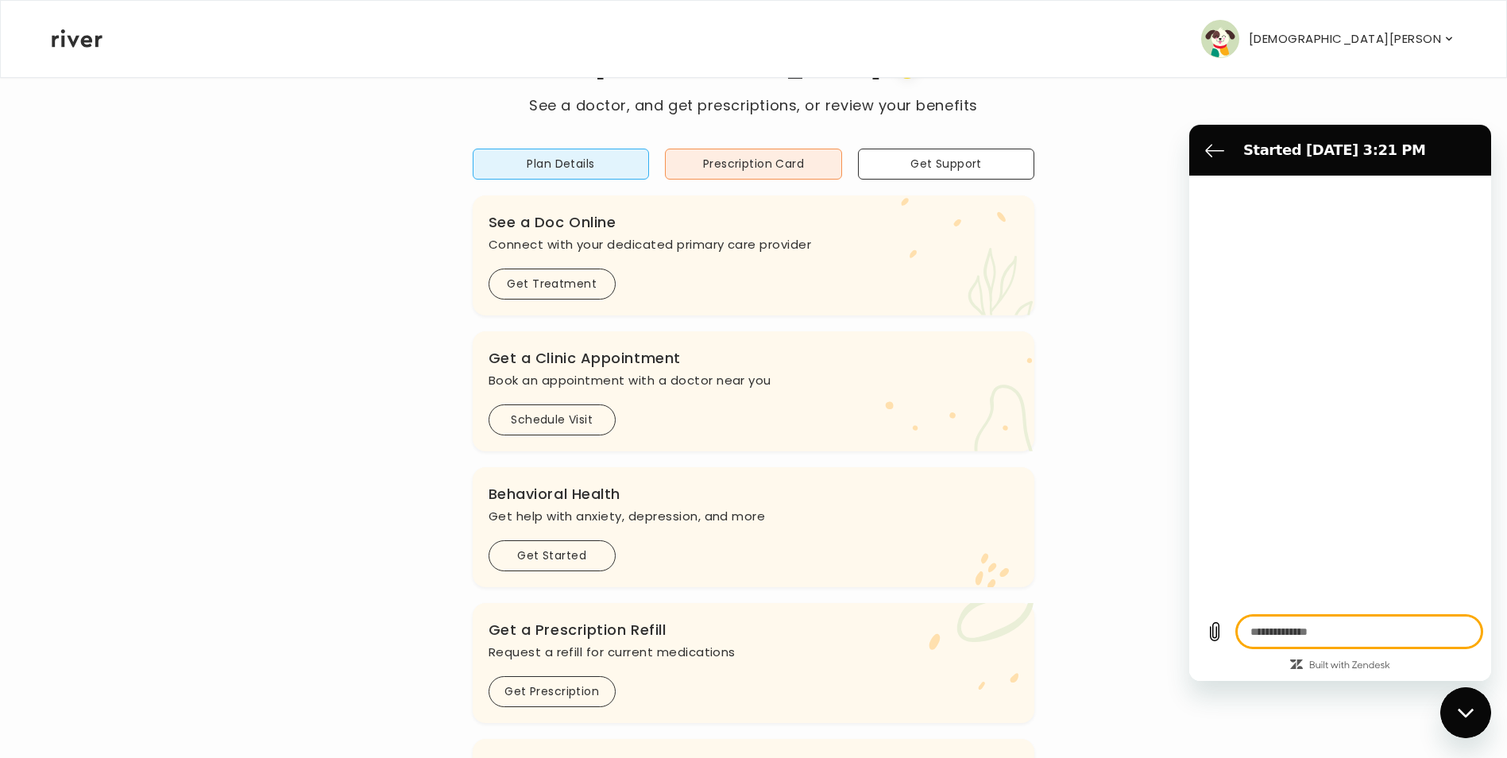
type textarea "*"
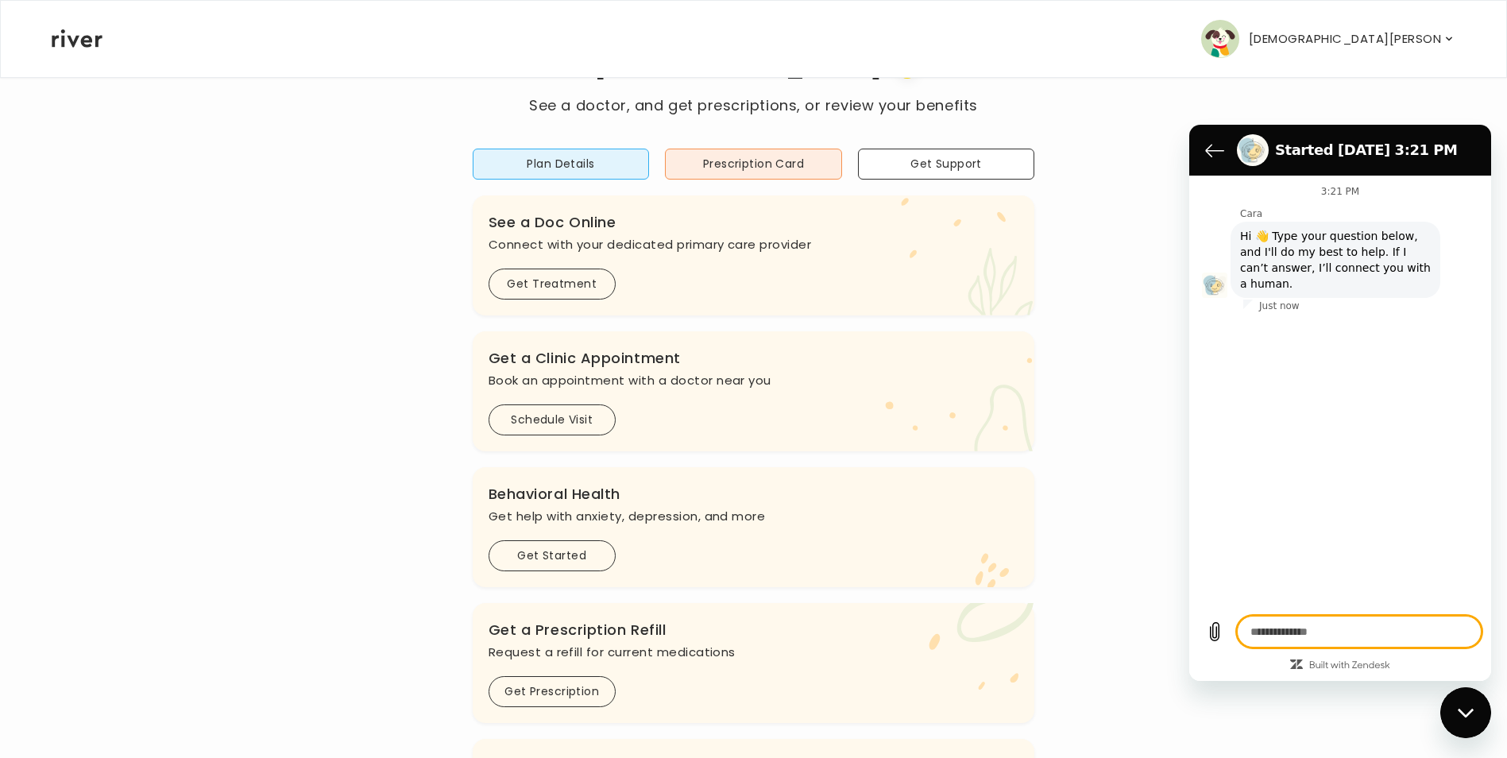
type textarea "*"
type textarea "**"
type textarea "*"
type textarea "***"
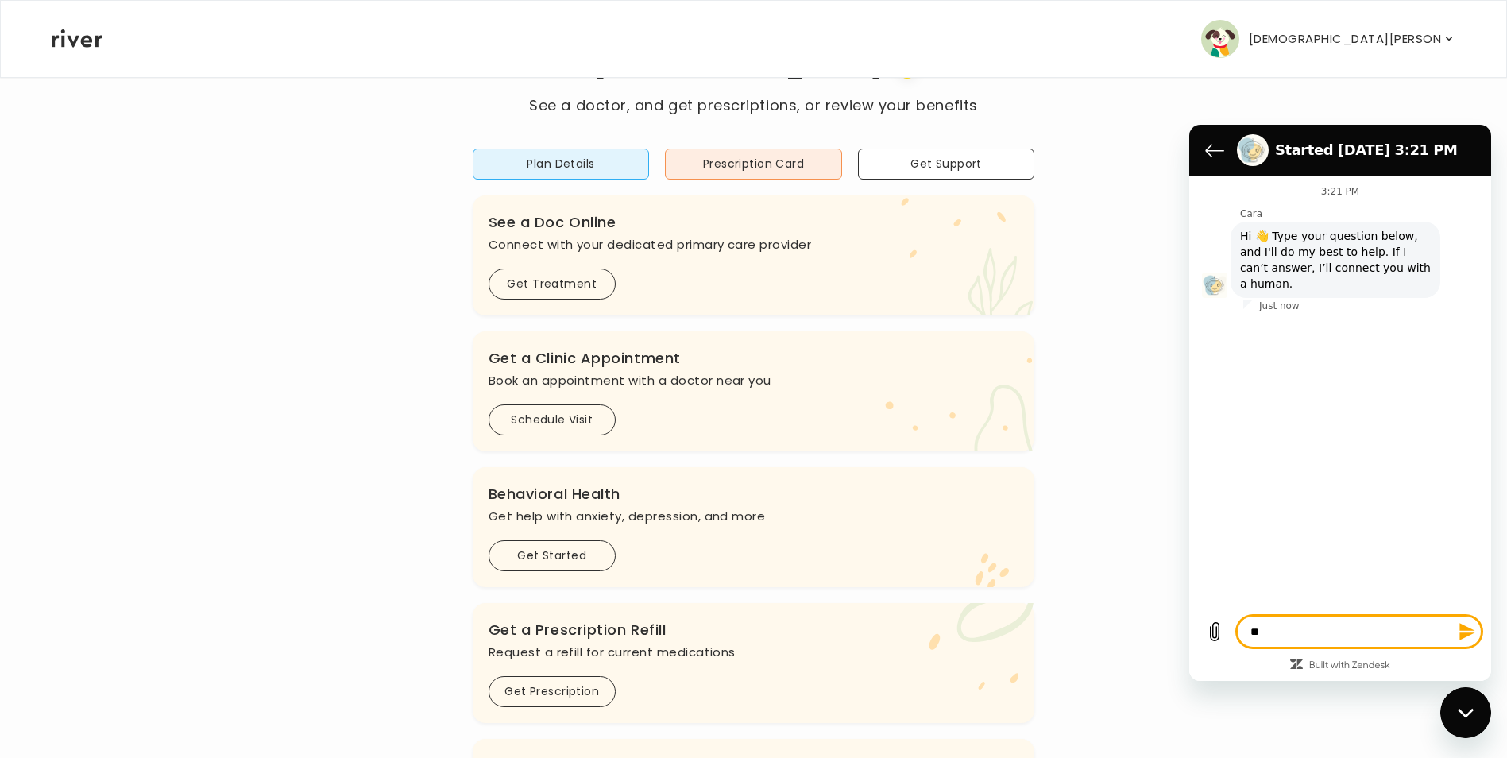
type textarea "*"
type textarea "***"
type textarea "*"
type textarea "*****"
type textarea "*"
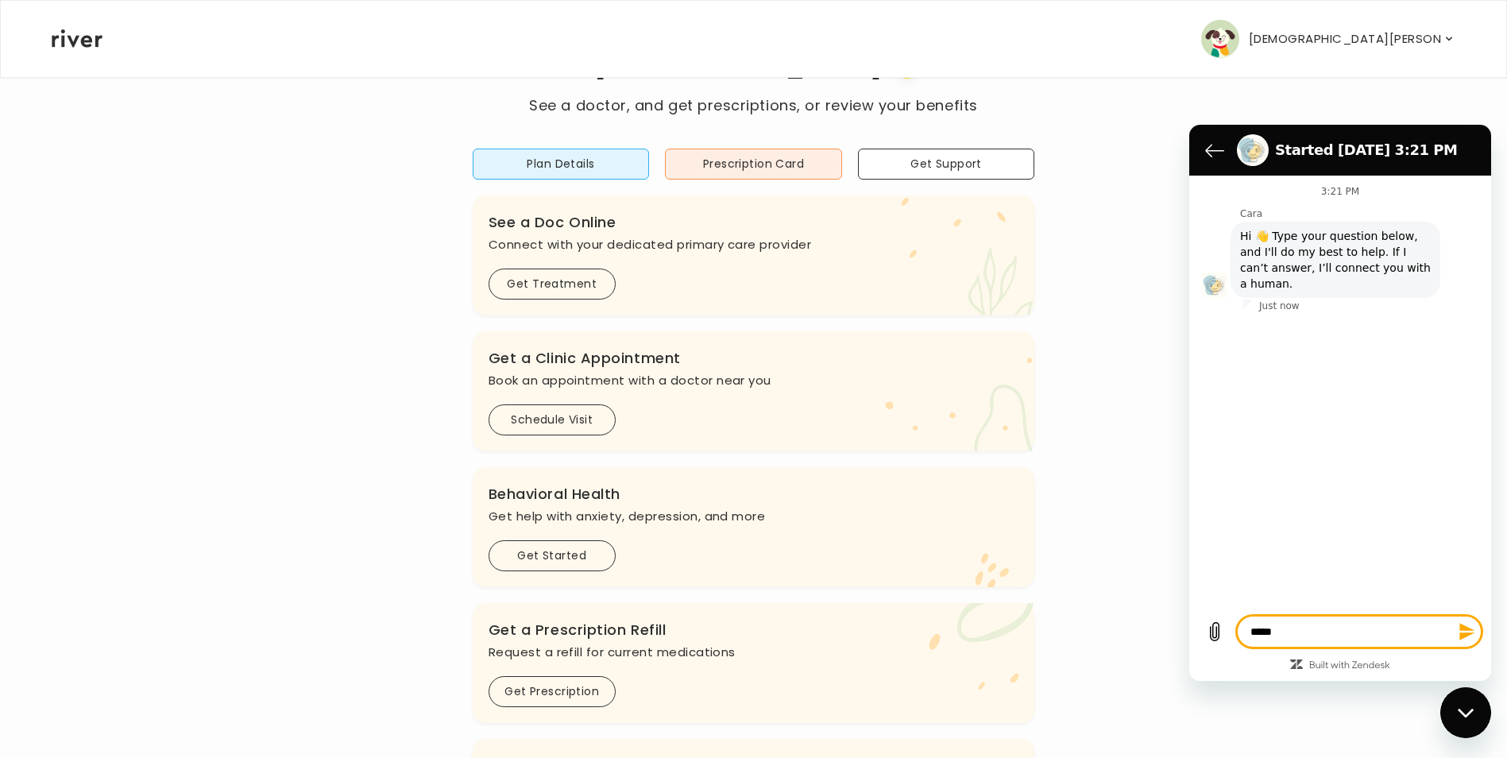
type textarea "******"
type textarea "*"
type textarea "******"
type textarea "*"
type textarea "********"
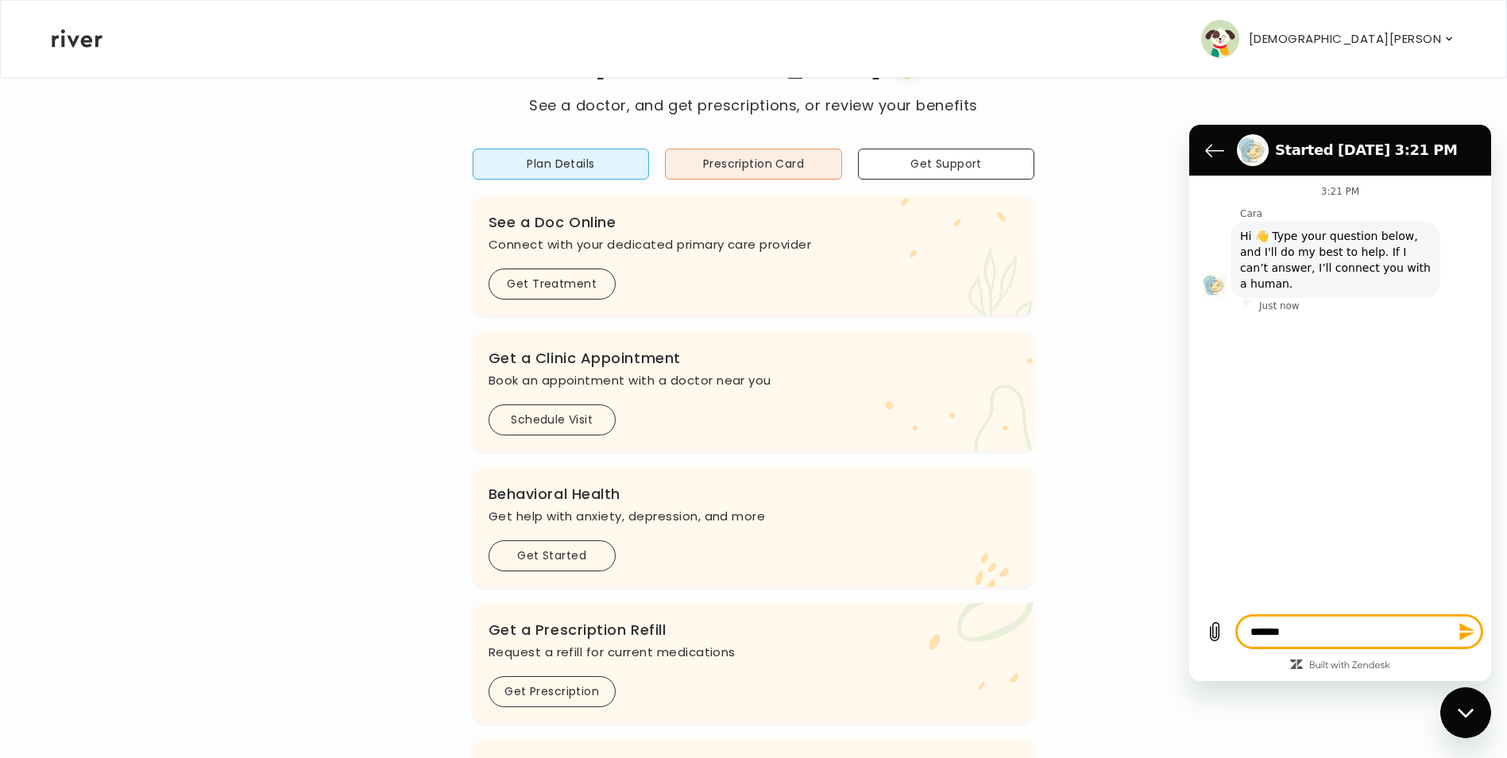
type textarea "*"
type textarea "********"
type textarea "*"
type textarea "**********"
type textarea "*"
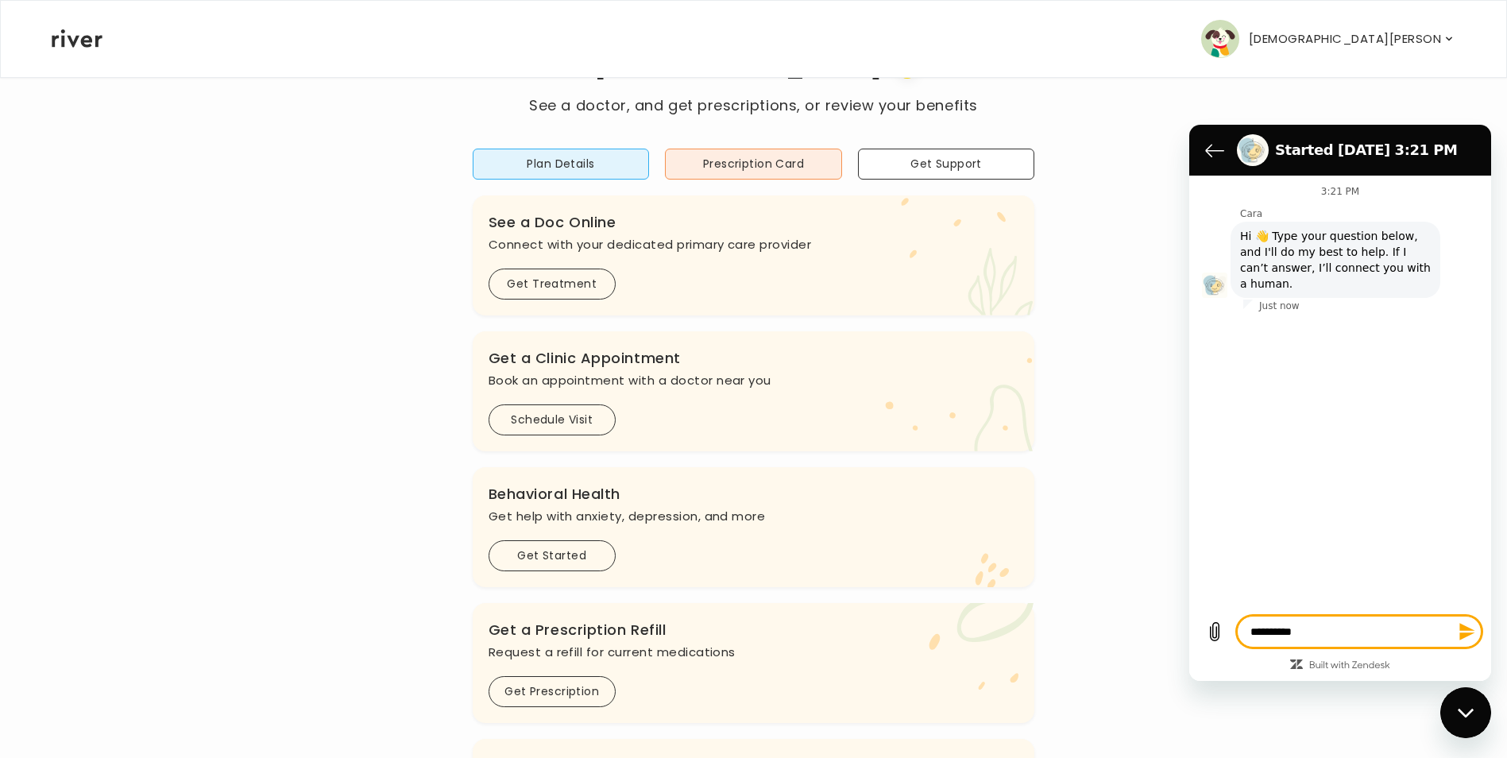
type textarea "**********"
type textarea "*"
type textarea "**********"
type textarea "*"
type textarea "**********"
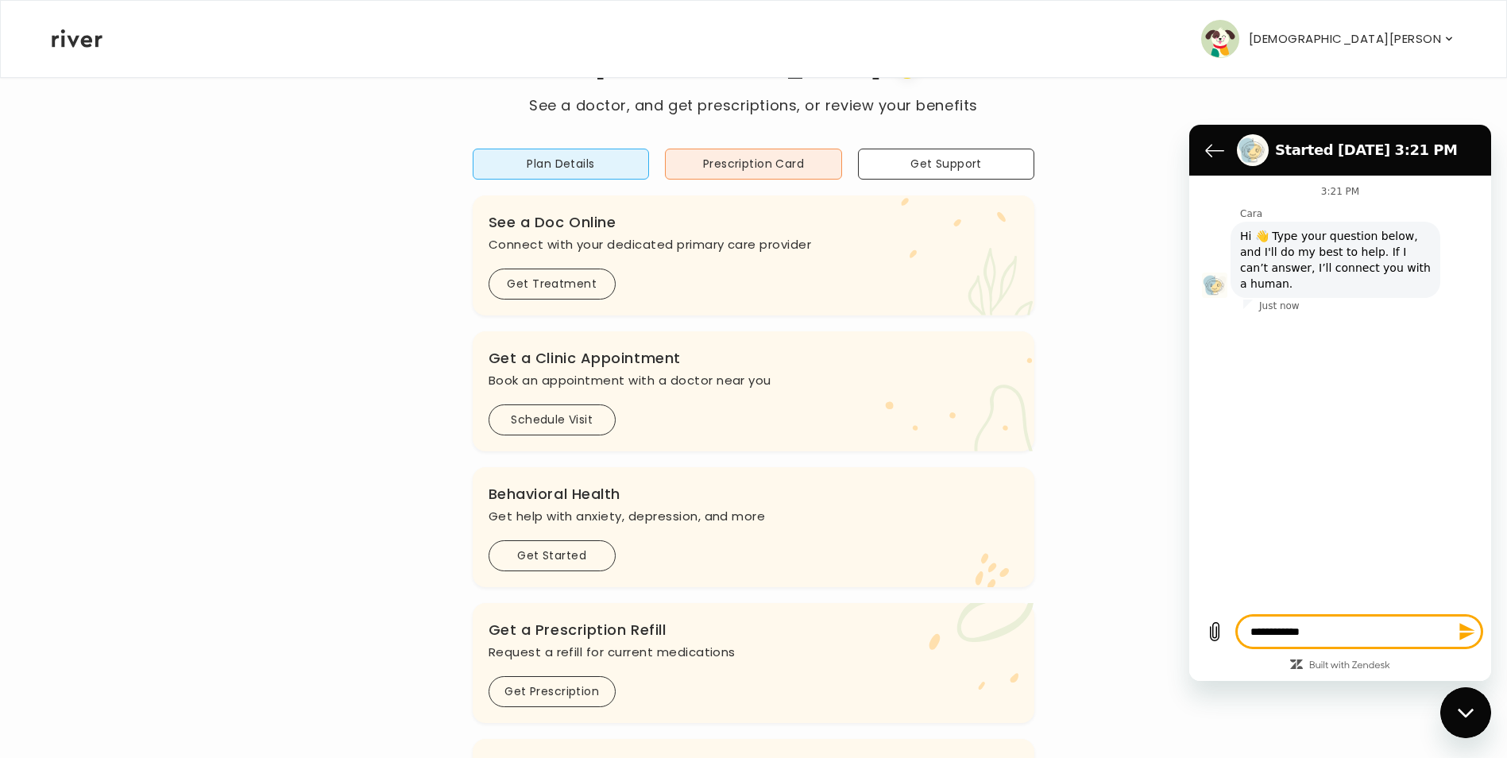
type textarea "*"
type textarea "**********"
type textarea "*"
type textarea "**********"
type textarea "*"
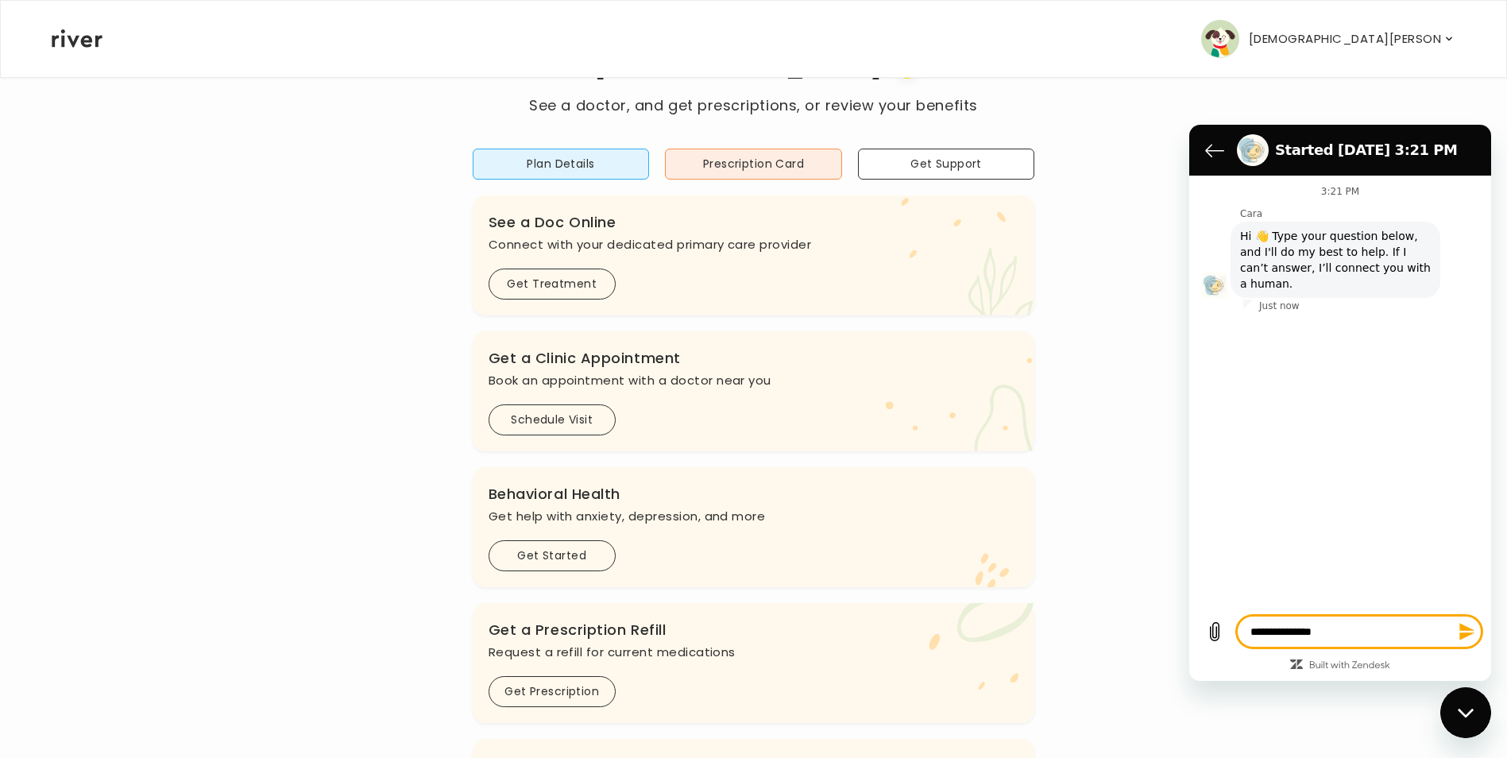
type textarea "**********"
type textarea "*"
type textarea "**********"
type textarea "*"
type textarea "**********"
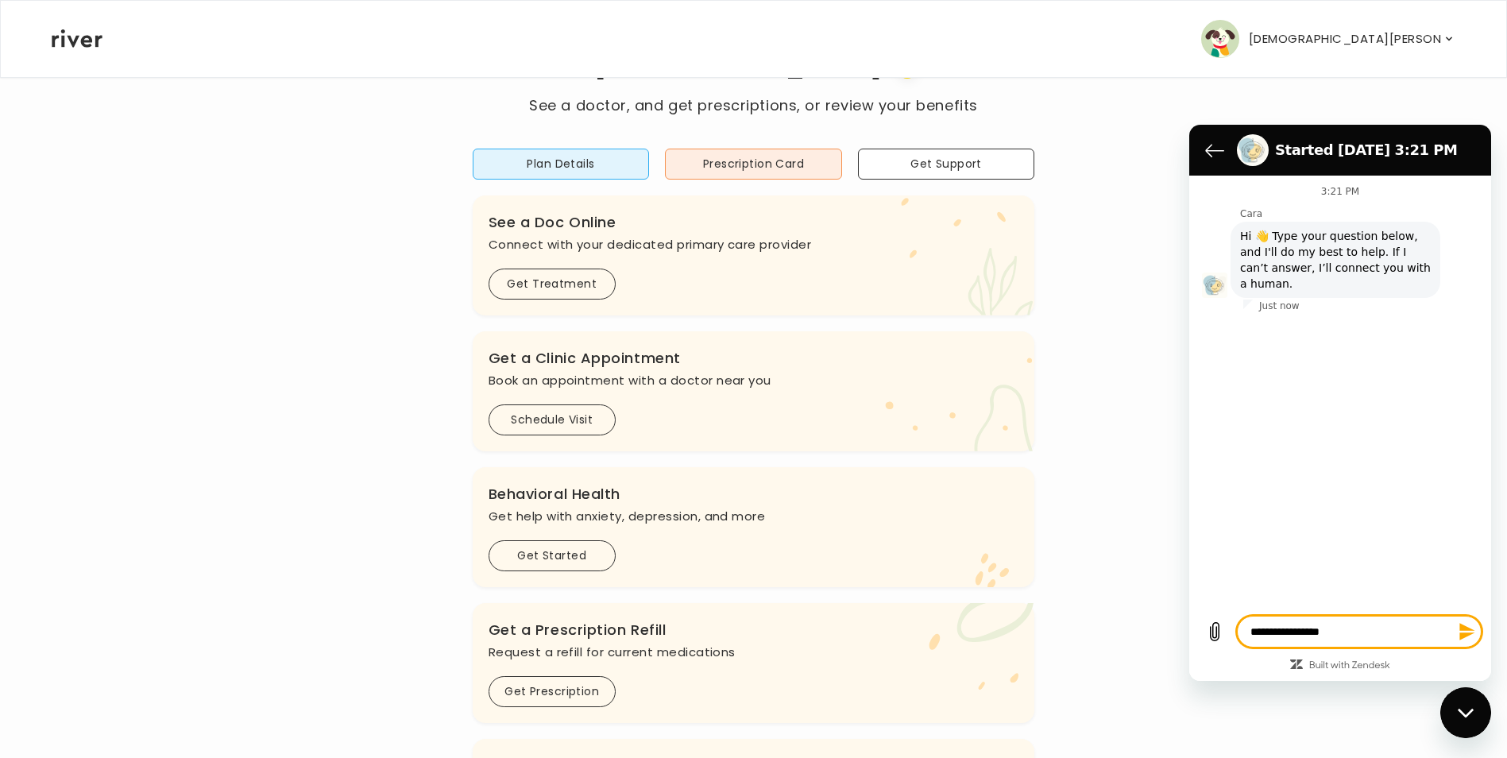
type textarea "*"
type textarea "**********"
type textarea "*"
type textarea "**********"
type textarea "*"
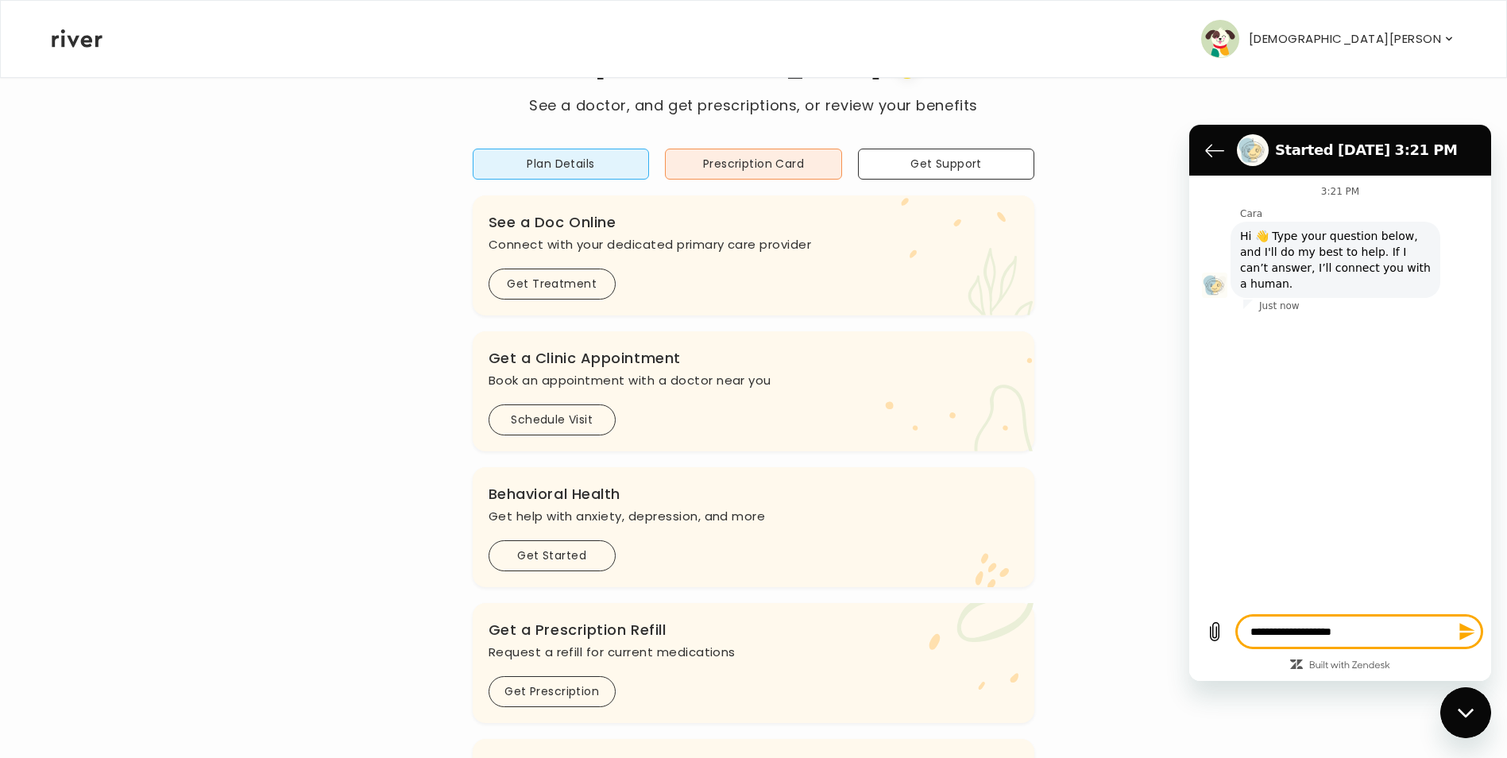
type textarea "**********"
type textarea "*"
type textarea "**********"
type textarea "*"
type textarea "**********"
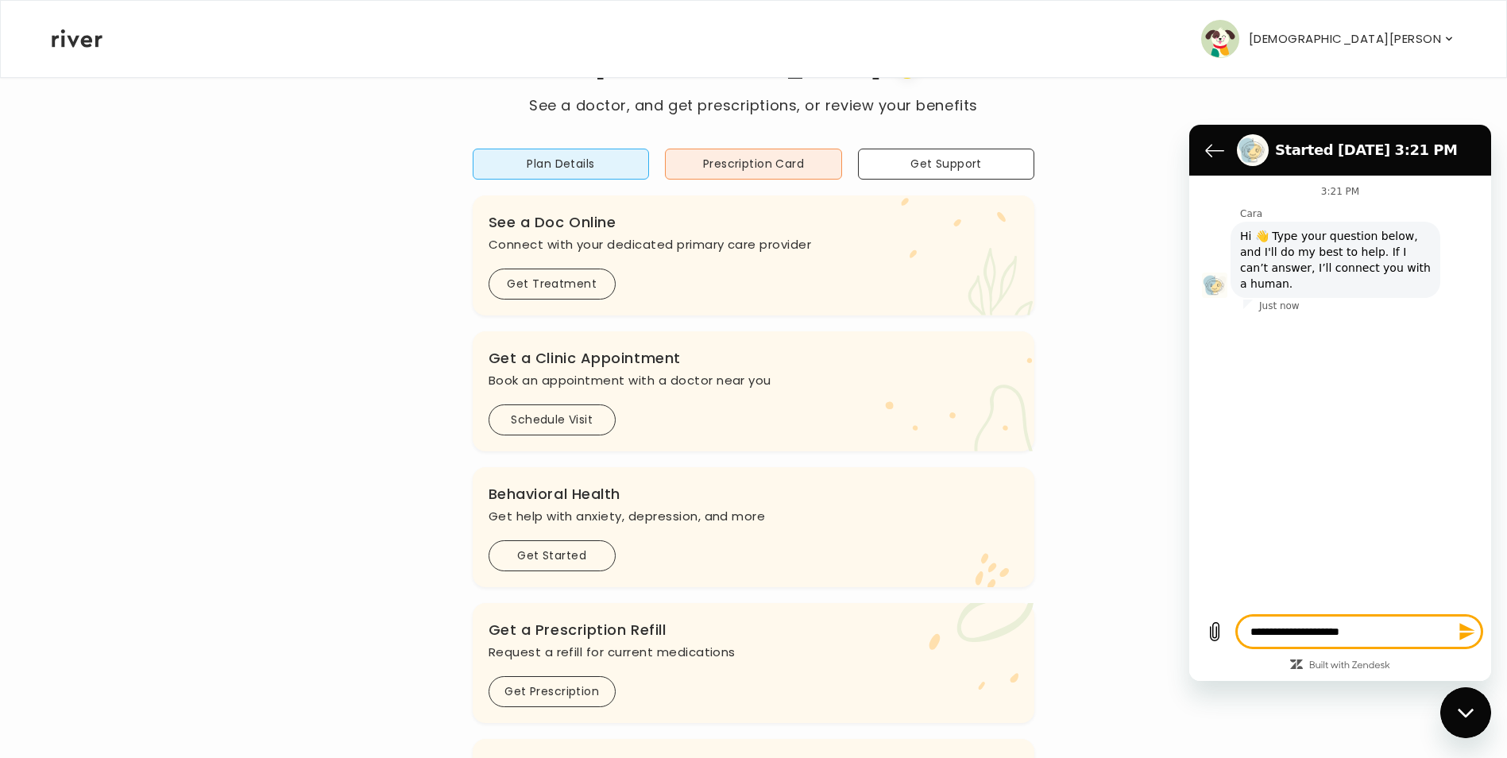
type textarea "*"
type textarea "**********"
type textarea "*"
type textarea "**********"
type textarea "*"
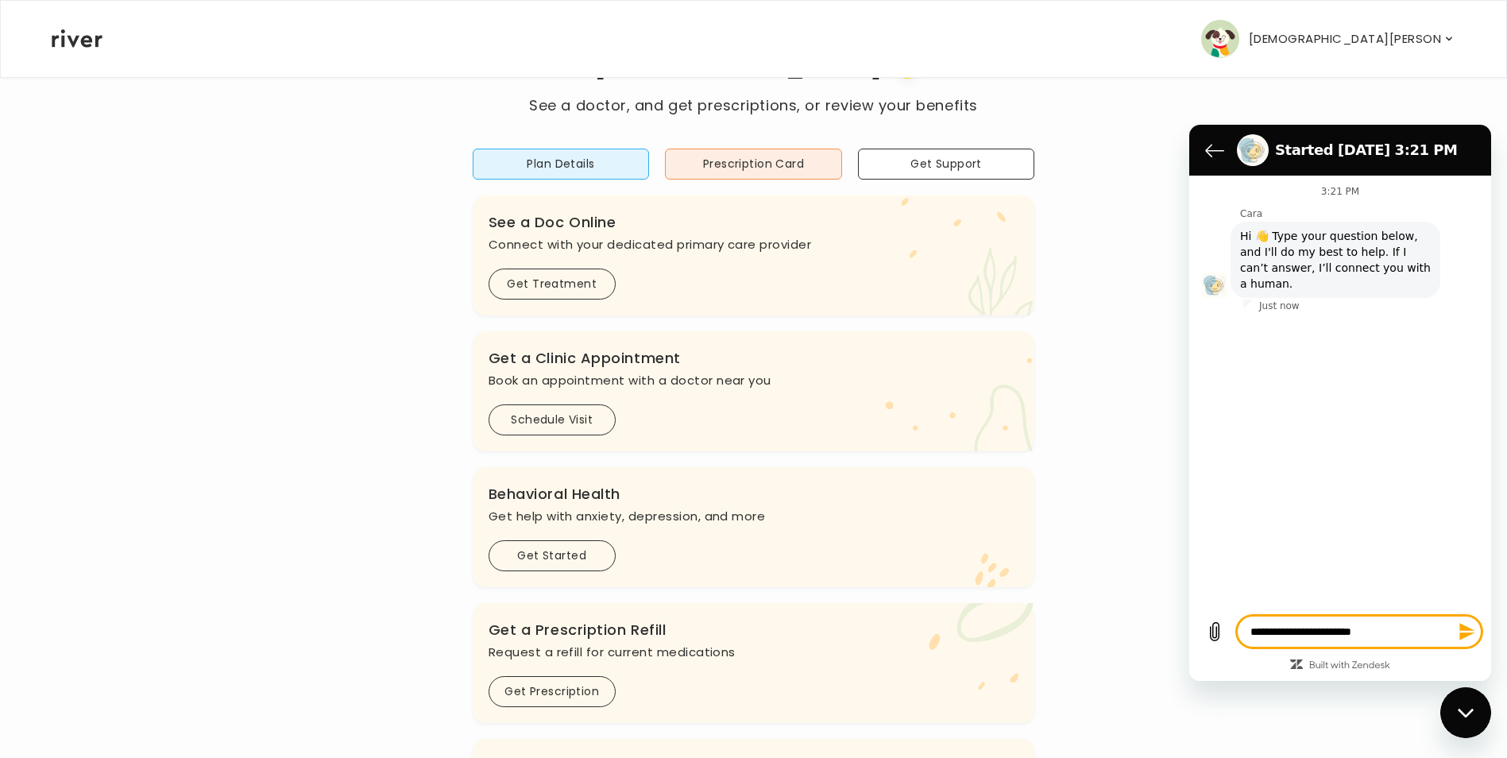
type textarea "**********"
type textarea "*"
type textarea "**********"
type textarea "*"
type textarea "**********"
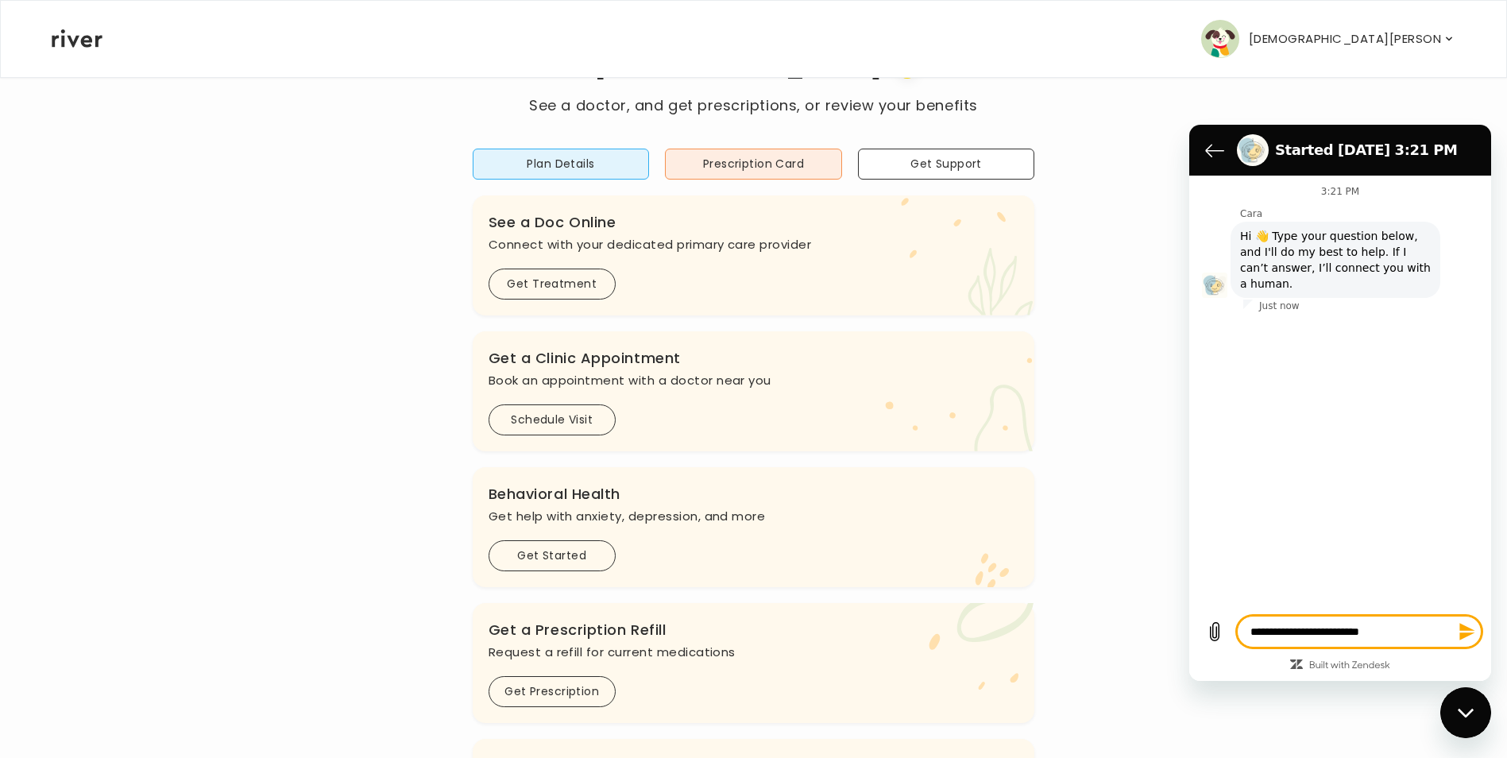
type textarea "*"
type textarea "**********"
type textarea "*"
type textarea "**********"
type textarea "*"
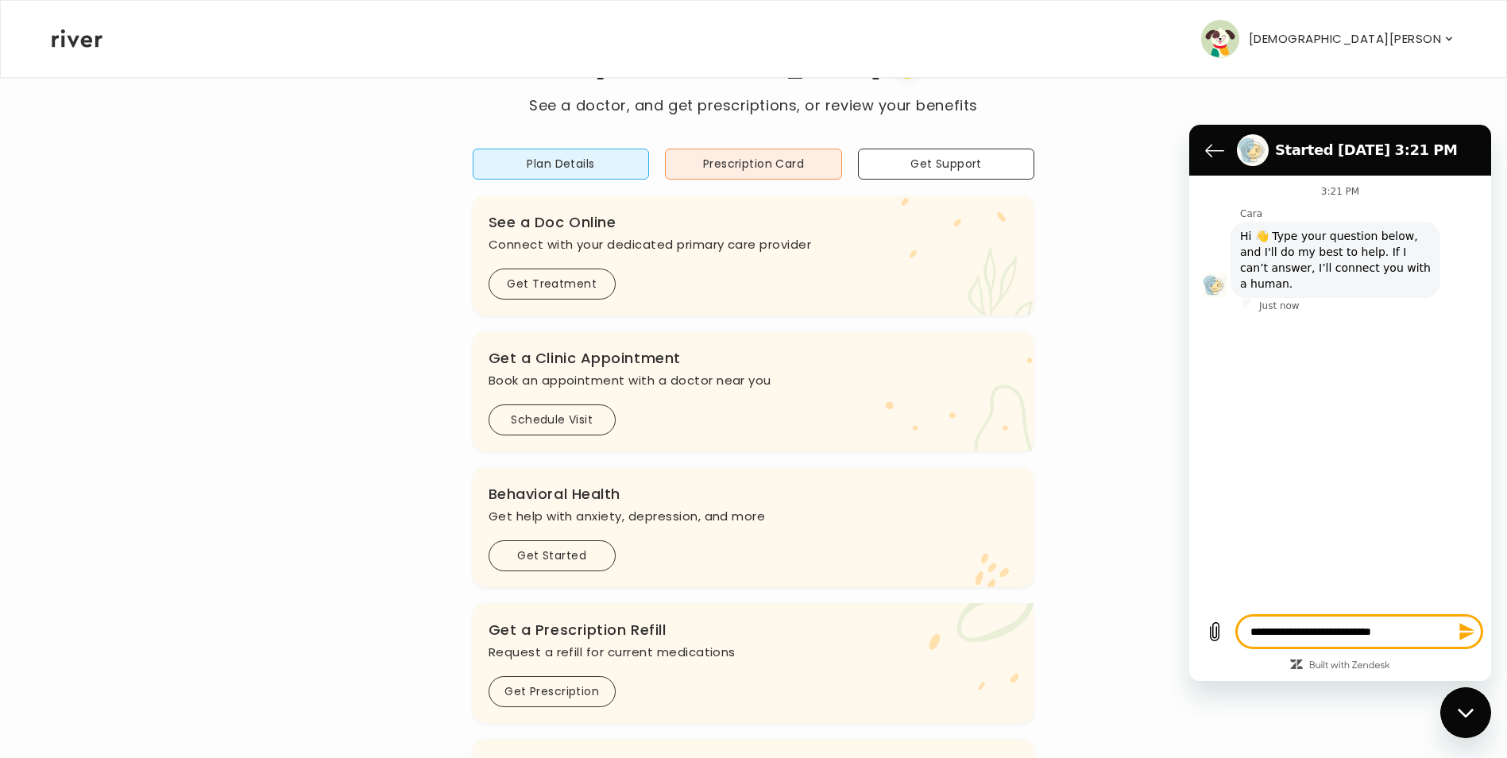
type textarea "**********"
type textarea "*"
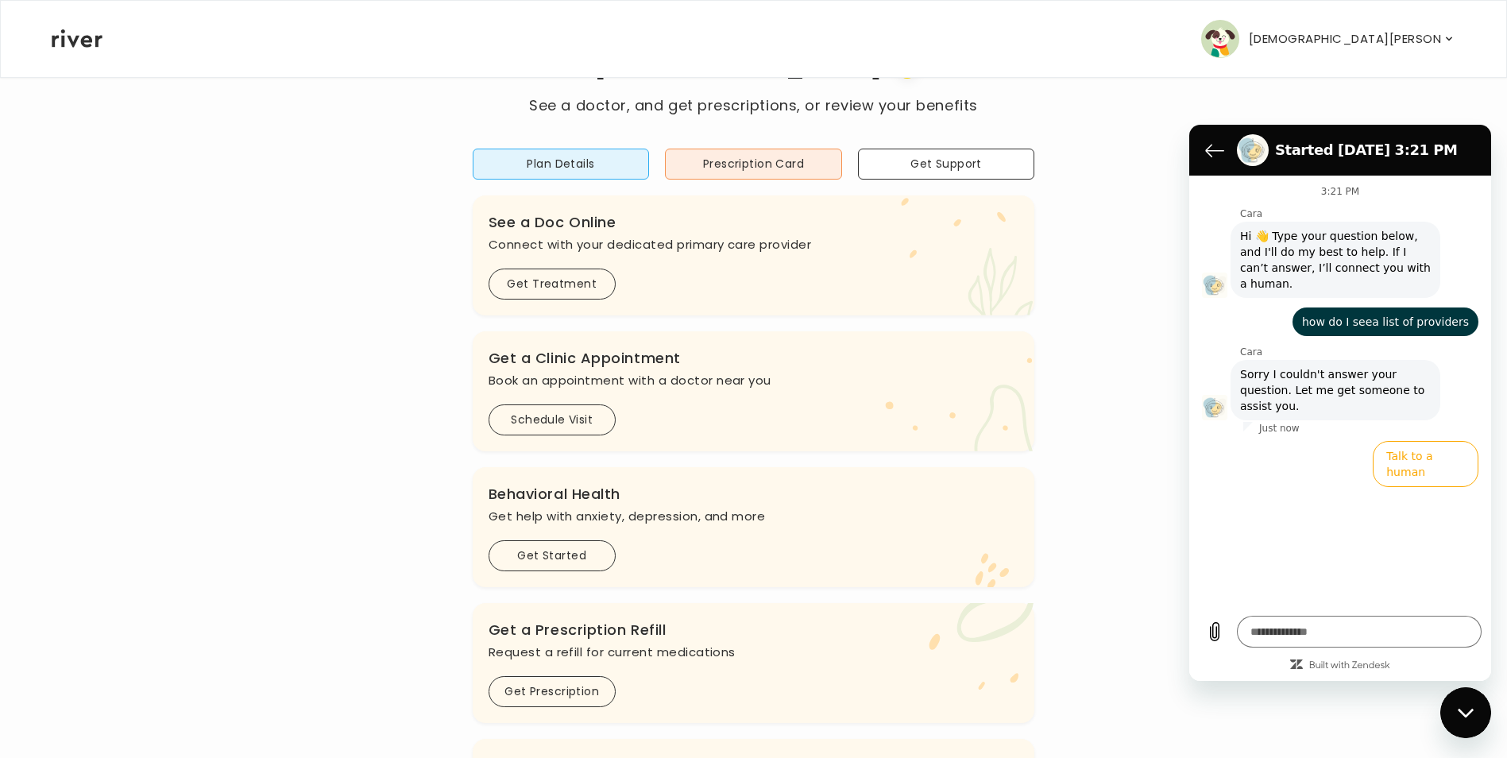
drag, startPoint x: 1465, startPoint y: 713, endPoint x: 2805, endPoint y: 1333, distance: 1477.0
click at [1465, 713] on icon "Close messaging window" at bounding box center [1466, 713] width 17 height 10
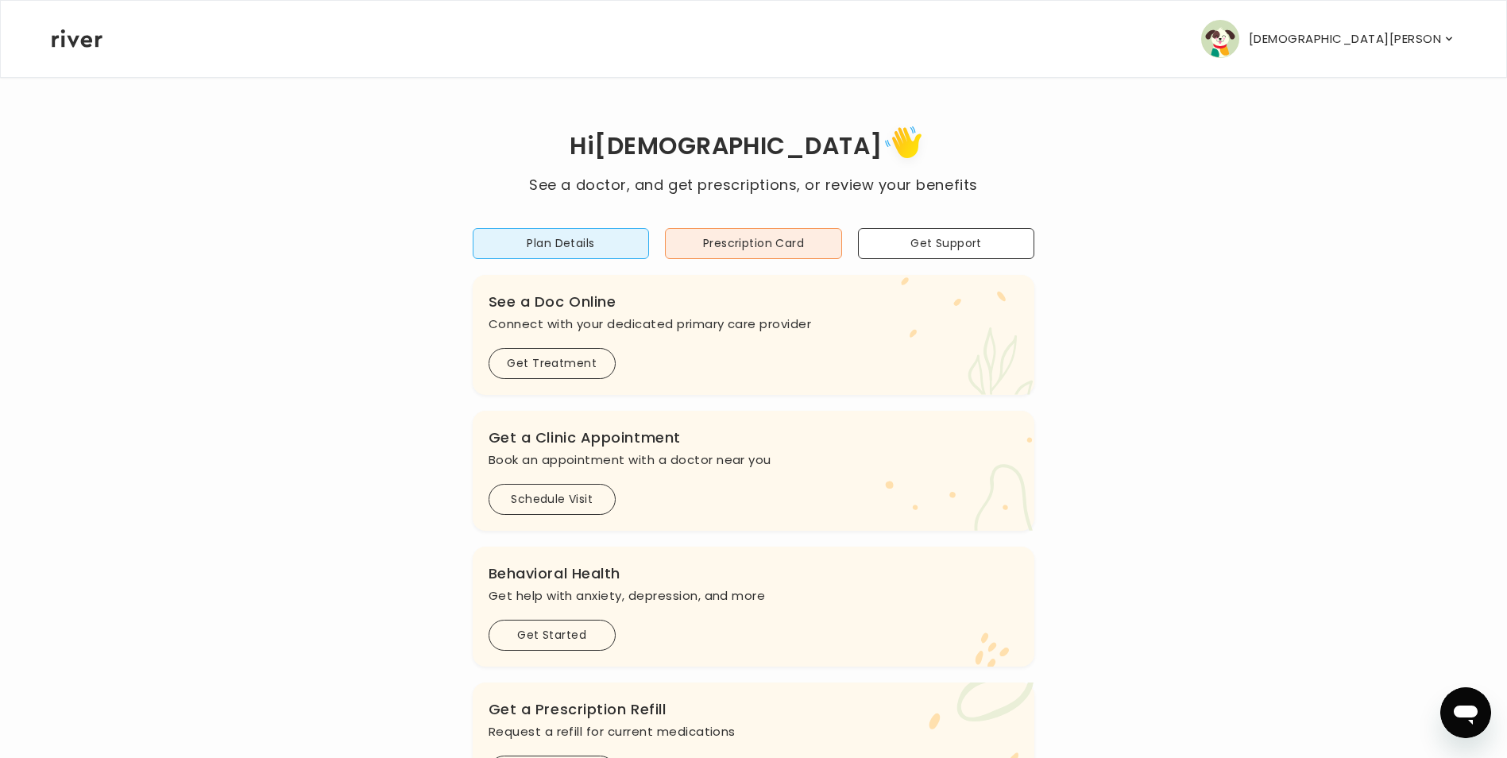
click at [69, 44] on icon at bounding box center [77, 38] width 51 height 18
click at [69, 36] on icon at bounding box center [77, 38] width 51 height 18
click at [626, 249] on button "Plan Details" at bounding box center [561, 243] width 177 height 31
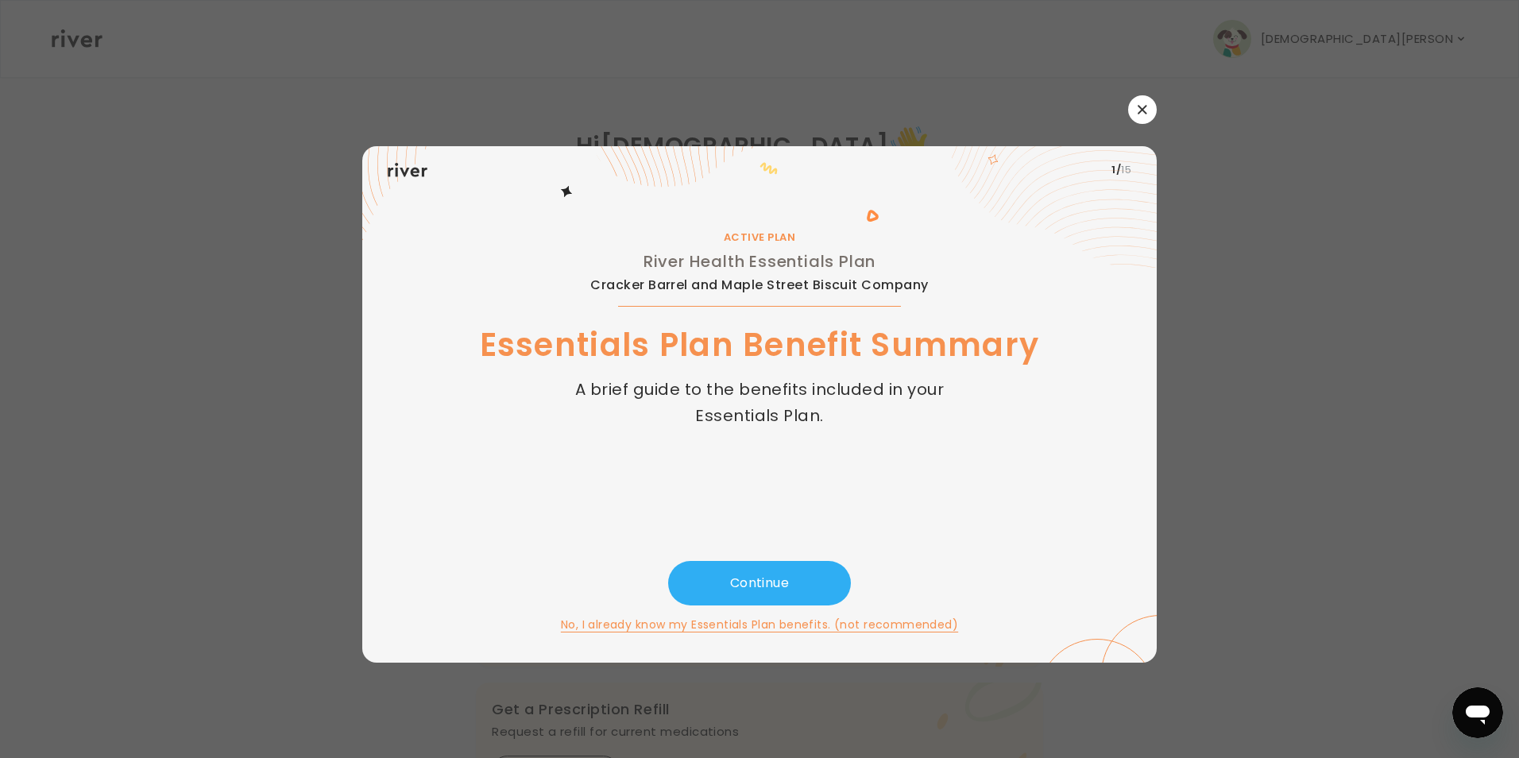
click at [1145, 116] on button "button" at bounding box center [1142, 109] width 29 height 29
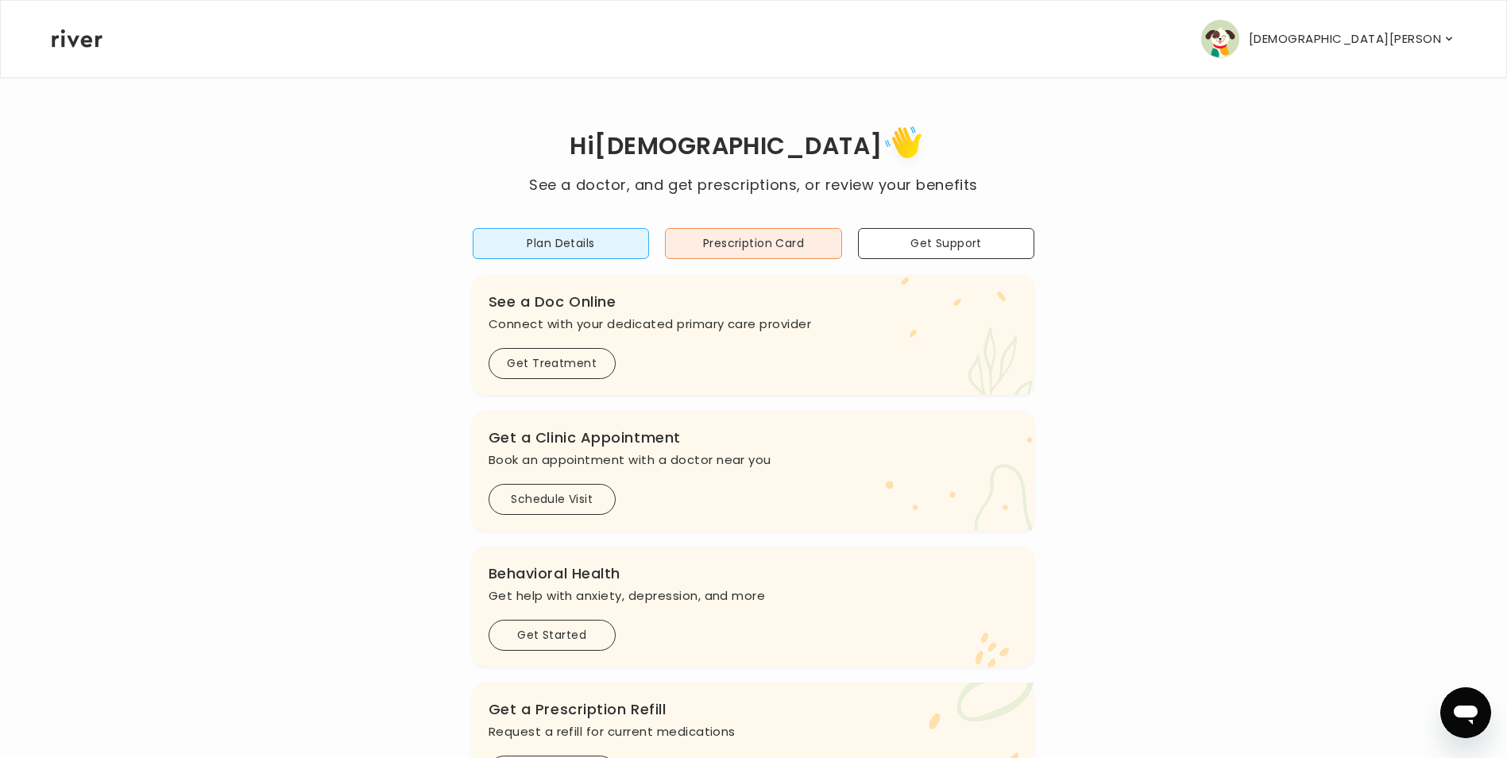
click at [1446, 37] on icon "button" at bounding box center [1449, 39] width 6 height 4
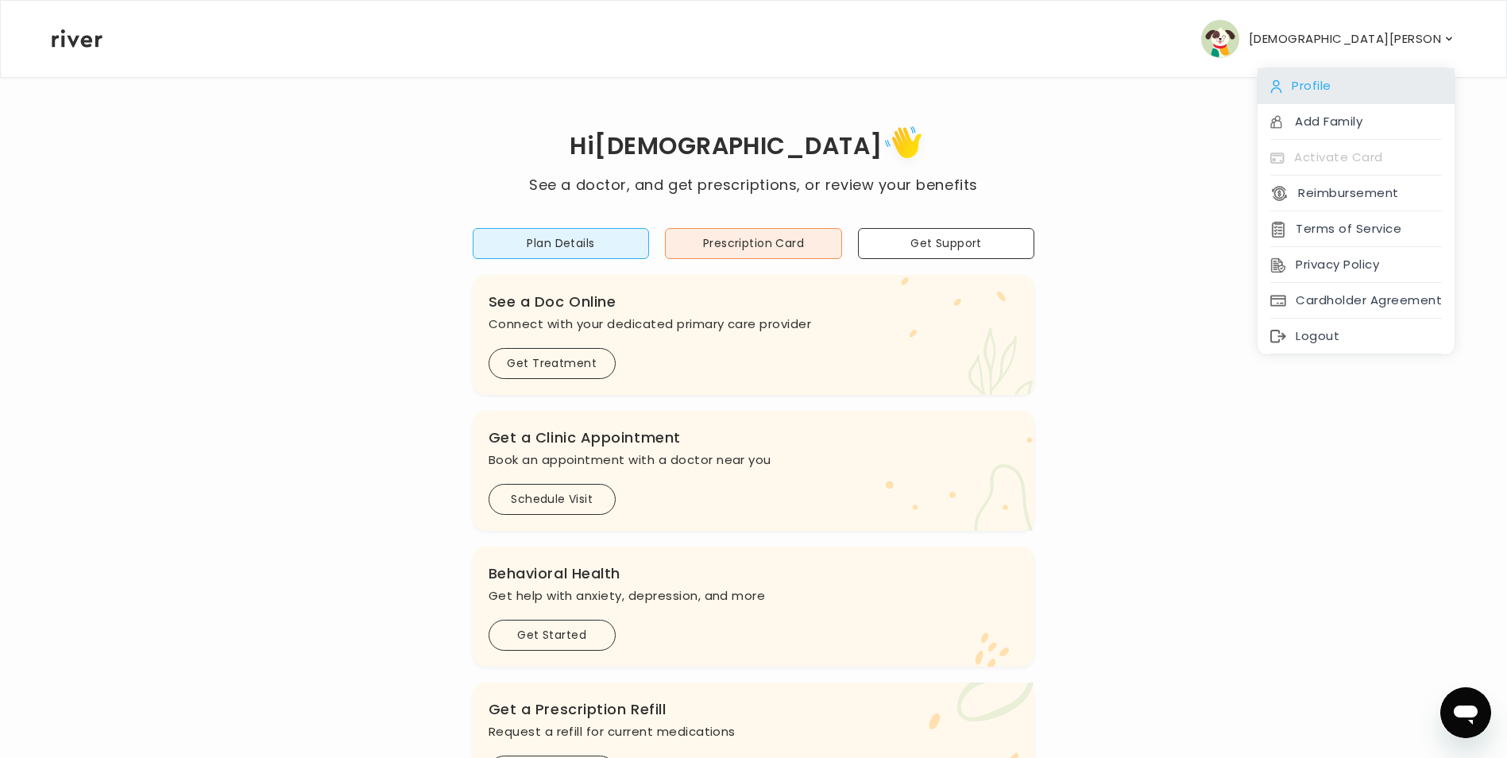
click at [1316, 84] on div "Profile" at bounding box center [1356, 86] width 197 height 36
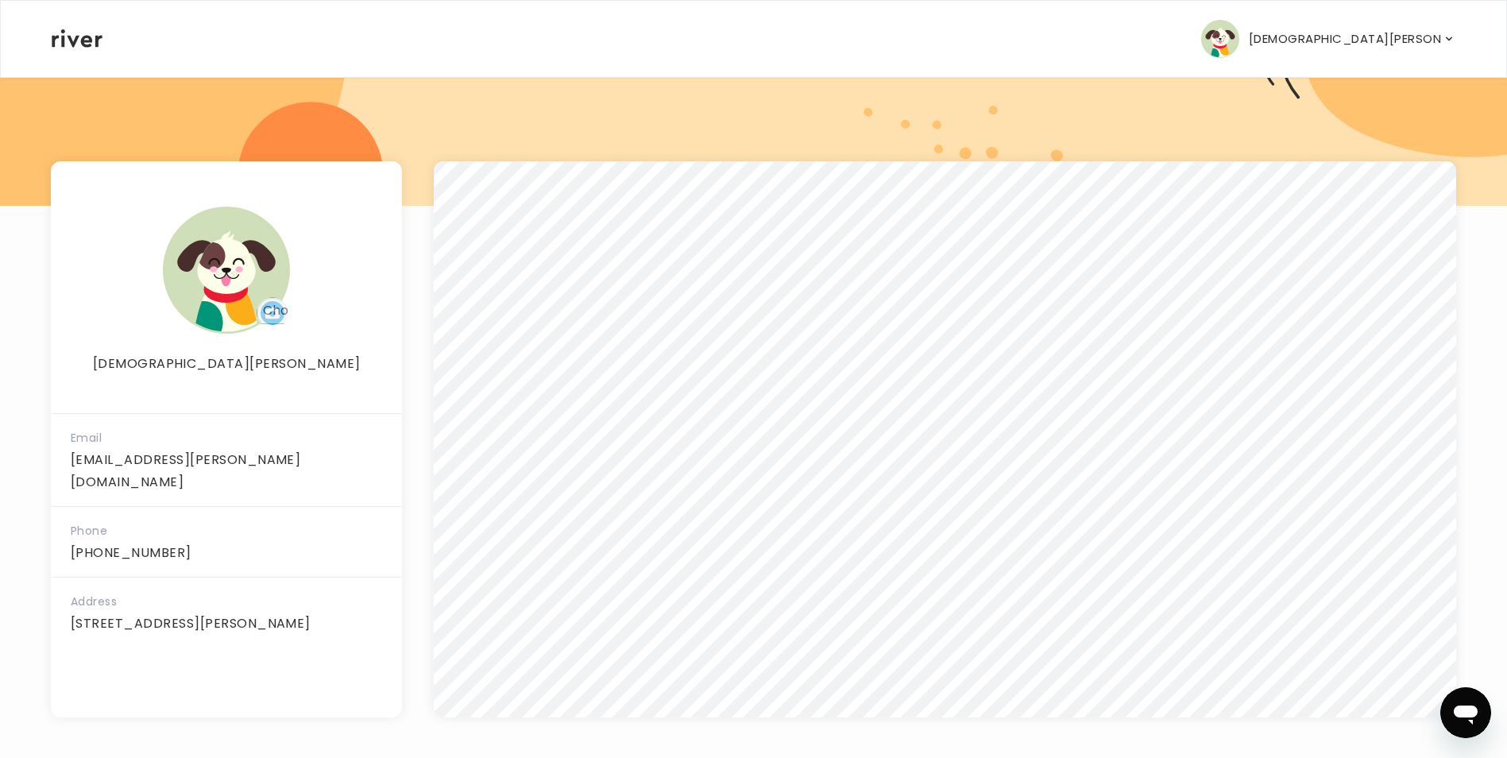
scroll to position [153, 0]
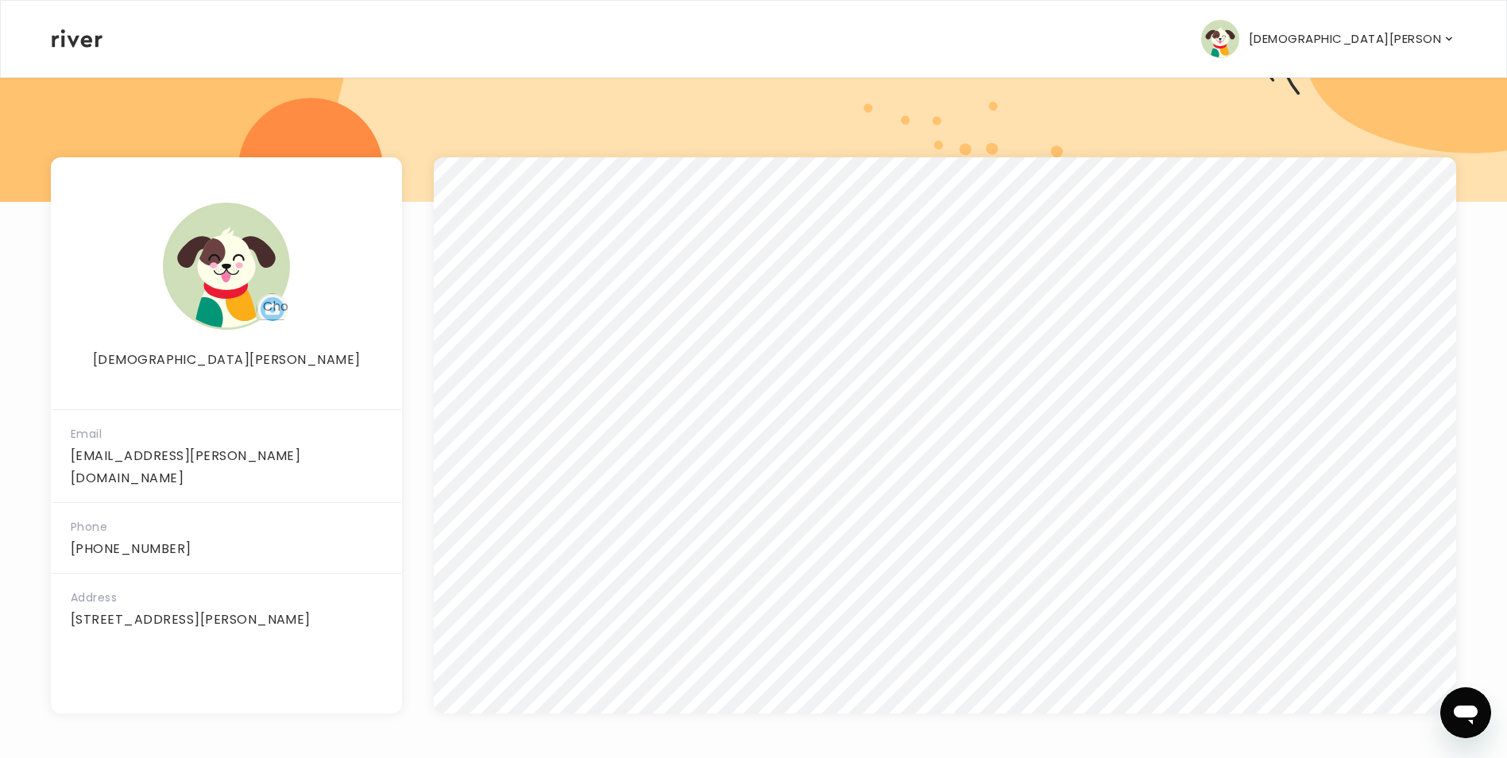
click at [77, 41] on icon at bounding box center [77, 38] width 51 height 18
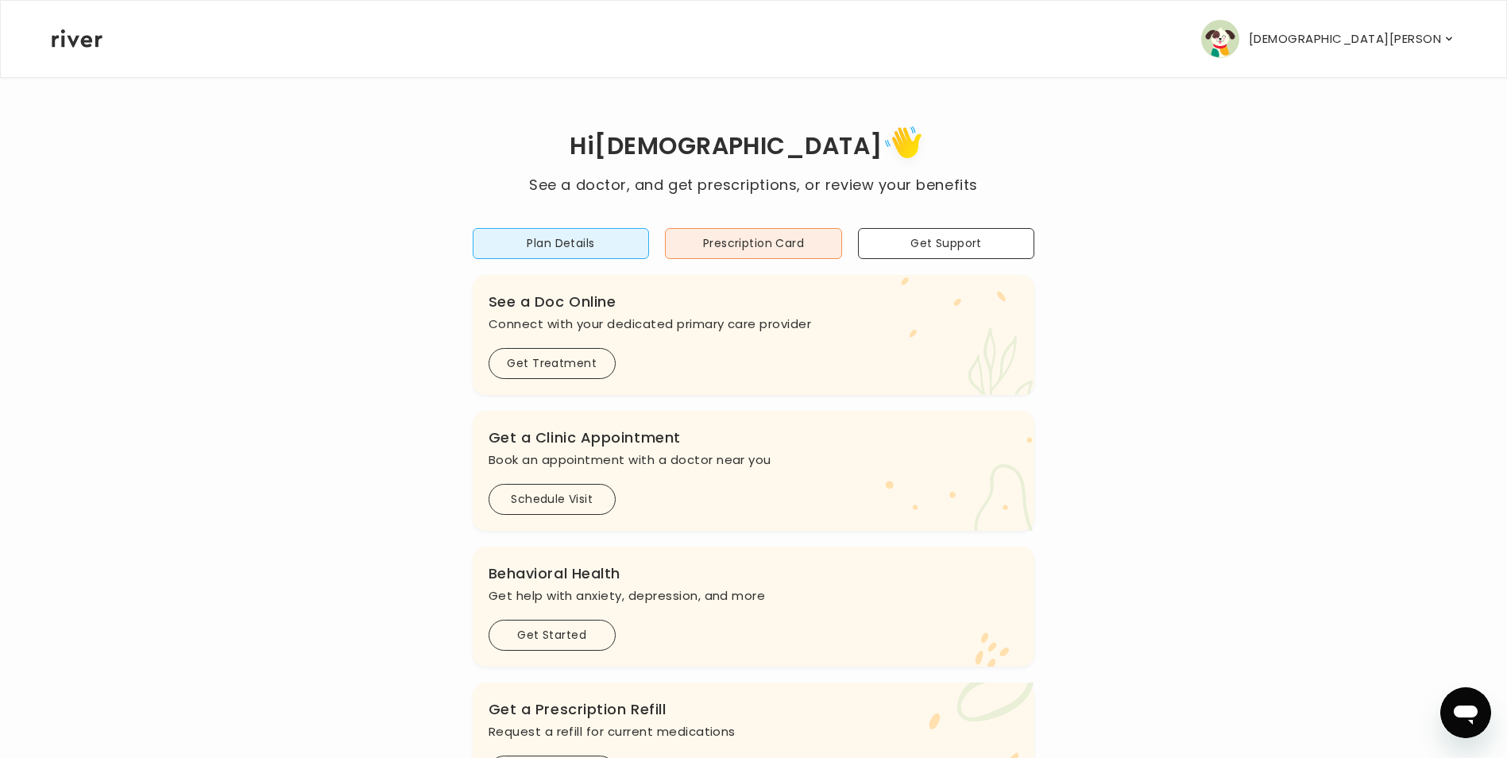
type textarea "*"
